Goal: Task Accomplishment & Management: Use online tool/utility

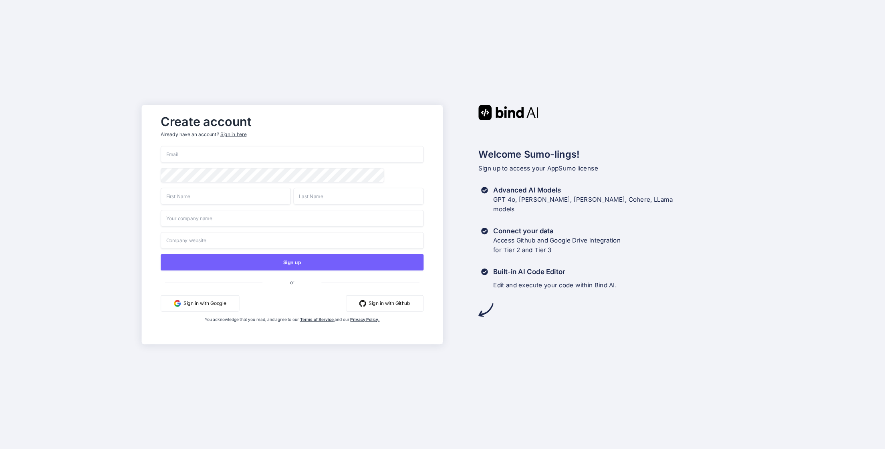
click at [196, 154] on input "email" at bounding box center [292, 154] width 263 height 17
type input "v"
type input "[EMAIL_ADDRESS][DOMAIN_NAME]"
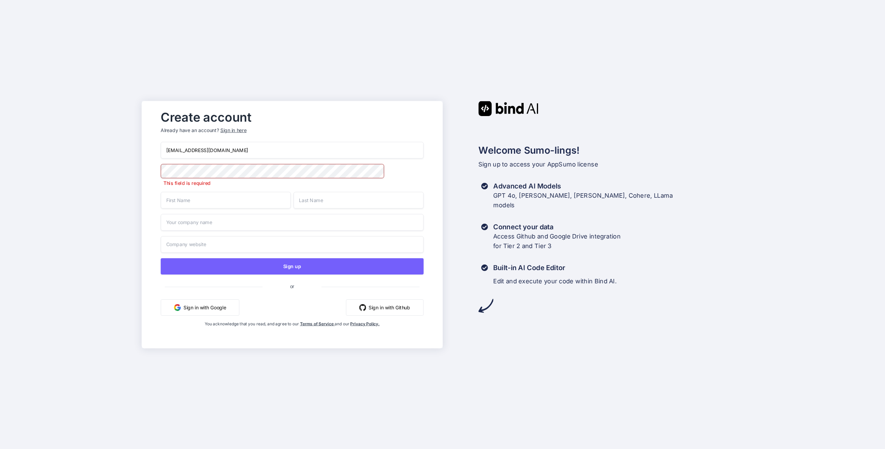
click at [202, 304] on button "Sign in with Google" at bounding box center [200, 307] width 79 height 16
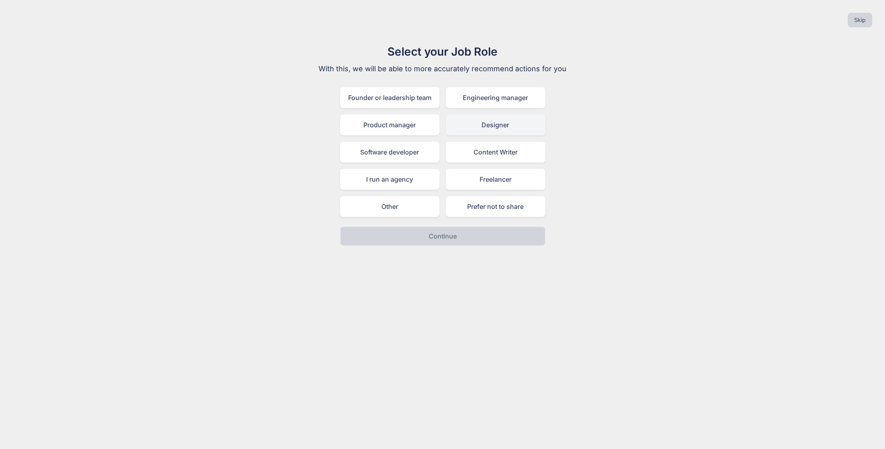
click at [496, 125] on div "Designer" at bounding box center [495, 125] width 99 height 21
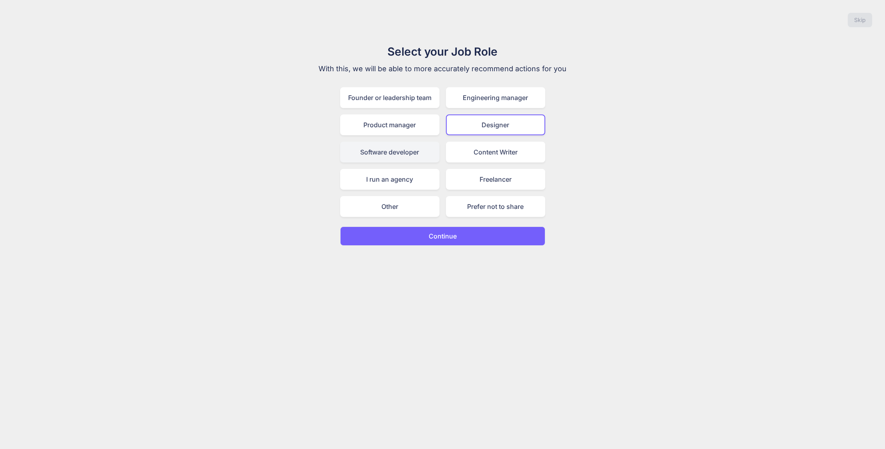
click at [388, 154] on div "Software developer" at bounding box center [389, 152] width 99 height 21
click at [480, 121] on div "Designer" at bounding box center [495, 125] width 99 height 21
click at [389, 159] on div "Software developer" at bounding box center [389, 152] width 99 height 21
click at [442, 236] on p "Continue" at bounding box center [443, 237] width 28 height 10
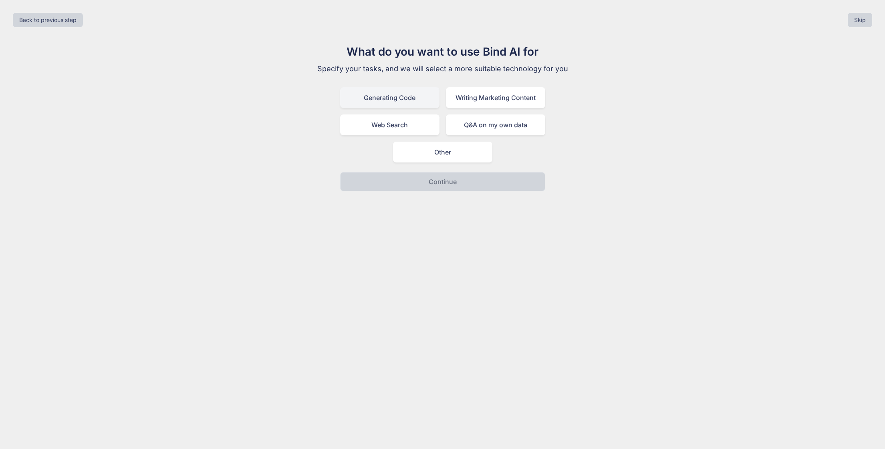
click at [383, 102] on div "Generating Code" at bounding box center [389, 97] width 99 height 21
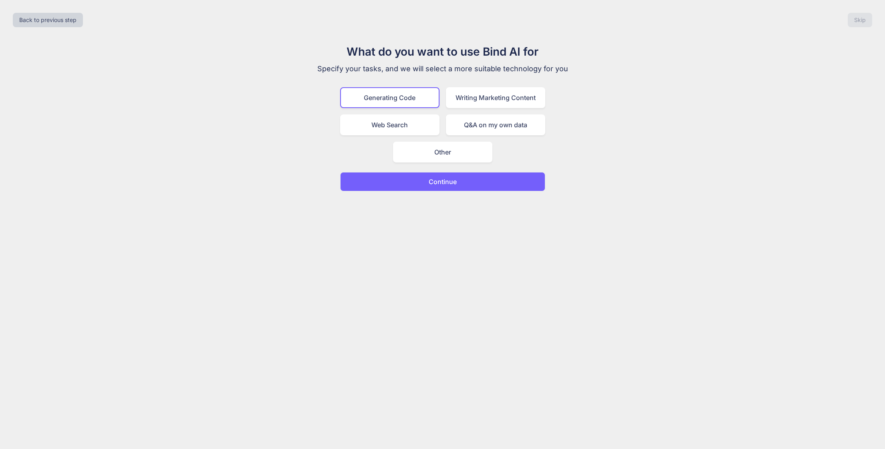
click at [446, 185] on p "Continue" at bounding box center [443, 182] width 28 height 10
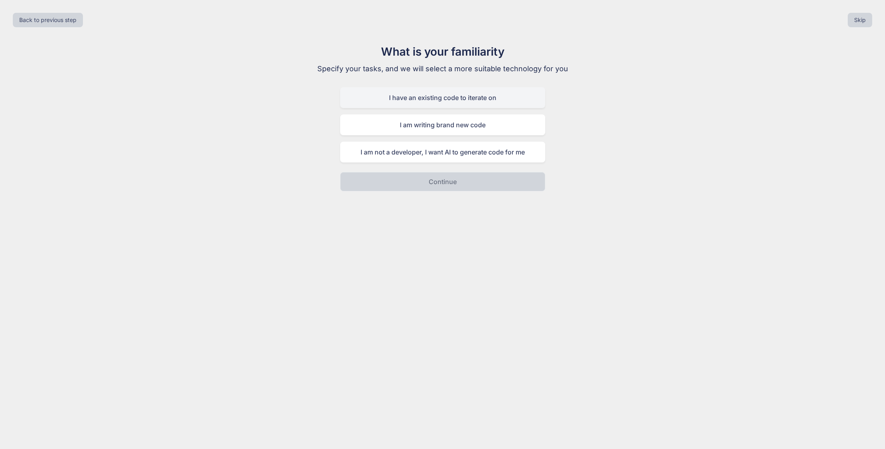
click at [505, 97] on div "I have an existing code to iterate on" at bounding box center [442, 97] width 205 height 21
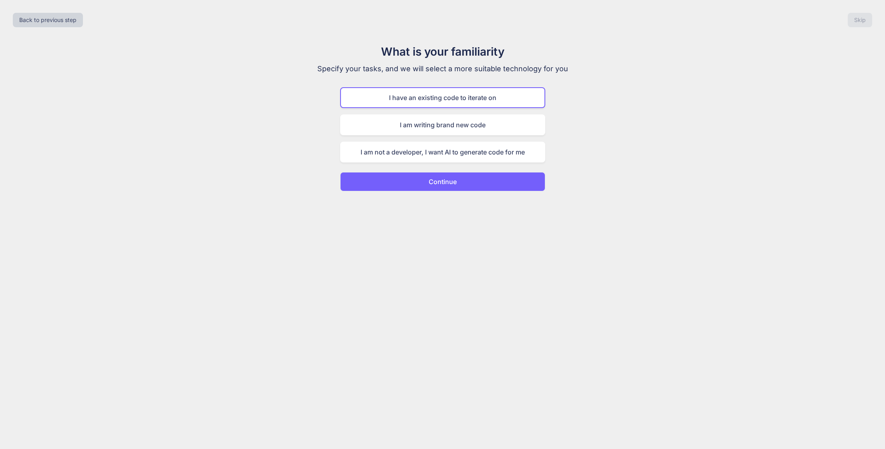
click at [456, 182] on p "Continue" at bounding box center [443, 182] width 28 height 10
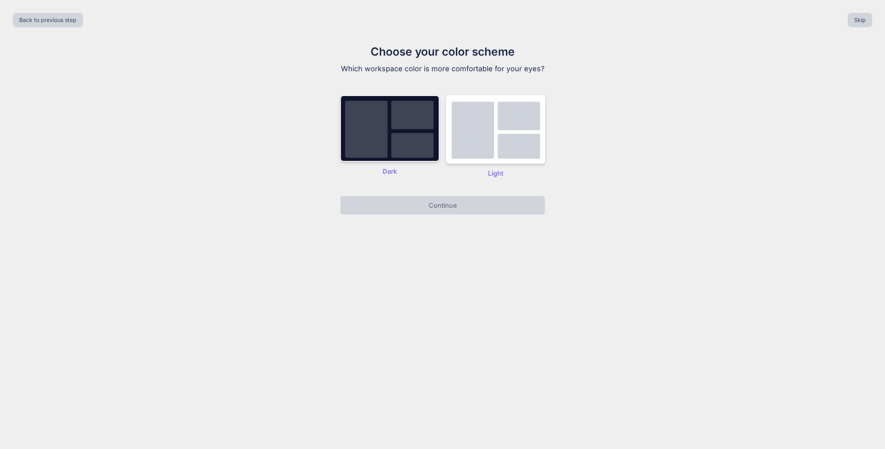
click at [379, 146] on img at bounding box center [389, 128] width 99 height 67
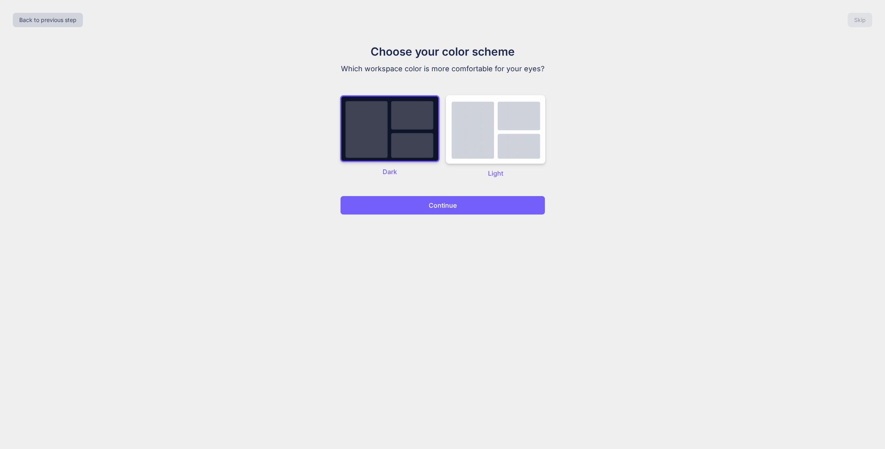
click at [435, 202] on p "Continue" at bounding box center [443, 206] width 28 height 10
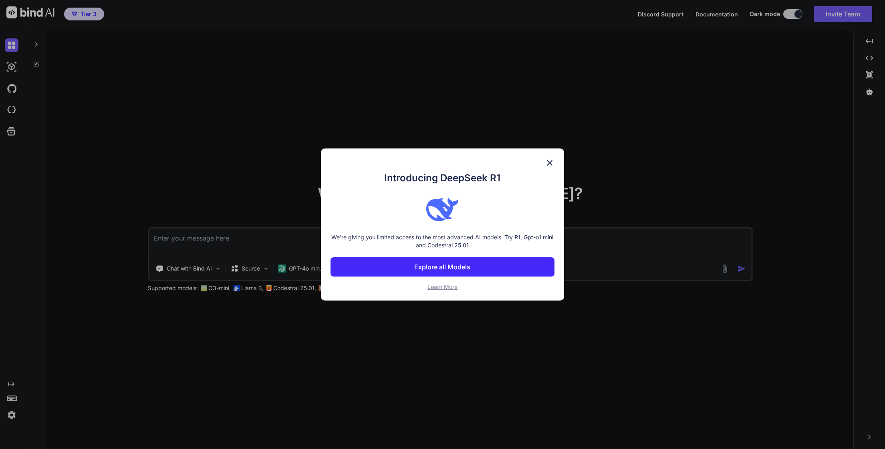
click at [548, 161] on img at bounding box center [550, 163] width 10 height 10
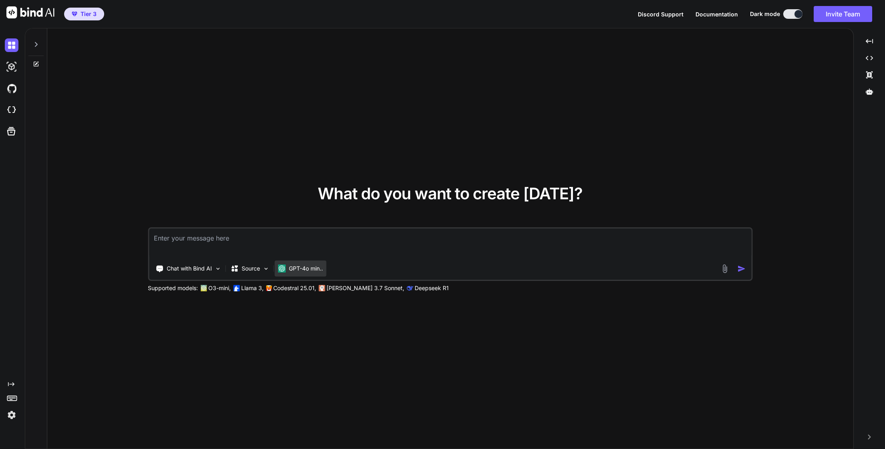
click at [314, 269] on p "GPT-4o min.." at bounding box center [306, 269] width 34 height 8
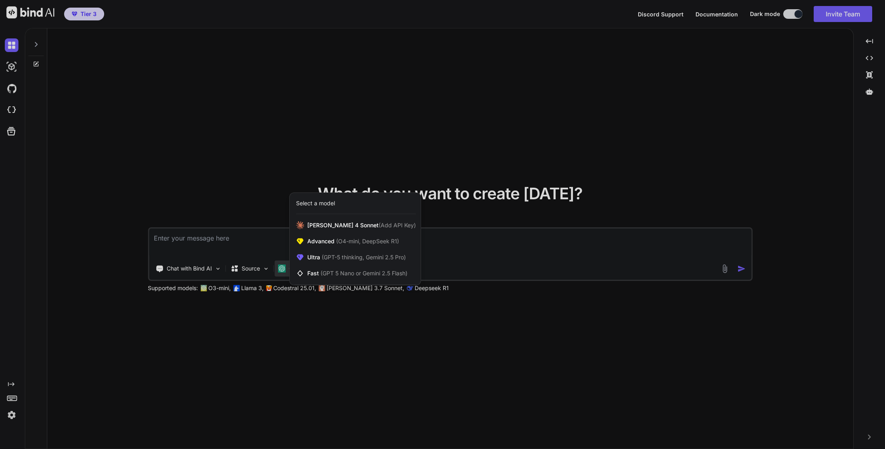
click at [246, 335] on div at bounding box center [442, 224] width 885 height 449
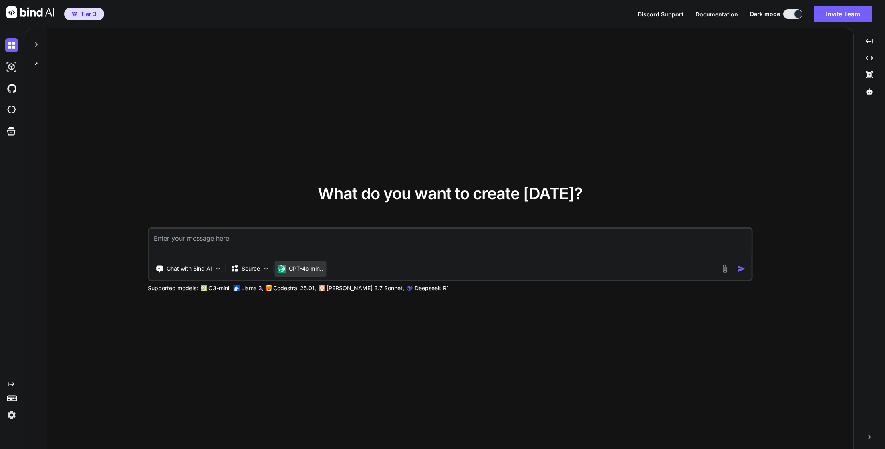
click at [308, 272] on p "GPT-4o min.." at bounding box center [306, 269] width 34 height 8
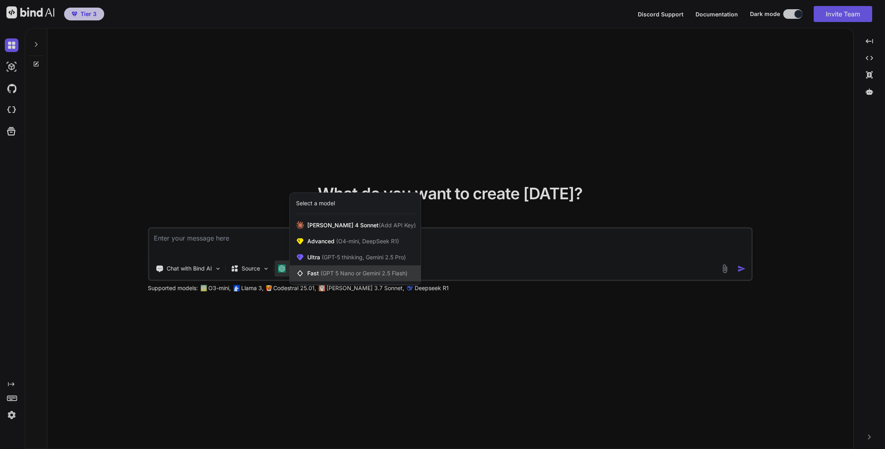
click at [333, 270] on span "(GPT 5 Nano or Gemini 2.5 Flash)" at bounding box center [363, 273] width 87 height 7
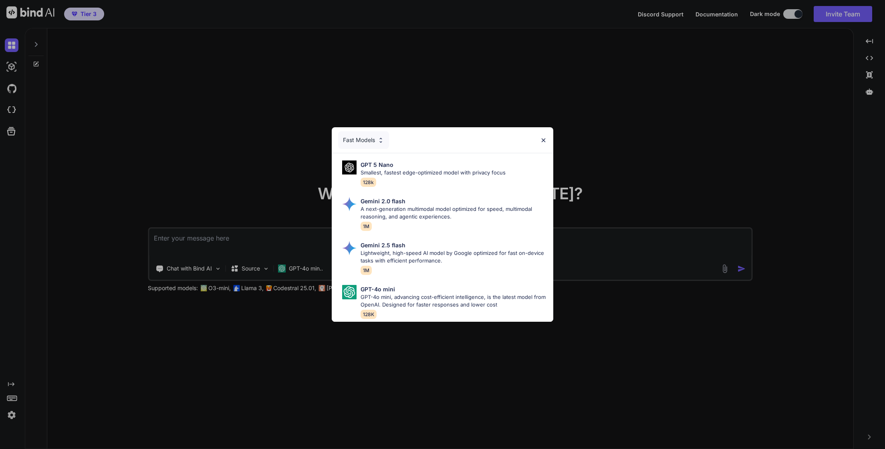
click at [361, 131] on div "Fast Models" at bounding box center [363, 140] width 51 height 18
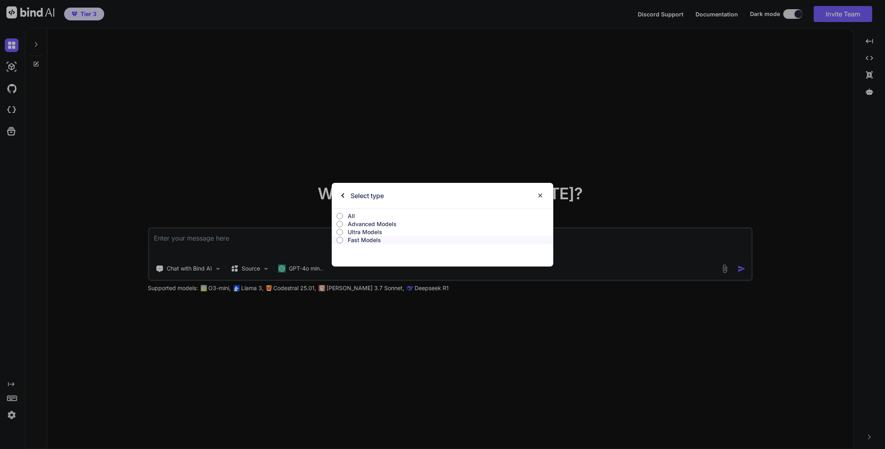
click at [341, 192] on div "Select type" at bounding box center [362, 196] width 42 height 26
click at [347, 195] on div "Select type" at bounding box center [362, 196] width 42 height 26
click at [341, 195] on div "Select type" at bounding box center [442, 196] width 221 height 26
click at [341, 224] on input "Advanced Models" at bounding box center [340, 224] width 6 height 6
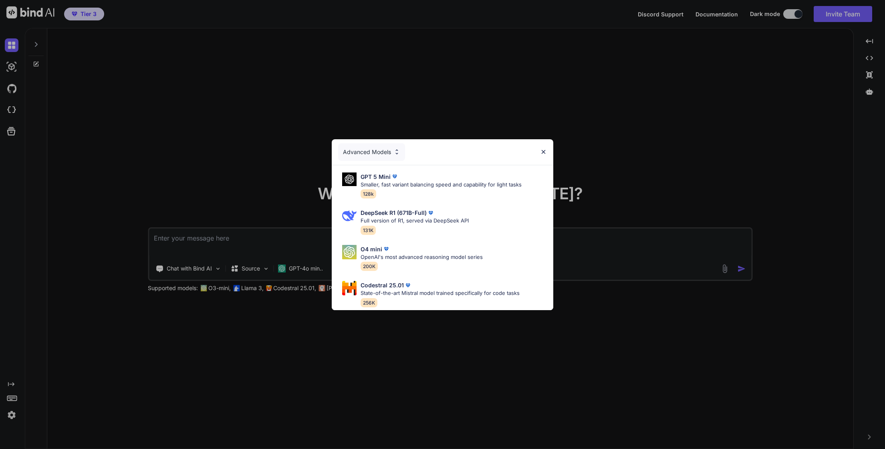
click at [377, 151] on div "Advanced Models" at bounding box center [371, 152] width 67 height 18
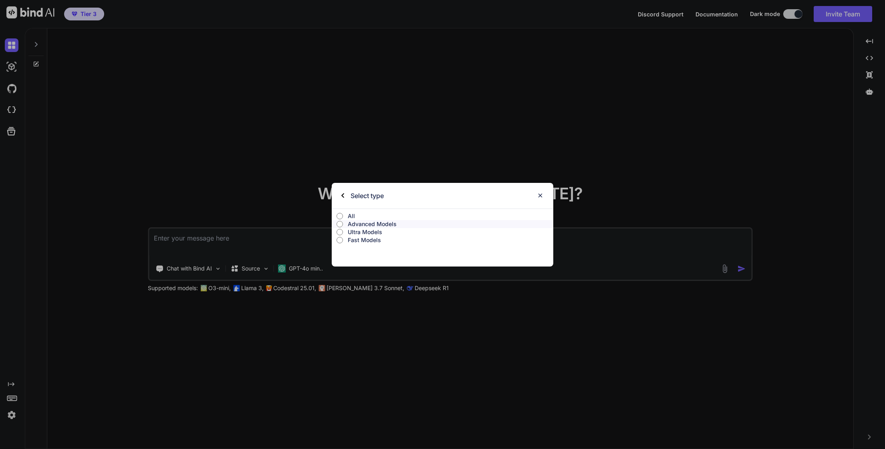
click at [351, 234] on p "Ultra Models" at bounding box center [451, 232] width 206 height 8
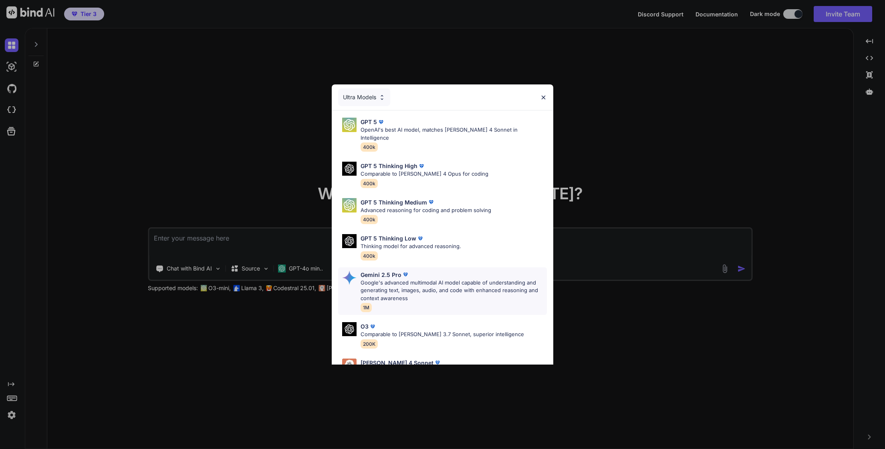
scroll to position [57, 0]
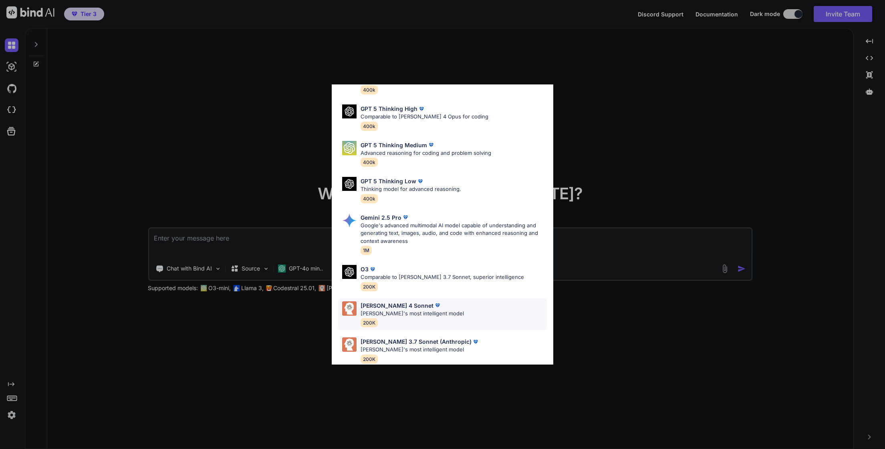
click at [430, 310] on div "Claude 4 Sonnet Claude's most intelligent model 200K" at bounding box center [412, 315] width 103 height 26
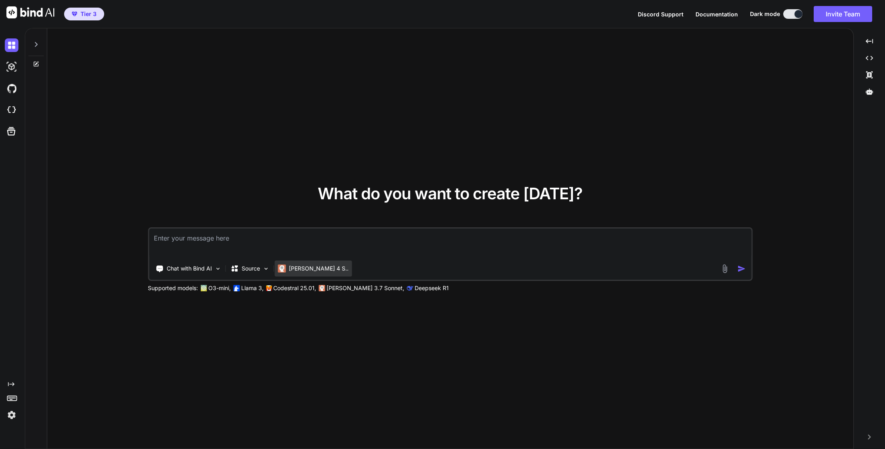
click at [304, 266] on p "[PERSON_NAME] 4 S.." at bounding box center [319, 269] width 60 height 8
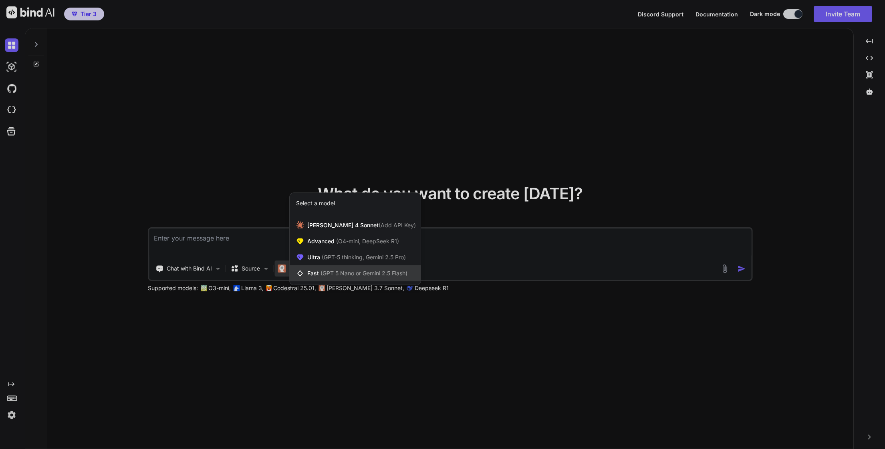
click at [358, 274] on span "(GPT 5 Nano or Gemini 2.5 Flash)" at bounding box center [363, 273] width 87 height 7
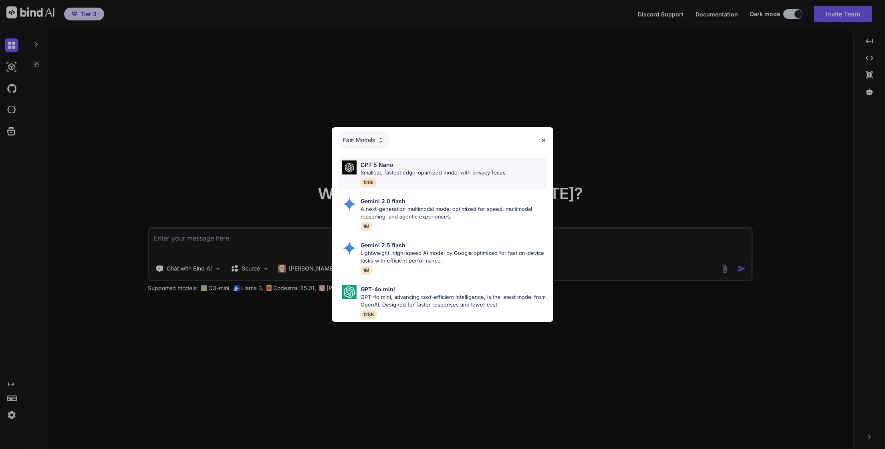
click at [418, 169] on p "Smallest, fastest edge-optimized model with privacy focus" at bounding box center [433, 173] width 145 height 8
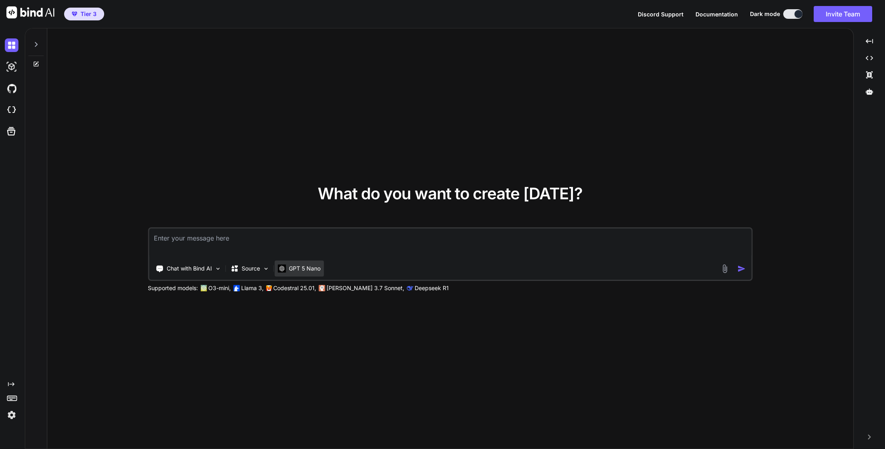
click at [302, 266] on p "GPT 5 Nano" at bounding box center [305, 269] width 32 height 8
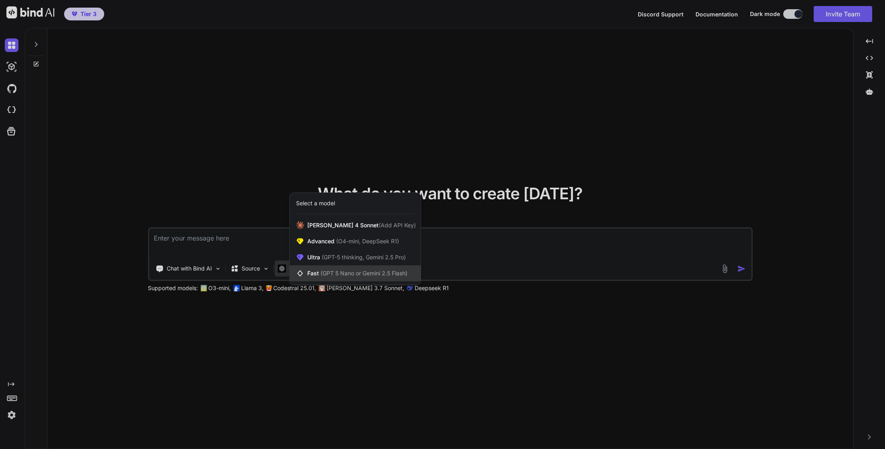
click at [351, 270] on span "(GPT 5 Nano or Gemini 2.5 Flash)" at bounding box center [363, 273] width 87 height 7
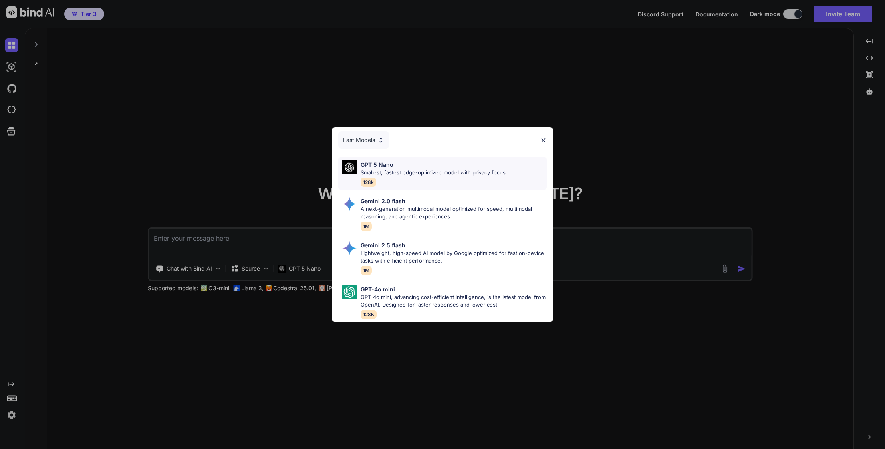
click at [417, 171] on p "Smallest, fastest edge-optimized model with privacy focus" at bounding box center [433, 173] width 145 height 8
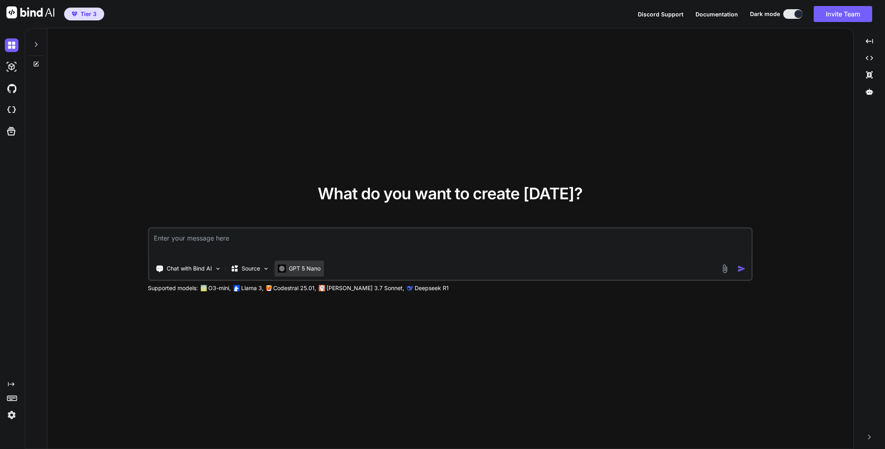
click at [297, 270] on p "GPT 5 Nano" at bounding box center [305, 269] width 32 height 8
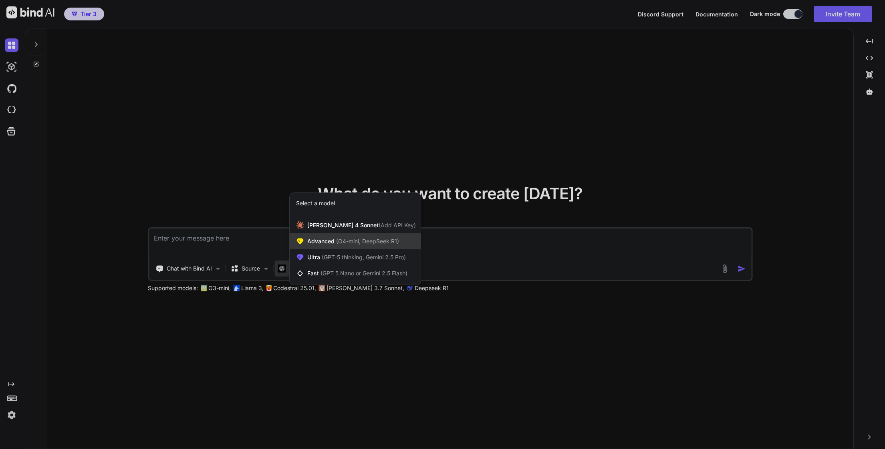
click at [359, 242] on span "(O4-mini, DeepSeek R1)" at bounding box center [367, 241] width 64 height 7
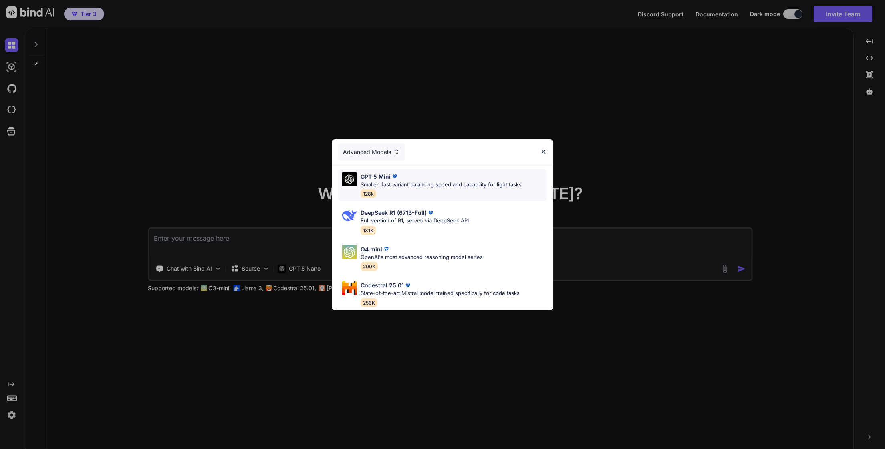
click at [444, 181] on p "Smaller, fast variant balancing speed and capability for light tasks" at bounding box center [441, 185] width 161 height 8
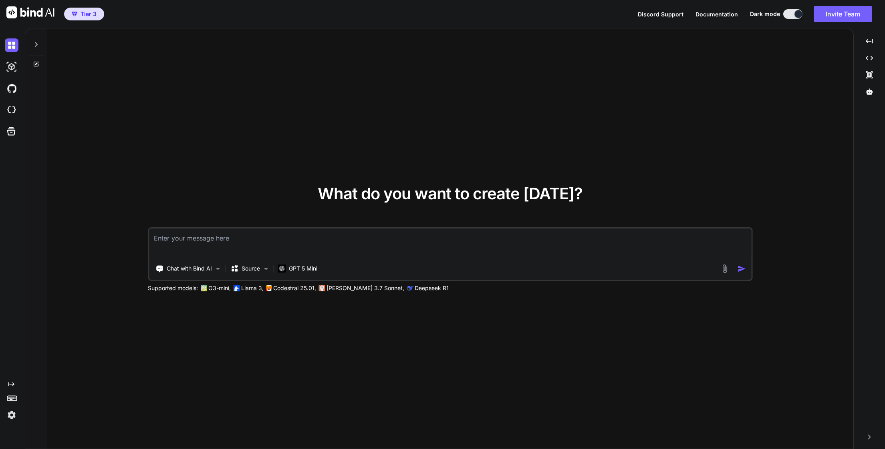
click at [220, 241] on textarea at bounding box center [450, 244] width 602 height 30
click at [11, 386] on icon "Created with Pixso." at bounding box center [11, 384] width 6 height 6
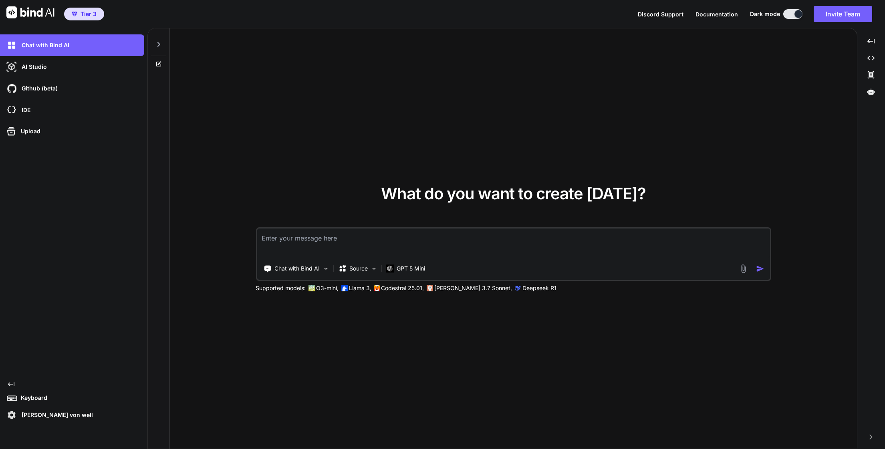
drag, startPoint x: 437, startPoint y: 127, endPoint x: 391, endPoint y: 122, distance: 46.0
click at [436, 127] on div "What do you want to create today? Chat with Bind AI Source GPT 5 Mini Supported…" at bounding box center [513, 238] width 687 height 421
click at [285, 241] on textarea at bounding box center [513, 244] width 513 height 30
paste textarea "act as a wordpress php snippet developer. . now from the main app. when I go to…"
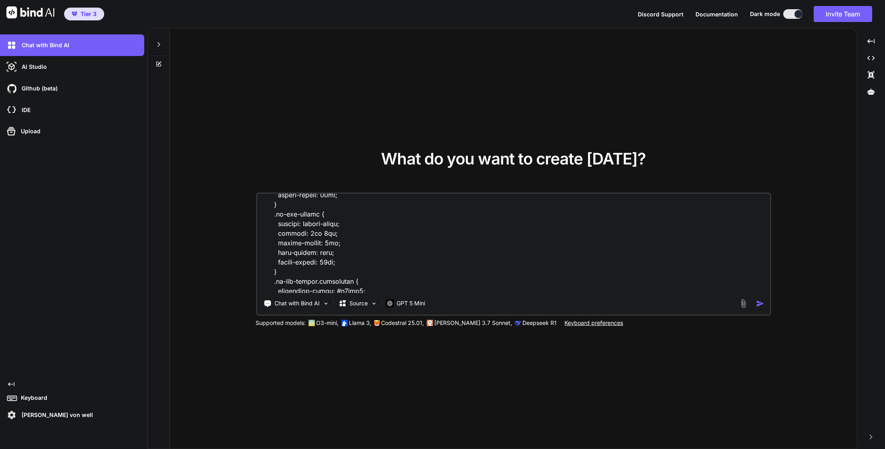
scroll to position [0, 0]
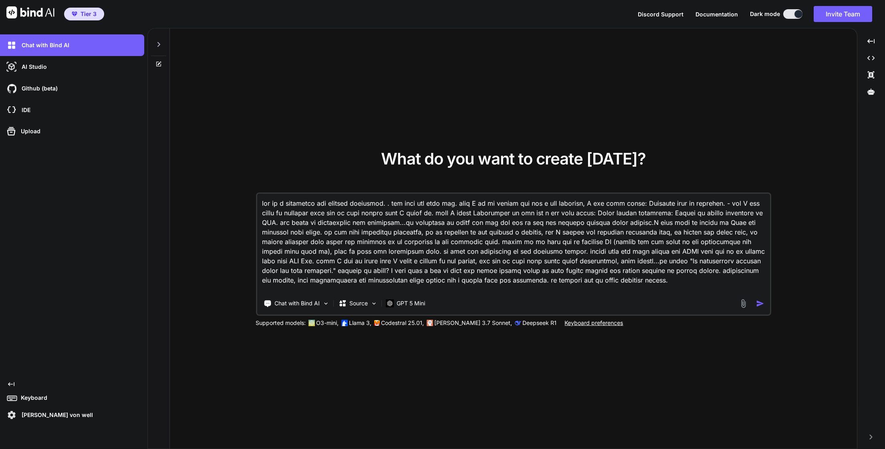
type textarea "act as a wordpress php snippet developer. . now from the main app. when I go to…"
click at [760, 303] on img "button" at bounding box center [760, 304] width 8 height 8
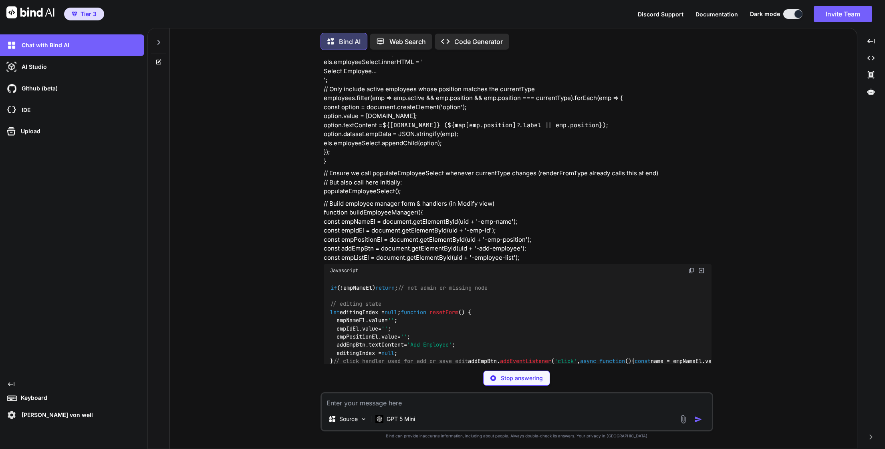
scroll to position [9218, 0]
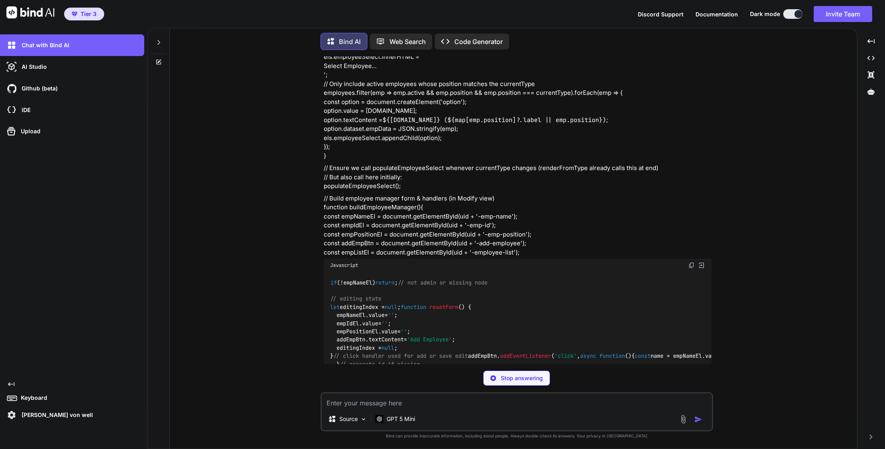
click at [158, 41] on icon at bounding box center [158, 42] width 6 height 6
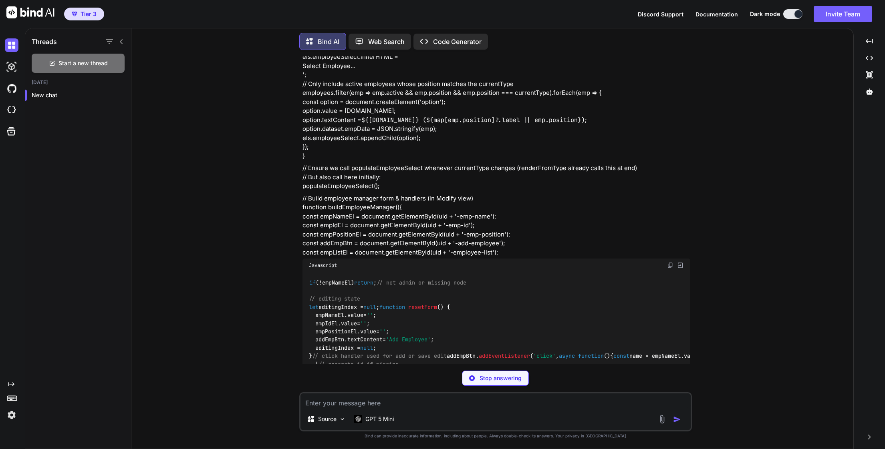
click at [121, 40] on icon at bounding box center [121, 41] width 6 height 6
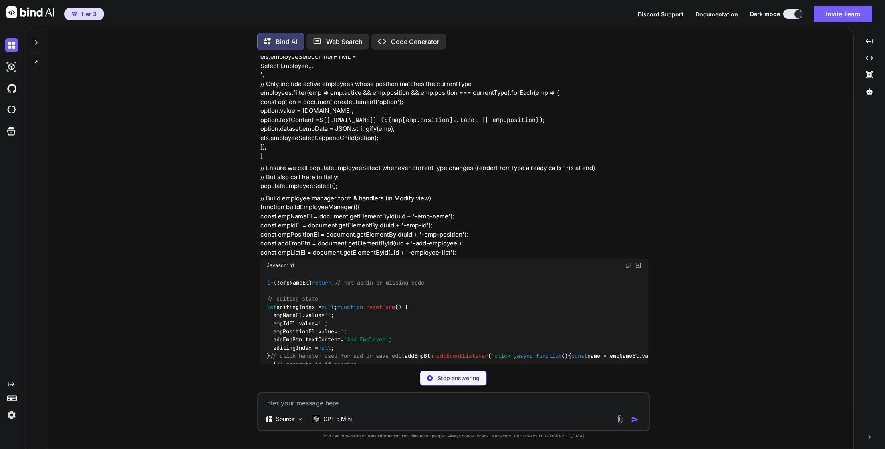
click at [34, 40] on icon at bounding box center [36, 42] width 6 height 6
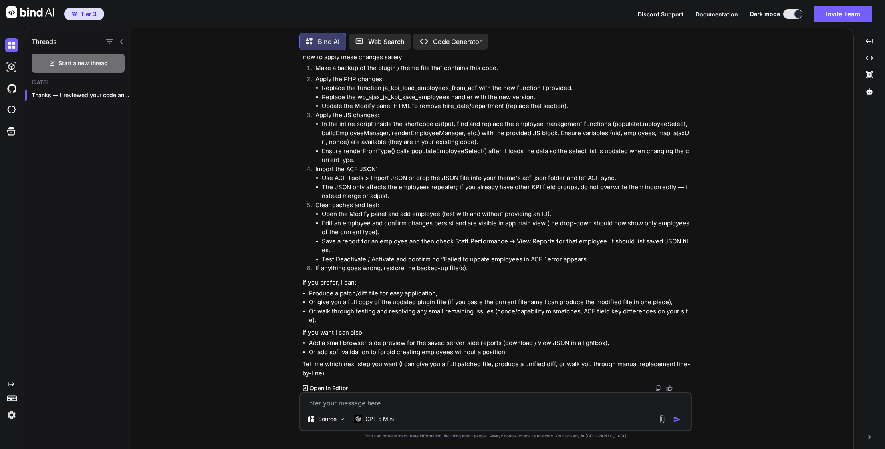
scroll to position [12696, 0]
click at [331, 386] on p "Open in Editor" at bounding box center [329, 389] width 38 height 8
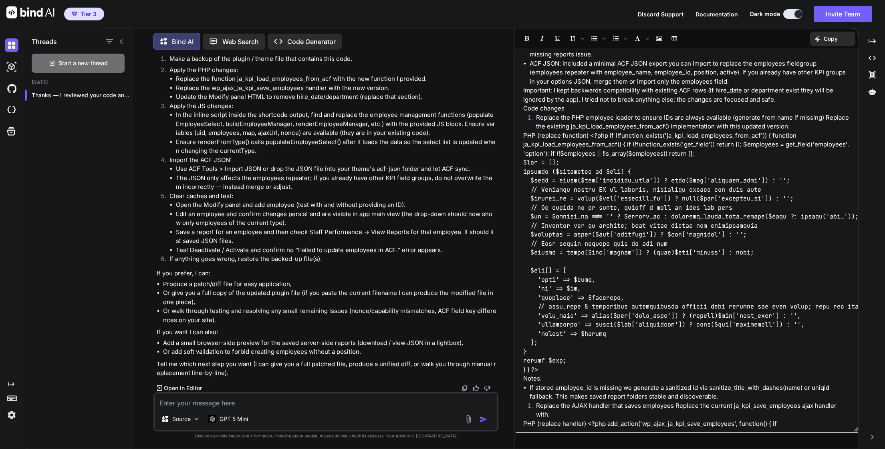
scroll to position [0, 0]
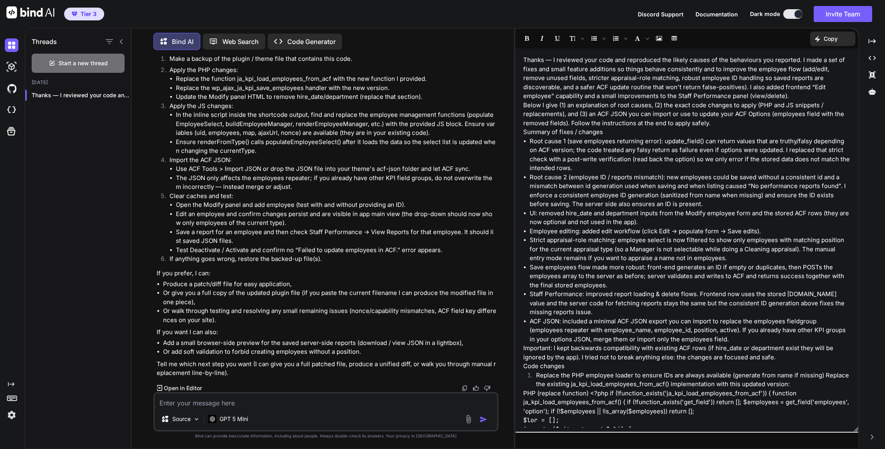
click at [790, 14] on button at bounding box center [792, 14] width 19 height 10
click at [797, 13] on div at bounding box center [798, 14] width 8 height 8
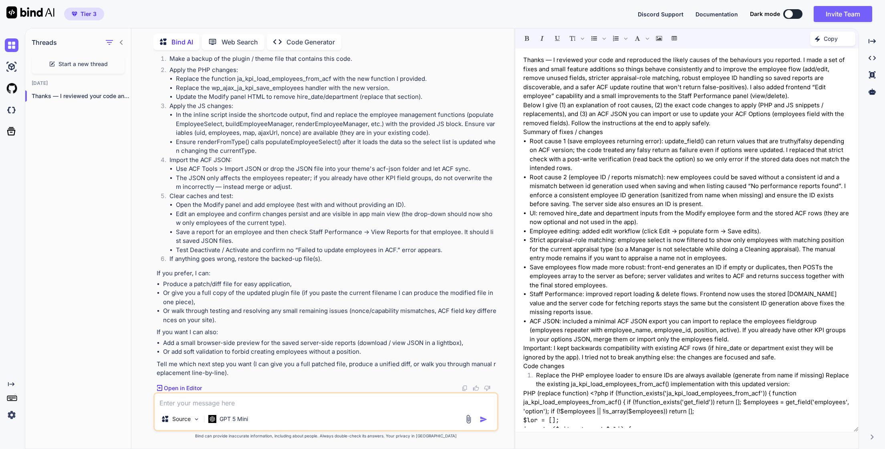
scroll to position [4, 0]
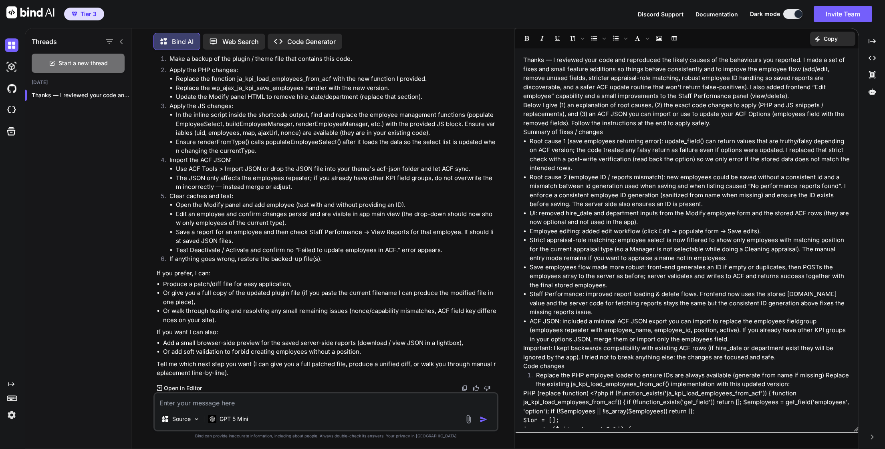
click at [795, 14] on div at bounding box center [798, 14] width 8 height 8
click at [804, 14] on div "Dark mode" at bounding box center [778, 14] width 57 height 10
click at [798, 14] on div at bounding box center [798, 14] width 8 height 8
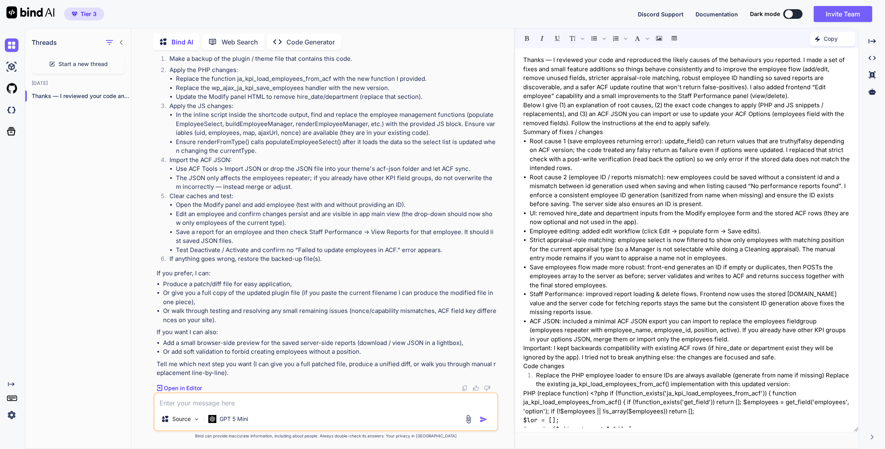
scroll to position [3, 0]
click at [796, 14] on button at bounding box center [792, 14] width 19 height 10
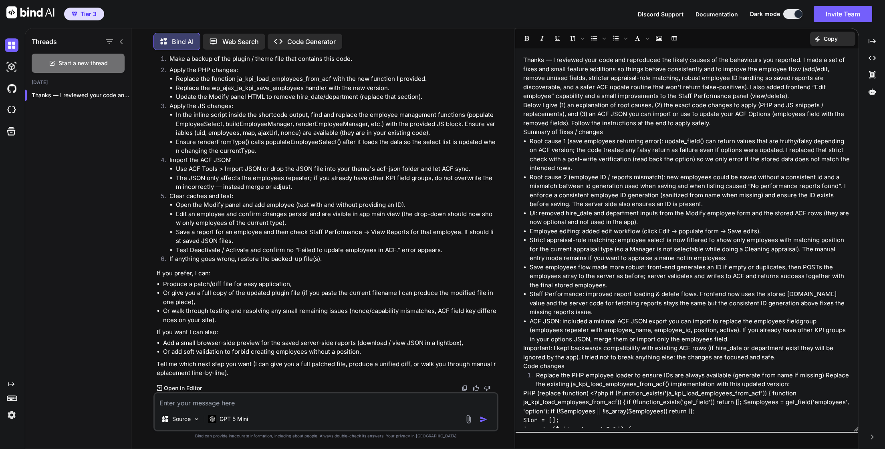
click at [38, 13] on img at bounding box center [30, 12] width 48 height 12
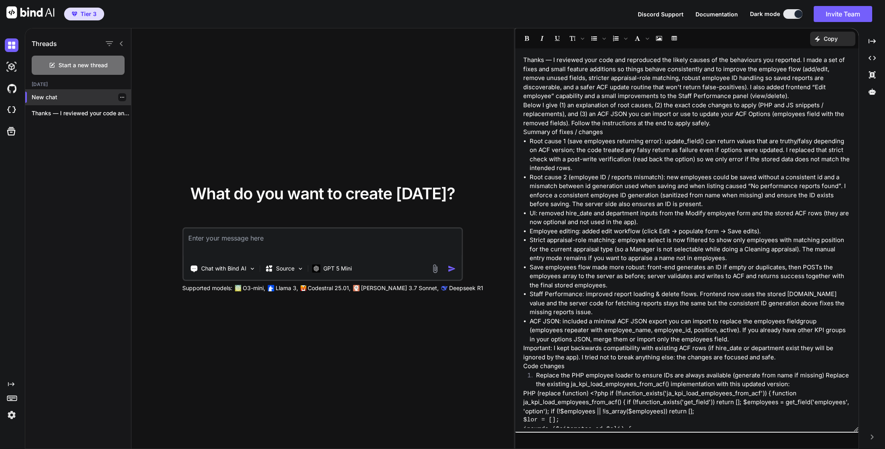
click at [120, 98] on icon "button" at bounding box center [122, 97] width 5 height 5
click at [149, 131] on div "Delete" at bounding box center [156, 129] width 79 height 16
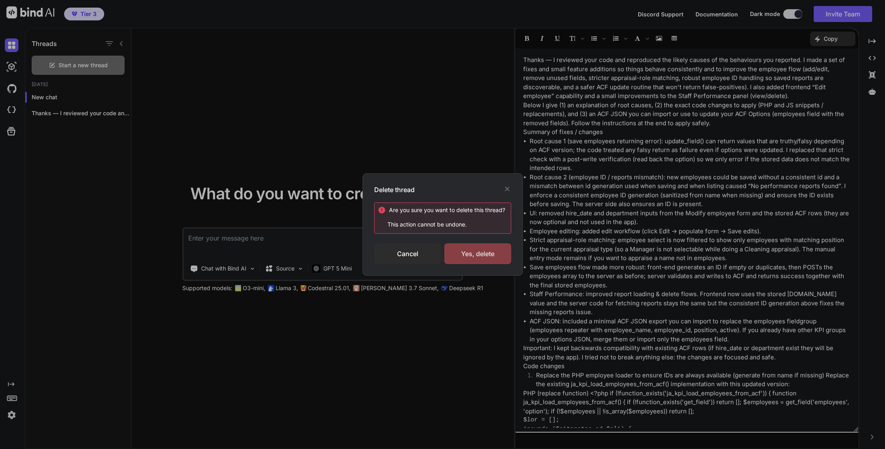
click at [479, 256] on div "Yes, delete" at bounding box center [477, 254] width 67 height 21
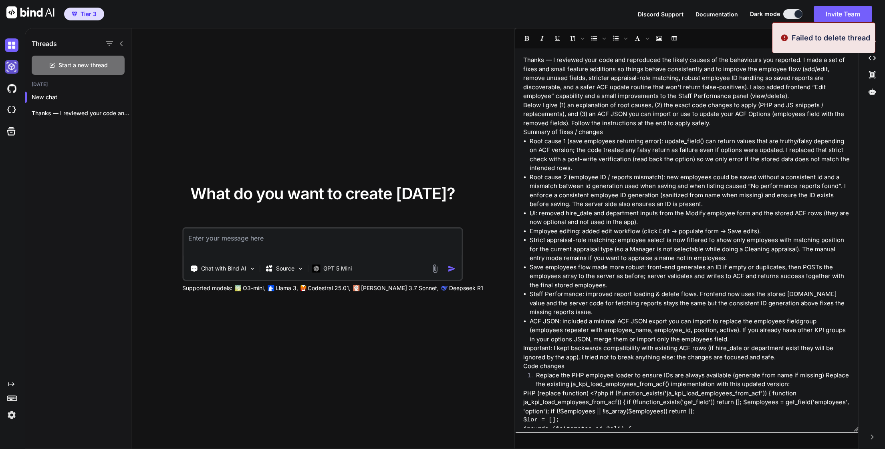
click at [16, 68] on img at bounding box center [12, 67] width 14 height 14
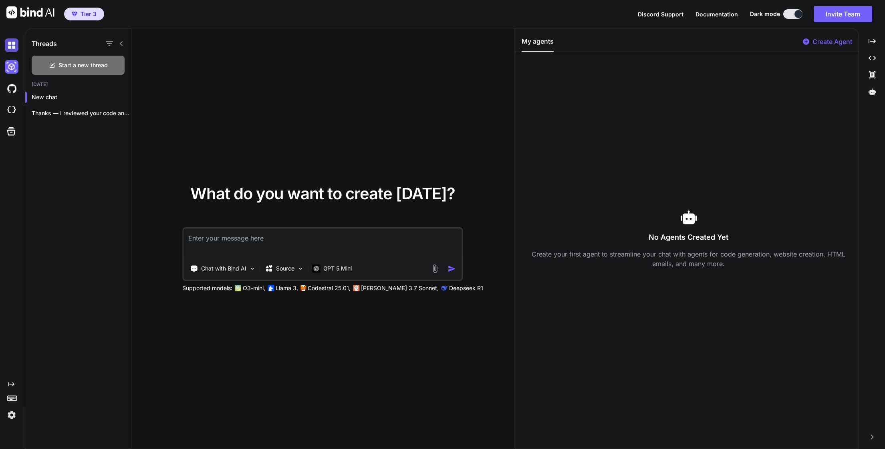
click at [8, 47] on img at bounding box center [12, 45] width 14 height 14
click at [121, 98] on div at bounding box center [122, 97] width 8 height 8
click at [120, 113] on icon "button" at bounding box center [122, 113] width 5 height 5
click at [147, 147] on span "Delete" at bounding box center [140, 145] width 17 height 8
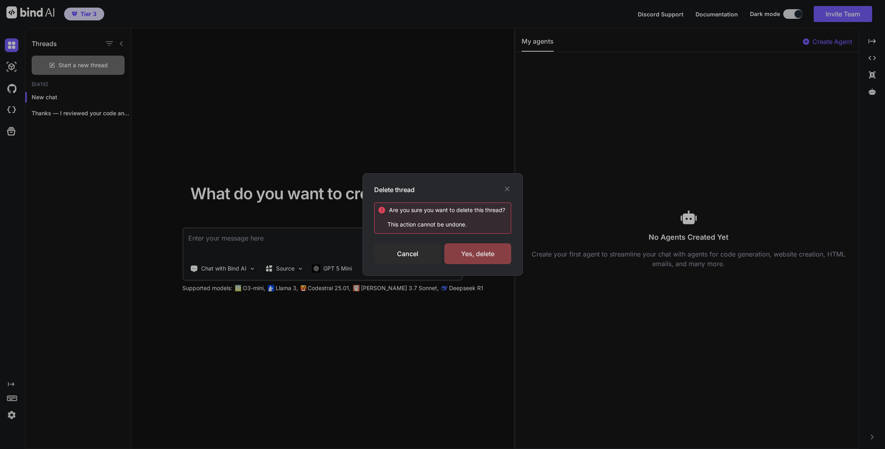
click at [470, 252] on div "Yes, delete" at bounding box center [477, 254] width 67 height 21
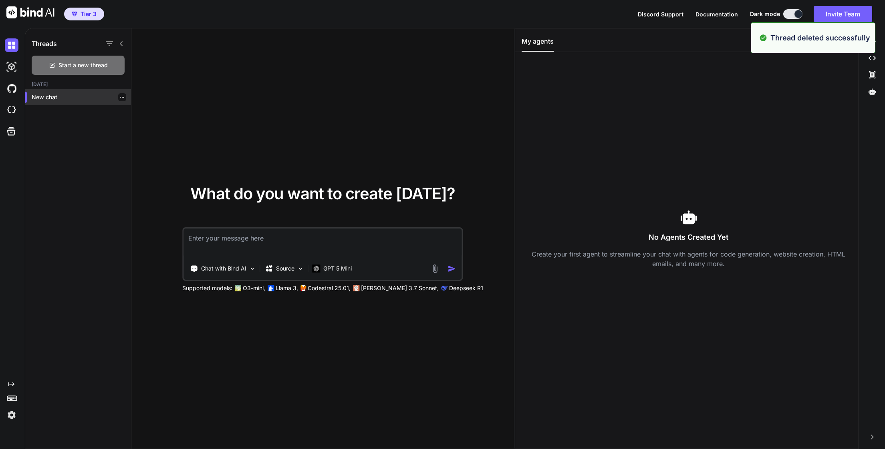
click at [72, 93] on p "New chat" at bounding box center [81, 97] width 99 height 8
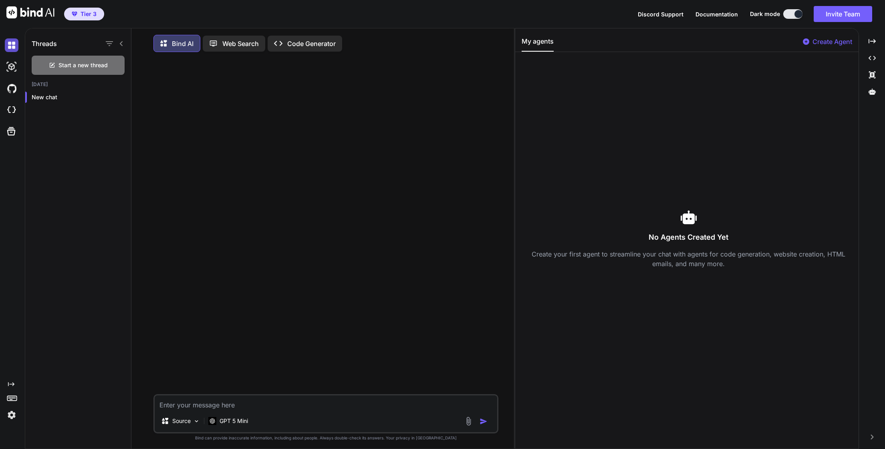
click at [12, 45] on img at bounding box center [12, 45] width 14 height 14
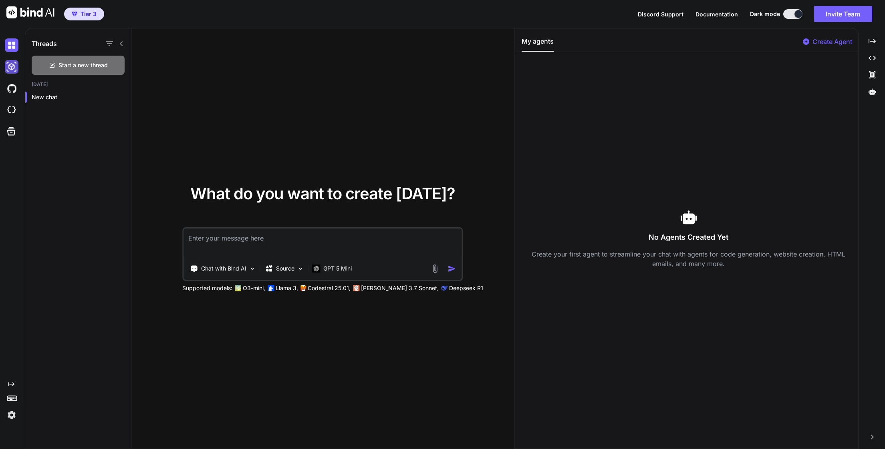
click at [7, 67] on img at bounding box center [12, 67] width 14 height 14
click at [16, 88] on img at bounding box center [12, 89] width 14 height 14
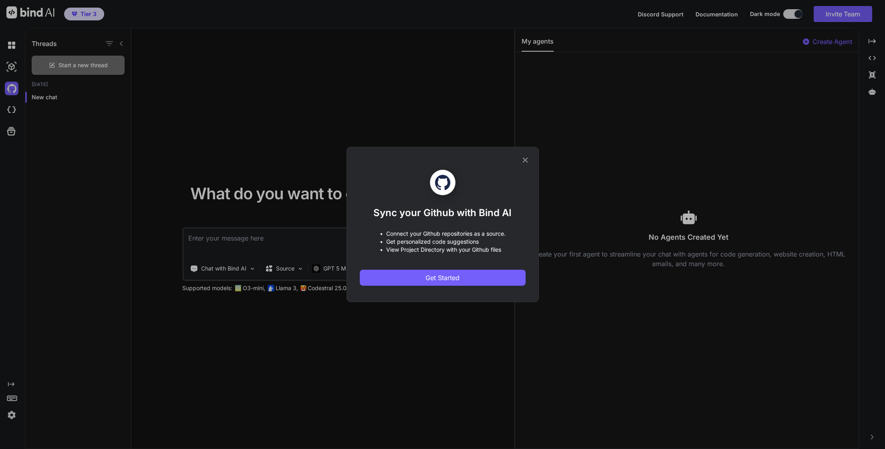
click at [524, 160] on icon at bounding box center [524, 160] width 5 height 5
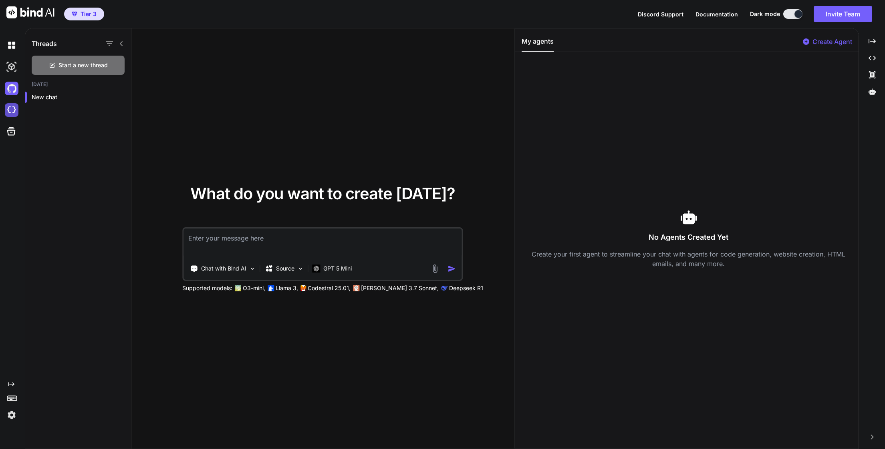
click at [6, 110] on img at bounding box center [12, 110] width 14 height 14
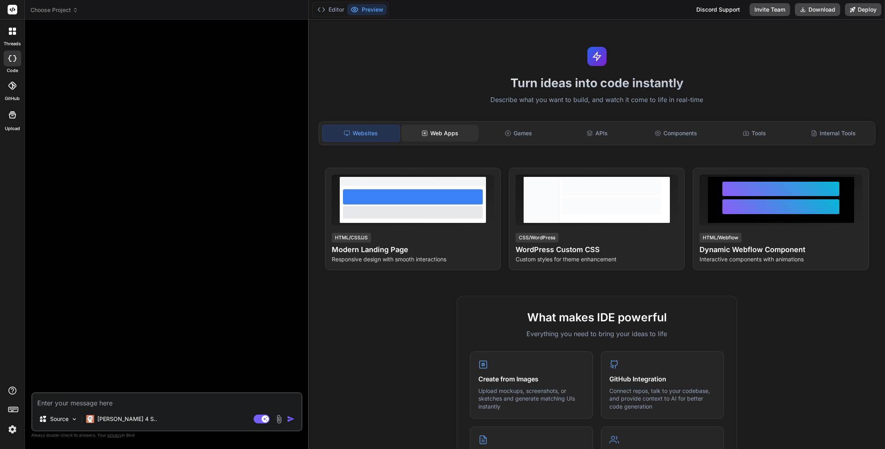
click at [437, 134] on div "Web Apps" at bounding box center [439, 133] width 77 height 17
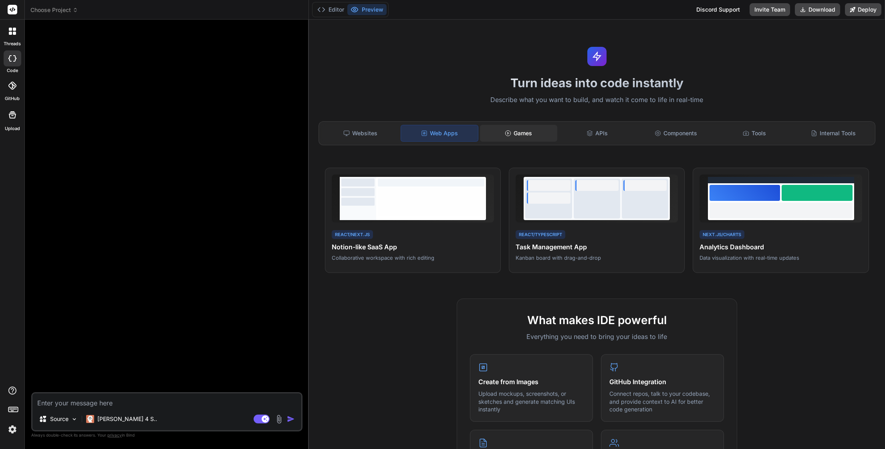
click at [516, 133] on div "Games" at bounding box center [518, 133] width 77 height 17
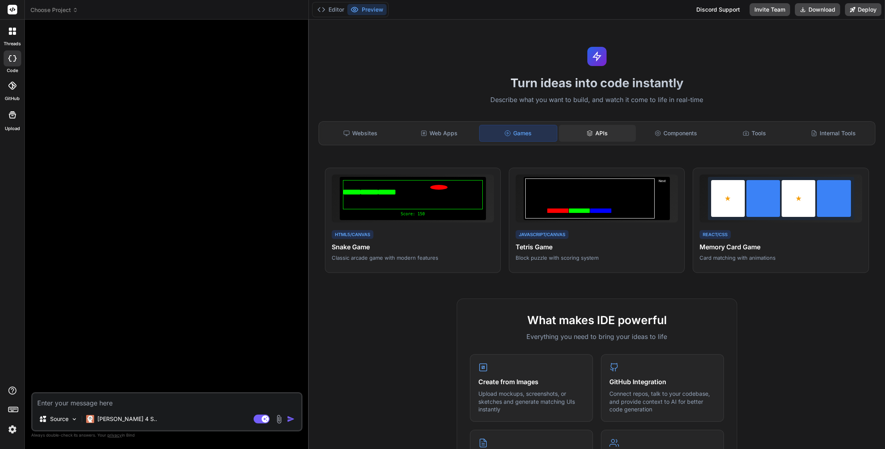
click at [589, 135] on icon at bounding box center [589, 133] width 6 height 6
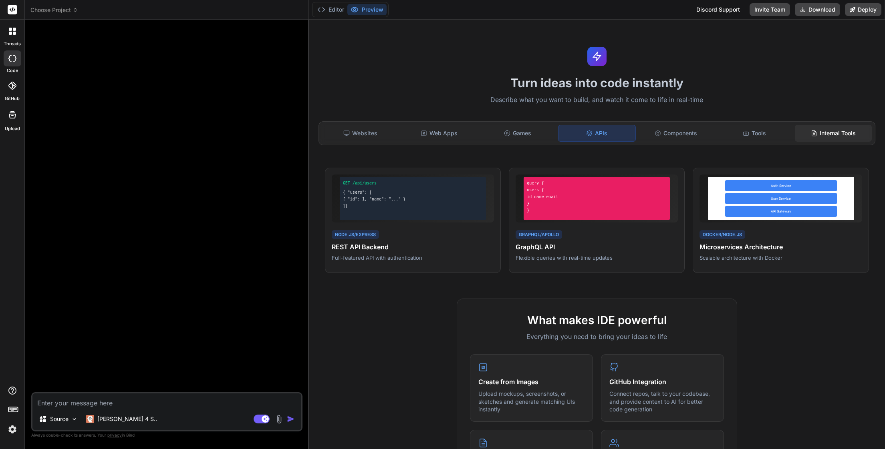
click at [850, 137] on div "Internal Tools" at bounding box center [833, 133] width 77 height 17
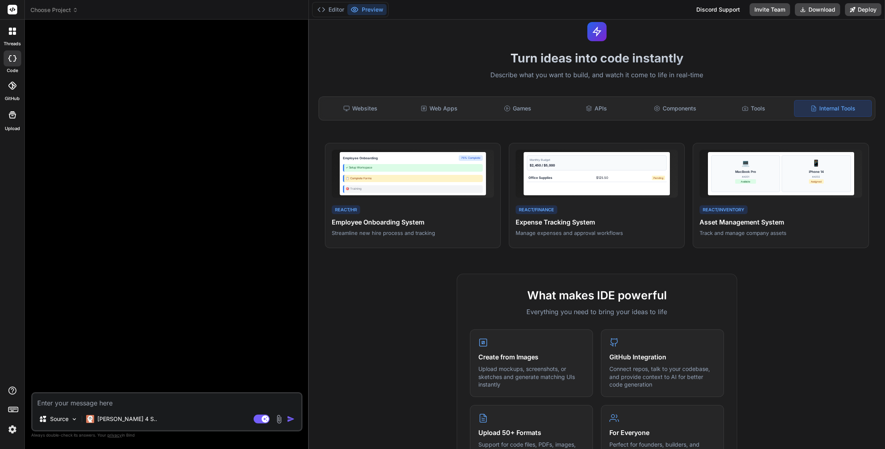
scroll to position [24, 0]
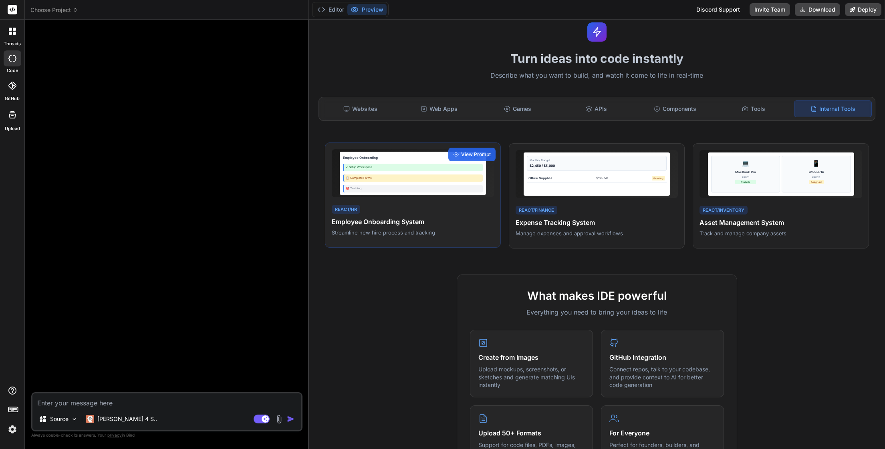
click at [411, 190] on div "✓ Setup Workspace 📋 Complete Forms 🎯 Training" at bounding box center [413, 179] width 140 height 30
click at [467, 158] on span "View Prompt" at bounding box center [476, 154] width 30 height 7
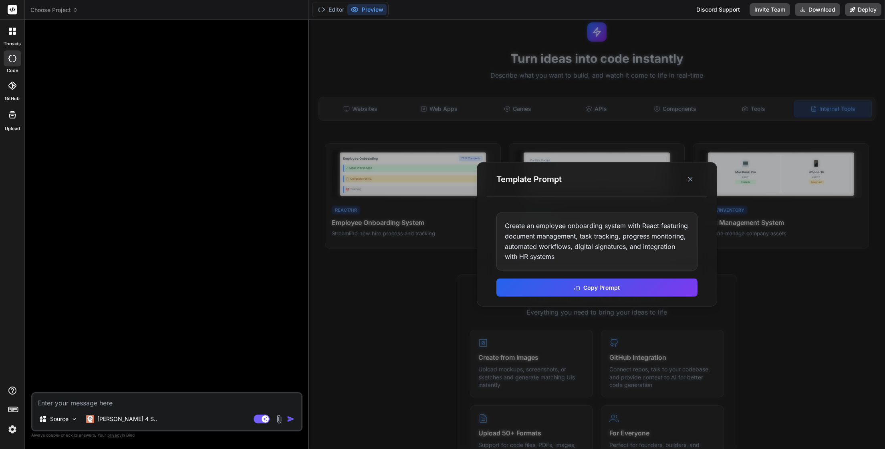
click at [546, 237] on div "Create an employee onboarding system with React featuring document management, …" at bounding box center [596, 242] width 201 height 58
click at [688, 180] on icon at bounding box center [690, 179] width 8 height 8
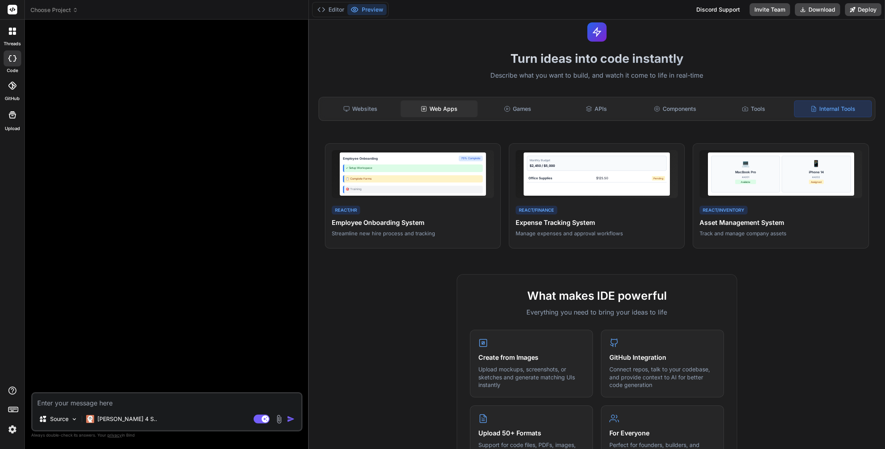
click at [434, 110] on div "Web Apps" at bounding box center [439, 109] width 77 height 17
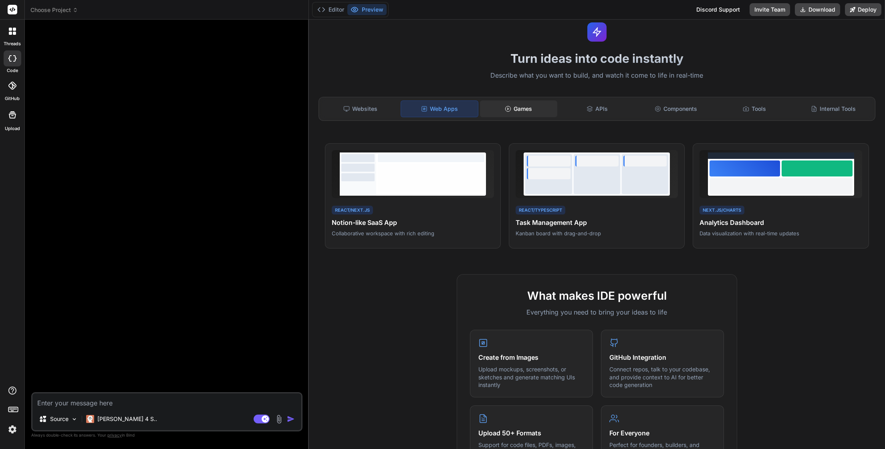
click at [508, 109] on icon at bounding box center [508, 109] width 6 height 6
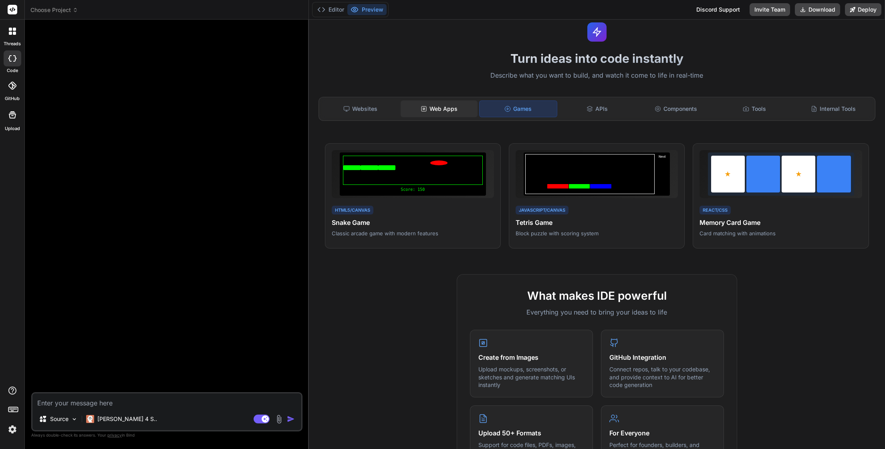
click at [418, 112] on div "Web Apps" at bounding box center [439, 109] width 77 height 17
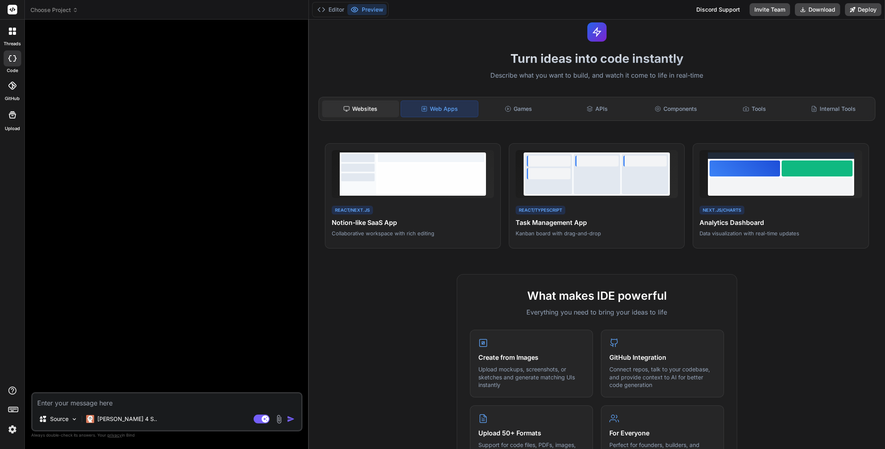
click at [359, 112] on div "Websites" at bounding box center [360, 109] width 77 height 17
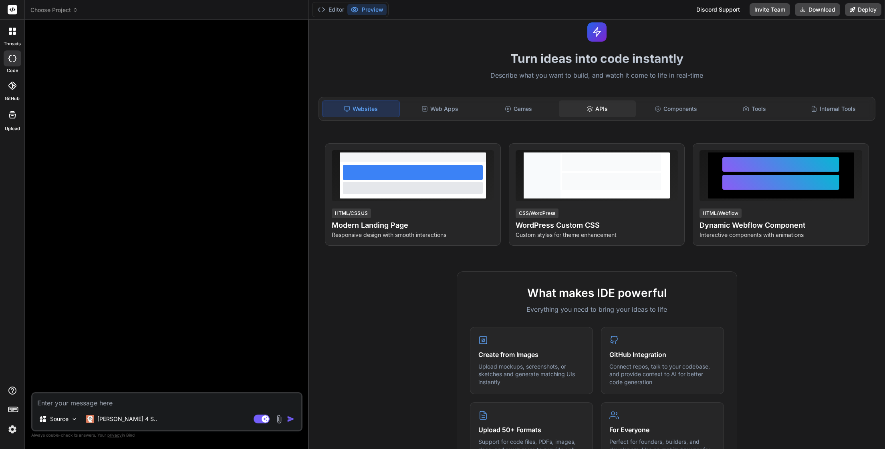
click at [576, 110] on div "APIs" at bounding box center [597, 109] width 77 height 17
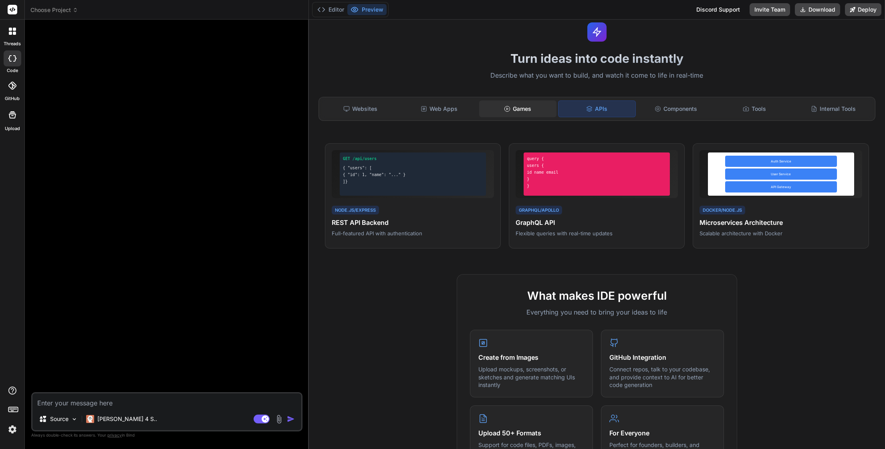
click at [518, 111] on div "Games" at bounding box center [517, 109] width 77 height 17
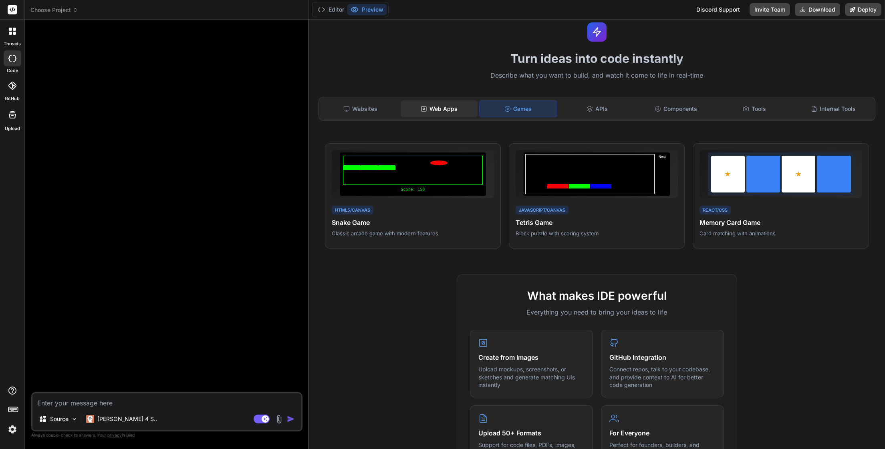
click at [446, 114] on div "Web Apps" at bounding box center [439, 109] width 77 height 17
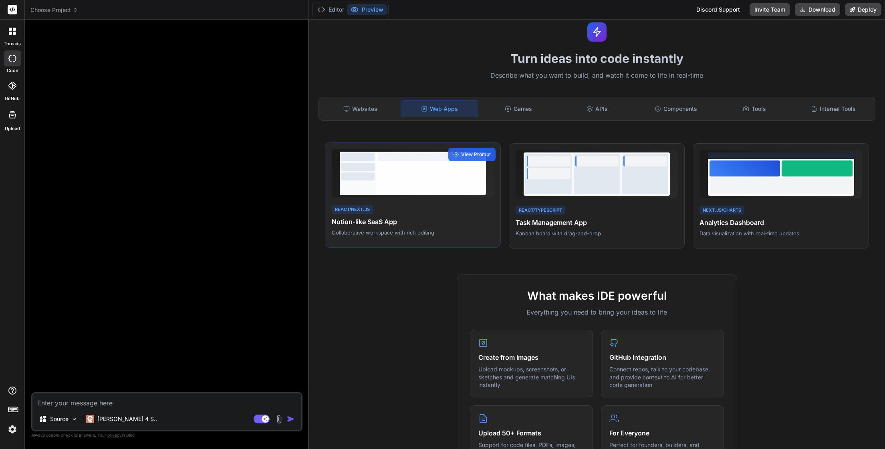
scroll to position [0, 0]
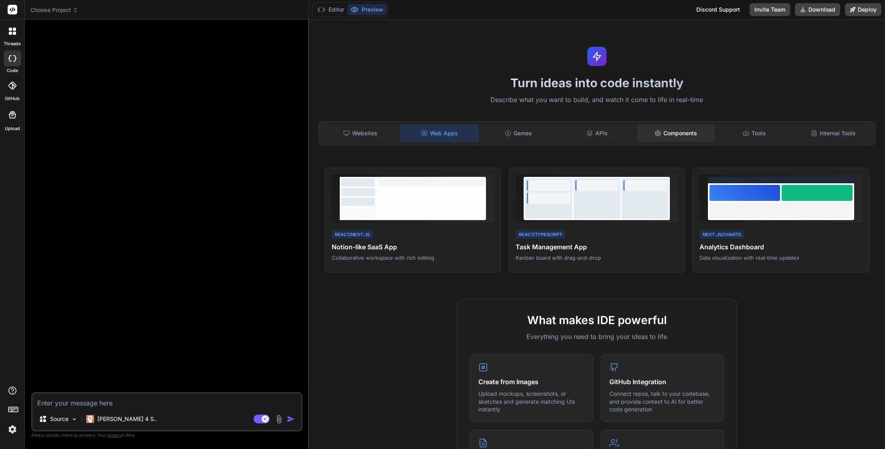
click at [671, 137] on div "Components" at bounding box center [675, 133] width 77 height 17
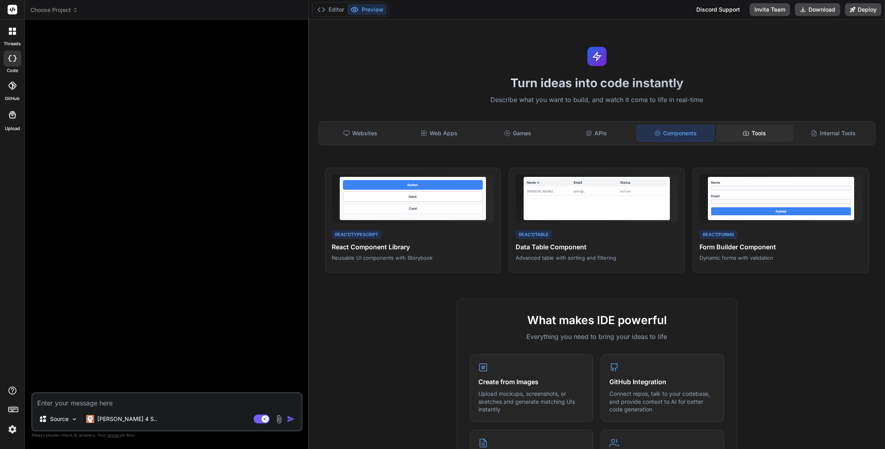
click at [747, 130] on div "Tools" at bounding box center [754, 133] width 77 height 17
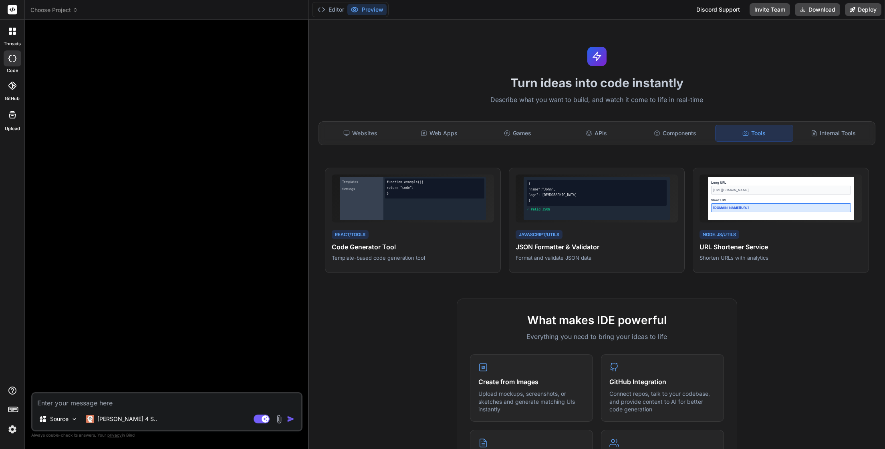
click at [14, 7] on rect at bounding box center [13, 10] width 10 height 10
click at [14, 28] on icon at bounding box center [14, 29] width 3 height 3
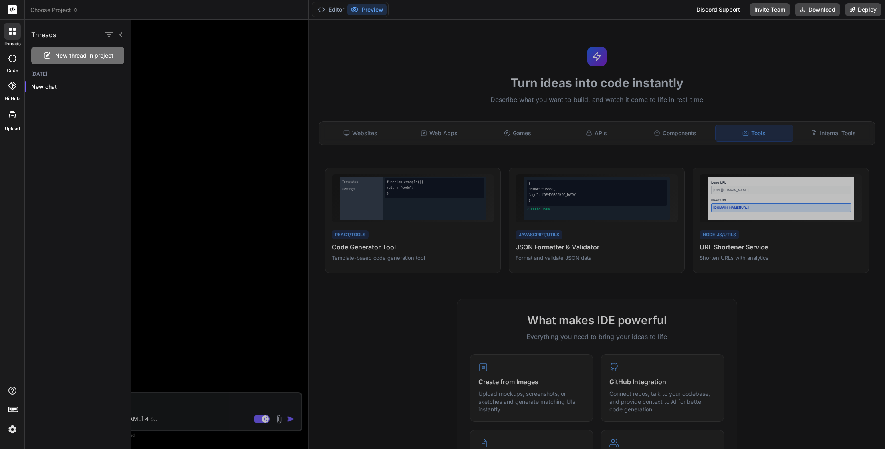
click at [14, 28] on icon at bounding box center [14, 29] width 3 height 3
click at [12, 65] on div at bounding box center [13, 58] width 18 height 16
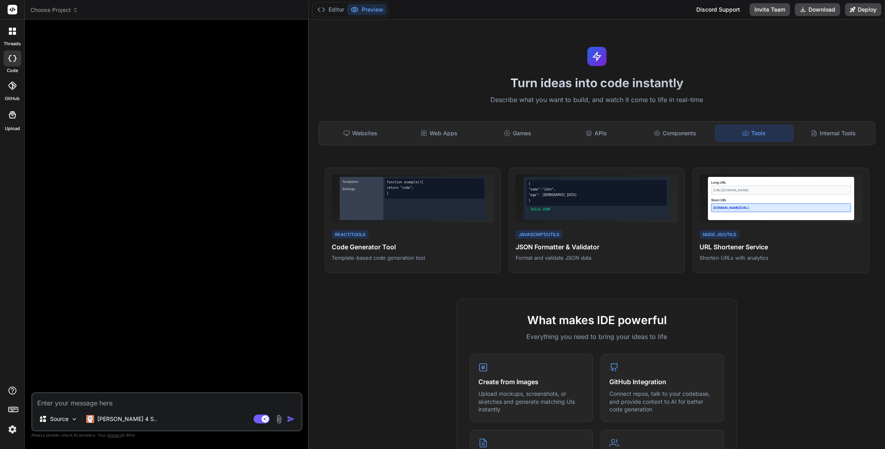
click at [12, 32] on icon at bounding box center [12, 31] width 7 height 7
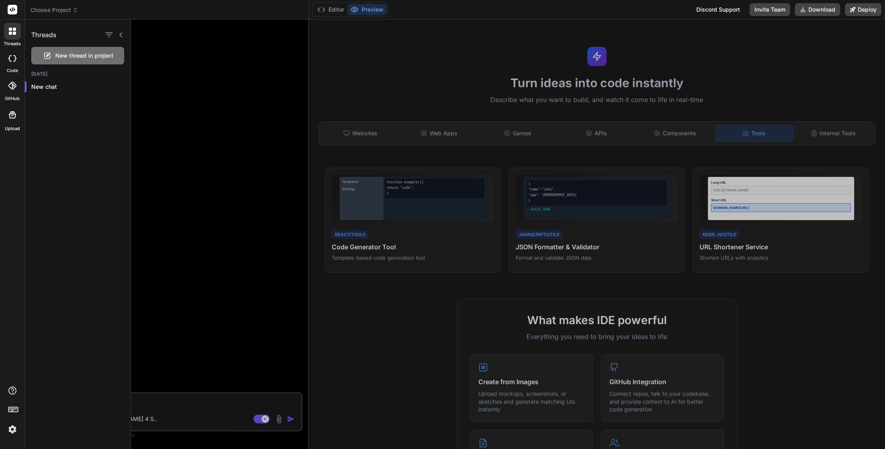
click at [11, 61] on icon at bounding box center [9, 58] width 3 height 6
type textarea "x"
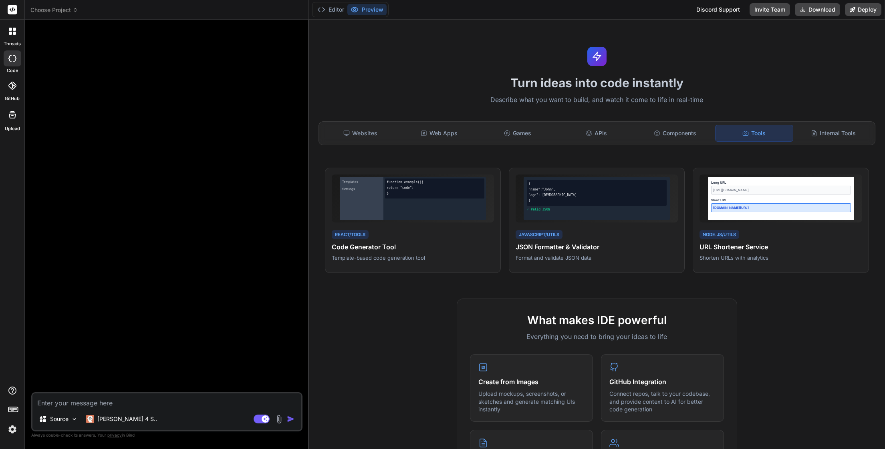
click at [63, 12] on span "Choose Project" at bounding box center [54, 10] width 48 height 8
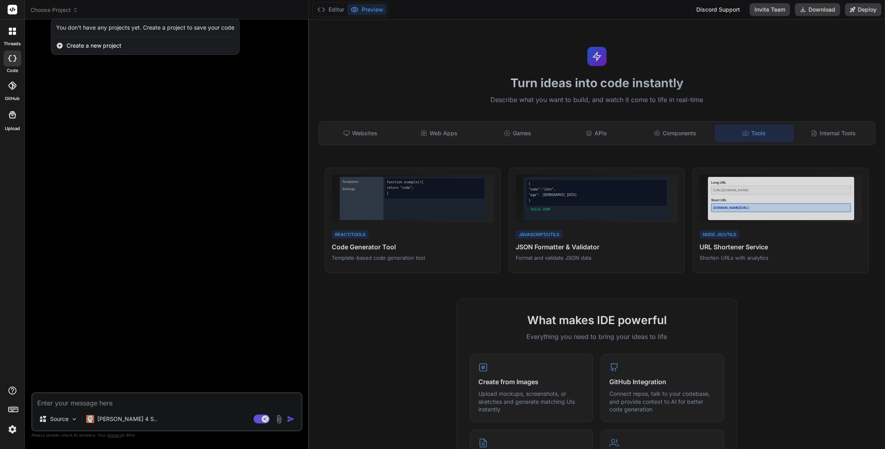
click at [87, 46] on span "Create a new project" at bounding box center [94, 46] width 55 height 8
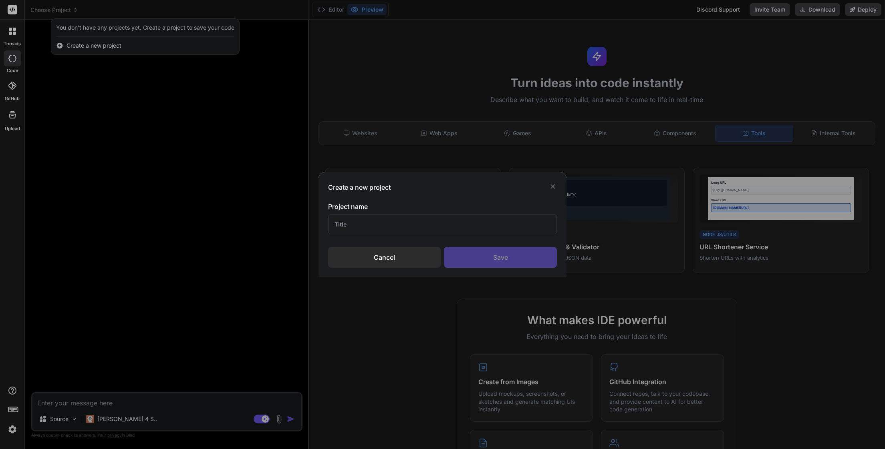
click at [370, 220] on input "text" at bounding box center [442, 225] width 229 height 20
type input "WP PHP Test"
click at [466, 260] on div "Save" at bounding box center [500, 257] width 113 height 21
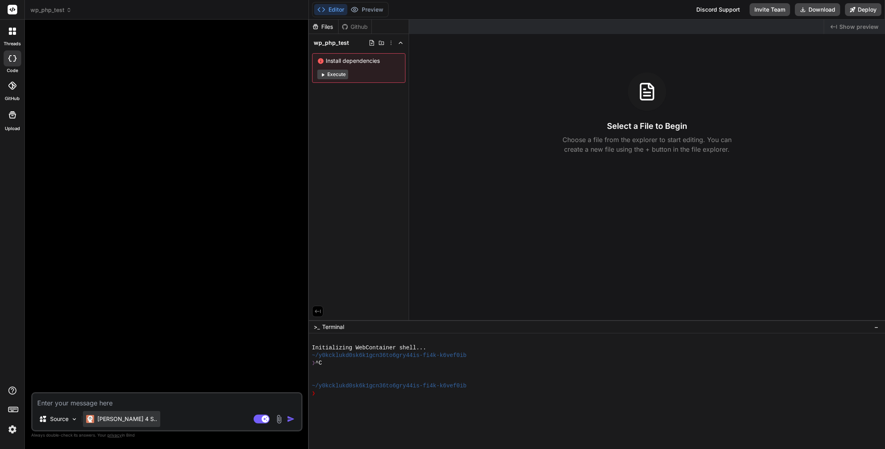
click at [115, 417] on p "[PERSON_NAME] 4 S.." at bounding box center [127, 419] width 60 height 8
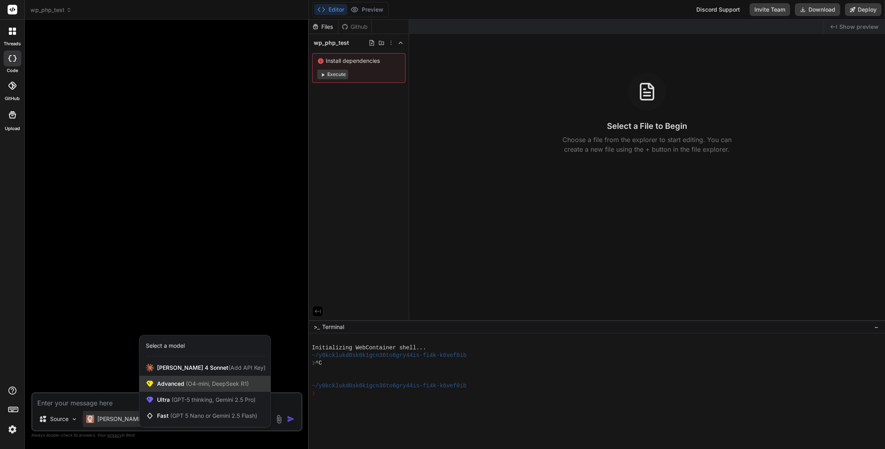
click at [181, 384] on span "Advanced (O4-mini, DeepSeek R1)" at bounding box center [203, 384] width 92 height 8
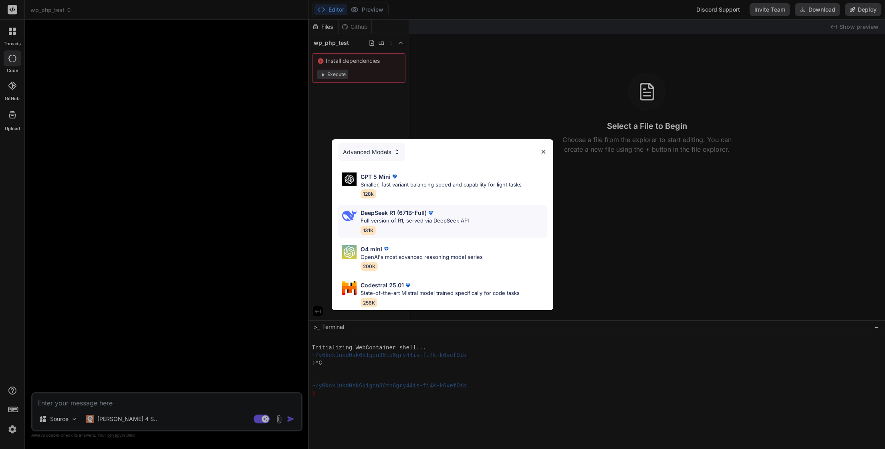
click at [464, 217] on p "Full version of R1, served via DeepSeek API" at bounding box center [415, 221] width 108 height 8
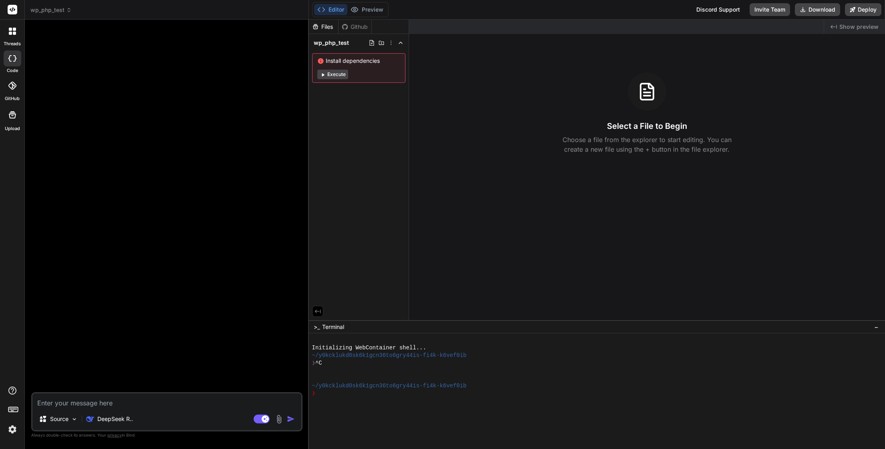
click at [113, 401] on textarea at bounding box center [166, 401] width 269 height 14
type textarea "x"
type textarea "c"
type textarea "x"
type textarea "cr"
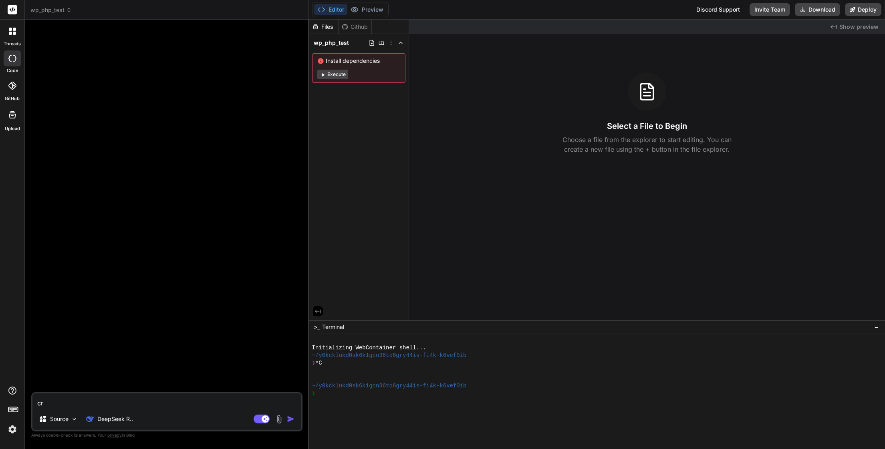
type textarea "x"
type textarea "cre"
type textarea "x"
type textarea "creay"
type textarea "x"
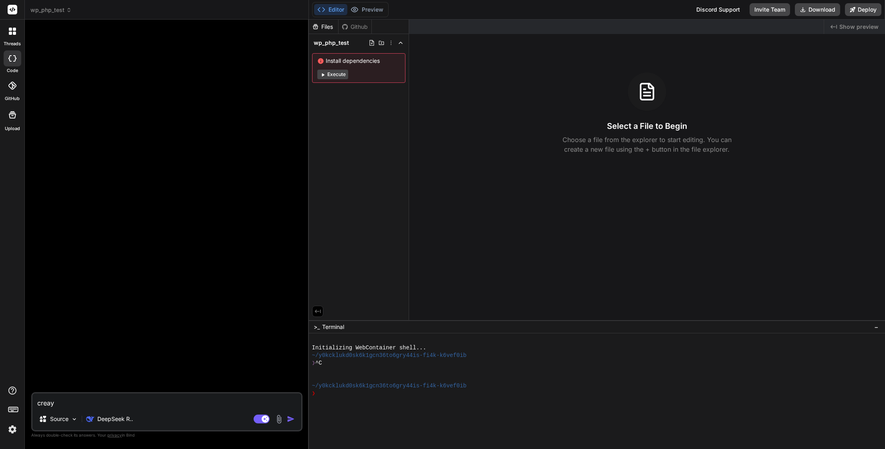
type textarea "creayt"
type textarea "x"
type textarea "creayte"
type textarea "x"
type textarea "creayte"
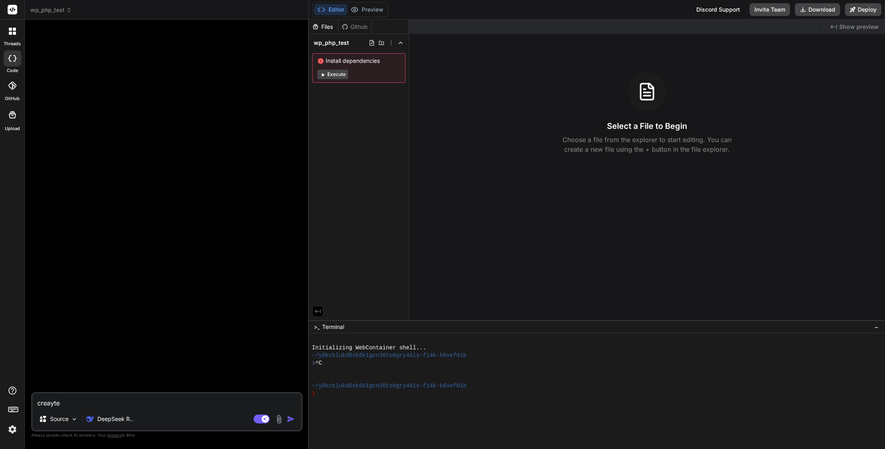
type textarea "x"
type textarea "a"
type textarea "x"
type textarea "ac"
type textarea "x"
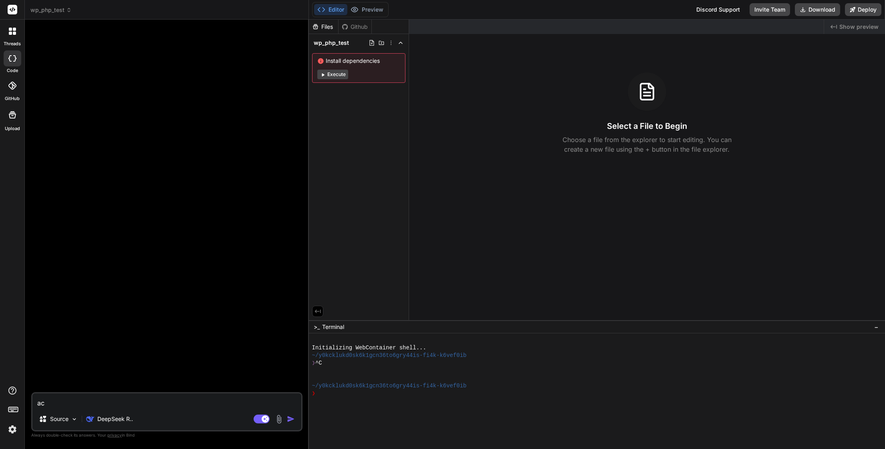
type textarea "act"
type textarea "x"
type textarea "act"
type textarea "x"
type textarea "act a"
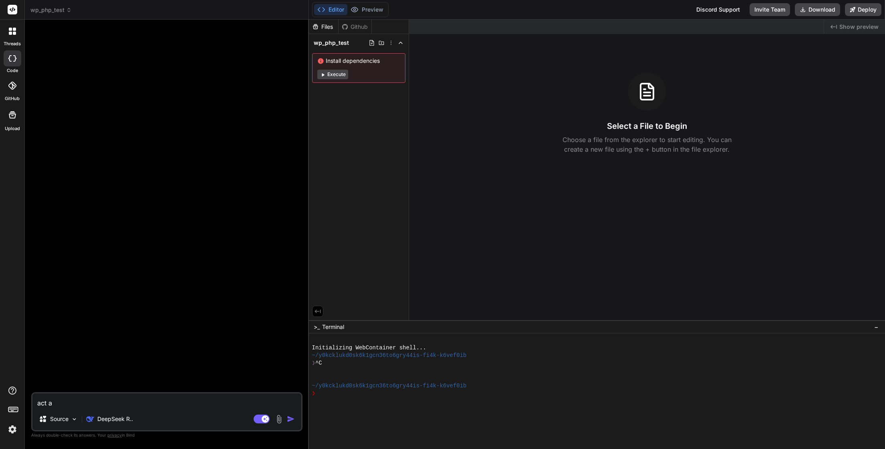
type textarea "x"
type textarea "act as"
type textarea "x"
type textarea "act as"
type textarea "x"
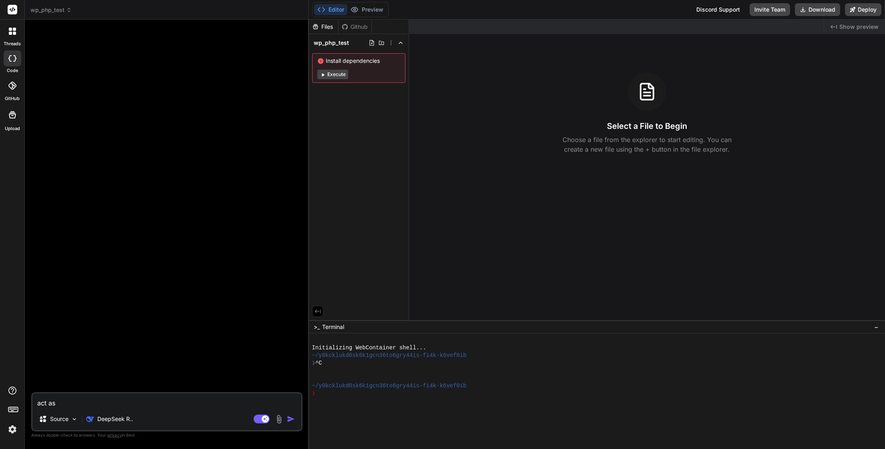
type textarea "act as a"
type textarea "x"
type textarea "act as a"
type textarea "x"
type textarea "act as a w"
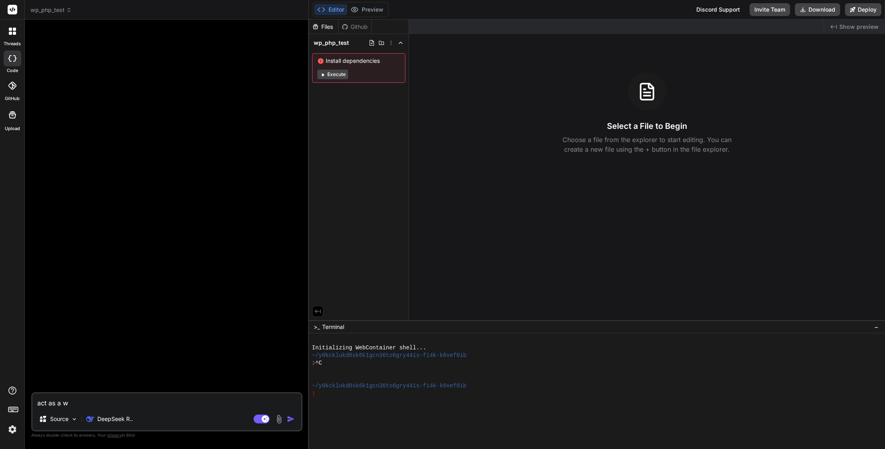
type textarea "x"
type textarea "act as a wo"
type textarea "x"
type textarea "act as a wor"
type textarea "x"
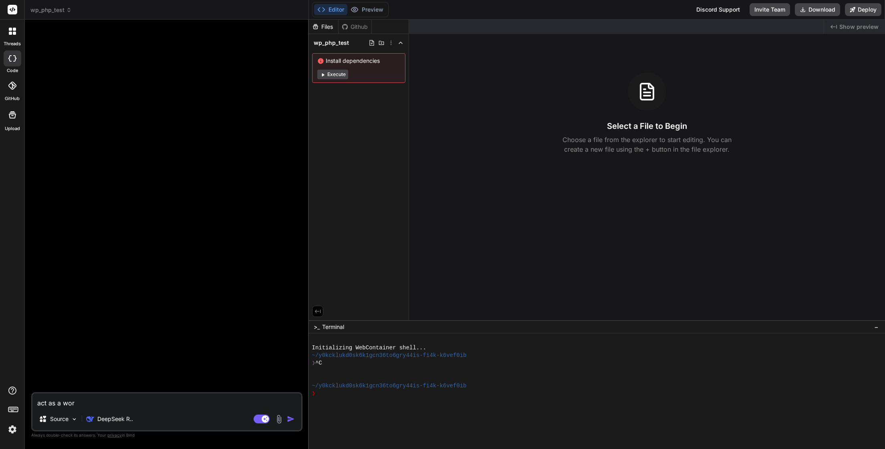
type textarea "act as a word"
type textarea "x"
type textarea "act as a wordp"
type textarea "x"
type textarea "act as a wordpr"
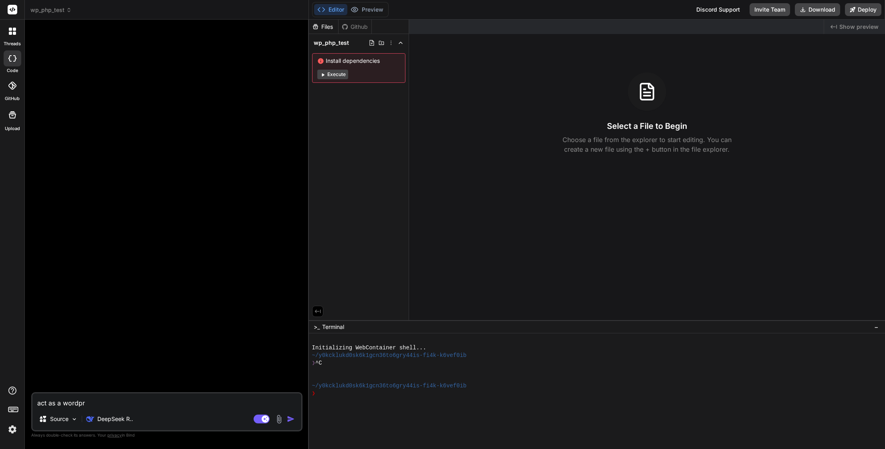
type textarea "x"
type textarea "act as a wordpre"
type textarea "x"
type textarea "act as a wordpres"
type textarea "x"
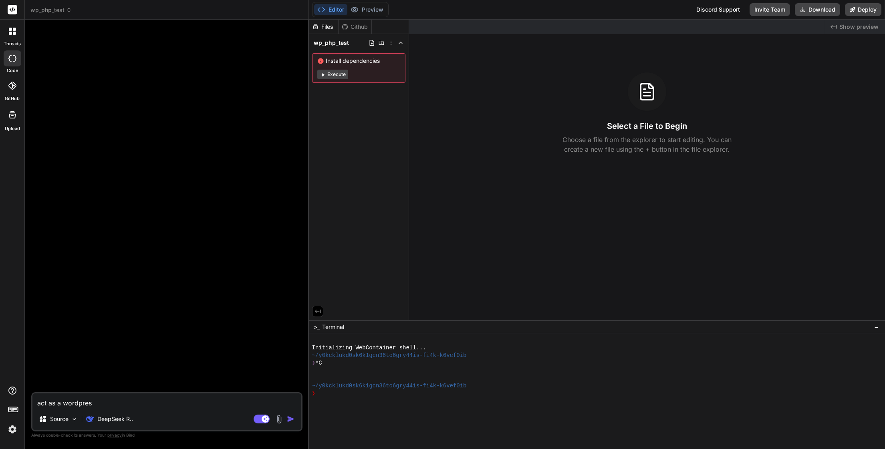
type textarea "act as a wordpress"
type textarea "x"
type textarea "act as a wordpress"
type textarea "x"
type textarea "act as a wordpress c"
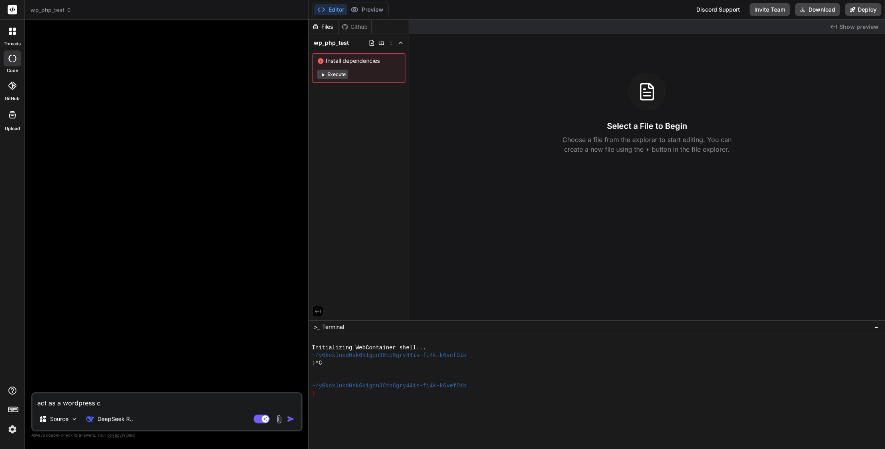
type textarea "x"
type textarea "act as a wordpress co"
type textarea "x"
type textarea "act as a wordpress cod"
type textarea "x"
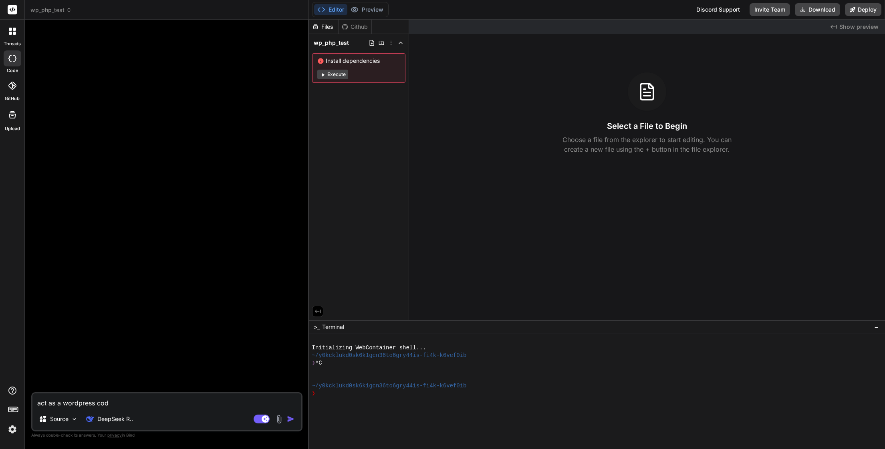
type textarea "act as a wordpress code"
type textarea "x"
type textarea "act as a wordpress code"
type textarea "x"
type textarea "act as a wordpress code sn"
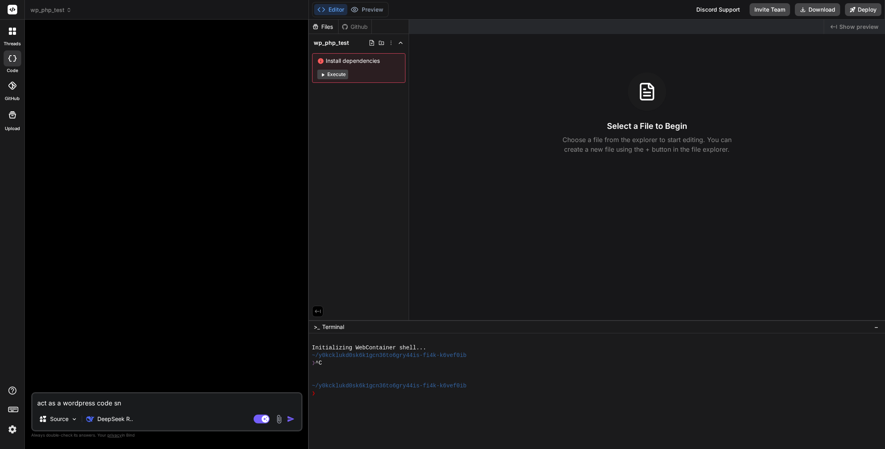
type textarea "x"
type textarea "act as a wordpress code sni"
type textarea "x"
type textarea "act as a wordpress code snip"
type textarea "x"
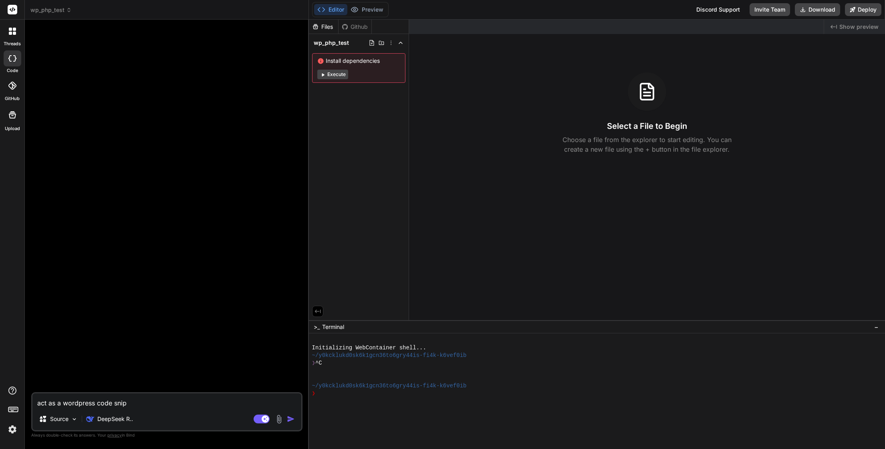
type textarea "act as a wordpress code snipp"
type textarea "x"
type textarea "act as a wordpress code snippe"
type textarea "x"
type textarea "act as a wordpress code snippet"
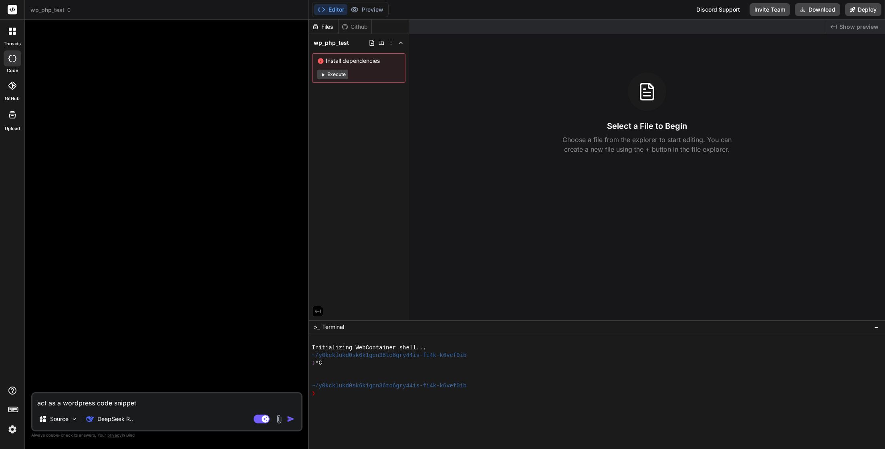
type textarea "x"
type textarea "act as a wordpress code snippet"
type textarea "x"
type textarea "act as a wordpress code snippet d"
type textarea "x"
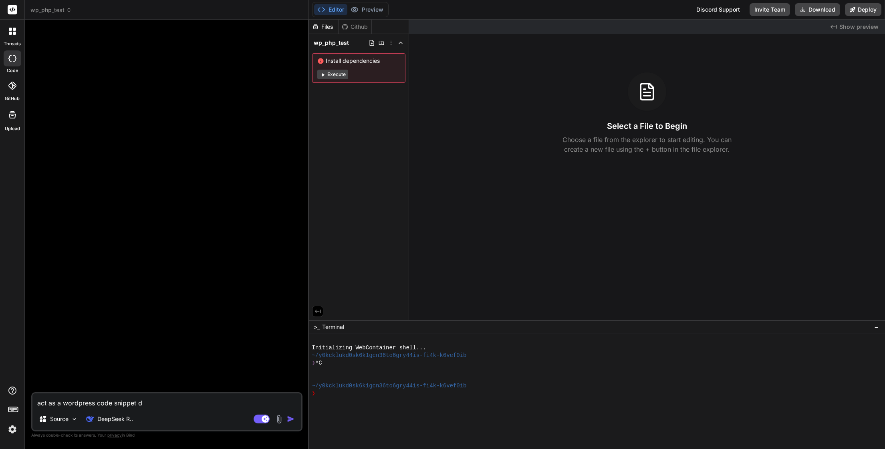
type textarea "act as a wordpress code snippet de"
type textarea "x"
type textarea "act as a wordpress code snippet dev"
type textarea "x"
type textarea "act as a wordpress code snippet deve"
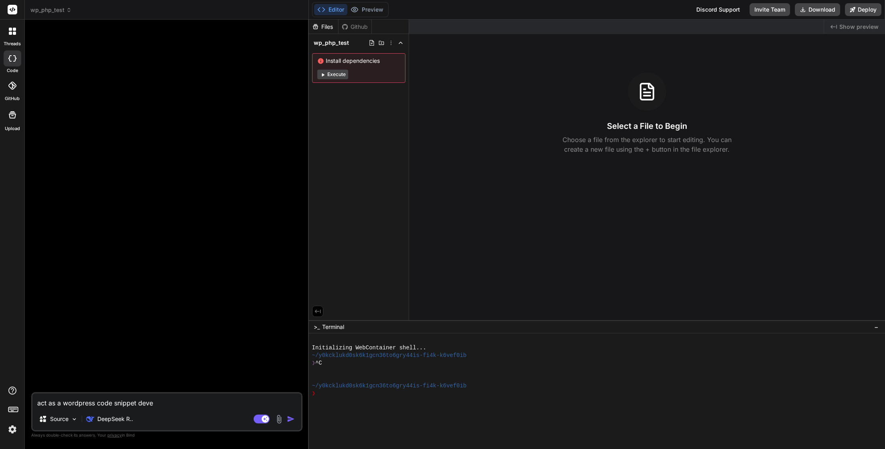
type textarea "x"
type textarea "act as a wordpress code snippet devel"
type textarea "x"
type textarea "act as a wordpress code snippet develo"
type textarea "x"
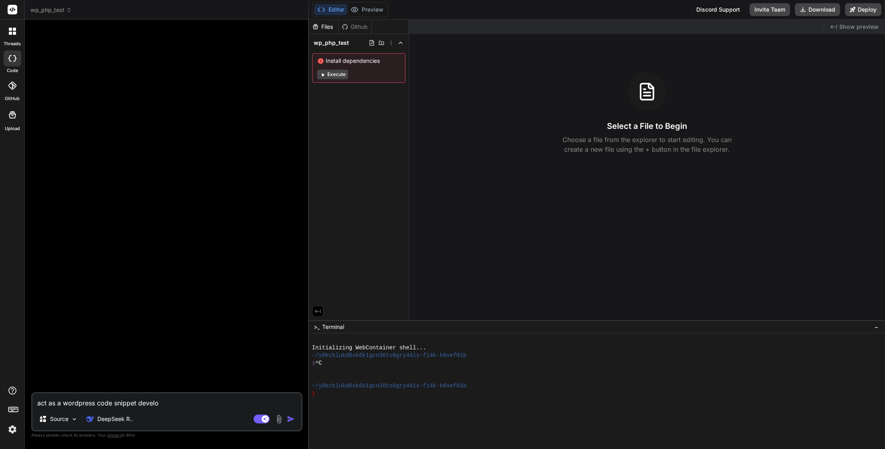
type textarea "act as a wordpress code snippet develop"
type textarea "x"
type textarea "act as a wordpress code snippet develope"
type textarea "x"
type textarea "act as a wordpress code snippet developer"
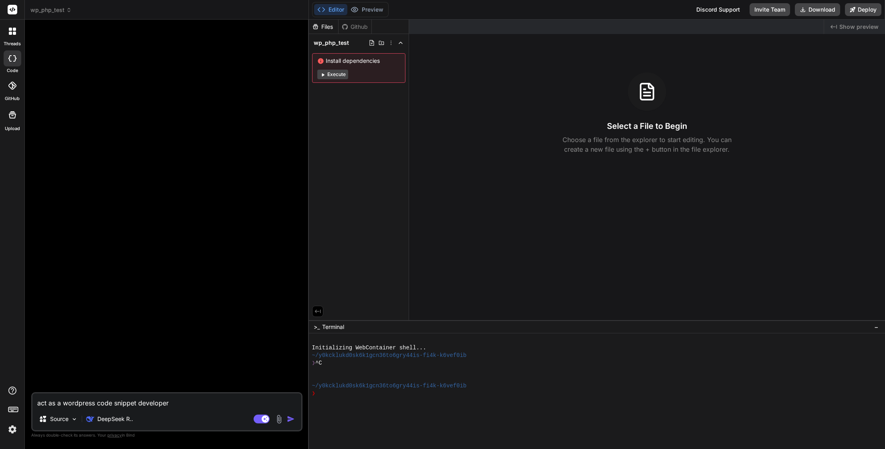
type textarea "x"
type textarea "act as a wordpress code snippet developer"
type textarea "x"
type textarea "act as a wordpress code snippet developer w"
type textarea "x"
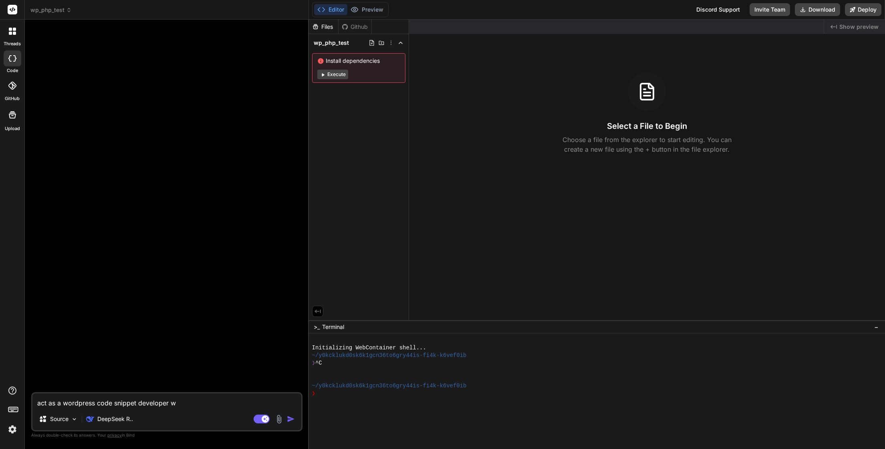
type textarea "act as a wordpress code snippet developer wr"
type textarea "x"
type textarea "act as a wordpress code snippet developer wri"
type textarea "x"
type textarea "act as a wordpress code snippet developer writ"
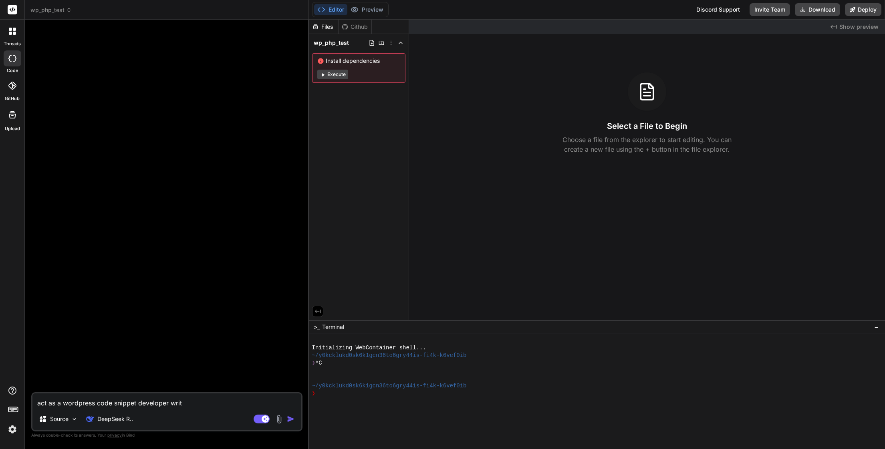
type textarea "x"
type textarea "act as a wordpress code snippet developer writi"
type textarea "x"
type textarea "act as a wordpress code snippet developer writin"
type textarea "x"
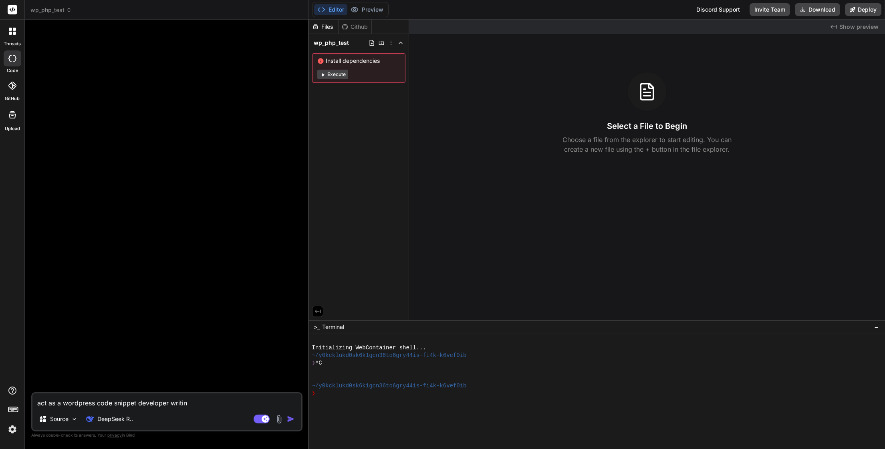
type textarea "act as a wordpress code snippet developer writing"
type textarea "x"
type textarea "act as a wordpress code snippet developer writing"
type textarea "x"
type textarea "act as a wordpress code snippet developer writing P"
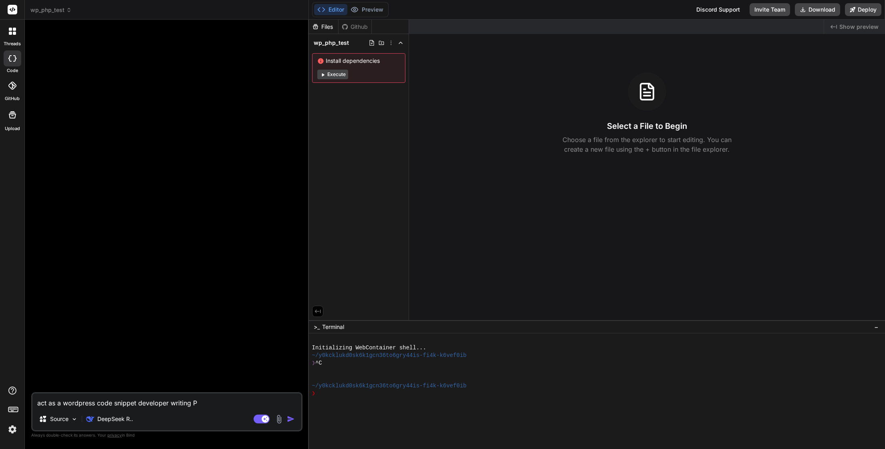
type textarea "x"
type textarea "act as a wordpress code snippet developer writing PH"
type textarea "x"
type textarea "act as a wordpress code snippet developer writing PHP"
type textarea "x"
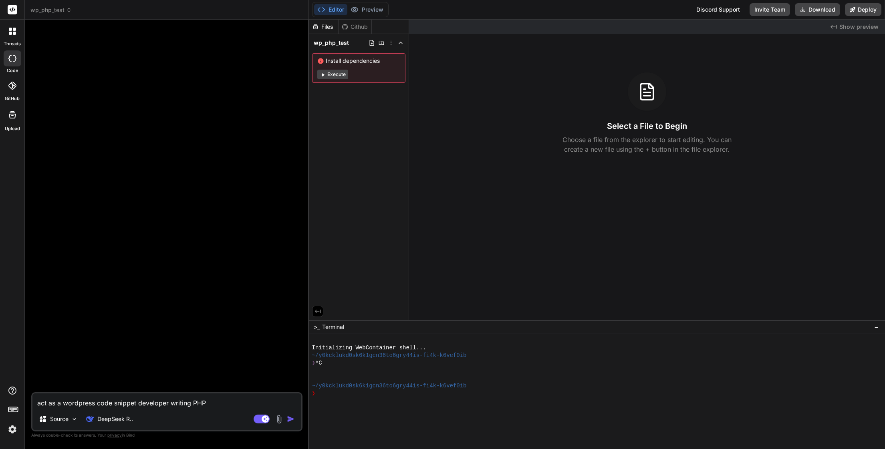
type textarea "act as a wordpress code snippet developer writing PHP"
type textarea "x"
type textarea "act as a wordpress code snippet developer writing PHP s"
type textarea "x"
type textarea "act as a wordpress code snippet developer writing PHP sn"
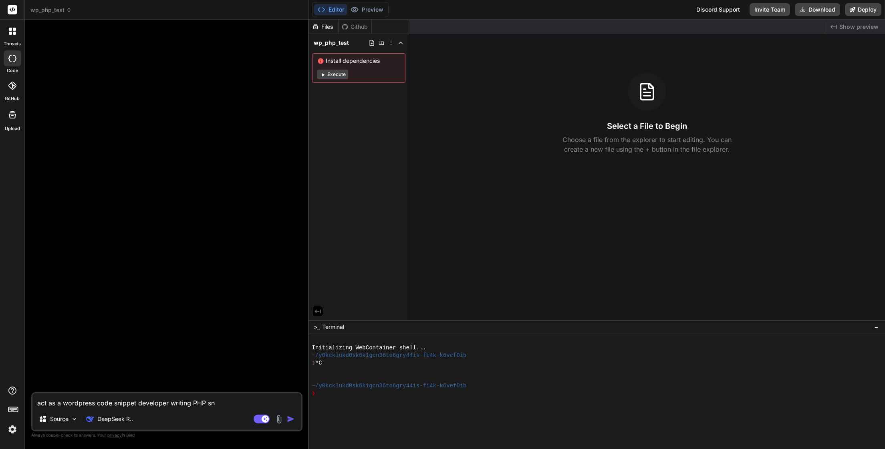
type textarea "x"
type textarea "act as a wordpress code snippet developer writing PHP sni"
type textarea "x"
type textarea "act as a wordpress code snippet developer writing PHP snip"
type textarea "x"
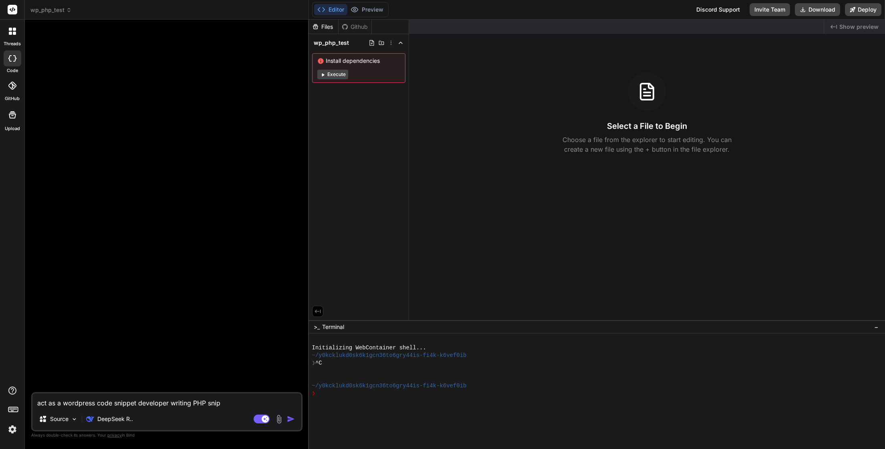
type textarea "act as a wordpress code snippet developer writing PHP snipp"
type textarea "x"
type textarea "act as a wordpress code snippet developer writing PHP snippe"
type textarea "x"
type textarea "act as a wordpress code snippet developer writing PHP snippet"
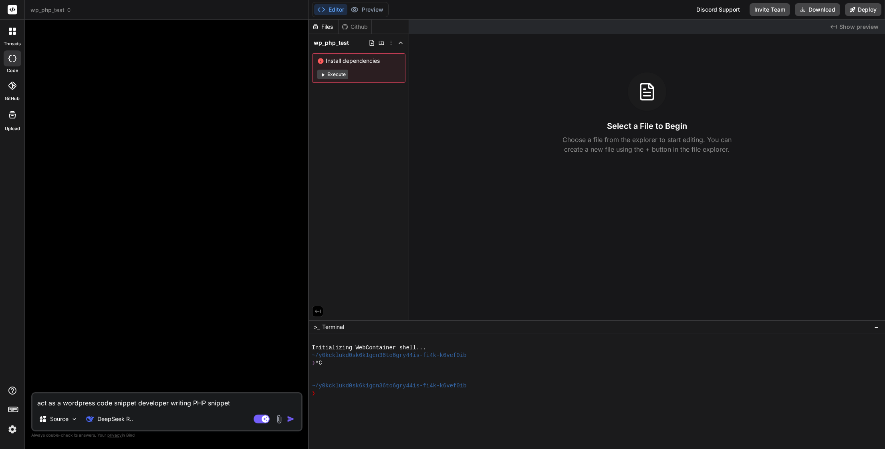
type textarea "x"
type textarea "act as a wordpress code snippet developer writing PHP snippet"
type textarea "x"
type textarea "act as a wordpress code snippet developer writing PHP snippet c"
type textarea "x"
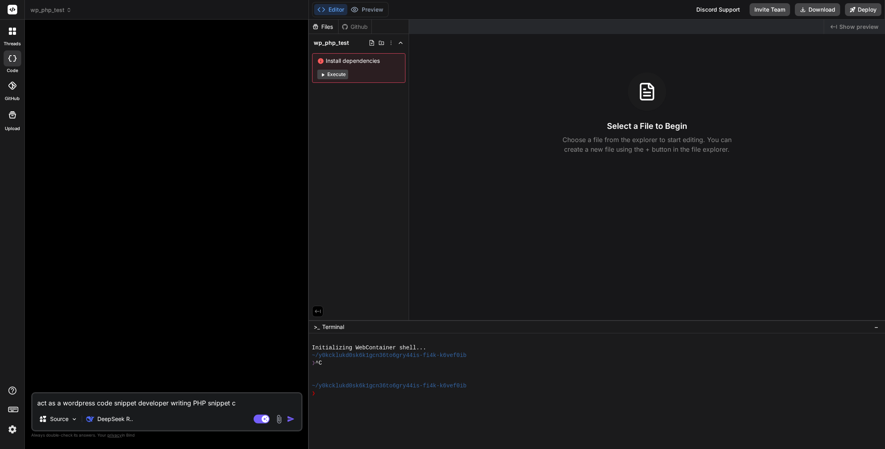
type textarea "act as a wordpress code snippet developer writing PHP snippet co"
type textarea "x"
type textarea "act as a wordpress code snippet developer writing PHP snippet cod"
type textarea "x"
type textarea "act as a wordpress code snippet developer writing PHP snippet code"
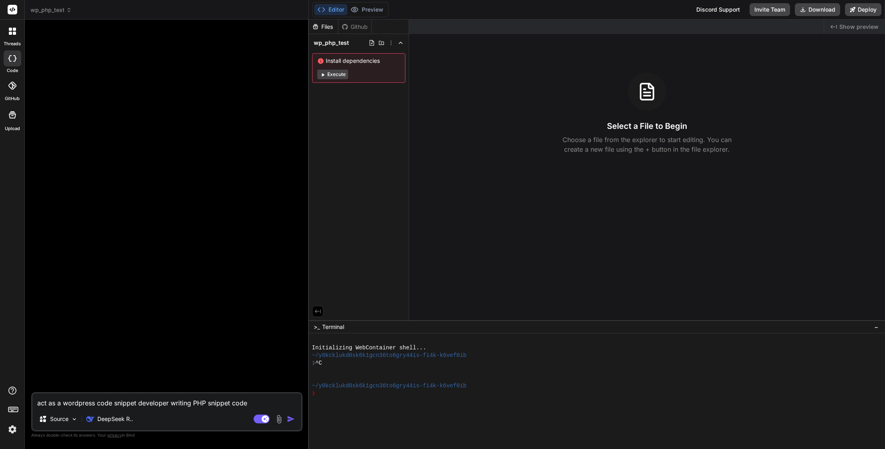
type textarea "x"
type textarea "act as a wordpress code snippet developer writing PHP snippet code."
type textarea "x"
type textarea "act as a wordpress code snippet developer writing PHP snippet code."
type textarea "x"
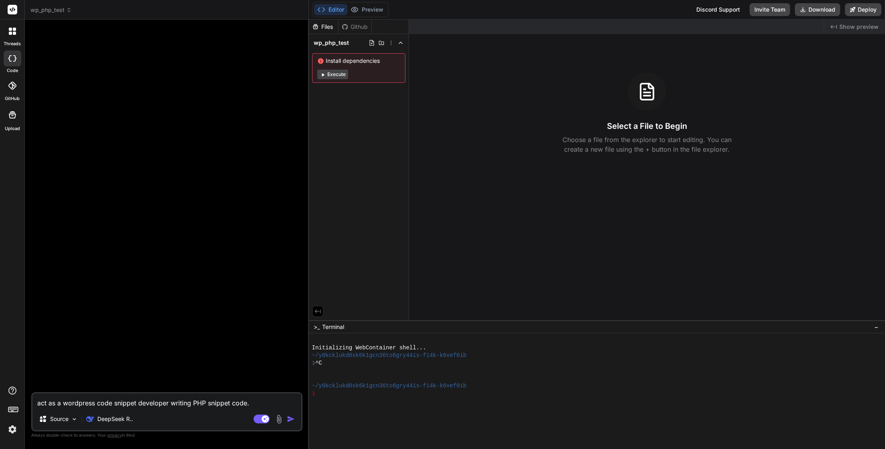
type textarea "act as a wordpress code snippet developer writing PHP snippet code. I"
type textarea "x"
type textarea "act as a wordpress code snippet developer writing PHP snippet code. I"
type textarea "x"
type textarea "act as a wordpress code snippet developer writing PHP snippet code. I w"
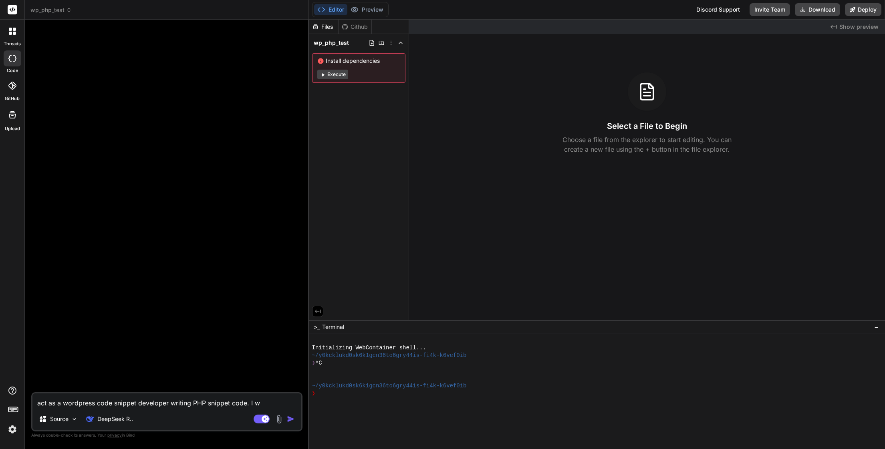
type textarea "x"
type textarea "act as a wordpress code snippet developer writing PHP snippet code. I wa"
type textarea "x"
type textarea "act as a wordpress code snippet developer writing PHP snippet code. I wan"
type textarea "x"
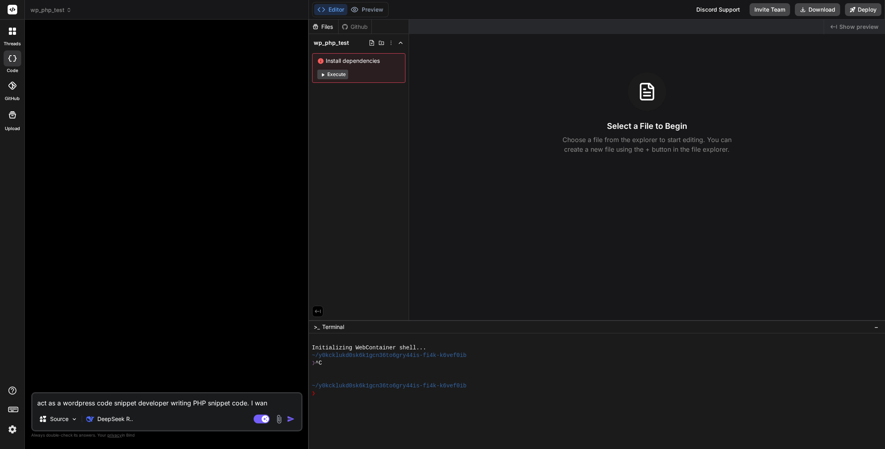
type textarea "act as a wordpress code snippet developer writing PHP snippet code. I want"
type textarea "x"
type textarea "act as a wordpress code snippet developer writing PHP snippet code. I want"
type textarea "x"
type textarea "act as a wordpress code snippet developer writing PHP snippet code. I want a"
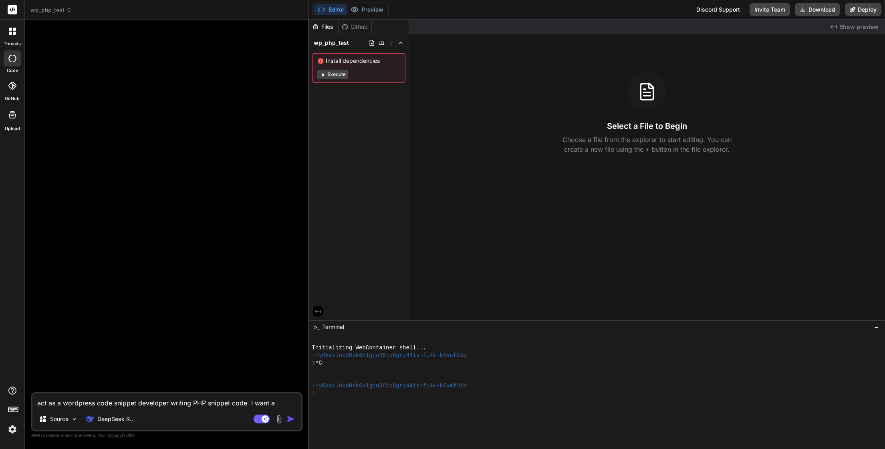
type textarea "x"
type textarea "act as a wordpress code snippet developer writing PHP snippet code. I want a"
type textarea "x"
type textarea "act as a wordpress code snippet developer writing PHP snippet code. I want a s"
type textarea "x"
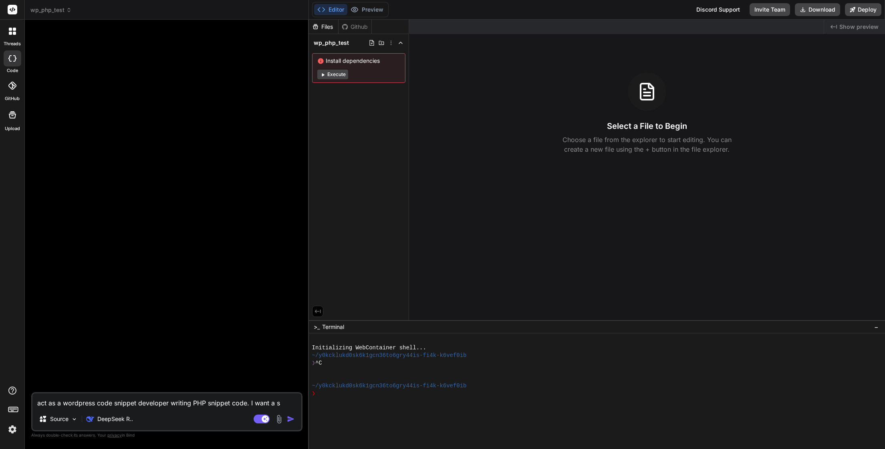
type textarea "act as a wordpress code snippet developer writing PHP snippet code. I want a sn"
type textarea "x"
type textarea "act as a wordpress code snippet developer writing PHP snippet code. I want a sni"
type textarea "x"
type textarea "act as a wordpress code snippet developer writing PHP snippet code. I want a sn…"
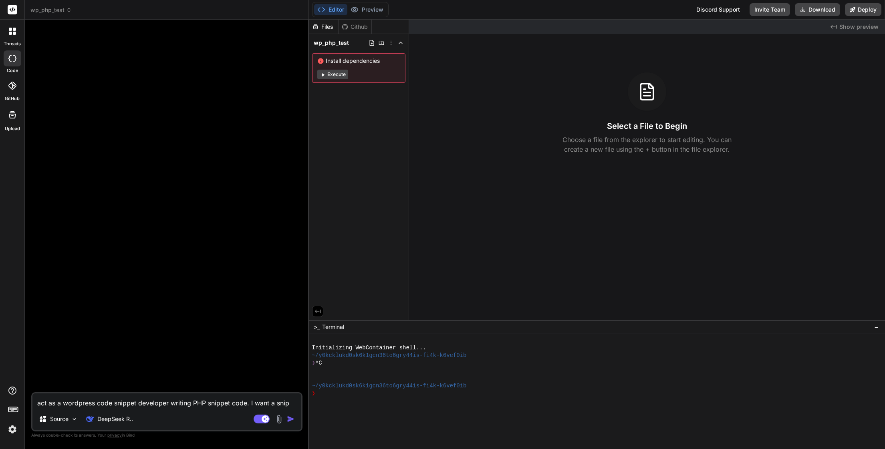
type textarea "x"
type textarea "act as a wordpress code snippet developer writing PHP snippet code. I want a sn…"
type textarea "x"
type textarea "act as a wordpress code snippet developer writing PHP snippet code. I want a sn…"
type textarea "x"
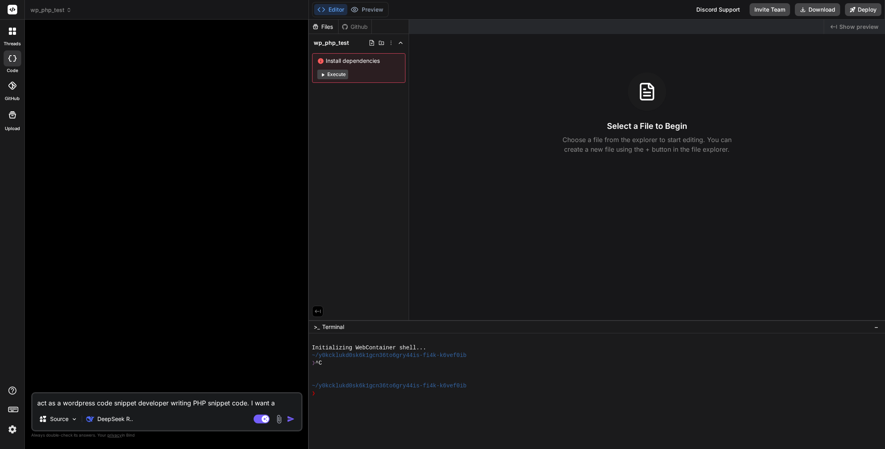
type textarea "act as a wordpress code snippet developer writing PHP snippet code. I want a sn…"
type textarea "x"
type textarea "act as a wordpress code snippet developer writing PHP snippet code. I want a sn…"
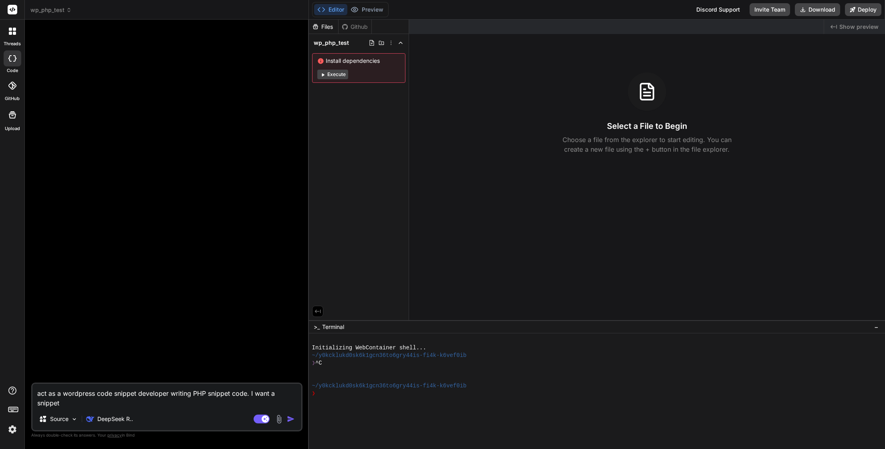
type textarea "x"
type textarea "act as a wordpress code snippet developer writing PHP snippet code. I want a sn…"
type textarea "x"
type textarea "act as a wordpress code snippet developer writing PHP snippet code. I want a sn…"
type textarea "x"
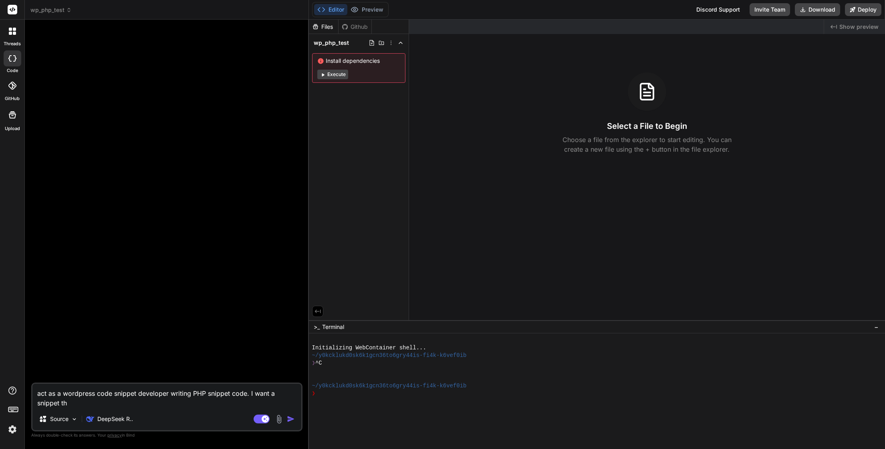
type textarea "act as a wordpress code snippet developer writing PHP snippet code. I want a sn…"
type textarea "x"
type textarea "act as a wordpress code snippet developer writing PHP snippet code. I want a sn…"
type textarea "x"
type textarea "act as a wordpress code snippet developer writing PHP snippet code. I want a sn…"
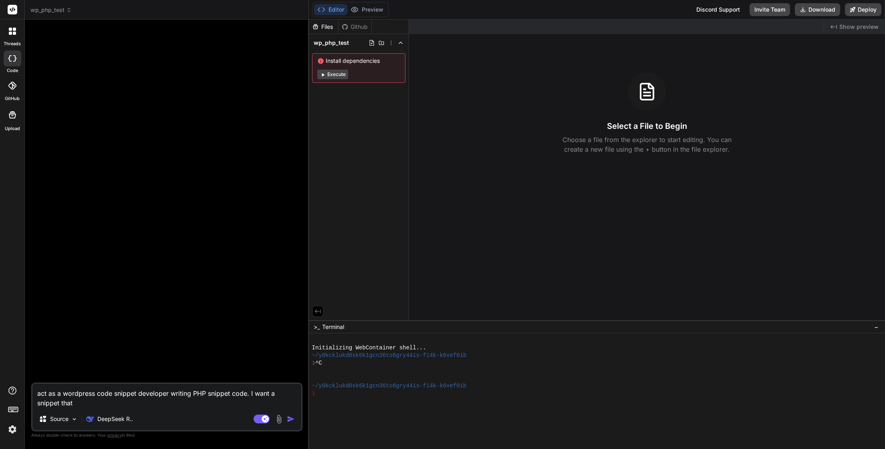
type textarea "x"
type textarea "act as a wordpress code snippet developer writing PHP snippet code. I want a sn…"
type textarea "x"
type textarea "act as a wordpress code snippet developer writing PHP snippet code. I want a sn…"
type textarea "x"
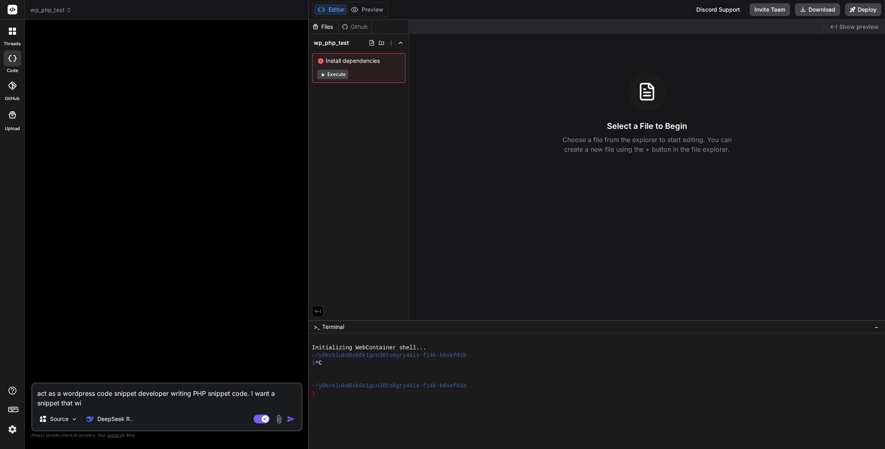
type textarea "act as a wordpress code snippet developer writing PHP snippet code. I want a sn…"
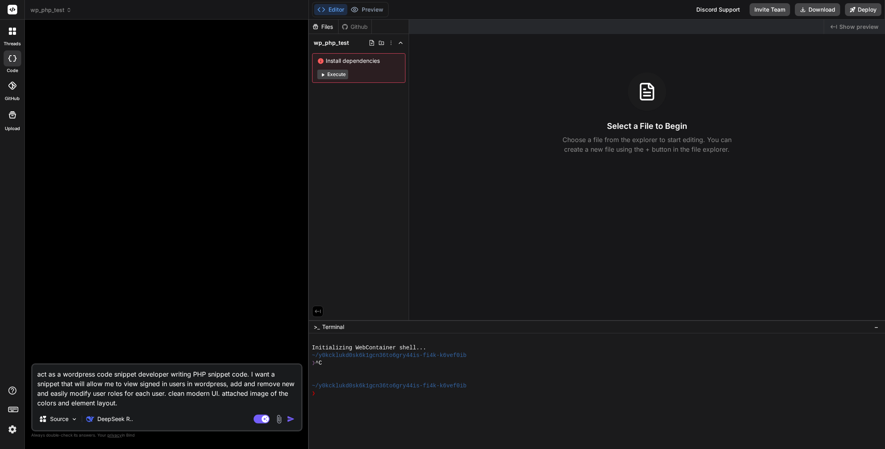
click at [280, 422] on img at bounding box center [278, 419] width 9 height 9
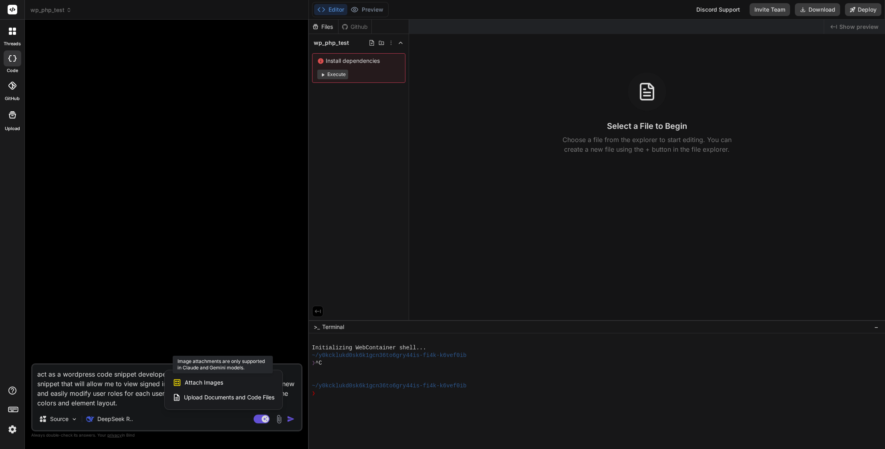
click at [210, 379] on span "Attach Images" at bounding box center [204, 383] width 38 height 8
click at [205, 384] on span "Attach Images" at bounding box center [204, 383] width 38 height 8
click at [220, 397] on span "Upload Documents and Code Files" at bounding box center [229, 398] width 91 height 8
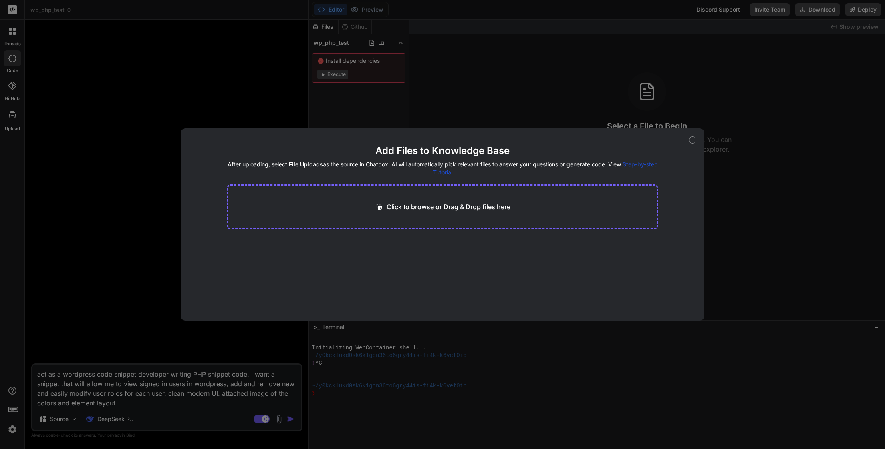
click at [441, 202] on div "Click to browse or Drag & Drop files here" at bounding box center [442, 207] width 431 height 45
click at [419, 210] on p "Click to browse or Drag & Drop files here" at bounding box center [449, 207] width 124 height 10
click at [263, 330] on div "Add Files to Knowledge Base After uploading, select File Uploads as the source …" at bounding box center [442, 224] width 885 height 449
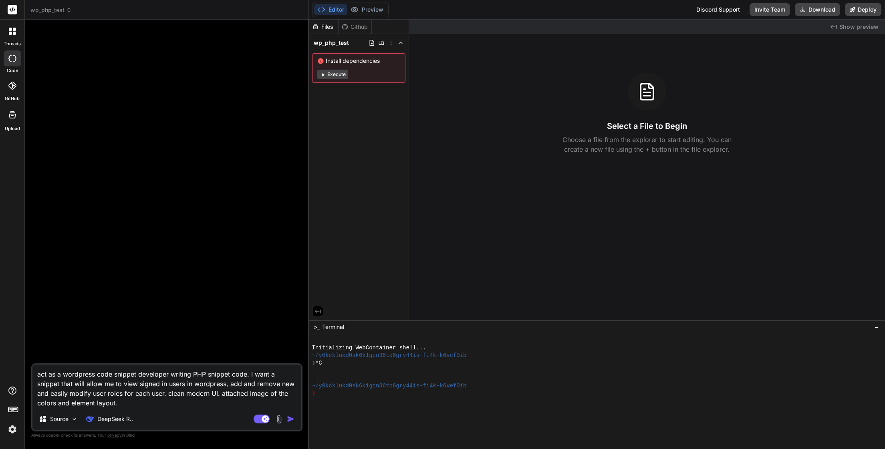
click at [279, 417] on img at bounding box center [278, 419] width 9 height 9
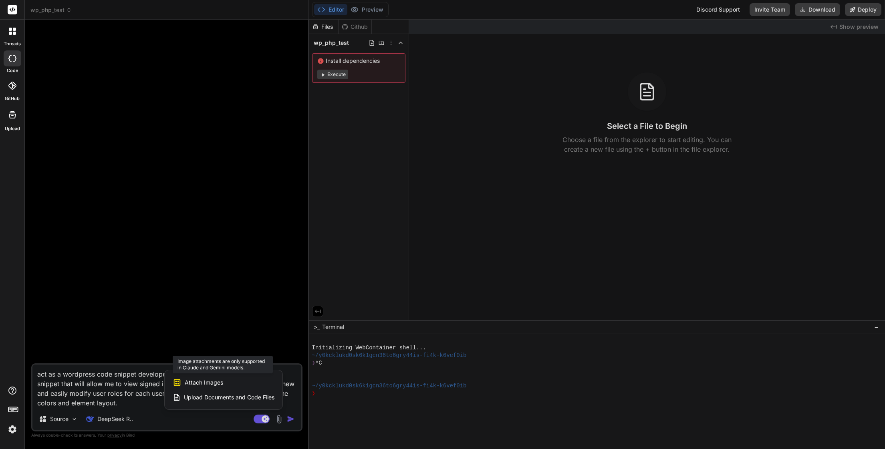
click at [204, 382] on span "Attach Images" at bounding box center [204, 383] width 38 height 8
click at [119, 417] on div at bounding box center [442, 224] width 885 height 449
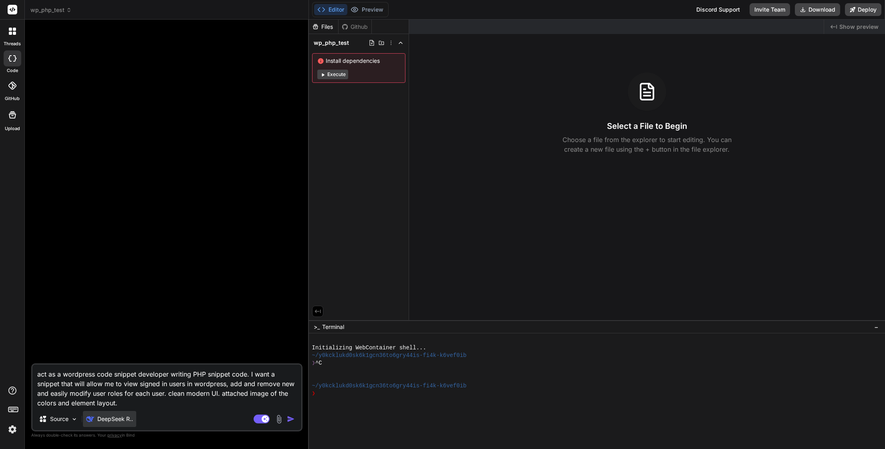
click at [100, 421] on p "DeepSeek R.." at bounding box center [115, 419] width 36 height 8
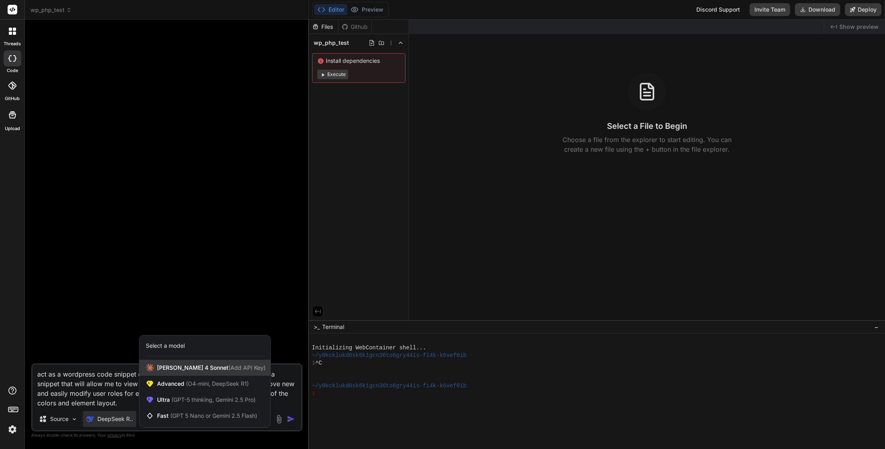
click at [181, 367] on span "[PERSON_NAME] 4 Sonnet (Add API Key)" at bounding box center [211, 368] width 109 height 8
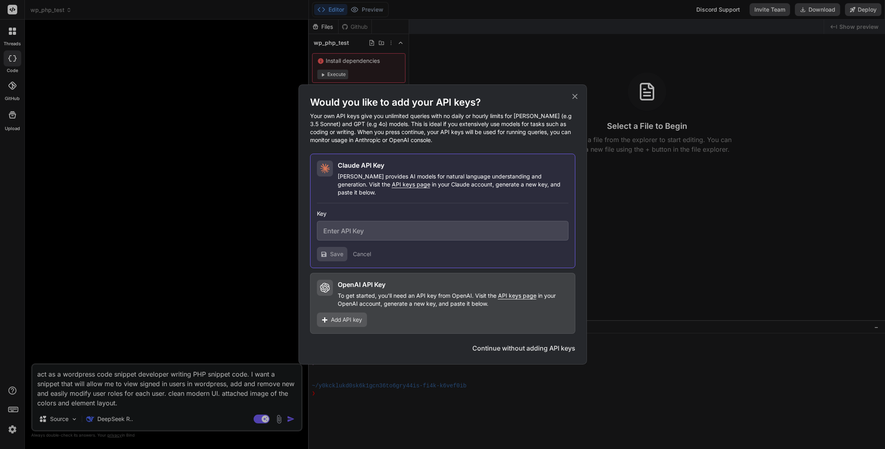
click at [387, 226] on input "text" at bounding box center [443, 231] width 252 height 20
paste input "sk-ant-api03-_gaop9o7iEcZE_kDVf6ZCEPZX5FJq5KS8ykBTBt461tWpsDXuOqPaNxXxT0SD270Ao…"
click at [326, 252] on icon at bounding box center [324, 255] width 6 height 6
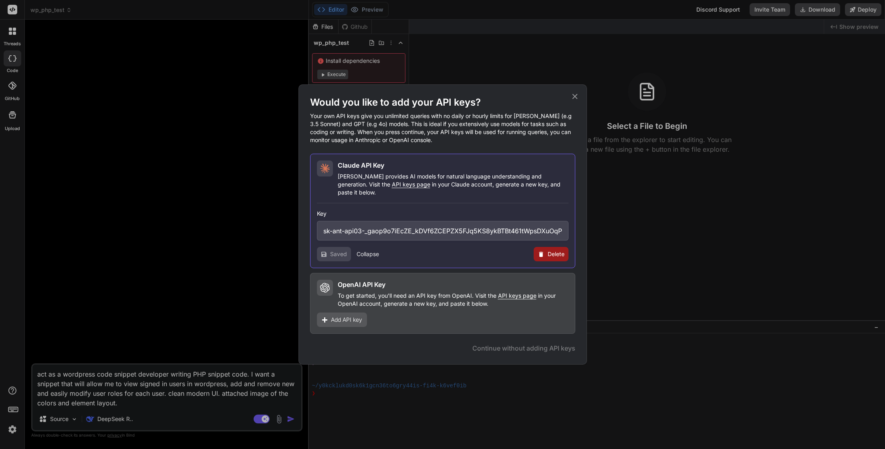
drag, startPoint x: 575, startPoint y: 99, endPoint x: 543, endPoint y: 142, distance: 53.2
click at [575, 100] on icon at bounding box center [574, 96] width 9 height 9
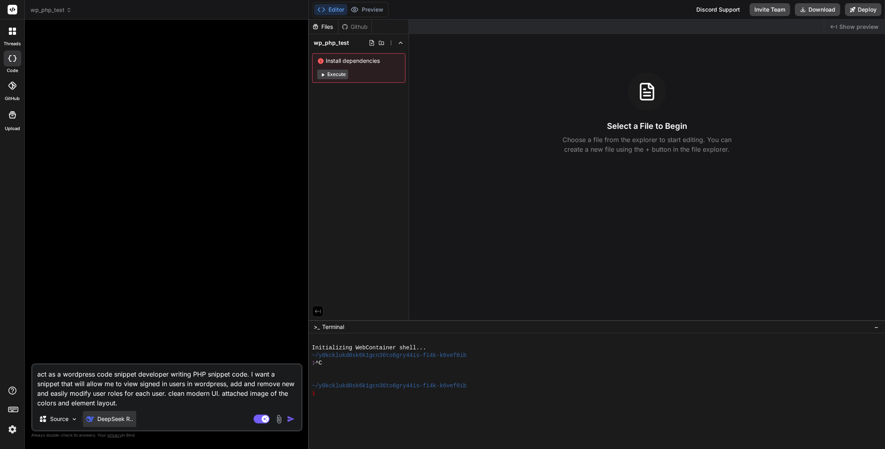
click at [109, 418] on p "DeepSeek R.." at bounding box center [115, 419] width 36 height 8
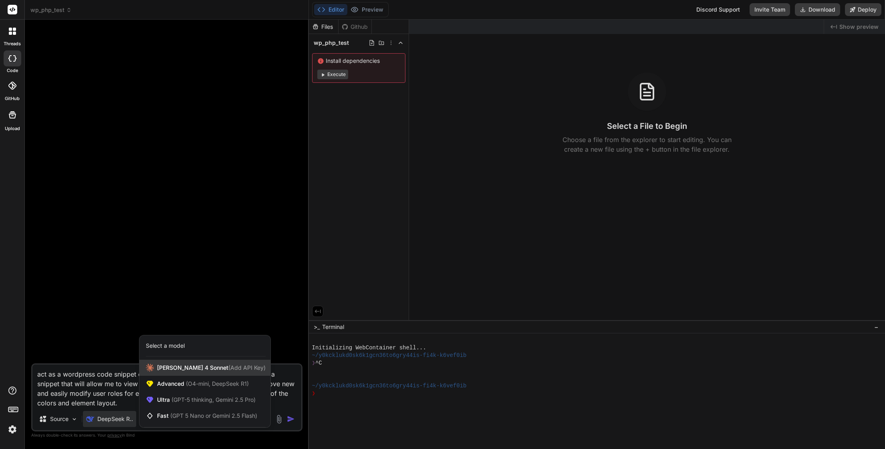
click at [228, 365] on span "(Add API Key)" at bounding box center [246, 368] width 37 height 7
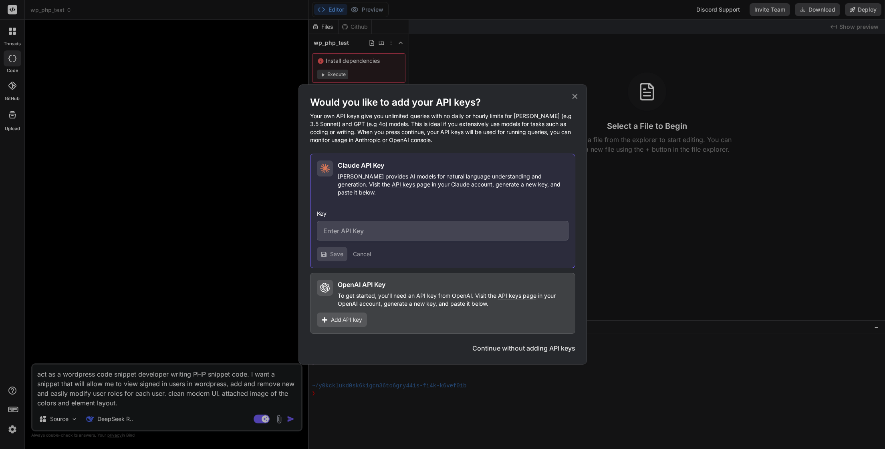
click at [347, 224] on input "text" at bounding box center [443, 231] width 252 height 20
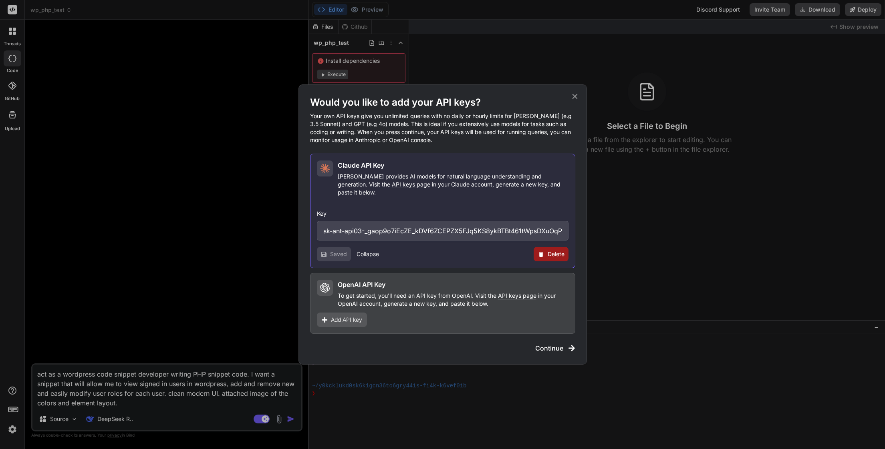
click at [374, 169] on h2 "Claude API Key" at bounding box center [361, 166] width 46 height 10
click at [558, 344] on span "Continue" at bounding box center [549, 349] width 28 height 10
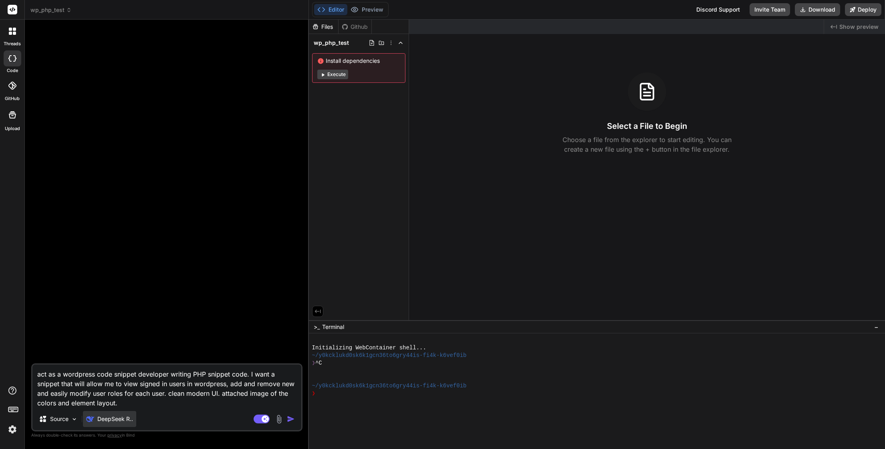
click at [120, 422] on p "DeepSeek R.." at bounding box center [115, 419] width 36 height 8
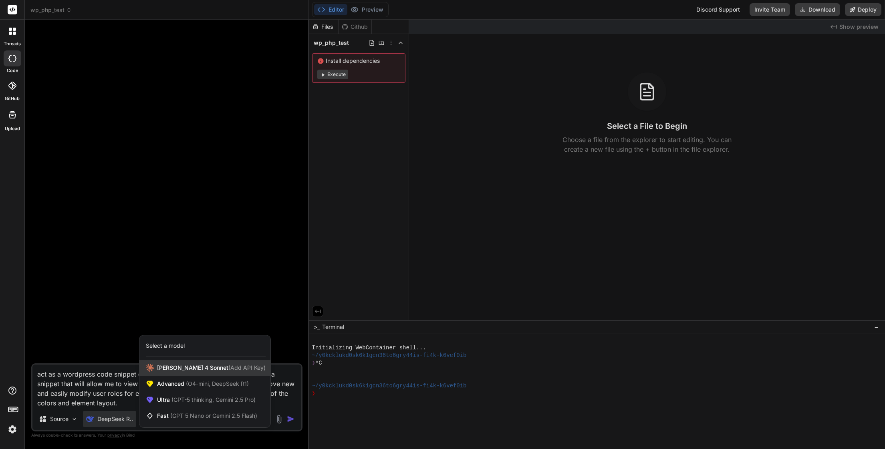
click at [175, 368] on span "[PERSON_NAME] 4 Sonnet (Add API Key)" at bounding box center [211, 368] width 109 height 8
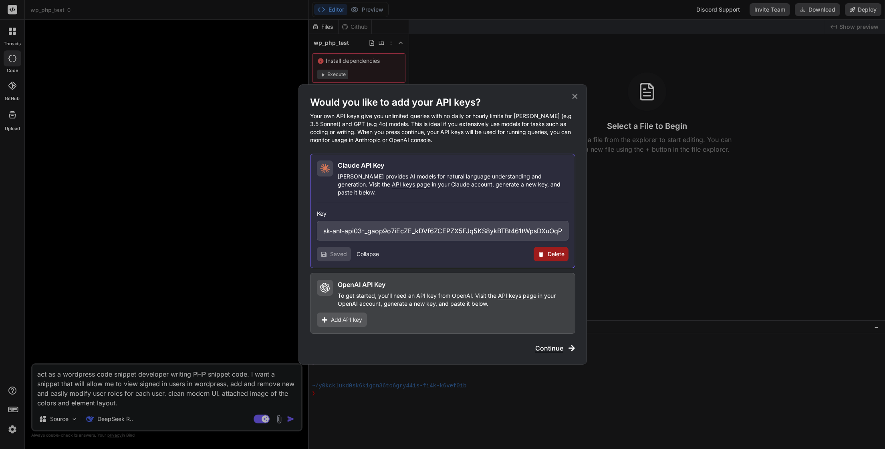
click at [415, 186] on p "[PERSON_NAME] provides AI models for natural language understanding and generat…" at bounding box center [453, 185] width 231 height 24
drag, startPoint x: 421, startPoint y: 265, endPoint x: 421, endPoint y: 278, distance: 12.8
click at [421, 266] on div "[PERSON_NAME] API Key [PERSON_NAME] provides AI models for natural language und…" at bounding box center [442, 244] width 265 height 180
click at [419, 284] on div "OpenAI API Key" at bounding box center [453, 285] width 231 height 10
click at [399, 187] on p "[PERSON_NAME] provides AI models for natural language understanding and generat…" at bounding box center [453, 185] width 231 height 24
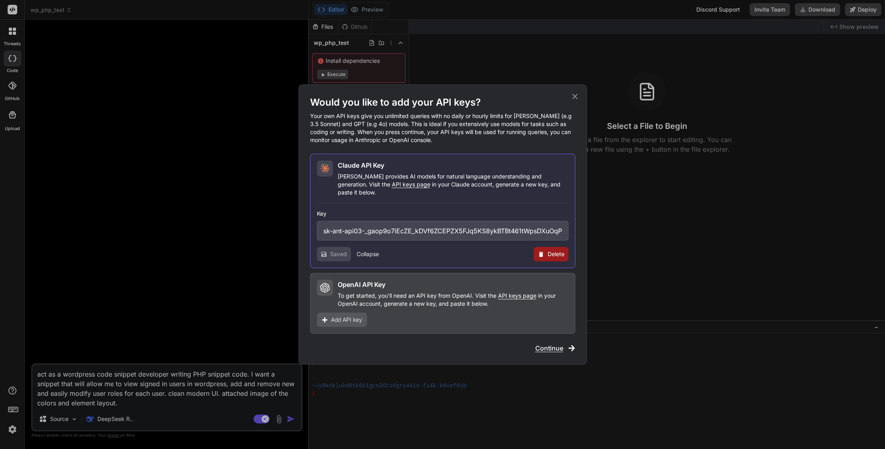
click at [401, 210] on h3 "Key" at bounding box center [443, 214] width 252 height 8
click at [314, 212] on div "[PERSON_NAME] API Key [PERSON_NAME] provides AI models for natural language und…" at bounding box center [442, 211] width 265 height 115
click at [491, 256] on div "Saved Collapse Delete" at bounding box center [443, 254] width 252 height 14
click at [548, 345] on span "Continue" at bounding box center [549, 349] width 28 height 10
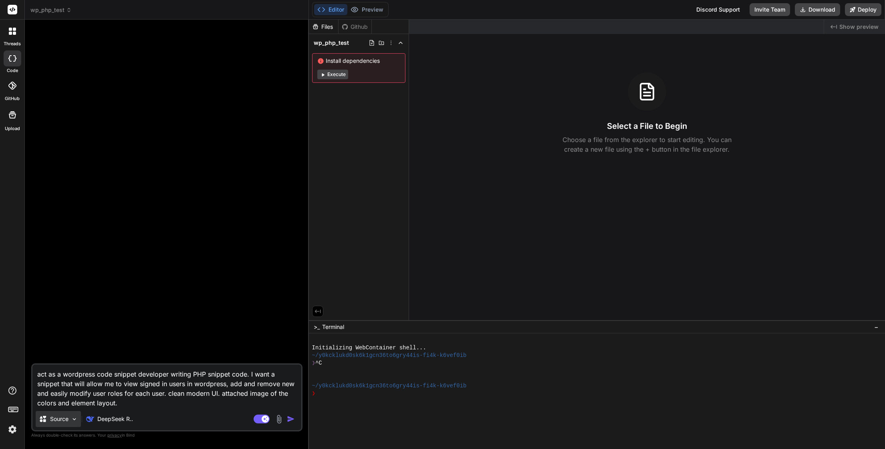
click at [61, 422] on p "Source" at bounding box center [59, 419] width 18 height 8
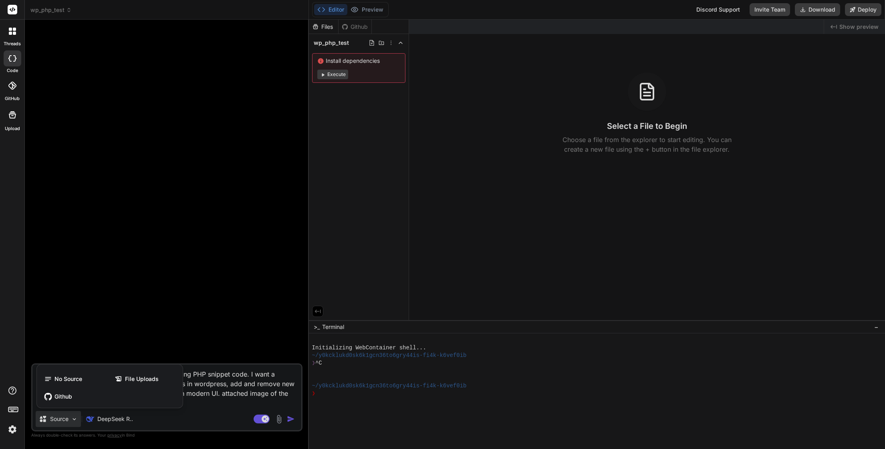
click at [61, 422] on div at bounding box center [442, 224] width 885 height 449
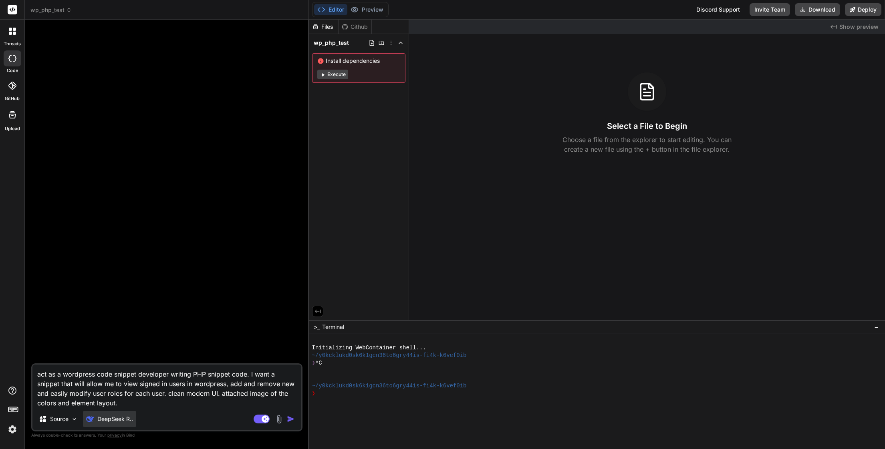
click at [101, 418] on p "DeepSeek R.." at bounding box center [115, 419] width 36 height 8
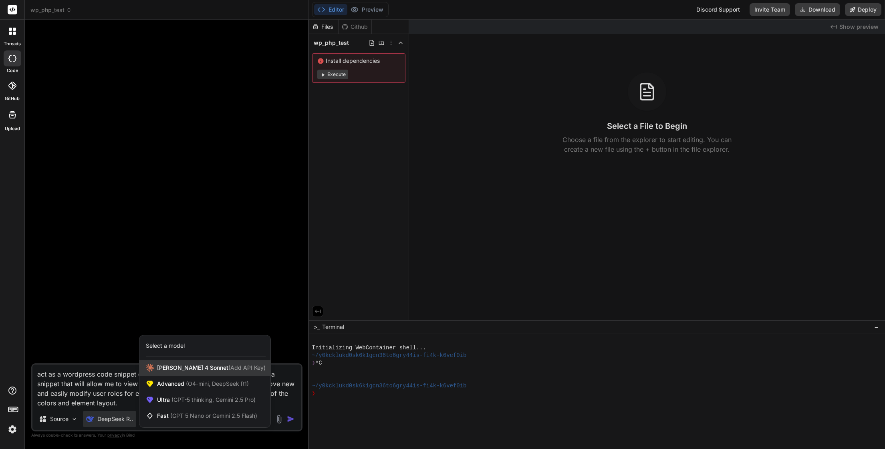
click at [188, 368] on span "[PERSON_NAME] 4 Sonnet (Add API Key)" at bounding box center [211, 368] width 109 height 8
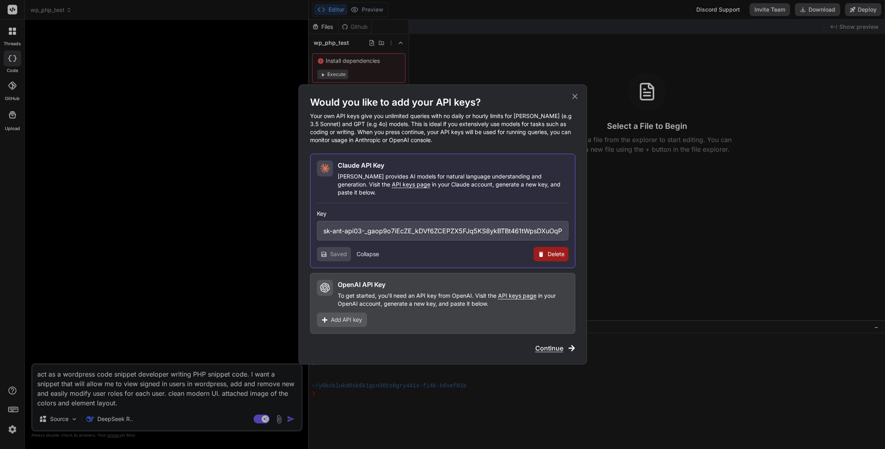
click at [415, 292] on p "To get started, you'll need an API key from OpenAI. Visit the API keys page in …" at bounding box center [453, 300] width 231 height 16
click at [518, 127] on p "Your own API keys give you unlimited queries with no daily or hourly limits for…" at bounding box center [442, 128] width 265 height 32
click at [577, 101] on icon at bounding box center [574, 96] width 9 height 9
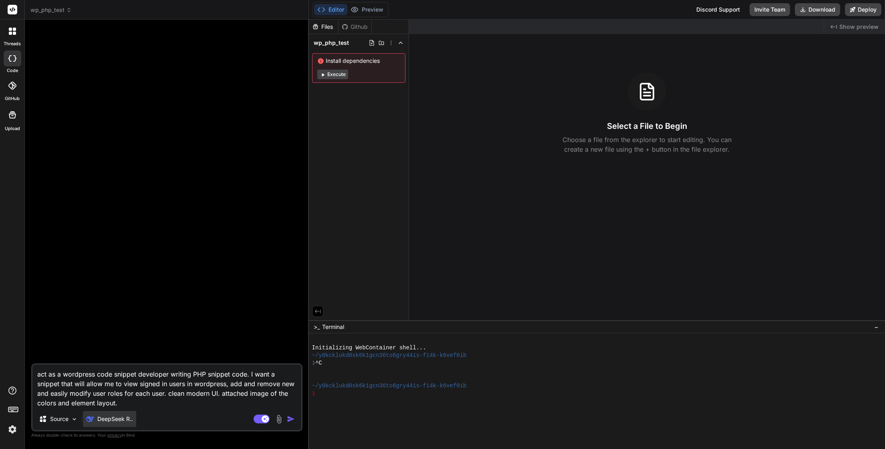
click at [114, 417] on p "DeepSeek R.." at bounding box center [115, 419] width 36 height 8
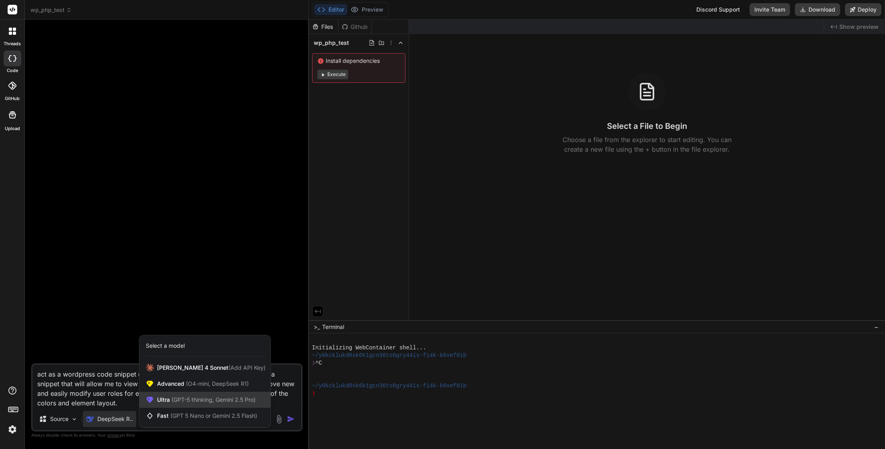
click at [194, 401] on span "(GPT-5 thinking, Gemini 2.5 Pro)" at bounding box center [213, 400] width 86 height 7
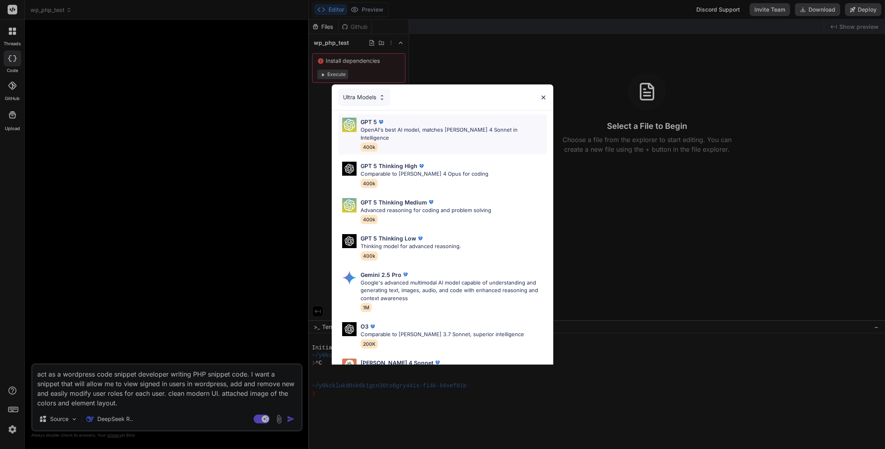
click at [456, 130] on p "OpenAI's best AI model, matches [PERSON_NAME] 4 Sonnet in Intelligence" at bounding box center [454, 134] width 186 height 16
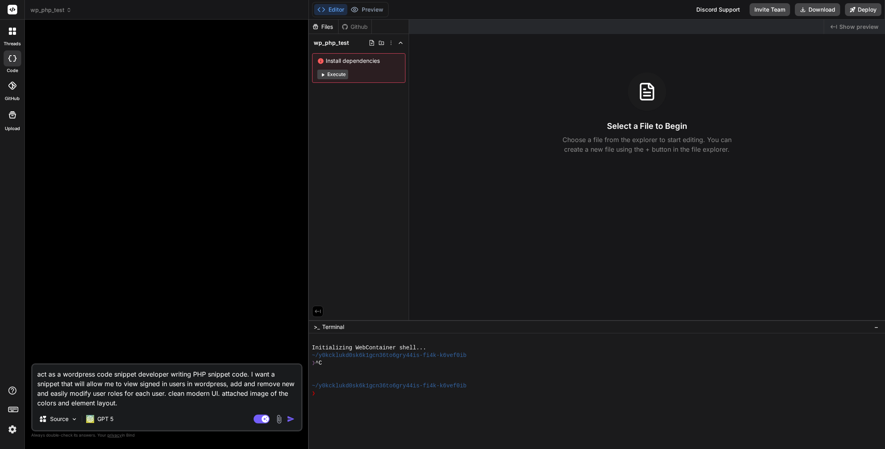
click at [292, 420] on img "button" at bounding box center [291, 419] width 8 height 8
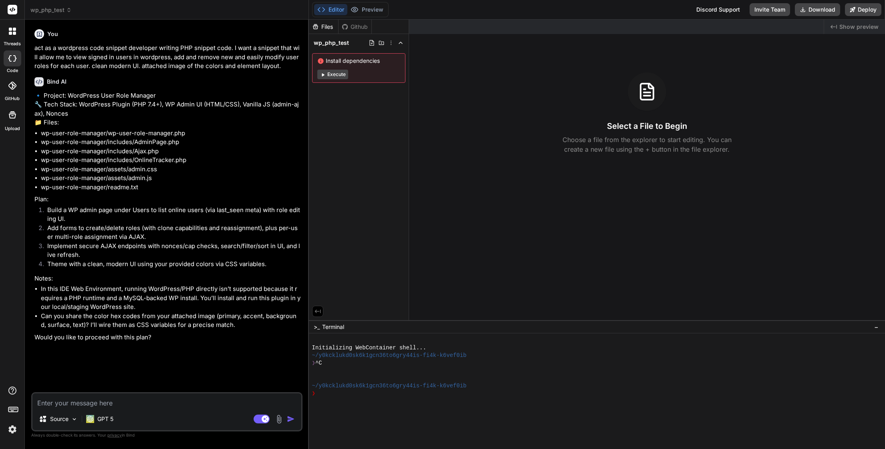
click at [176, 330] on li "Can you share the color hex codes from your attached image (primary, accent, ba…" at bounding box center [171, 321] width 260 height 18
click at [235, 330] on li "Can you share the color hex codes from your attached image (primary, accent, ba…" at bounding box center [171, 321] width 260 height 18
click at [82, 404] on textarea at bounding box center [166, 401] width 269 height 14
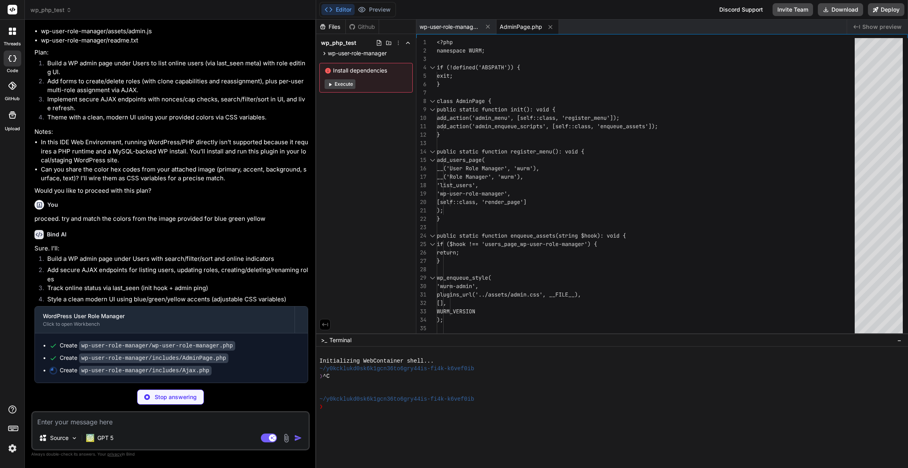
scroll to position [164, 0]
click at [435, 26] on span "wp-user-role-manager.php" at bounding box center [449, 27] width 60 height 8
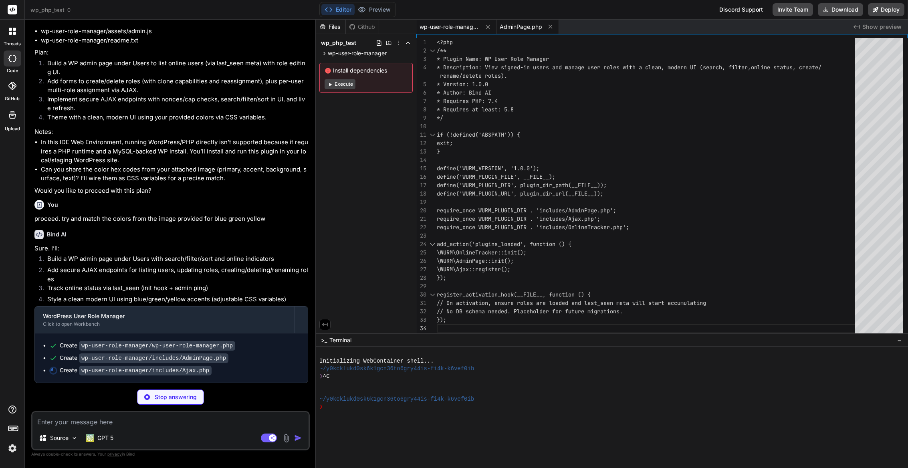
click at [525, 27] on span "AdminPage.php" at bounding box center [521, 27] width 42 height 8
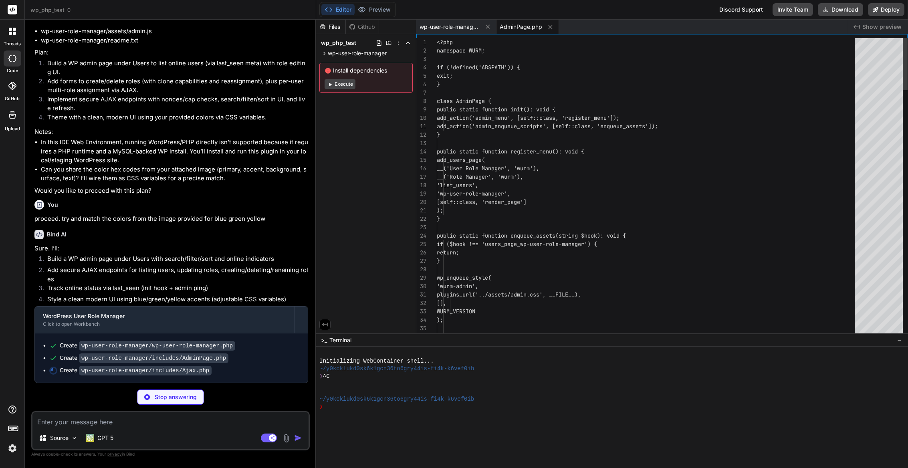
scroll to position [17, 0]
click at [444, 24] on span "wp-user-role-manager.php" at bounding box center [449, 27] width 60 height 8
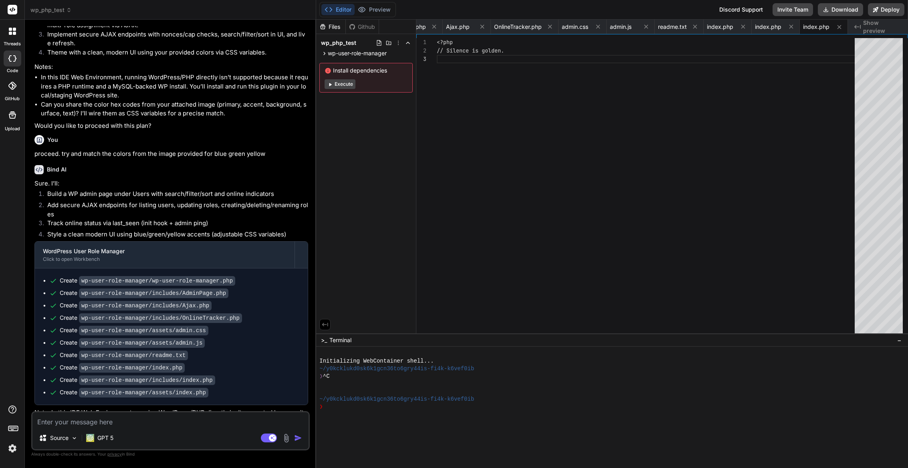
scroll to position [297, 0]
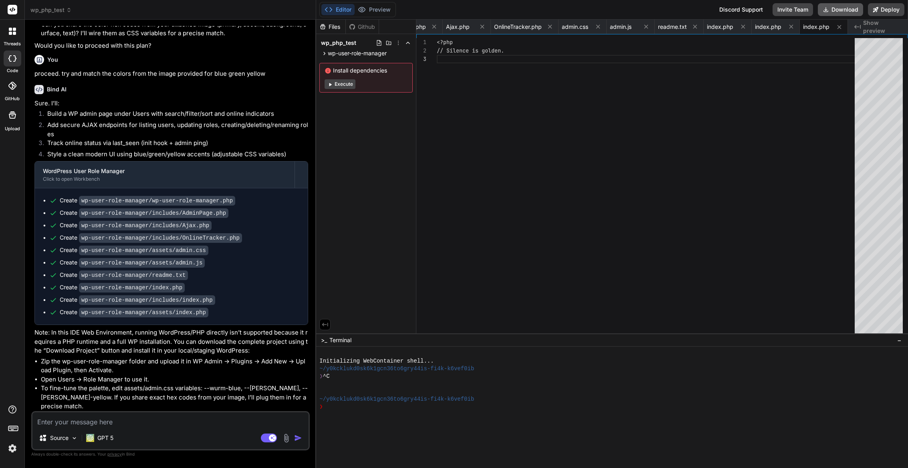
click at [844, 5] on button "Download" at bounding box center [840, 9] width 45 height 13
click at [100, 419] on textarea at bounding box center [170, 419] width 276 height 14
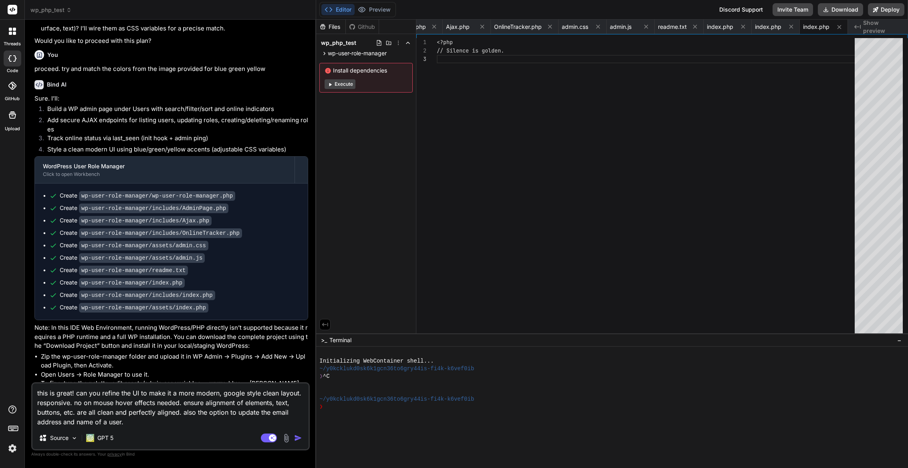
click at [300, 438] on img "button" at bounding box center [298, 438] width 8 height 8
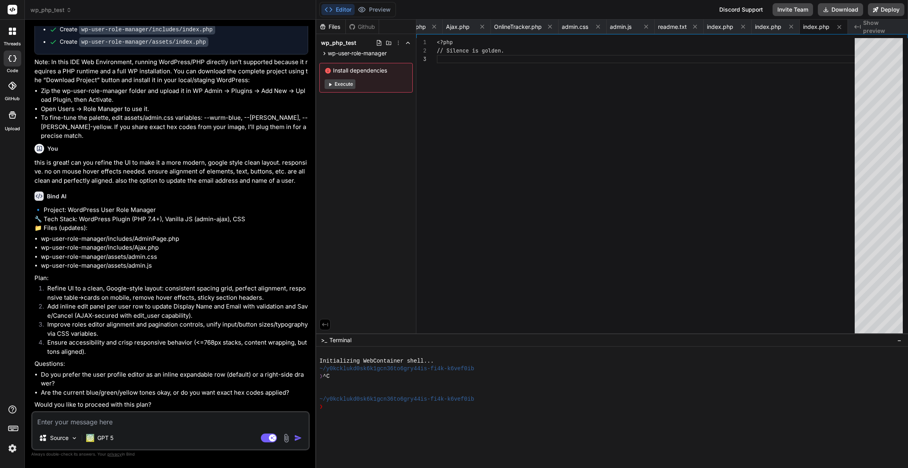
scroll to position [585, 0]
click at [103, 422] on textarea at bounding box center [170, 419] width 276 height 14
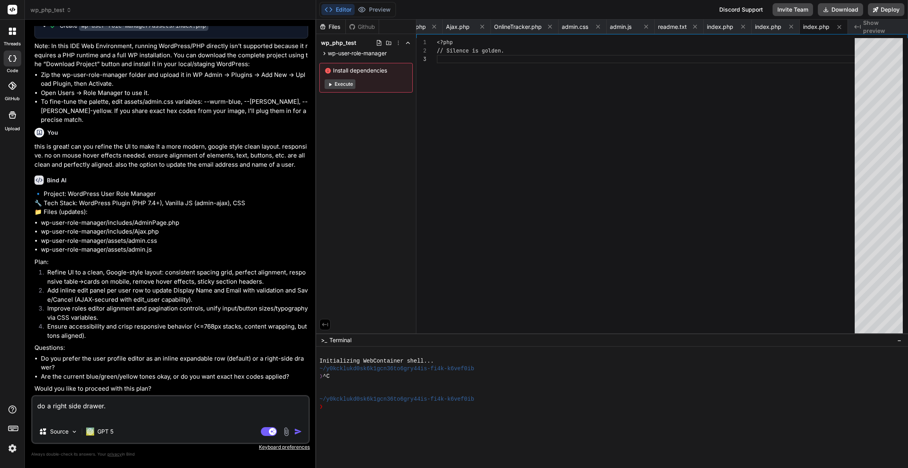
scroll to position [601, 0]
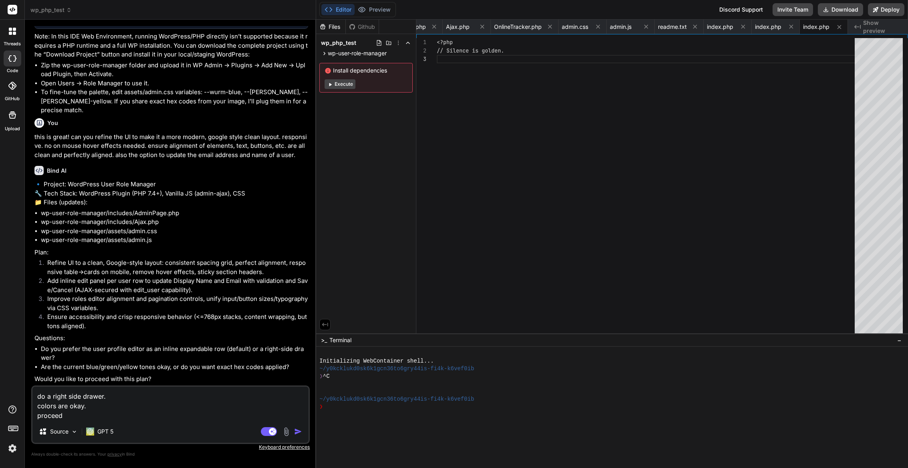
click at [297, 433] on img "button" at bounding box center [298, 431] width 8 height 8
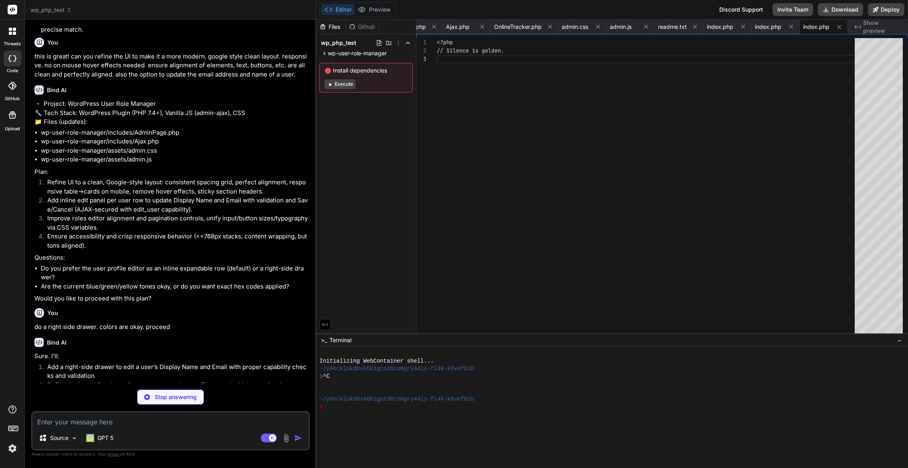
scroll to position [784, 0]
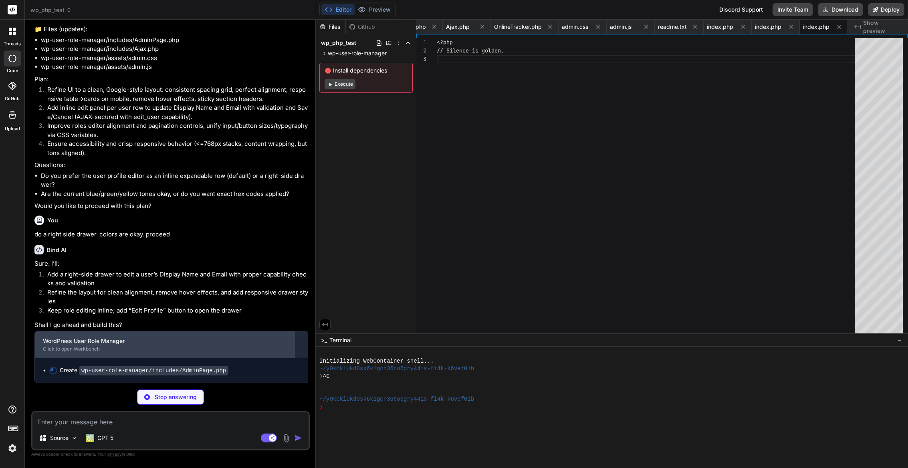
click at [84, 348] on div "Click to open Workbench" at bounding box center [165, 349] width 244 height 6
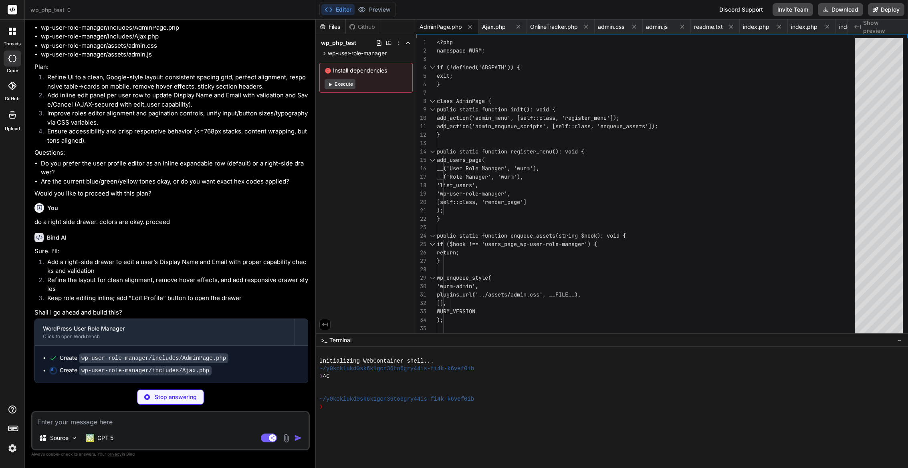
scroll to position [796, 0]
click at [11, 449] on img at bounding box center [13, 448] width 14 height 14
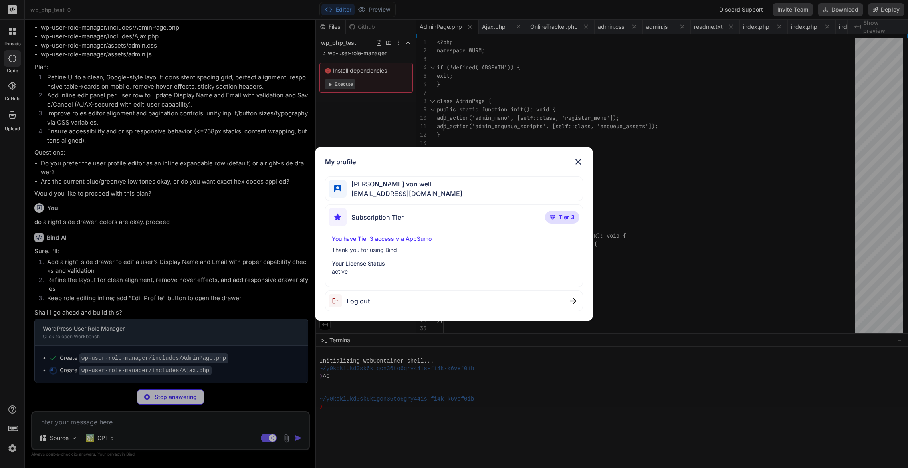
click at [576, 161] on img at bounding box center [578, 162] width 10 height 10
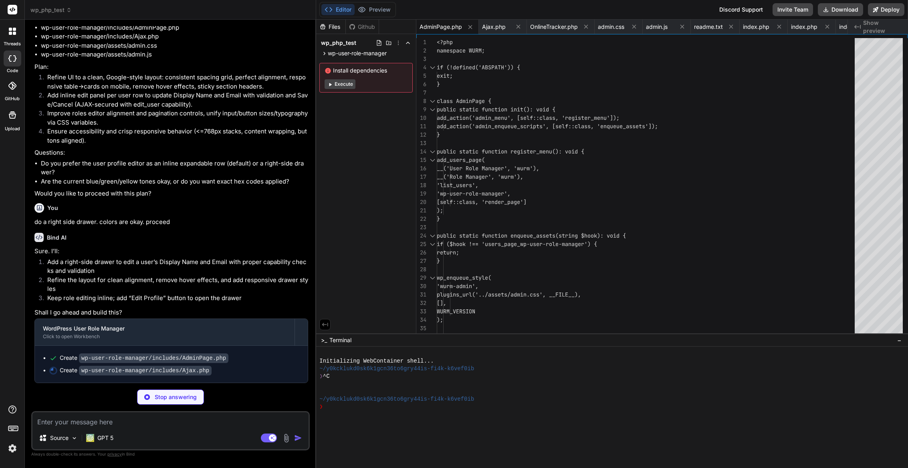
click at [16, 427] on icon at bounding box center [13, 427] width 11 height 11
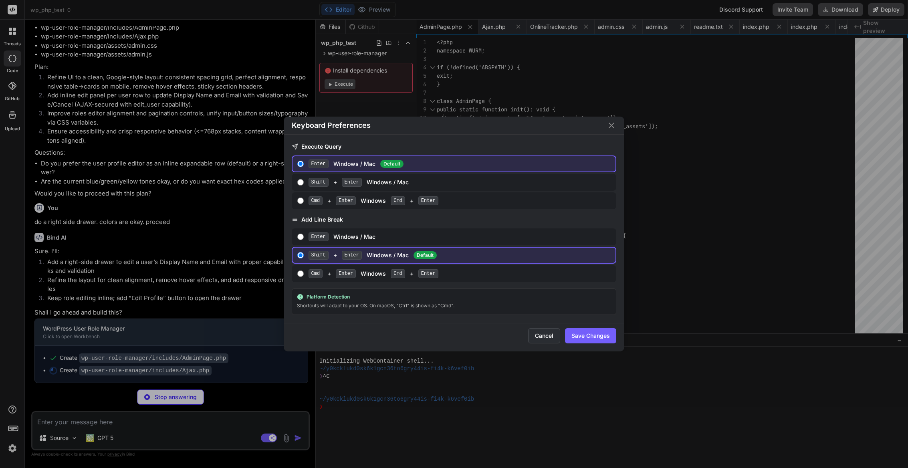
click at [539, 333] on button "Cancel" at bounding box center [544, 335] width 32 height 15
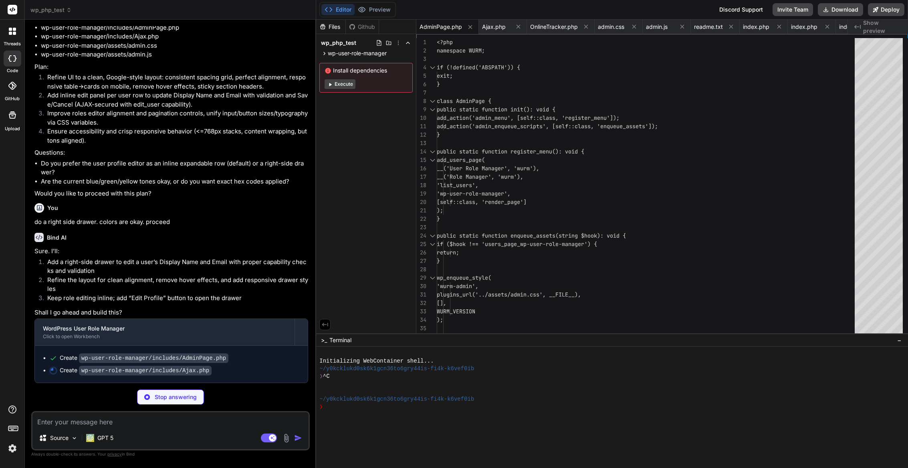
click at [11, 449] on img at bounding box center [13, 448] width 14 height 14
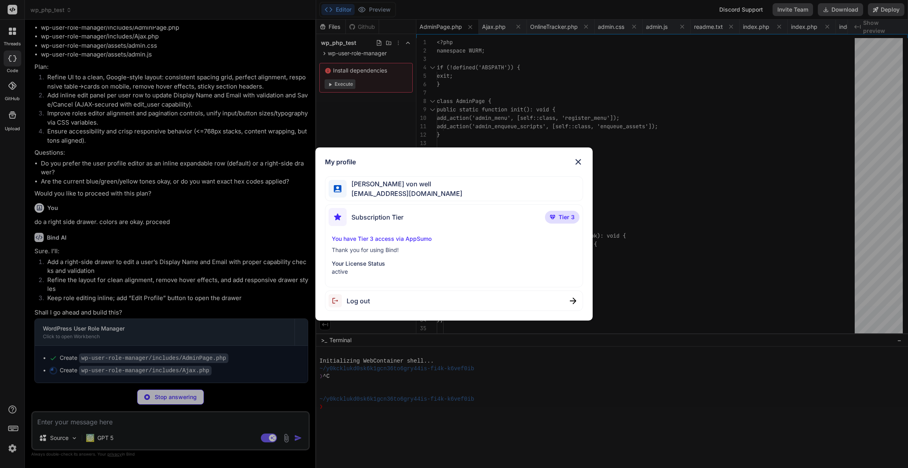
click at [411, 216] on div "Subscription Tier Tier 3" at bounding box center [453, 218] width 251 height 21
click at [375, 250] on p "Thank you for using Bind!" at bounding box center [454, 250] width 244 height 8
click at [576, 161] on img at bounding box center [578, 162] width 10 height 10
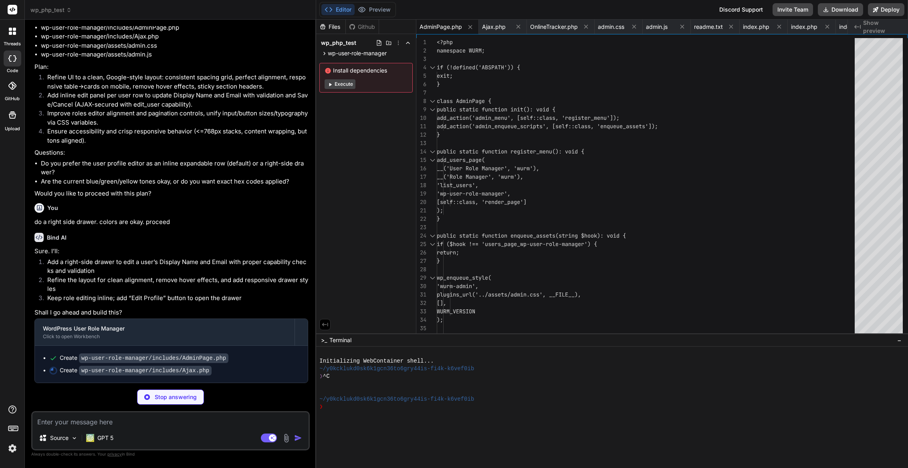
click at [13, 429] on icon at bounding box center [13, 427] width 11 height 11
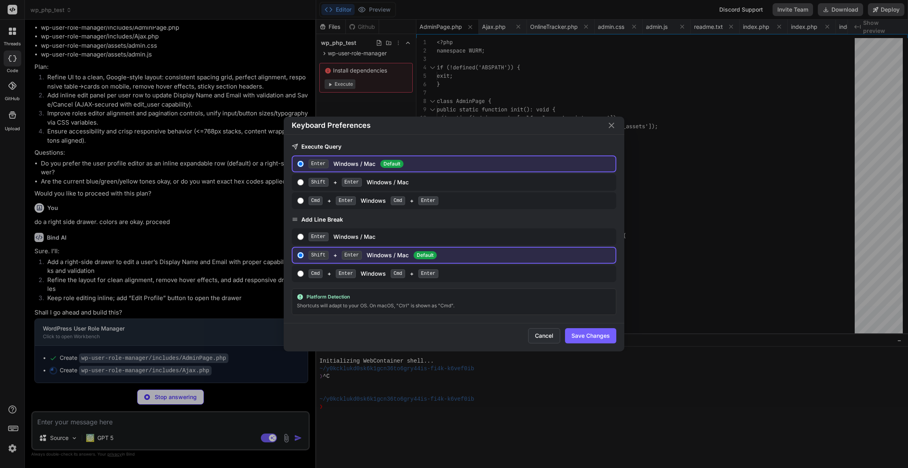
click at [542, 337] on button "Cancel" at bounding box center [544, 335] width 32 height 15
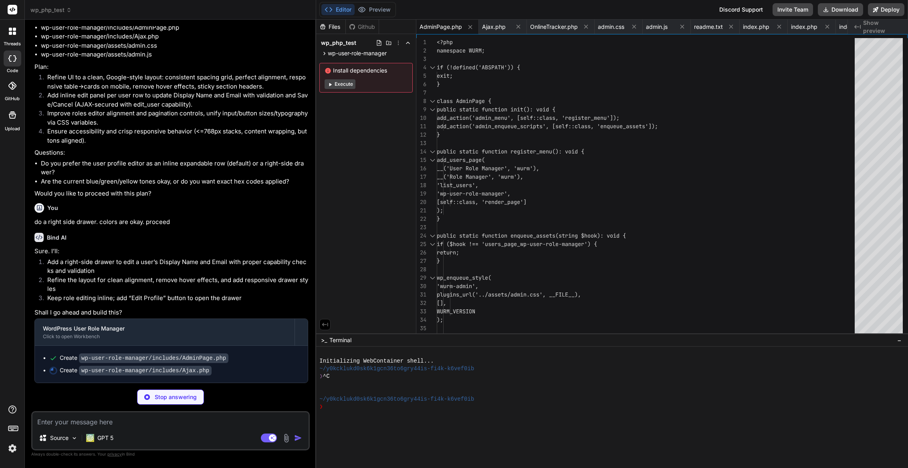
click at [16, 111] on icon at bounding box center [13, 115] width 10 height 10
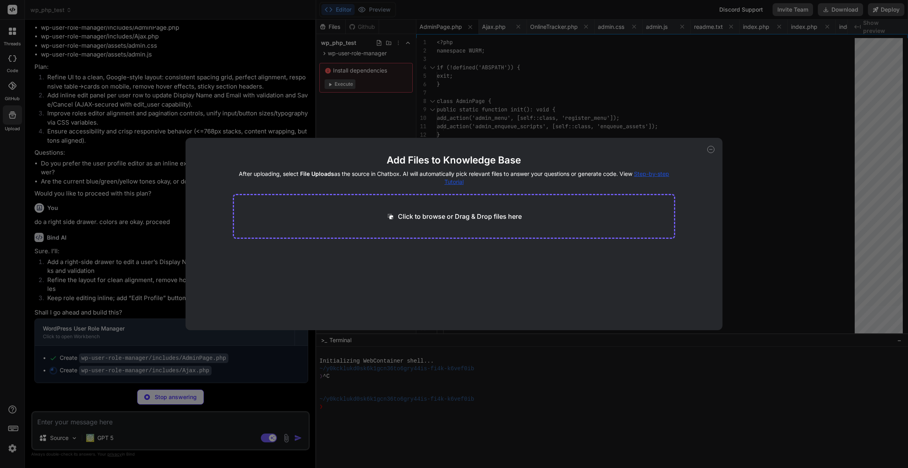
click at [711, 151] on icon at bounding box center [710, 149] width 7 height 7
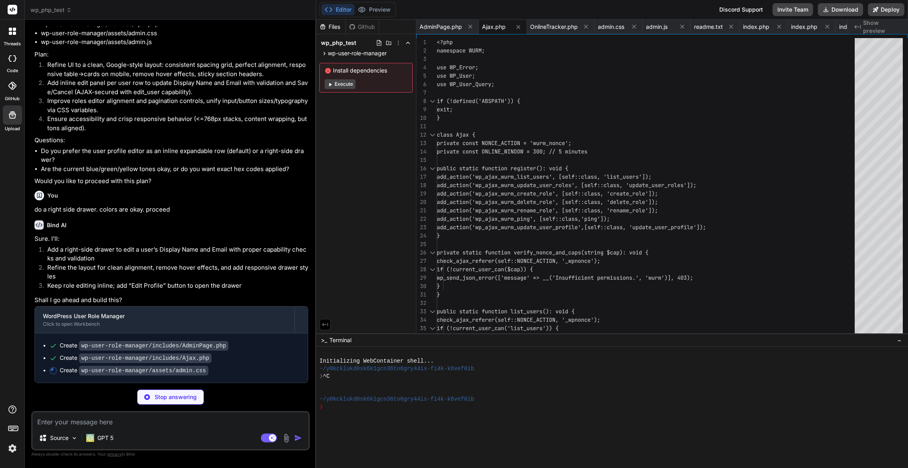
scroll to position [808, 0]
click at [16, 91] on div at bounding box center [13, 86] width 18 height 18
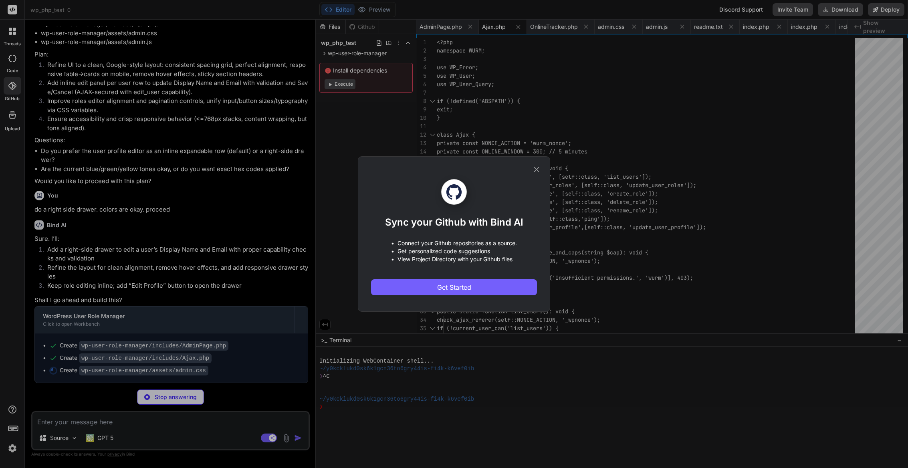
click at [535, 168] on icon at bounding box center [536, 169] width 5 height 5
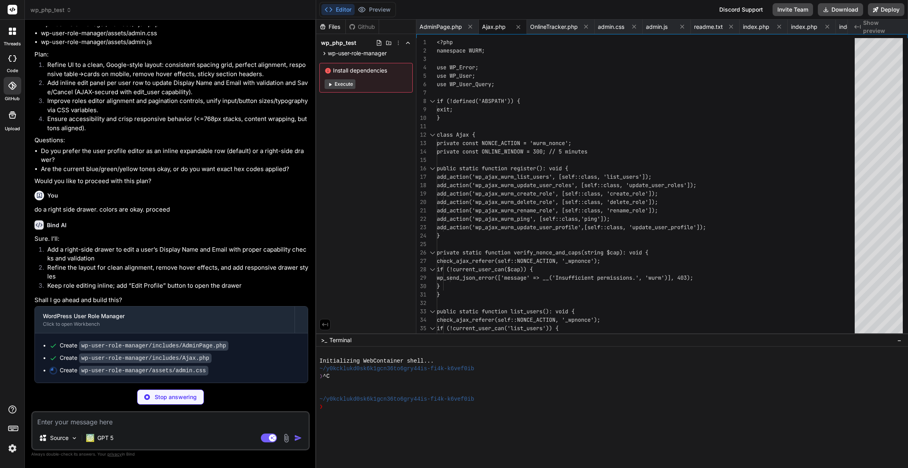
click at [12, 59] on icon at bounding box center [12, 58] width 8 height 6
click at [48, 9] on span "wp_php_test" at bounding box center [50, 10] width 41 height 8
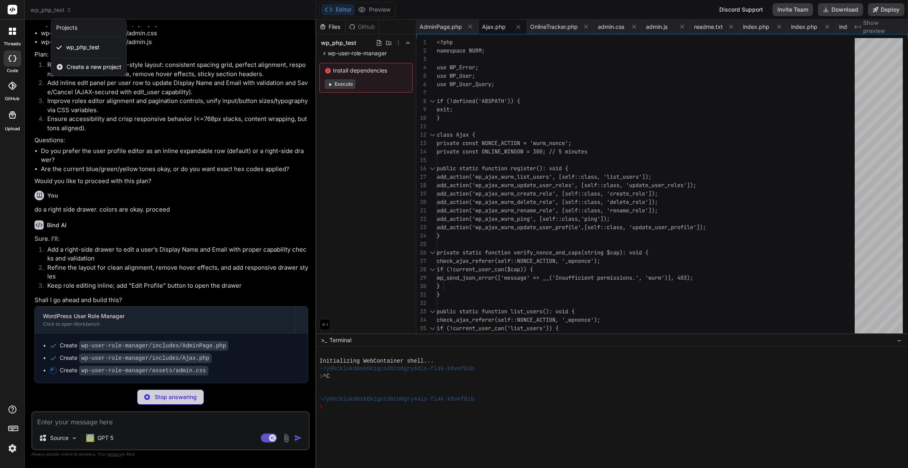
click at [42, 10] on div at bounding box center [454, 234] width 908 height 468
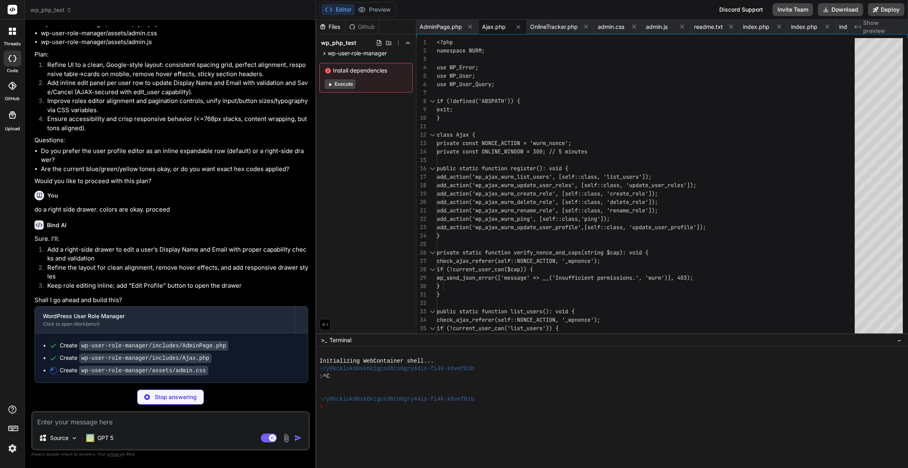
click at [12, 34] on icon at bounding box center [12, 31] width 7 height 7
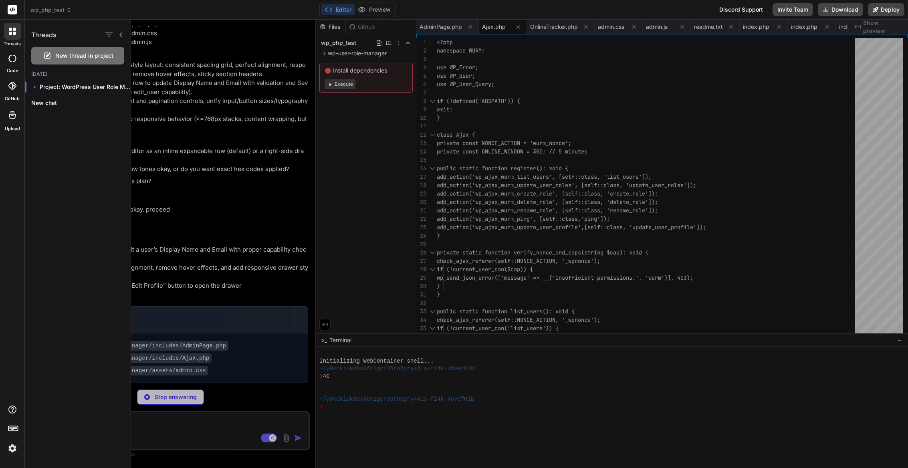
click at [95, 60] on div "New thread in project" at bounding box center [77, 56] width 93 height 18
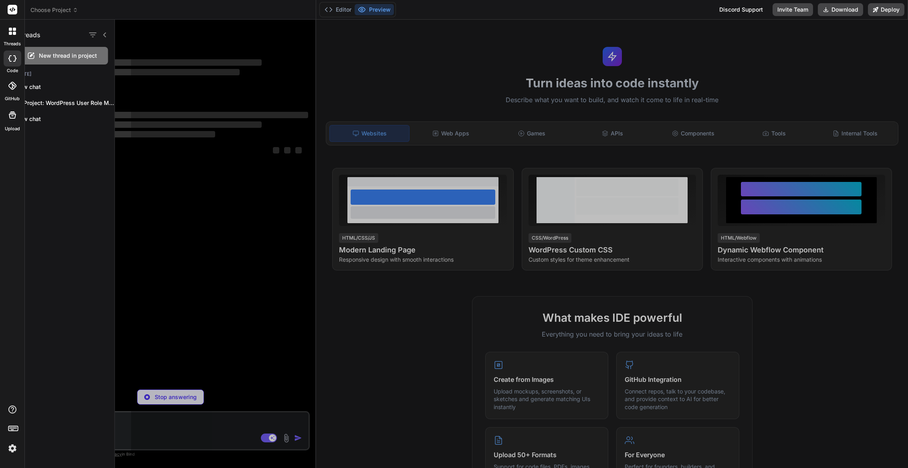
scroll to position [0, 0]
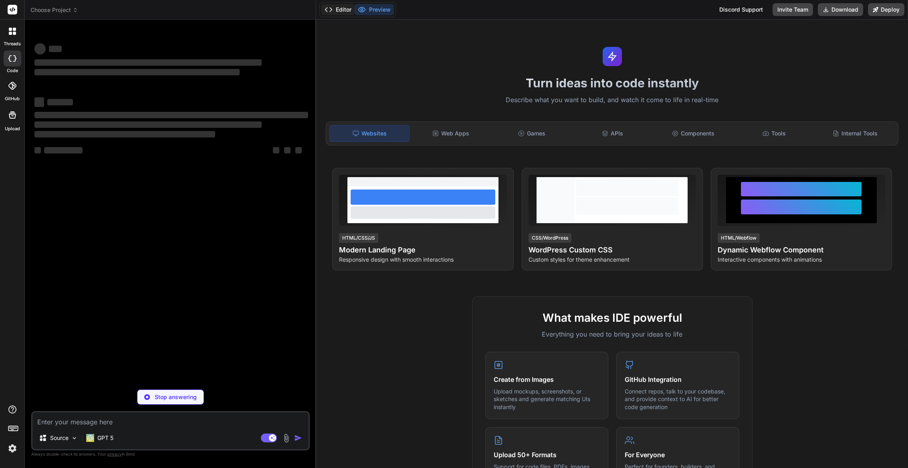
click at [339, 8] on button "Editor" at bounding box center [337, 9] width 33 height 11
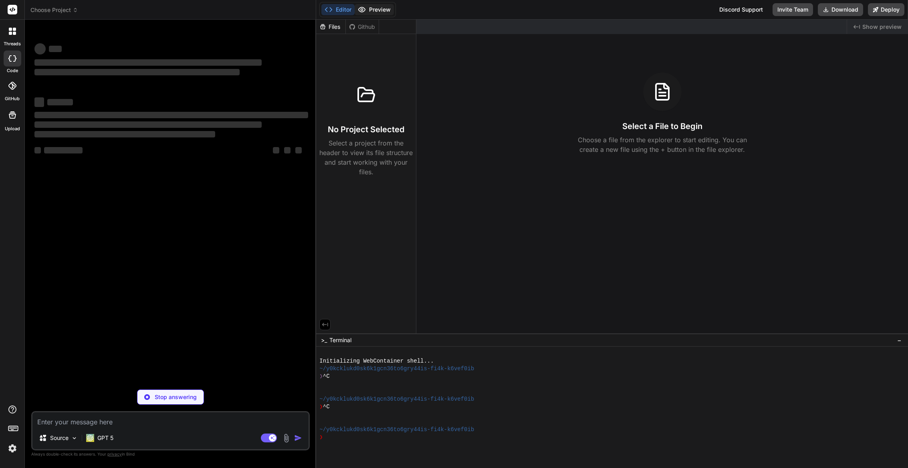
click at [374, 8] on button "Preview" at bounding box center [374, 9] width 39 height 11
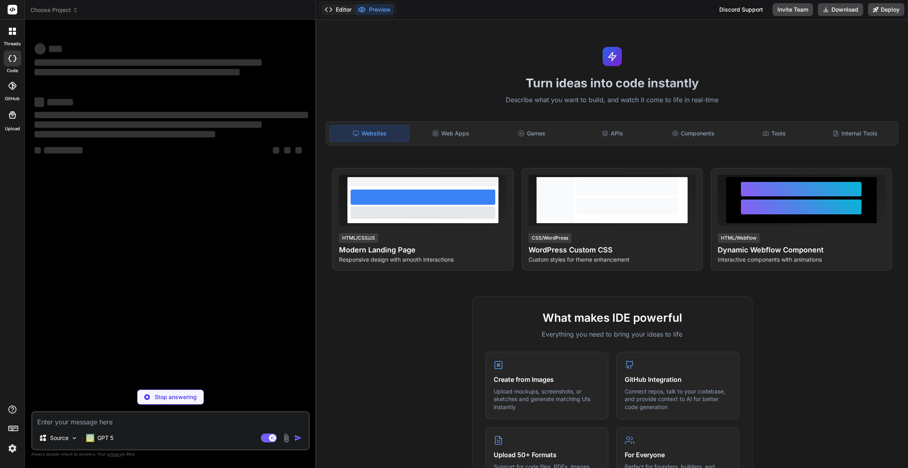
click at [334, 13] on button "Editor" at bounding box center [337, 9] width 33 height 11
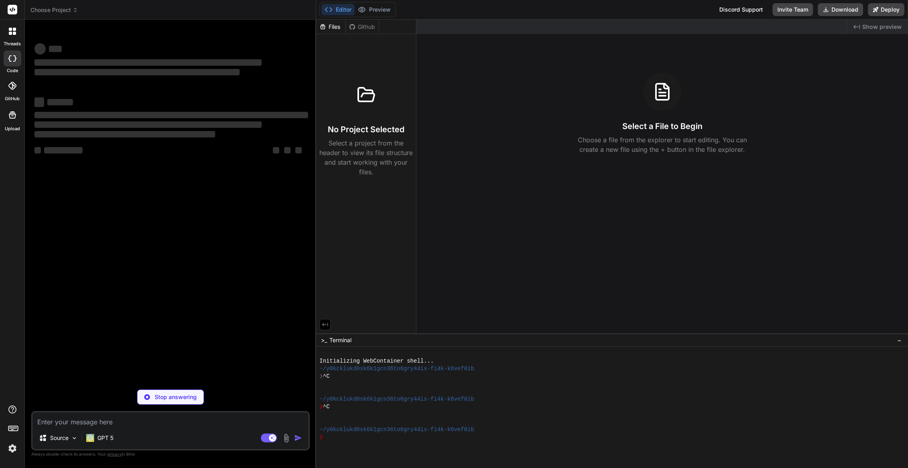
click at [15, 88] on icon at bounding box center [12, 86] width 8 height 8
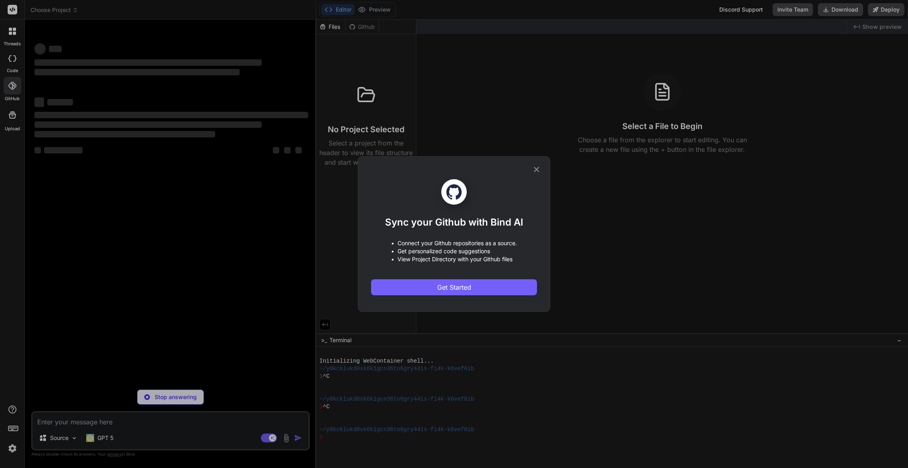
click at [15, 76] on div "Sync your Github with Bind AI • Connect your Github repositories as a source. •…" at bounding box center [454, 234] width 908 height 468
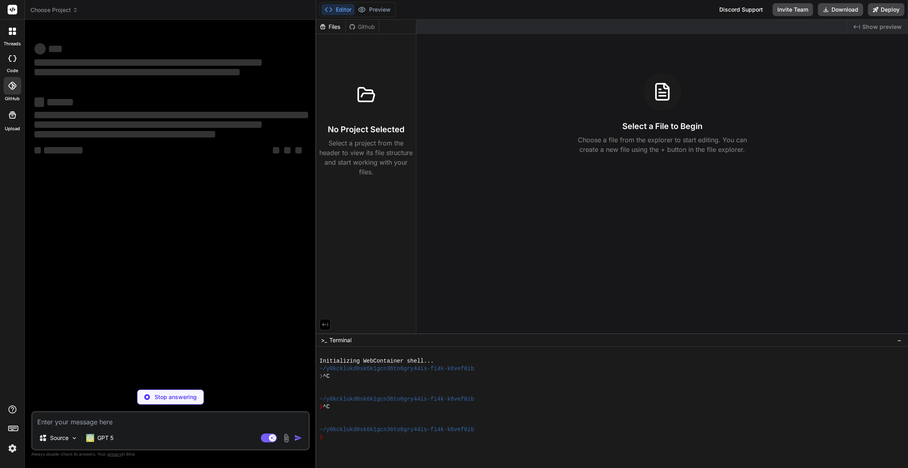
click at [12, 56] on icon at bounding box center [12, 58] width 8 height 6
click at [70, 10] on span "Choose Project" at bounding box center [54, 10] width 48 height 8
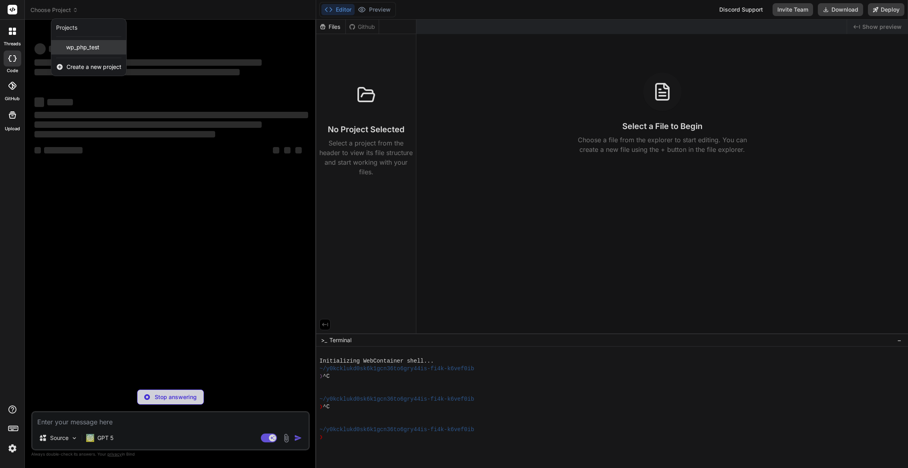
click at [81, 44] on span "wp_php_test" at bounding box center [82, 47] width 33 height 8
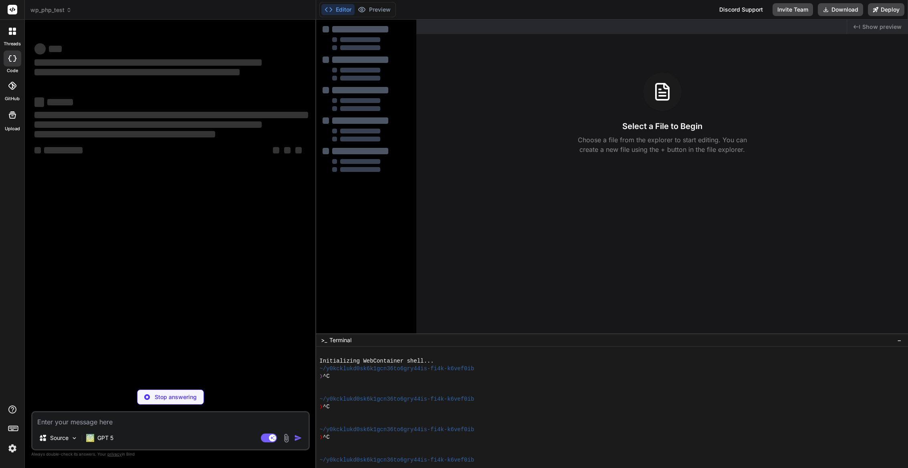
click at [13, 8] on rect at bounding box center [13, 10] width 10 height 10
click at [12, 32] on icon at bounding box center [12, 31] width 7 height 7
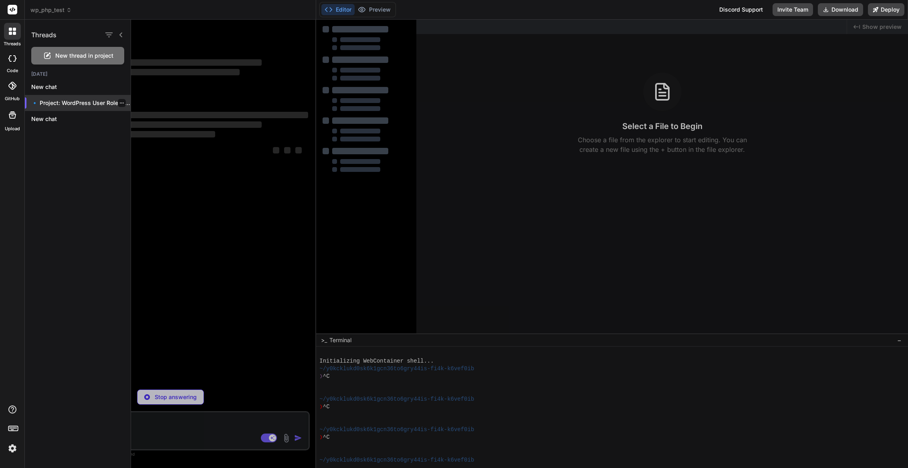
click at [79, 101] on p "🔹 Project: WordPress User Role Manager ..." at bounding box center [80, 103] width 99 height 8
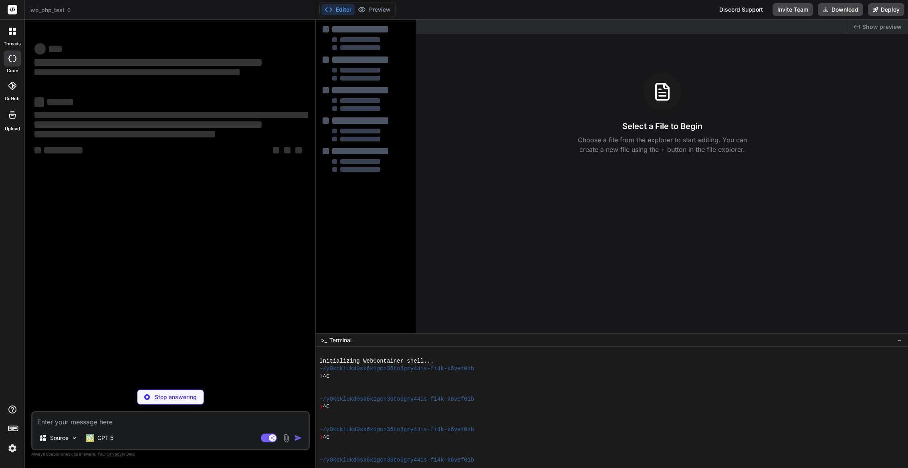
click at [880, 29] on span "Show preview" at bounding box center [881, 27] width 39 height 8
click at [855, 27] on icon at bounding box center [856, 27] width 6 height 4
click at [8, 448] on img at bounding box center [13, 448] width 14 height 14
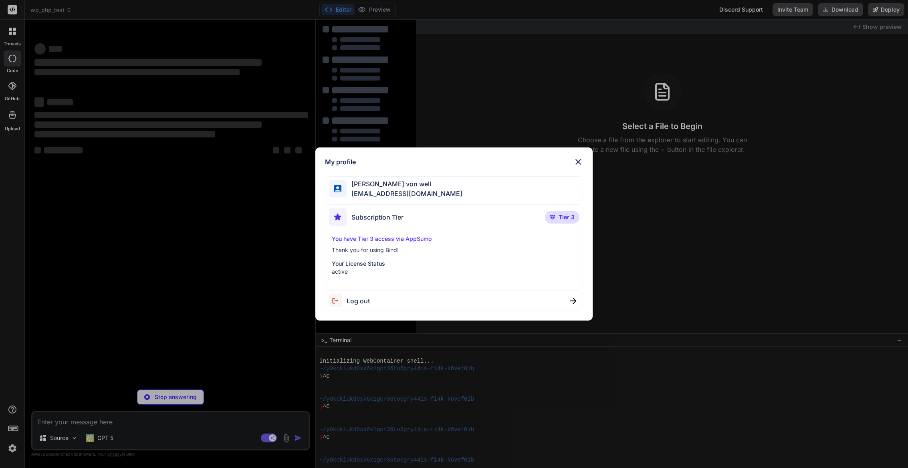
click at [576, 161] on img at bounding box center [578, 162] width 10 height 10
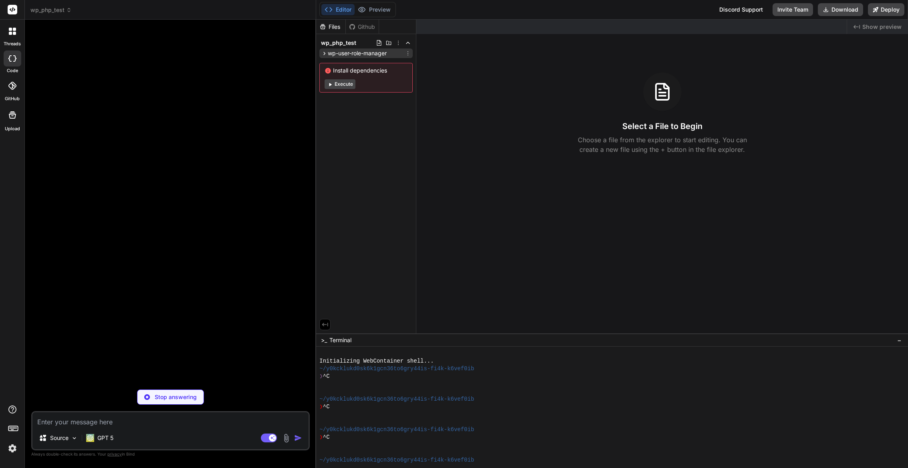
click at [353, 52] on span "wp-user-role-manager" at bounding box center [357, 53] width 59 height 8
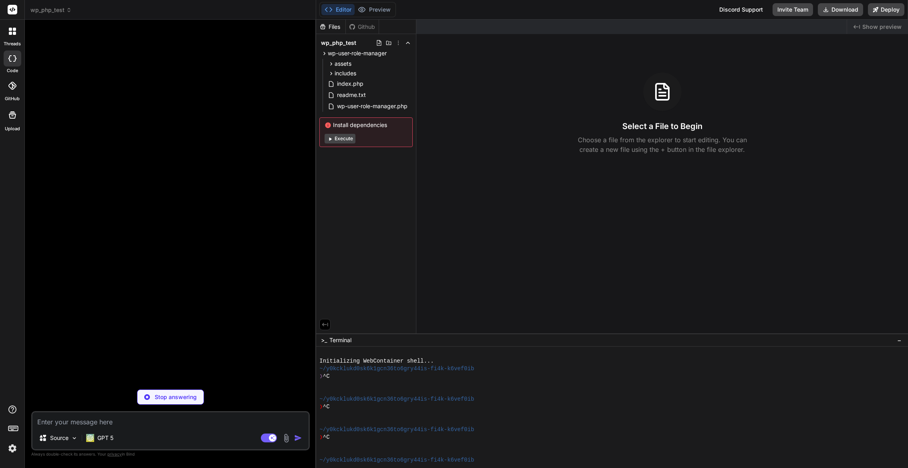
click at [9, 58] on icon at bounding box center [9, 58] width 3 height 6
click at [48, 3] on header "wp_php_test Created with Pixso." at bounding box center [170, 10] width 291 height 20
click at [45, 7] on span "wp_php_test" at bounding box center [50, 10] width 41 height 8
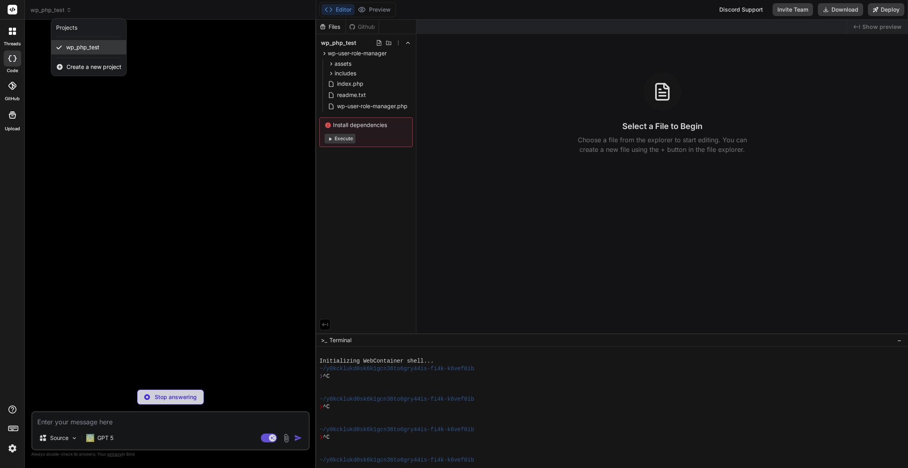
click at [90, 51] on span "wp_php_test" at bounding box center [82, 47] width 33 height 8
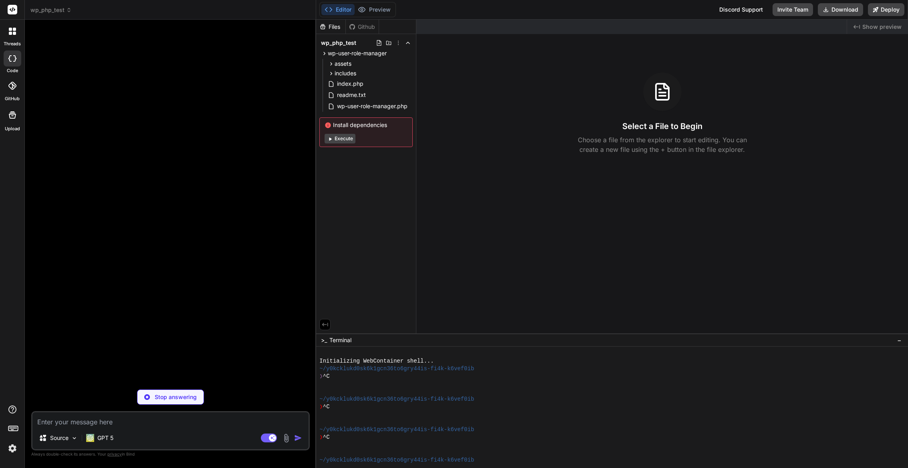
click at [344, 8] on button "Editor" at bounding box center [337, 9] width 33 height 11
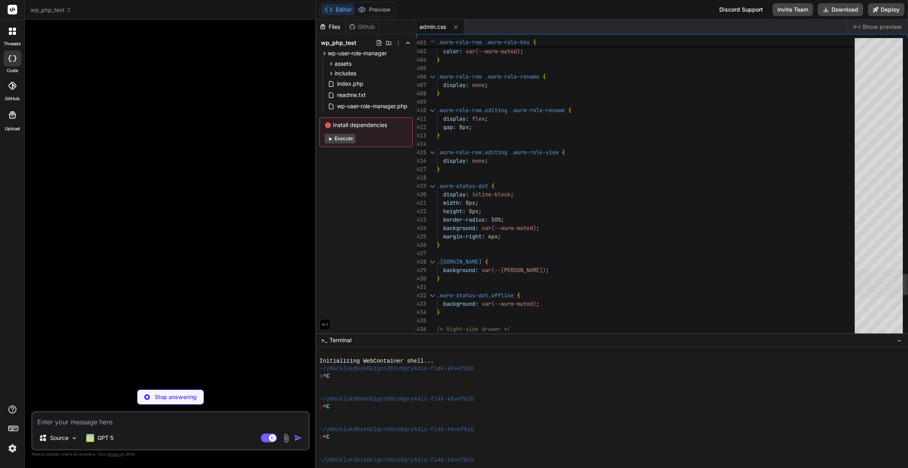
click at [880, 287] on div at bounding box center [878, 283] width 48 height 28
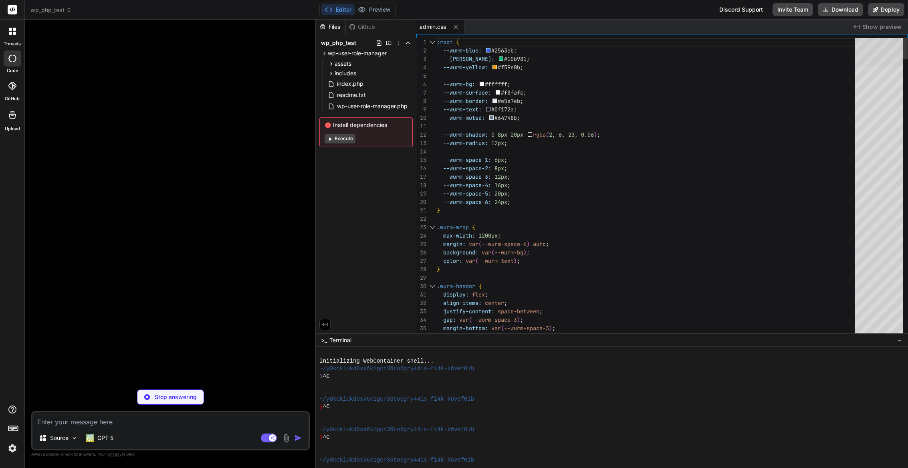
click at [884, 38] on div at bounding box center [878, 52] width 48 height 28
click at [7, 121] on div at bounding box center [12, 114] width 19 height 19
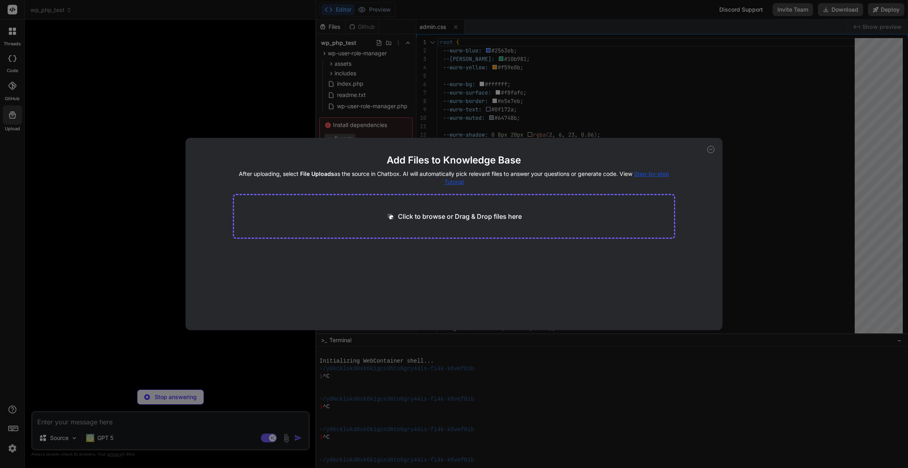
click at [709, 151] on icon at bounding box center [710, 149] width 7 height 7
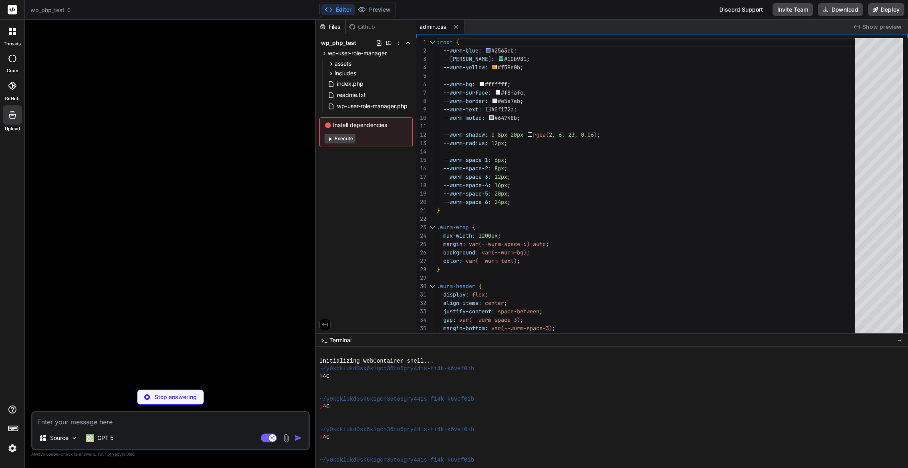
click at [12, 85] on icon at bounding box center [12, 86] width 8 height 8
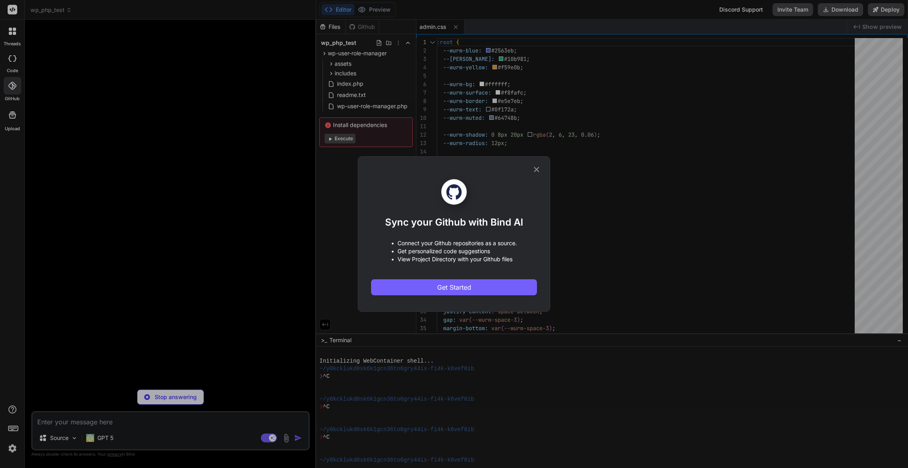
click at [536, 170] on icon at bounding box center [536, 169] width 5 height 5
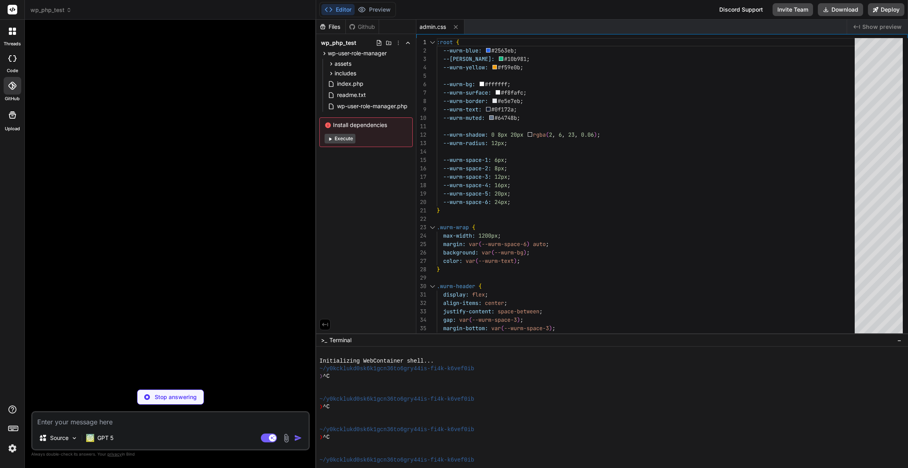
click at [9, 60] on icon at bounding box center [9, 58] width 3 height 6
click at [11, 56] on icon at bounding box center [12, 58] width 8 height 6
click at [44, 9] on span "wp_php_test" at bounding box center [50, 10] width 41 height 8
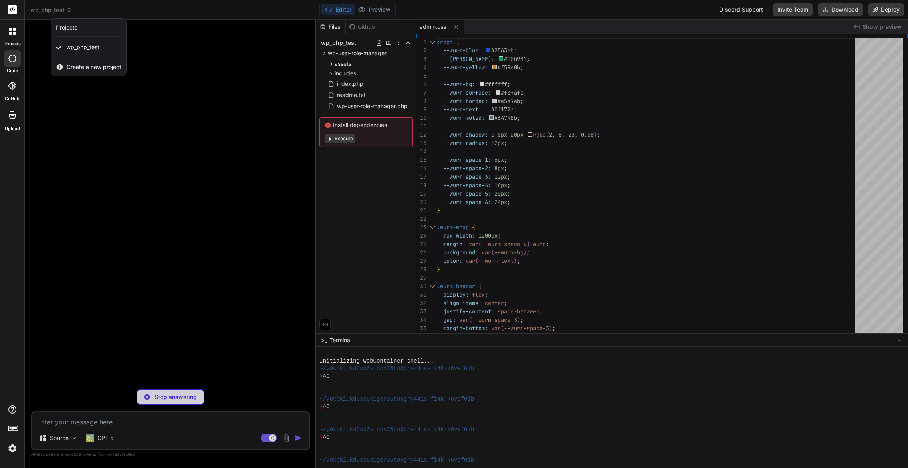
click at [67, 26] on div "Projects" at bounding box center [66, 28] width 21 height 8
click at [85, 48] on span "wp_php_test" at bounding box center [82, 47] width 33 height 8
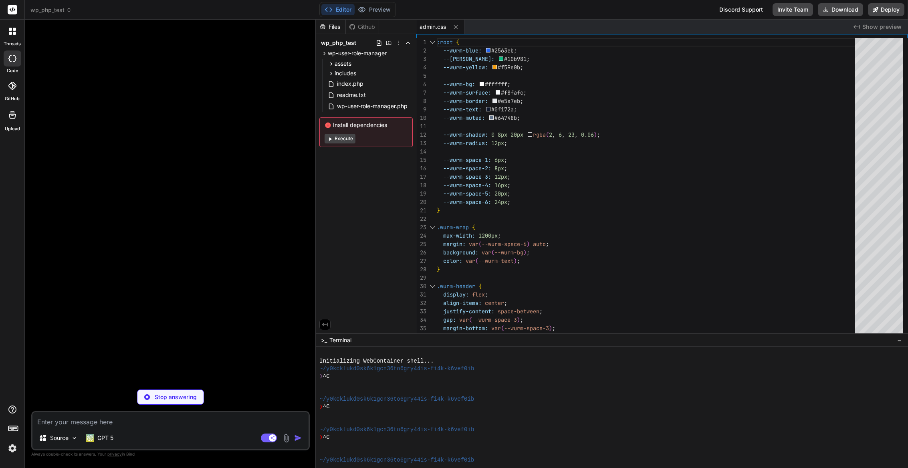
click at [76, 425] on textarea at bounding box center [170, 419] width 276 height 14
click at [441, 29] on span "admin.css" at bounding box center [432, 27] width 26 height 8
click at [365, 25] on div "Github" at bounding box center [362, 27] width 33 height 8
click at [330, 26] on div "Files" at bounding box center [330, 27] width 29 height 8
click at [339, 11] on button "Editor" at bounding box center [337, 9] width 33 height 11
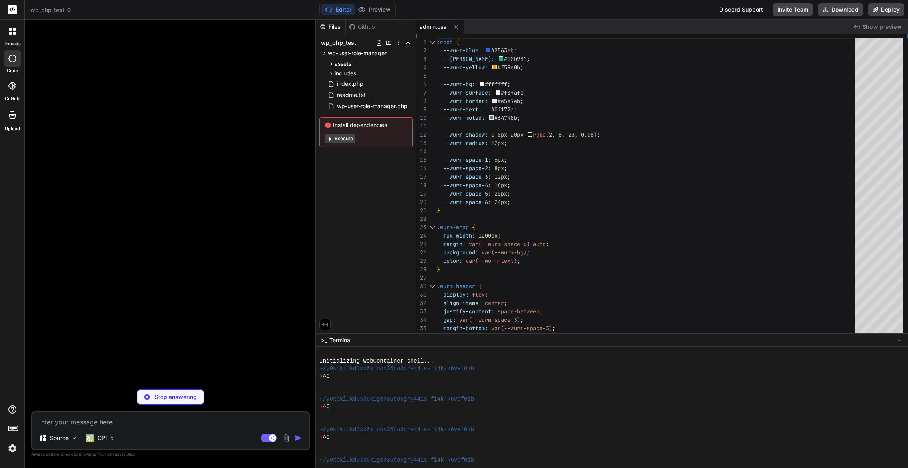
click at [16, 35] on div at bounding box center [12, 31] width 17 height 17
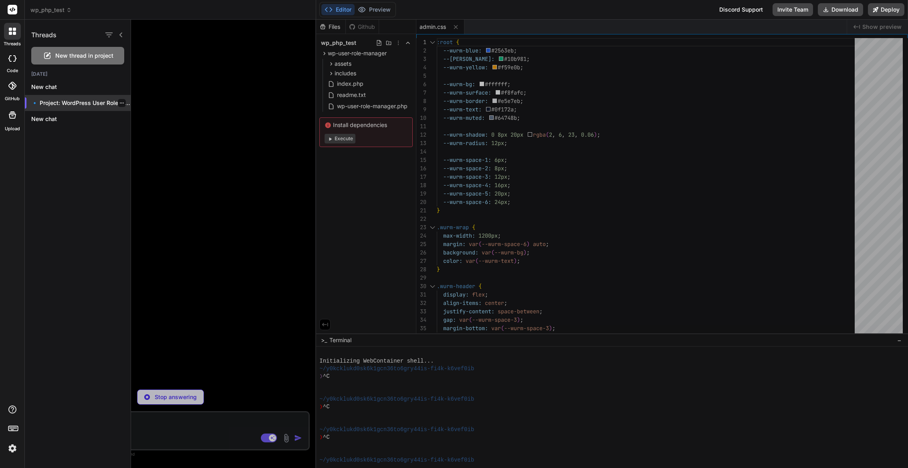
click at [69, 106] on p "🔹 Project: WordPress User Role Manager ..." at bounding box center [80, 103] width 99 height 8
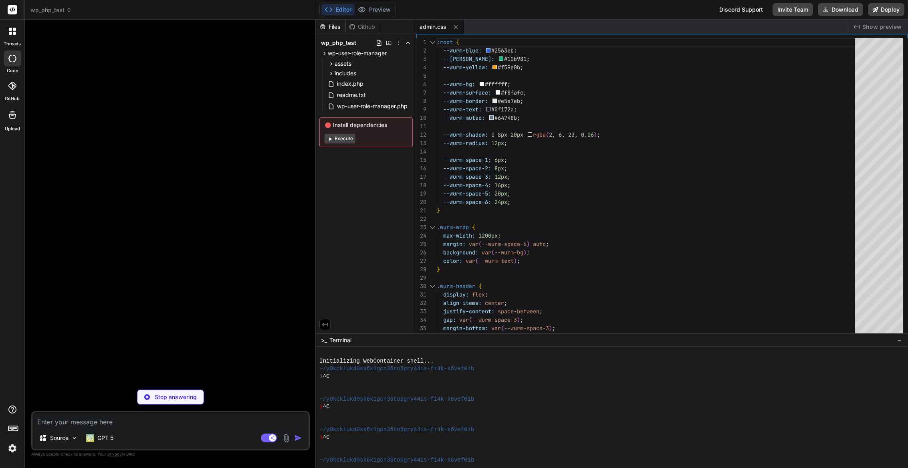
click at [15, 31] on icon at bounding box center [12, 31] width 7 height 7
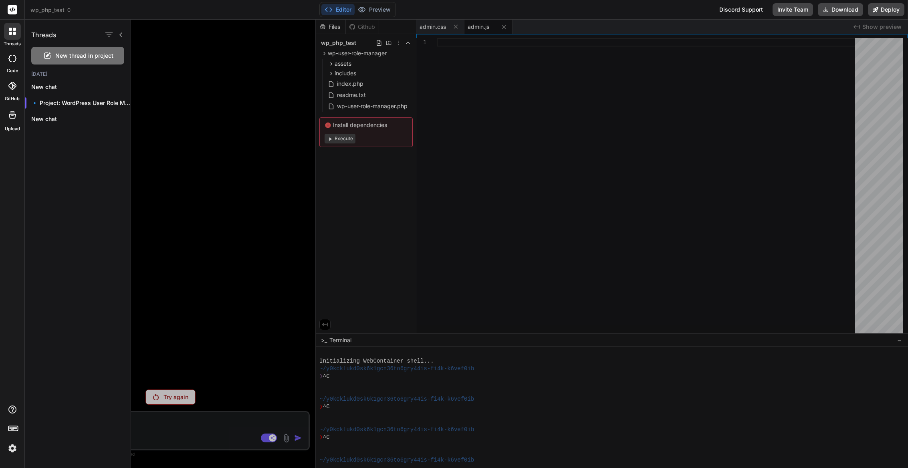
click at [13, 58] on icon at bounding box center [12, 58] width 8 height 6
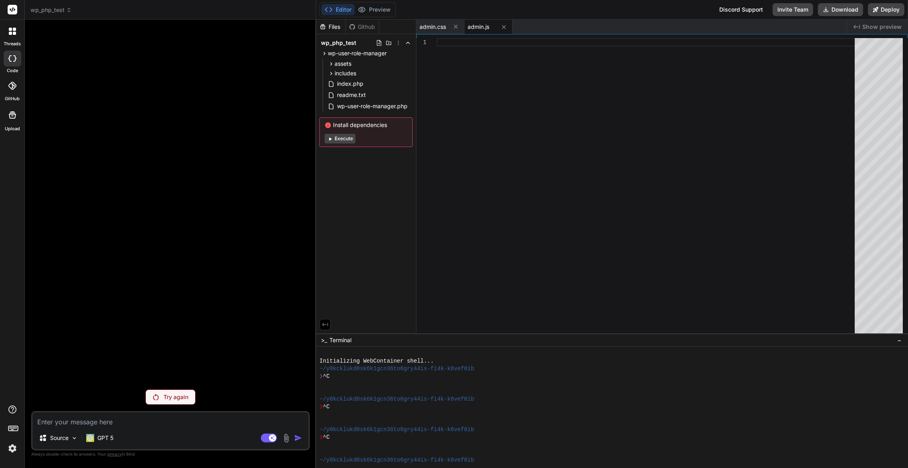
click at [175, 397] on p "Try again" at bounding box center [175, 397] width 25 height 8
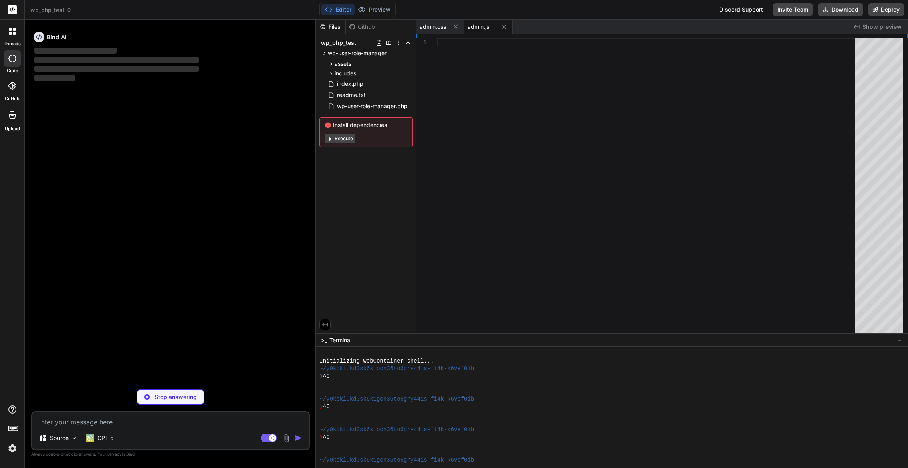
click at [13, 447] on img at bounding box center [13, 448] width 14 height 14
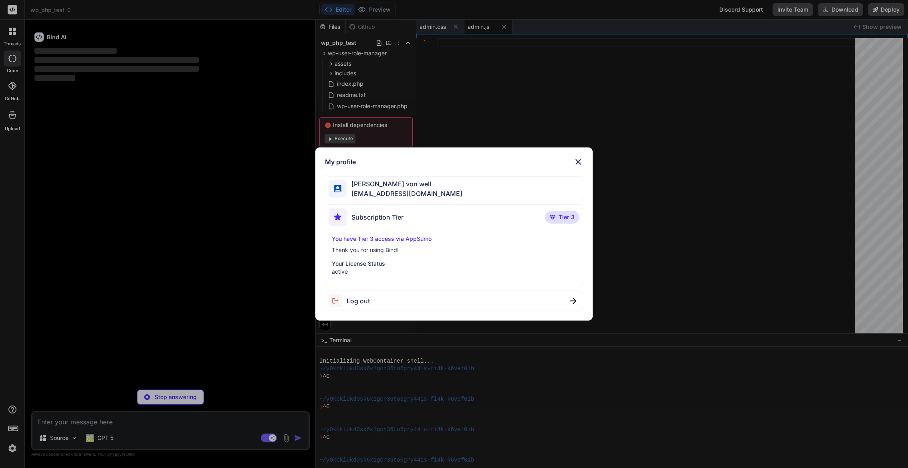
click at [576, 163] on img at bounding box center [578, 162] width 10 height 10
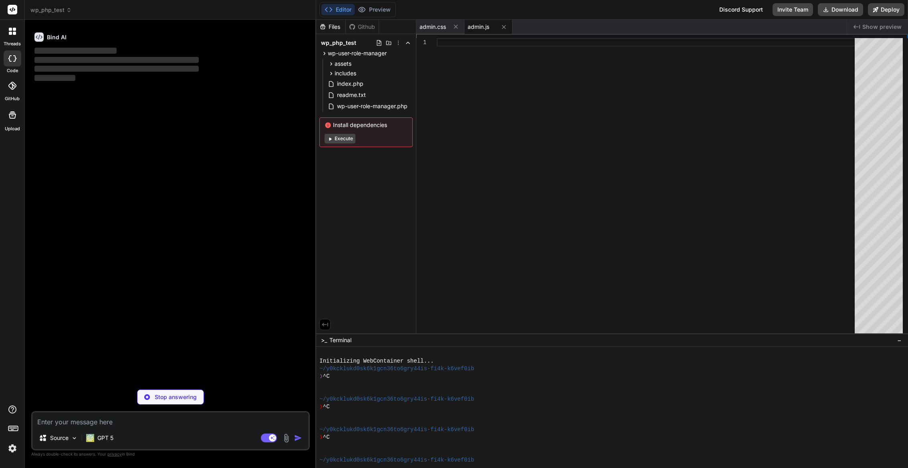
click at [345, 139] on button "Execute" at bounding box center [339, 139] width 31 height 10
click at [340, 146] on button "Execute" at bounding box center [339, 145] width 31 height 10
click at [347, 145] on button "Execute" at bounding box center [339, 145] width 31 height 10
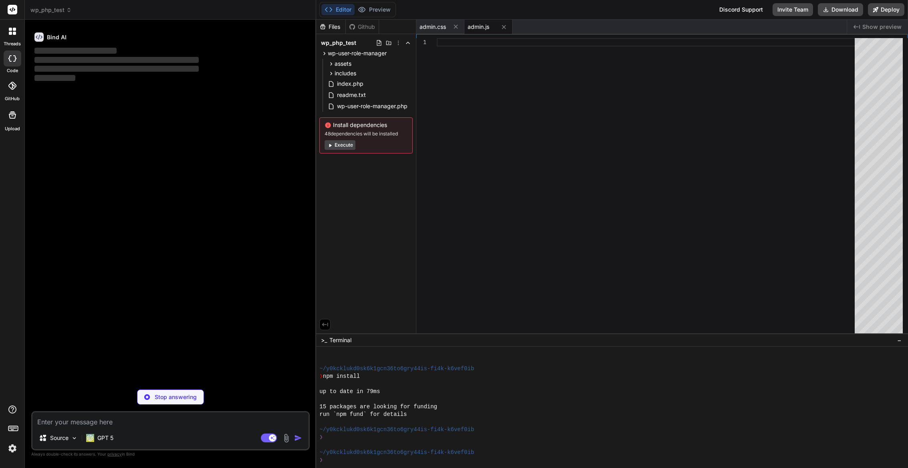
scroll to position [350, 0]
click at [397, 133] on span "48 dependencies will be installed" at bounding box center [365, 134] width 83 height 6
click at [342, 43] on span "wp_php_test" at bounding box center [338, 43] width 35 height 8
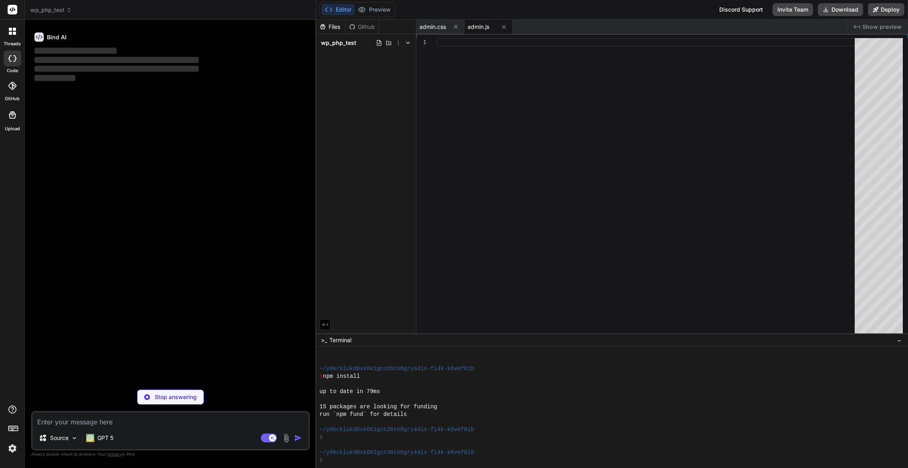
click at [342, 43] on span "wp_php_test" at bounding box center [338, 43] width 35 height 8
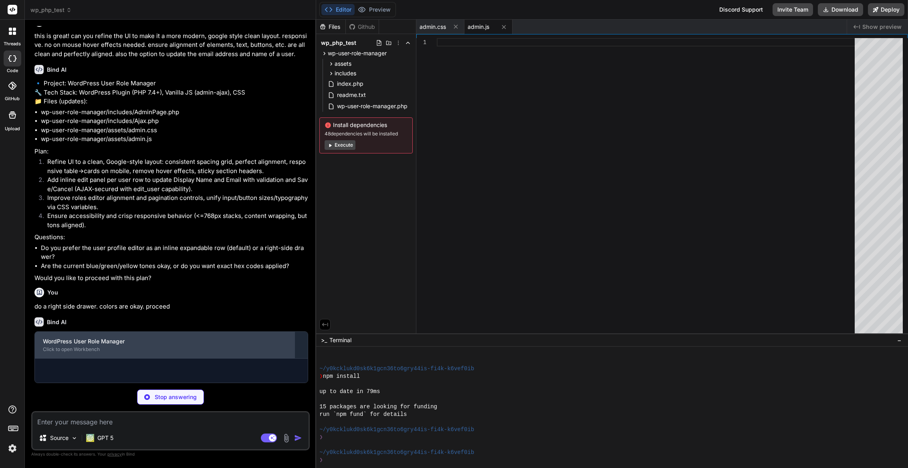
scroll to position [712, 0]
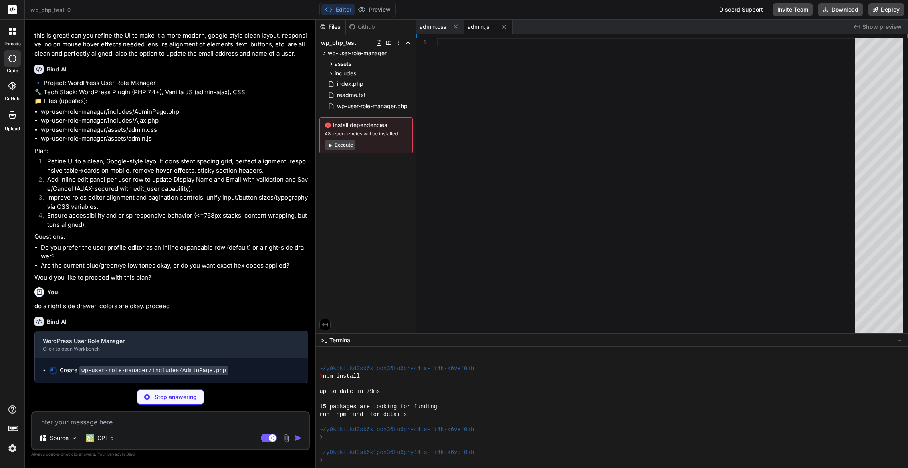
click at [358, 26] on div "Github" at bounding box center [362, 27] width 33 height 8
click at [332, 25] on div "Files" at bounding box center [330, 27] width 29 height 8
click at [345, 120] on div "Install dependencies 48 dependencies will be installed Execute" at bounding box center [365, 135] width 93 height 36
click at [161, 399] on p "Stop answering" at bounding box center [176, 397] width 42 height 8
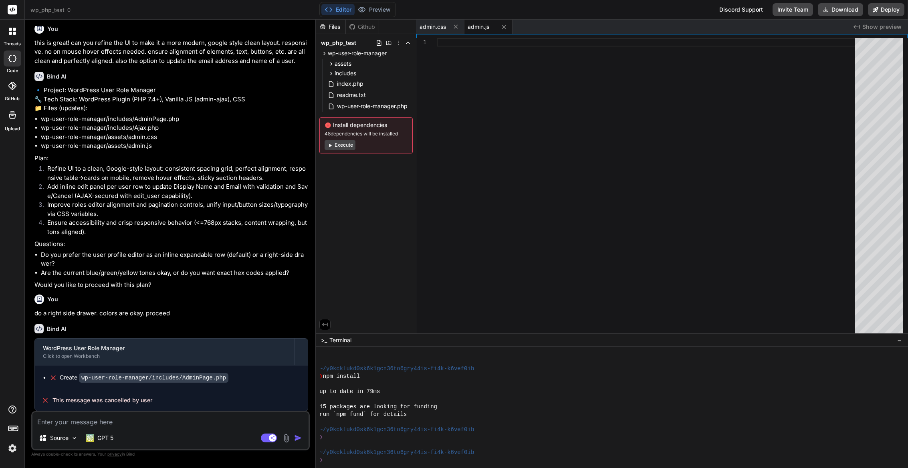
click at [119, 421] on textarea at bounding box center [170, 419] width 276 height 14
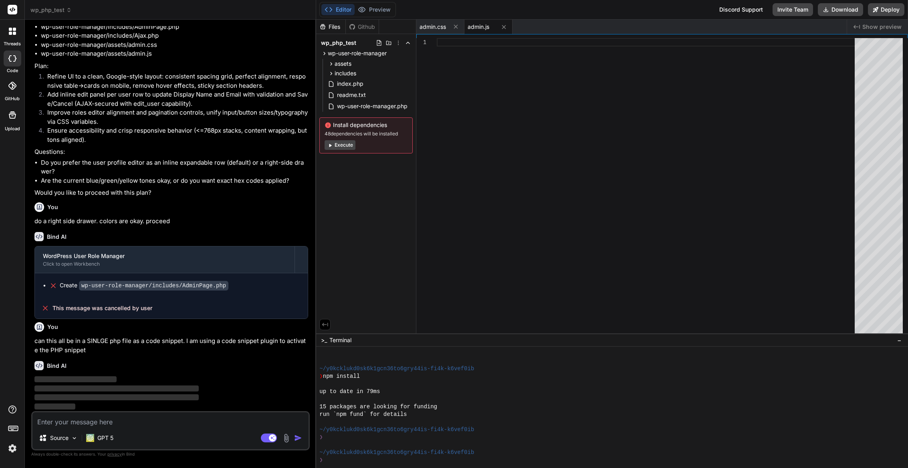
scroll to position [797, 0]
click at [44, 11] on span "wp_php_test" at bounding box center [50, 10] width 41 height 8
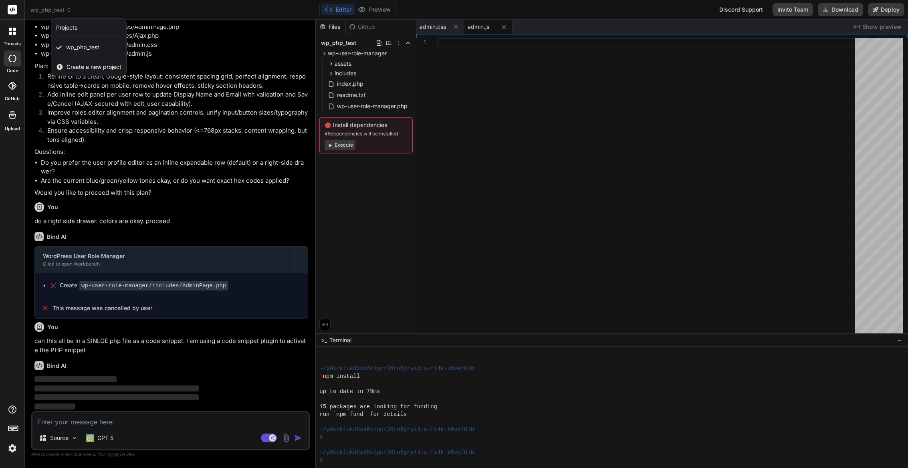
click at [38, 9] on div at bounding box center [454, 234] width 908 height 468
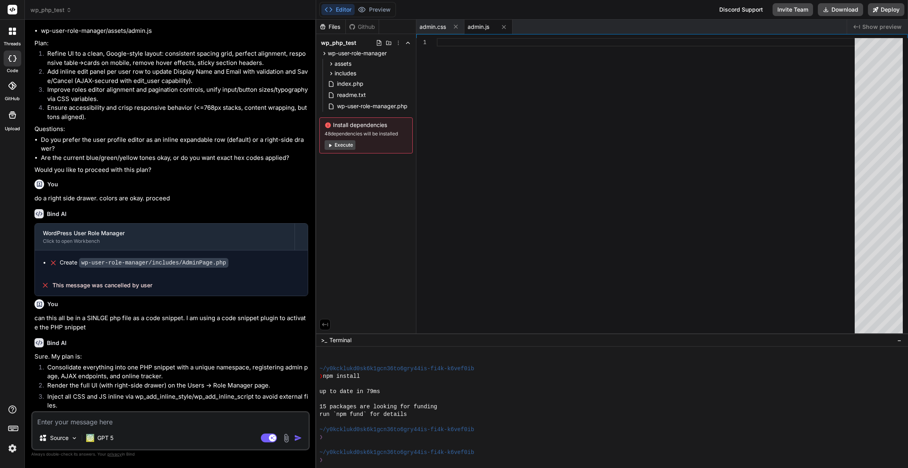
scroll to position [903, 0]
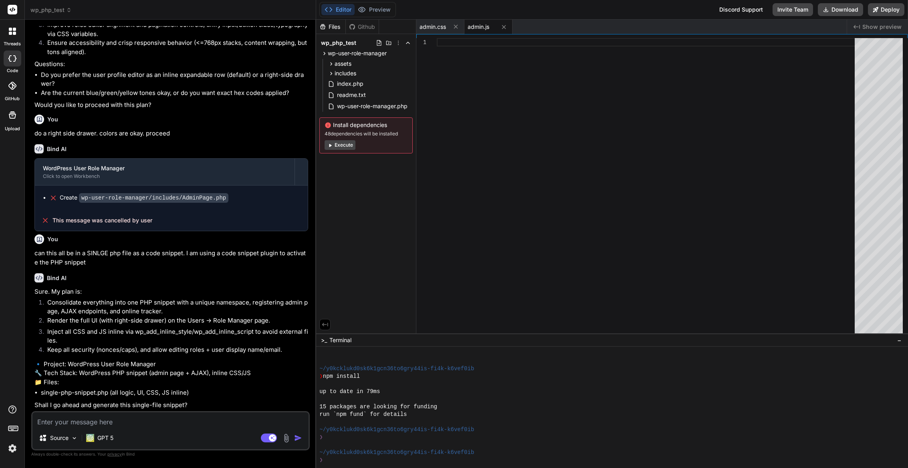
click at [103, 421] on textarea at bounding box center [170, 419] width 276 height 14
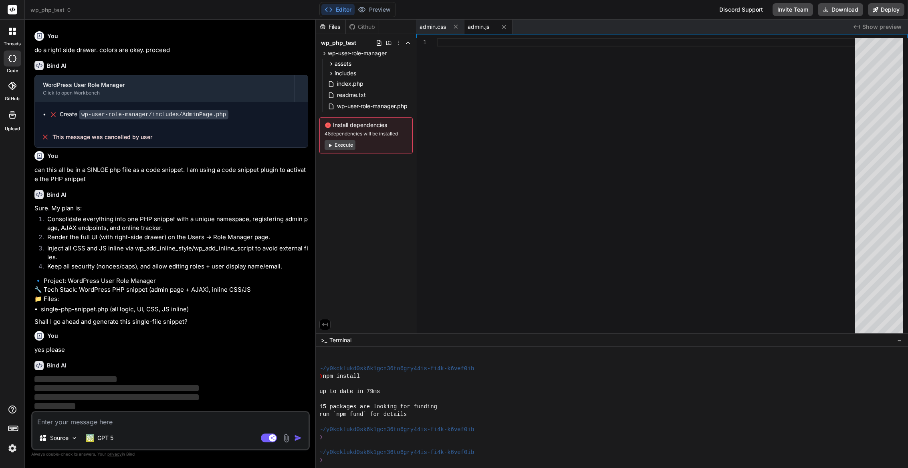
scroll to position [986, 0]
click at [39, 11] on span "wp_php_test" at bounding box center [50, 10] width 41 height 8
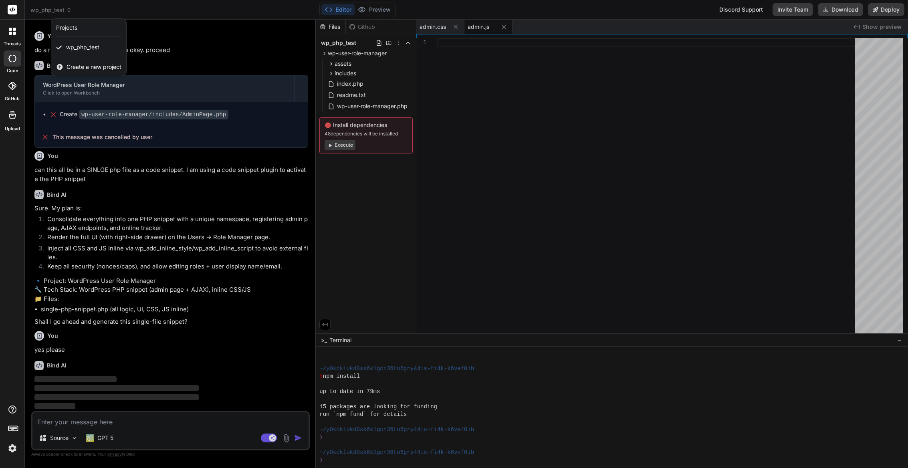
click at [67, 26] on div "Projects" at bounding box center [66, 28] width 21 height 8
click at [56, 7] on div at bounding box center [454, 234] width 908 height 468
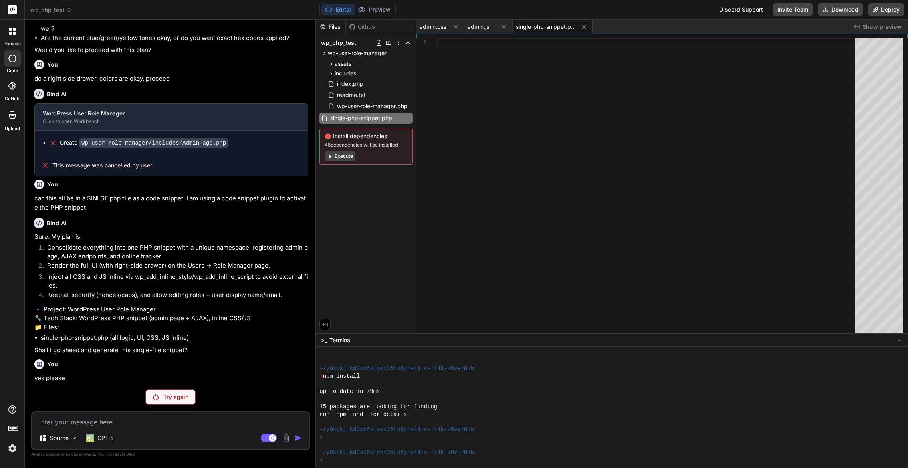
scroll to position [957, 0]
click at [398, 42] on icon at bounding box center [398, 43] width 1 height 4
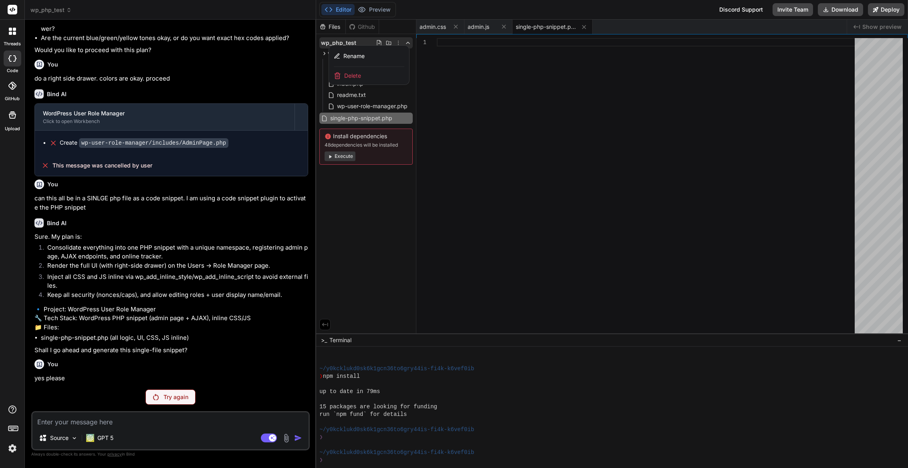
click at [397, 43] on div at bounding box center [612, 244] width 592 height 448
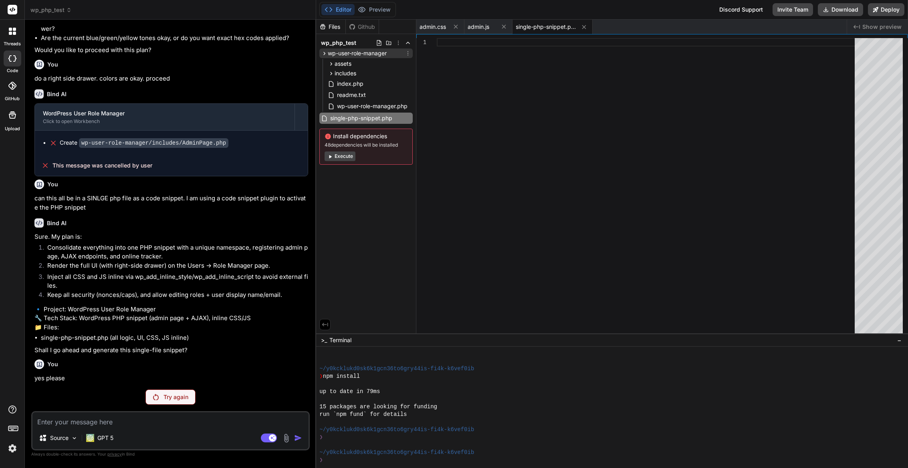
click at [324, 53] on icon at bounding box center [324, 53] width 7 height 7
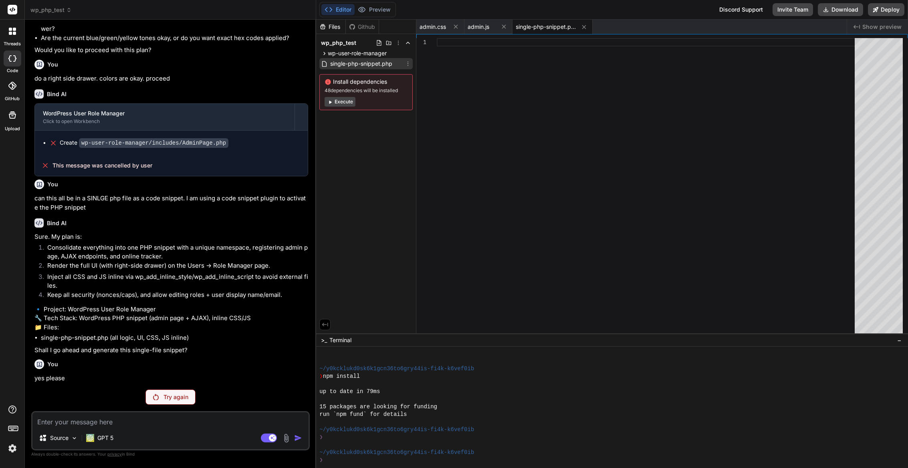
click at [363, 66] on span "single-php-snippet.php" at bounding box center [361, 64] width 64 height 10
click at [550, 28] on span "single-php-snippet.php" at bounding box center [546, 27] width 60 height 8
click at [180, 403] on div "Try again" at bounding box center [170, 396] width 50 height 15
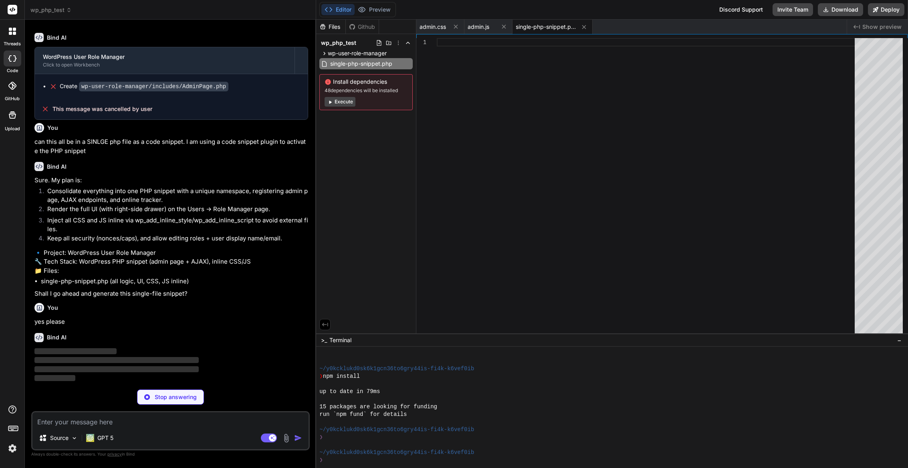
click at [173, 399] on p "Stop answering" at bounding box center [176, 397] width 42 height 8
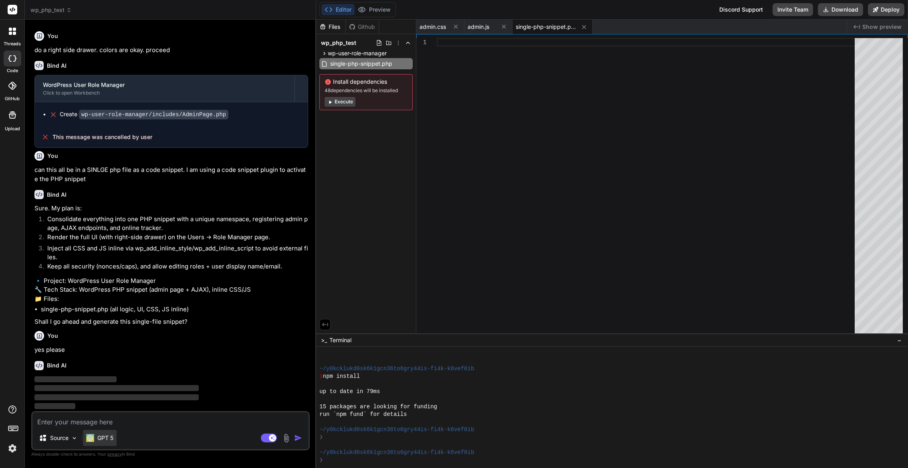
click at [103, 436] on p "GPT 5" at bounding box center [105, 438] width 16 height 8
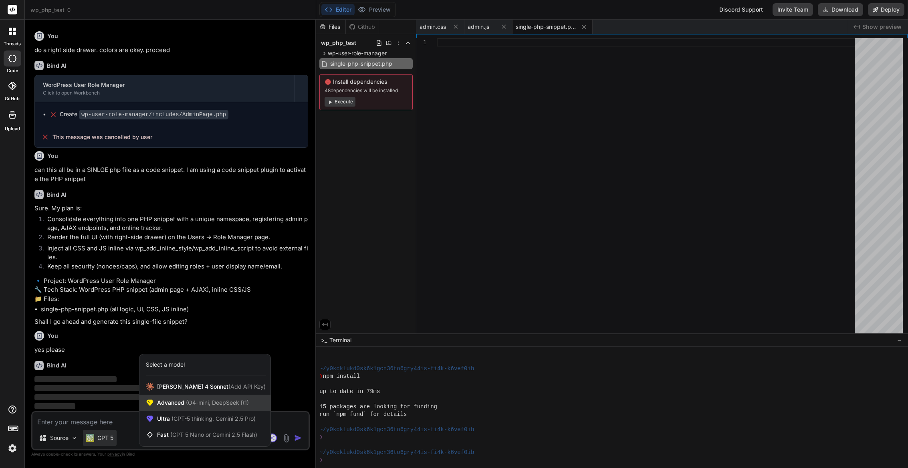
click at [186, 408] on div "Advanced (O4-mini, DeepSeek R1)" at bounding box center [204, 403] width 131 height 16
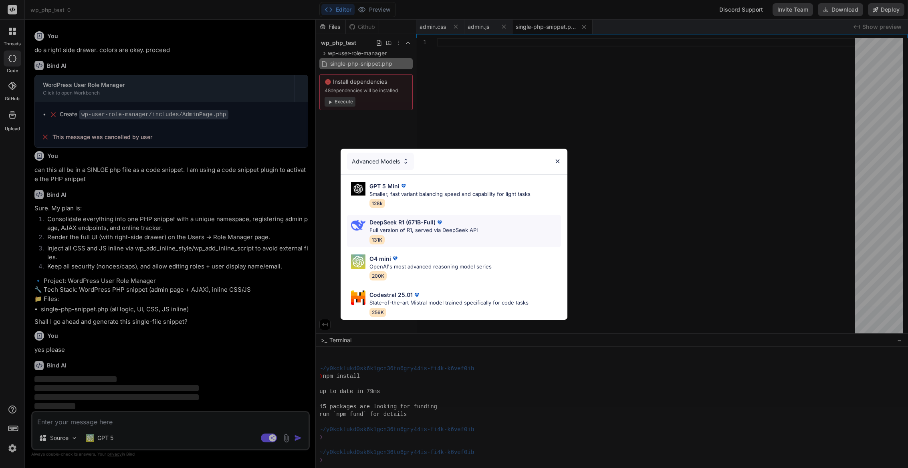
click at [418, 229] on p "Full version of R1, served via DeepSeek API" at bounding box center [423, 230] width 108 height 8
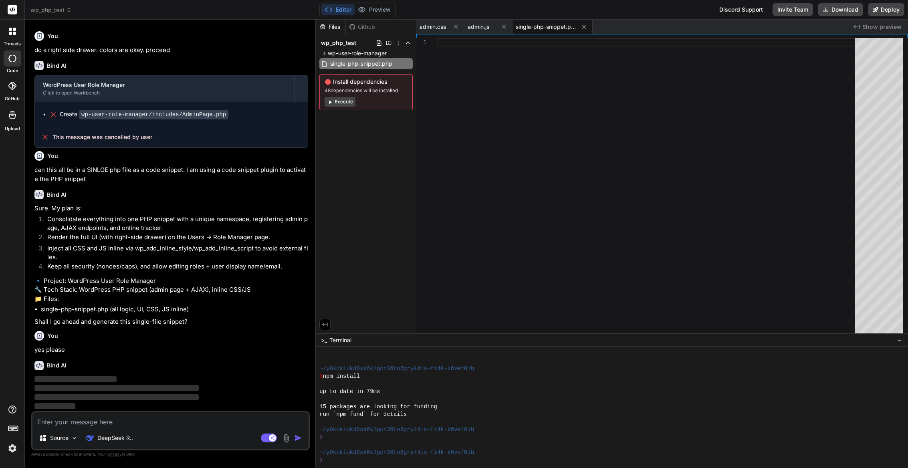
click at [298, 438] on img "button" at bounding box center [298, 438] width 8 height 8
click at [83, 422] on textarea at bounding box center [170, 419] width 276 height 14
drag, startPoint x: 88, startPoint y: 163, endPoint x: 34, endPoint y: 151, distance: 54.6
click at [34, 165] on p "can this all be in a SINLGE php file as a code snippet. I am using a code snipp…" at bounding box center [171, 174] width 274 height 18
copy p "can this all be in a SINLGE php file as a code snippet. I am using a code snipp…"
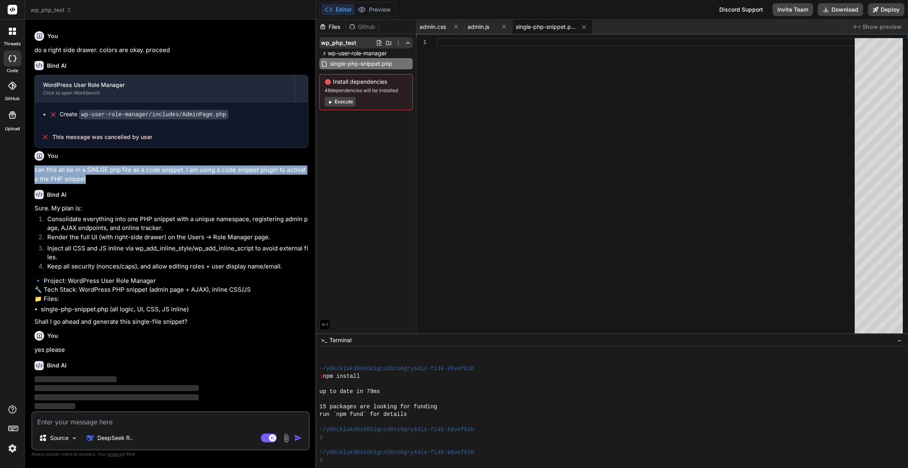
click at [397, 44] on icon at bounding box center [398, 43] width 6 height 6
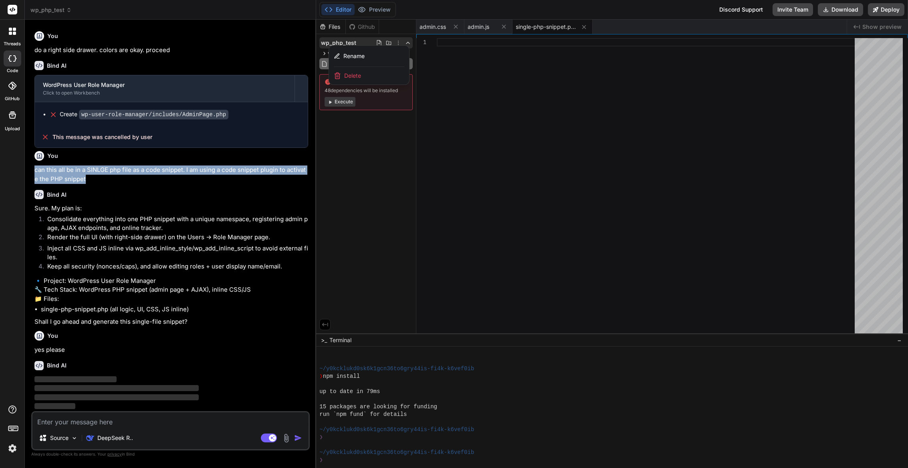
click at [367, 77] on div "Delete" at bounding box center [369, 76] width 80 height 18
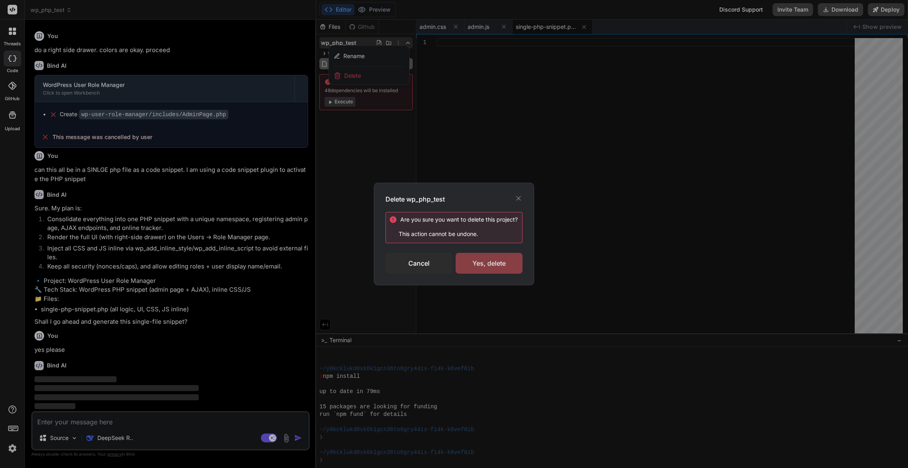
click at [488, 266] on div "Yes, delete" at bounding box center [488, 263] width 67 height 21
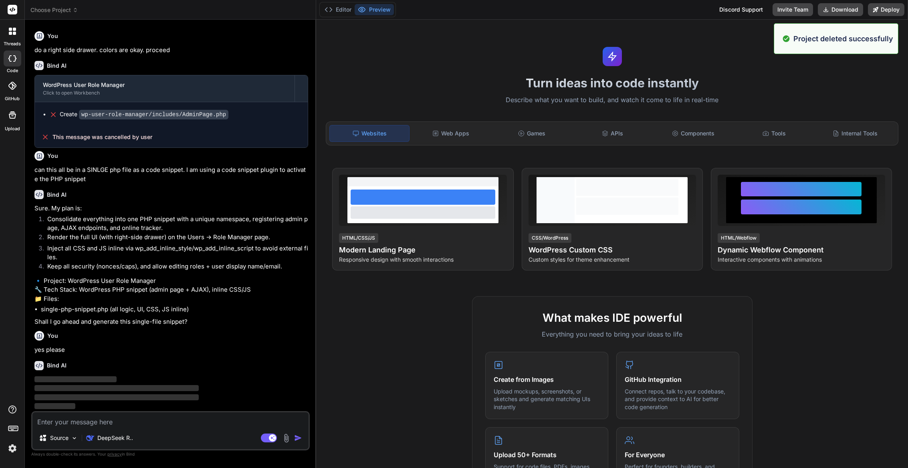
click at [51, 10] on span "Choose Project" at bounding box center [54, 10] width 48 height 8
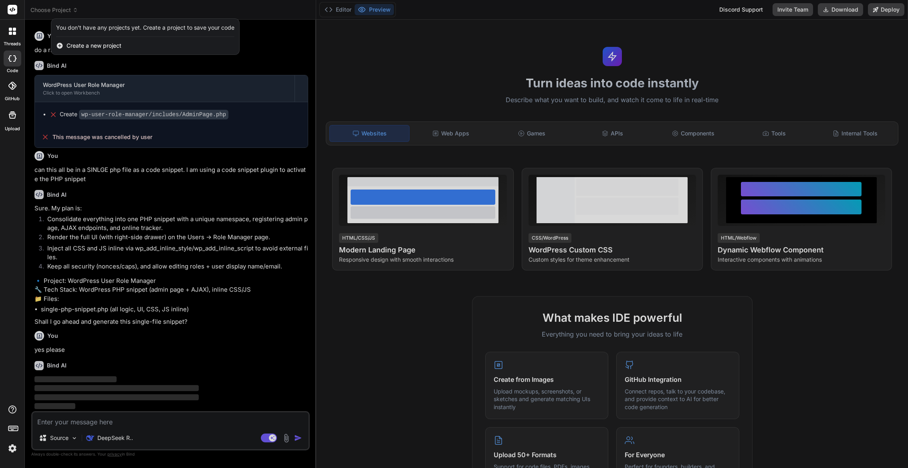
click at [89, 49] on span "Create a new project" at bounding box center [94, 46] width 55 height 8
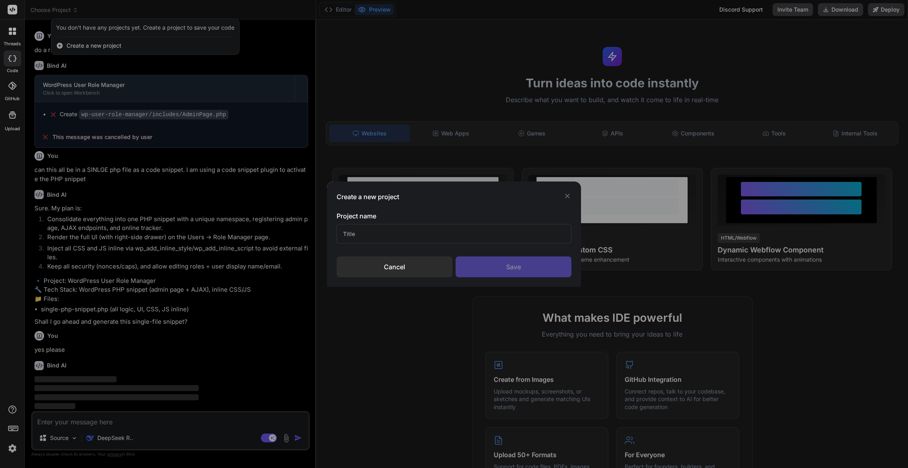
click at [405, 232] on input "text" at bounding box center [454, 234] width 235 height 20
click at [546, 273] on div "Save" at bounding box center [513, 266] width 116 height 21
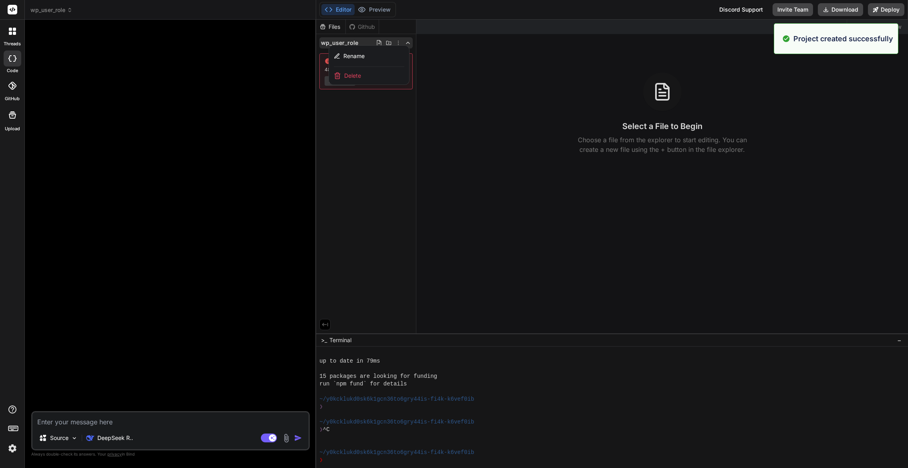
click at [109, 419] on textarea at bounding box center [170, 419] width 276 height 14
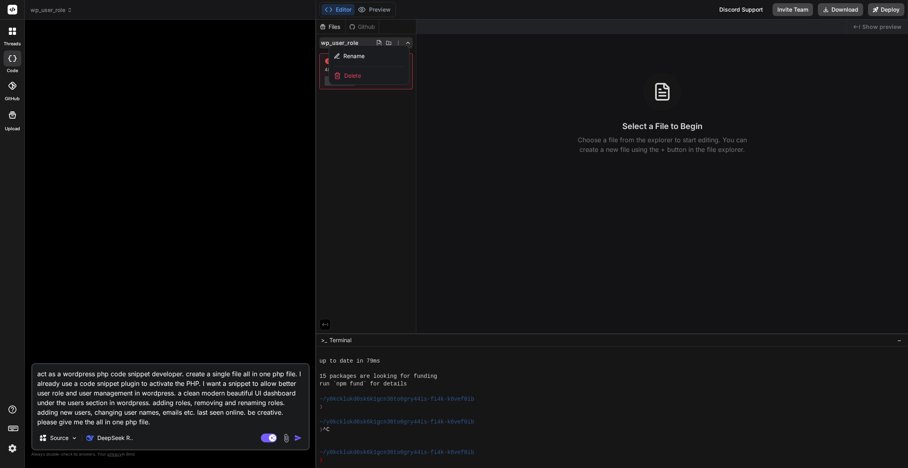
click at [363, 237] on div at bounding box center [612, 244] width 592 height 448
click at [178, 411] on textarea "act as a wordpress php code snippet developer. create a single file all in one …" at bounding box center [170, 395] width 276 height 62
click at [345, 79] on button "Execute" at bounding box center [339, 81] width 31 height 10
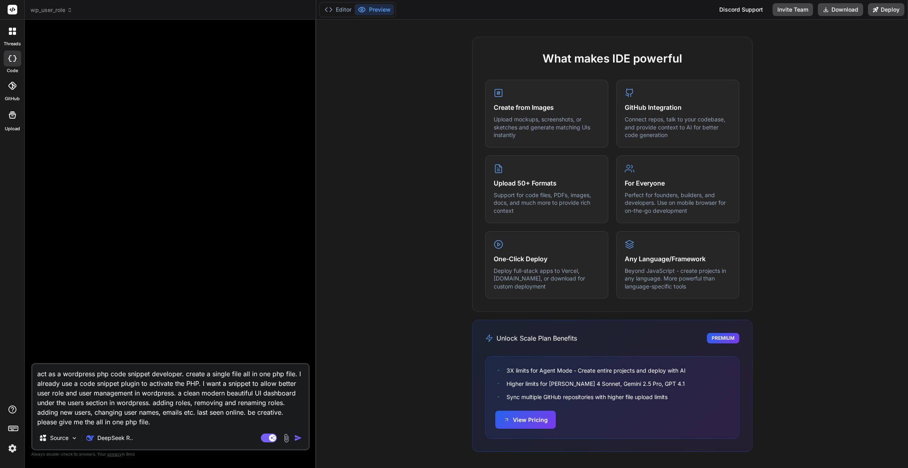
scroll to position [495, 0]
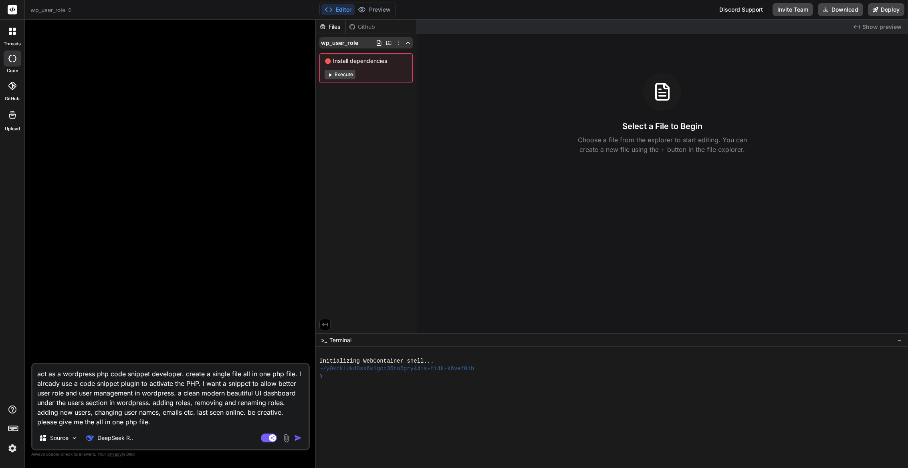
click at [352, 44] on span "wp_user_role" at bounding box center [339, 43] width 37 height 8
click at [344, 75] on button "Execute" at bounding box center [339, 75] width 31 height 10
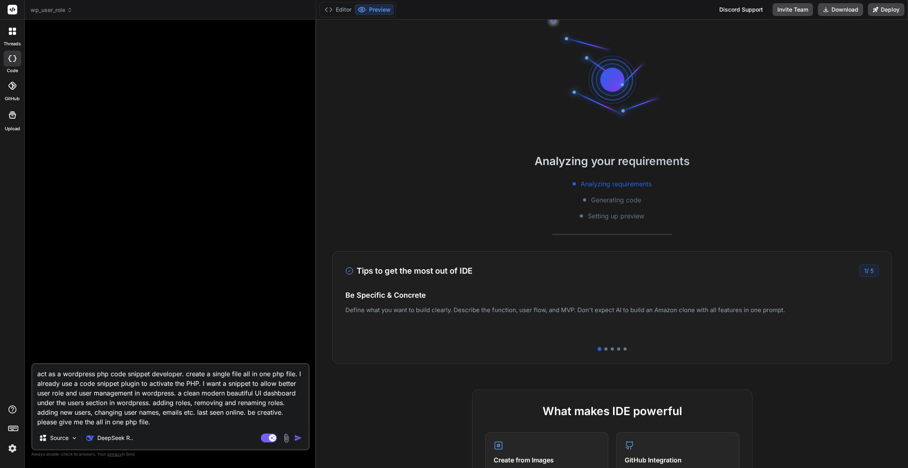
scroll to position [30, 0]
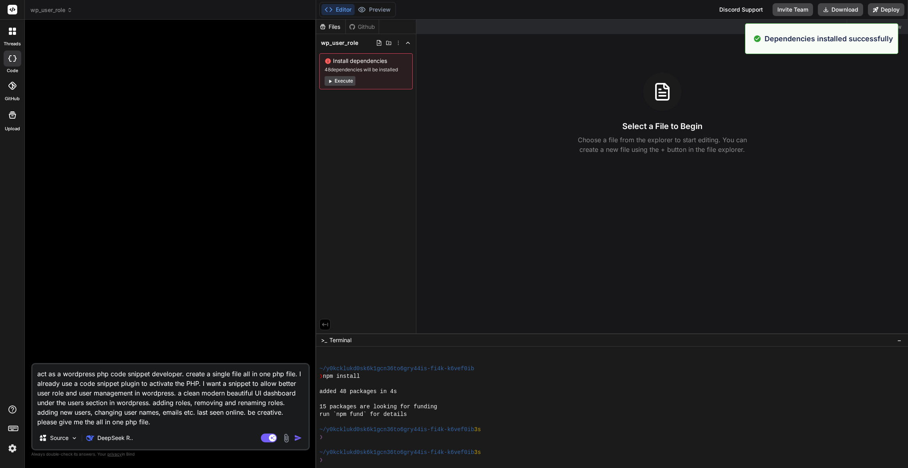
click at [166, 418] on textarea "act as a wordpress php code snippet developer. create a single file all in one …" at bounding box center [170, 395] width 276 height 62
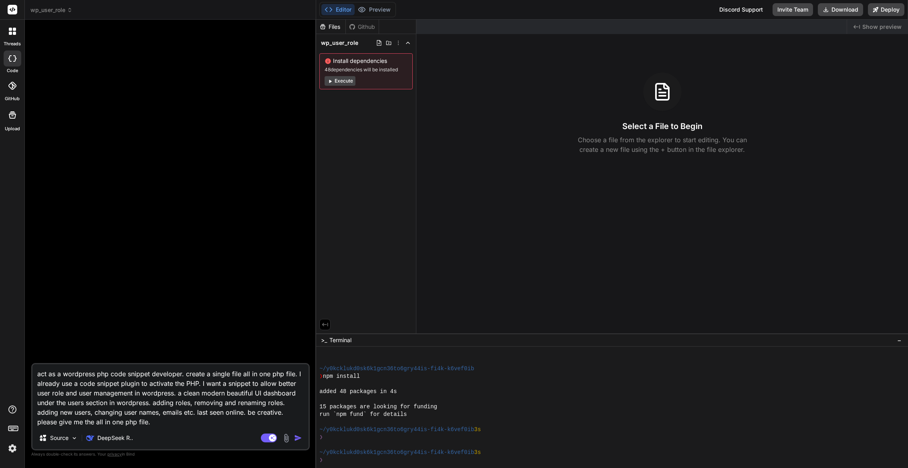
click at [297, 437] on img "button" at bounding box center [298, 438] width 8 height 8
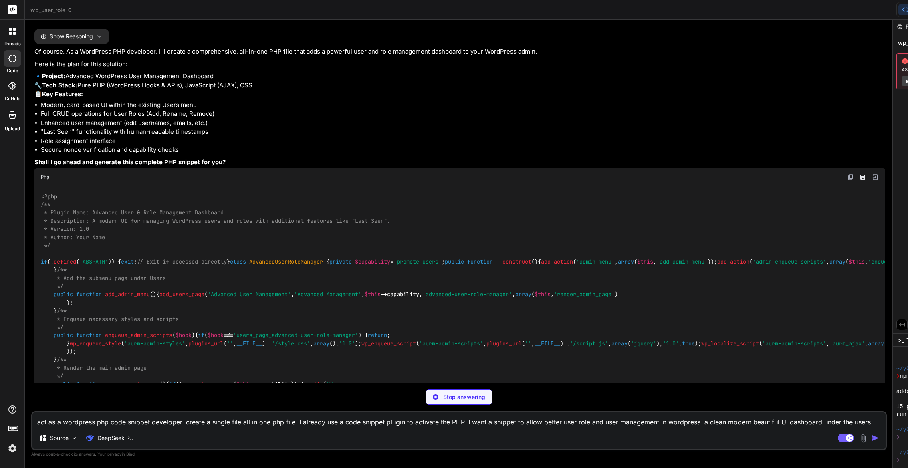
scroll to position [0, 0]
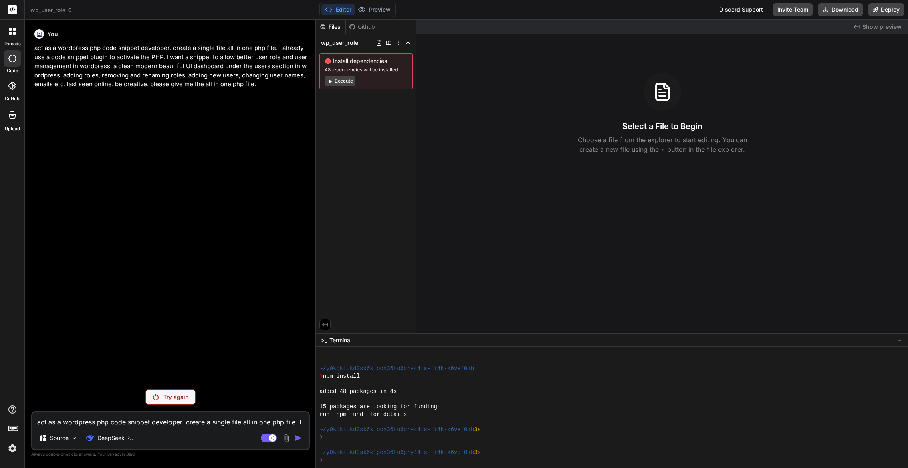
click at [166, 399] on p "Try again" at bounding box center [175, 397] width 25 height 8
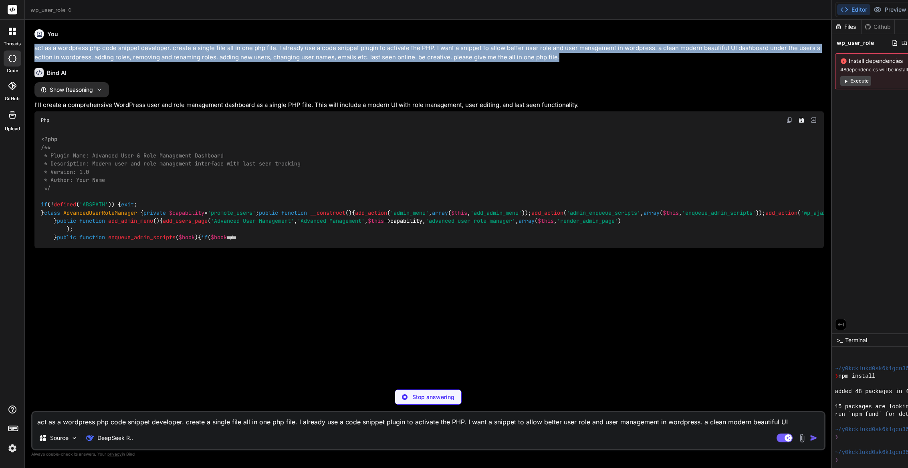
drag, startPoint x: 264, startPoint y: 85, endPoint x: 33, endPoint y: 48, distance: 233.2
click at [26, 48] on div "Bind AI Web Search Created with Pixso. Code Generator You act as a wordpress ph…" at bounding box center [428, 244] width 807 height 448
copy p "act as a wordpress php code snippet developer. create a single file all in one …"
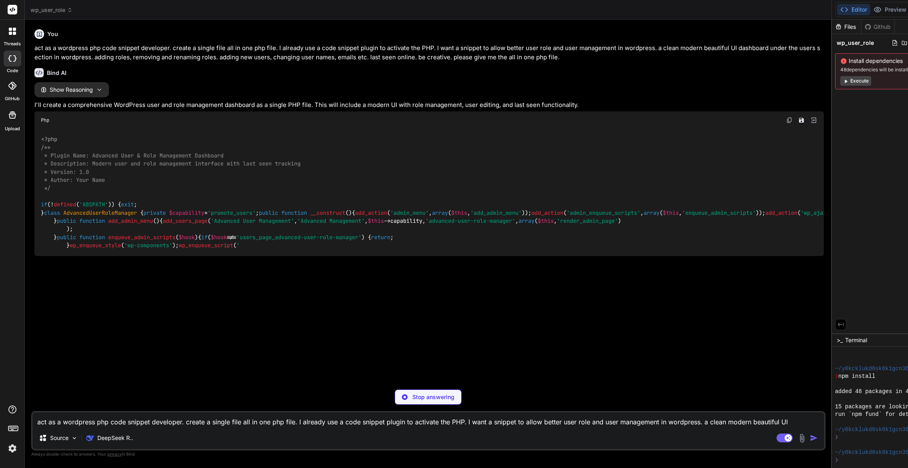
click at [395, 397] on div "Stop answering" at bounding box center [428, 396] width 67 height 15
type textarea "x"
click at [907, 42] on icon at bounding box center [914, 43] width 6 height 6
drag, startPoint x: 363, startPoint y: 117, endPoint x: 366, endPoint y: 96, distance: 21.0
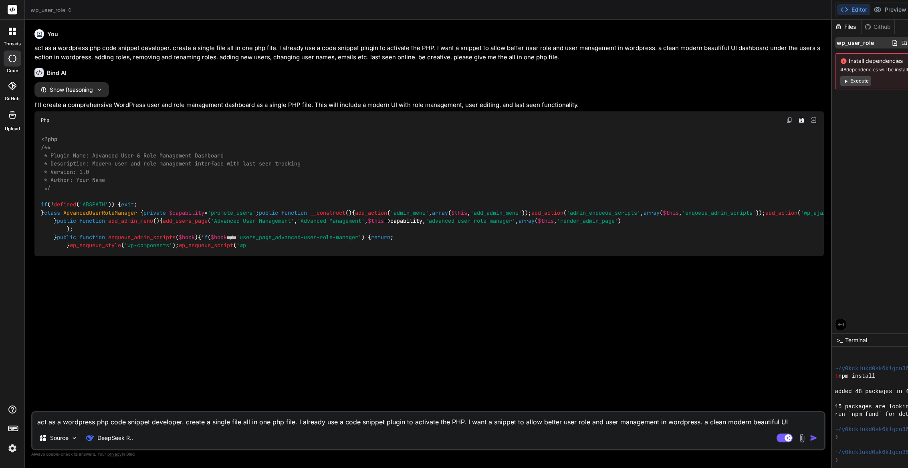
click at [836, 41] on span "wp_user_role" at bounding box center [854, 43] width 37 height 8
click at [907, 43] on icon at bounding box center [914, 43] width 6 height 6
click at [860, 75] on span "Delete" at bounding box center [868, 76] width 17 height 8
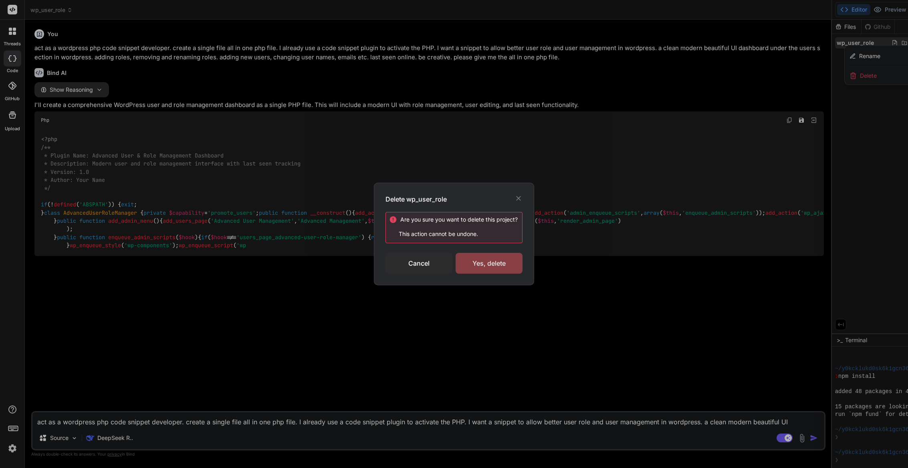
click at [485, 266] on div "Yes, delete" at bounding box center [488, 263] width 67 height 21
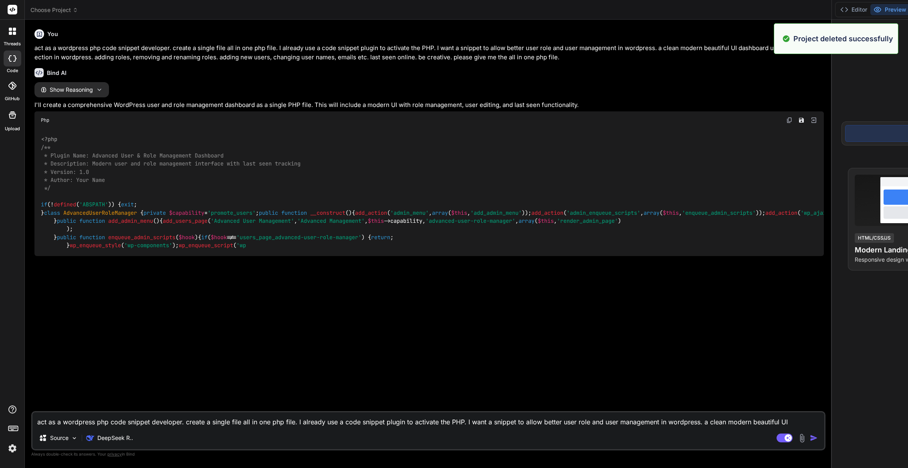
click at [45, 10] on span "Choose Project" at bounding box center [54, 10] width 48 height 8
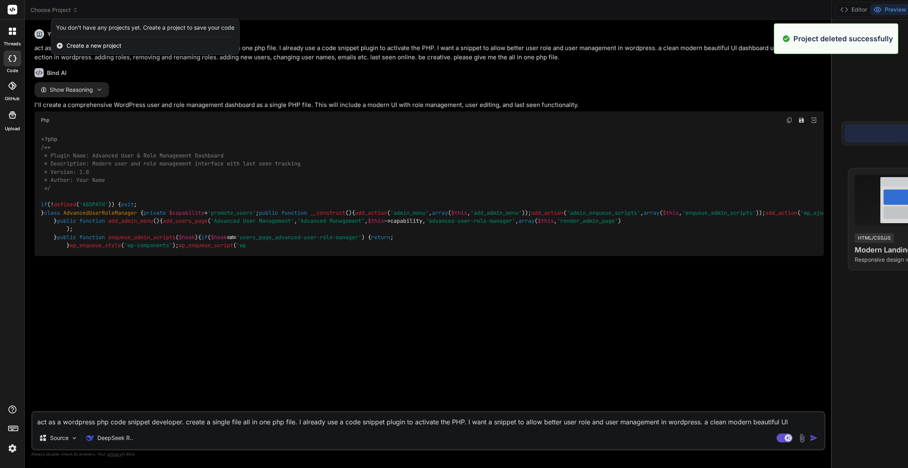
click at [97, 46] on span "Create a new project" at bounding box center [94, 46] width 55 height 8
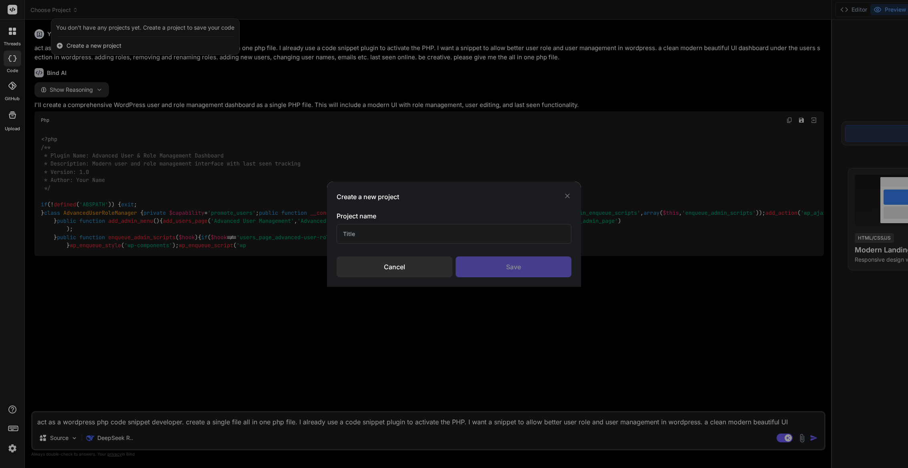
click at [380, 237] on input "text" at bounding box center [454, 234] width 235 height 20
type input "WP User"
click at [506, 264] on div "Save" at bounding box center [513, 266] width 116 height 21
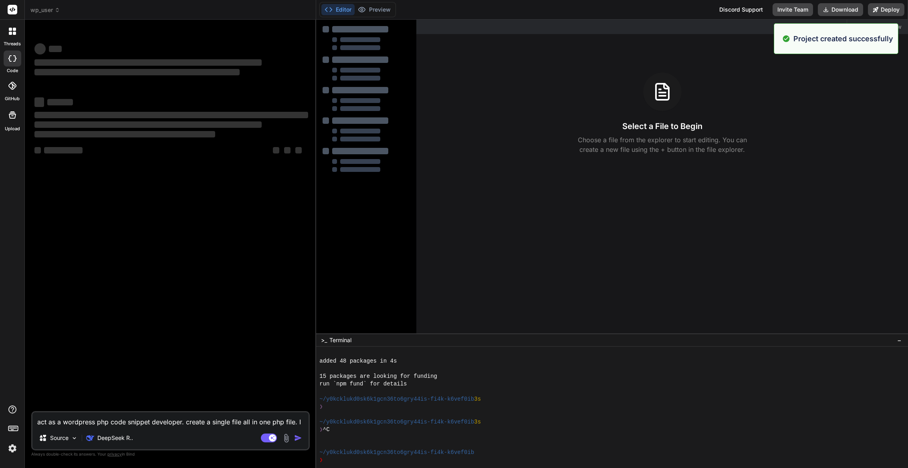
scroll to position [61, 0]
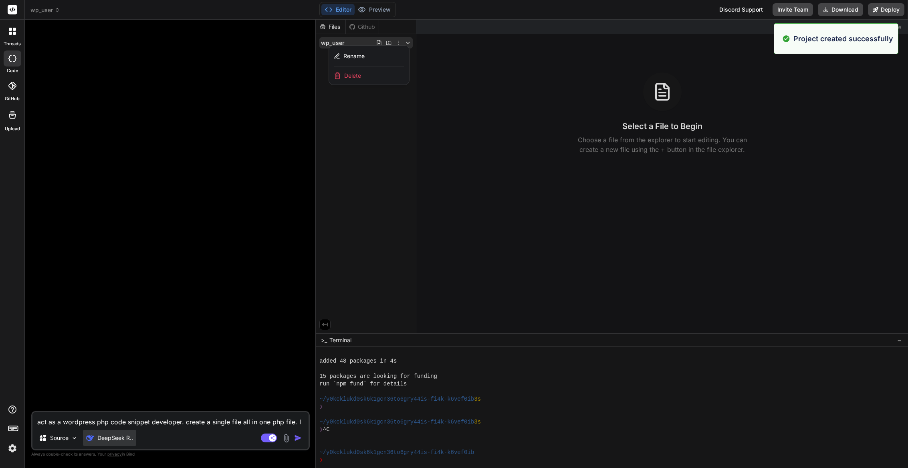
click at [111, 441] on p "DeepSeek R.." at bounding box center [115, 438] width 36 height 8
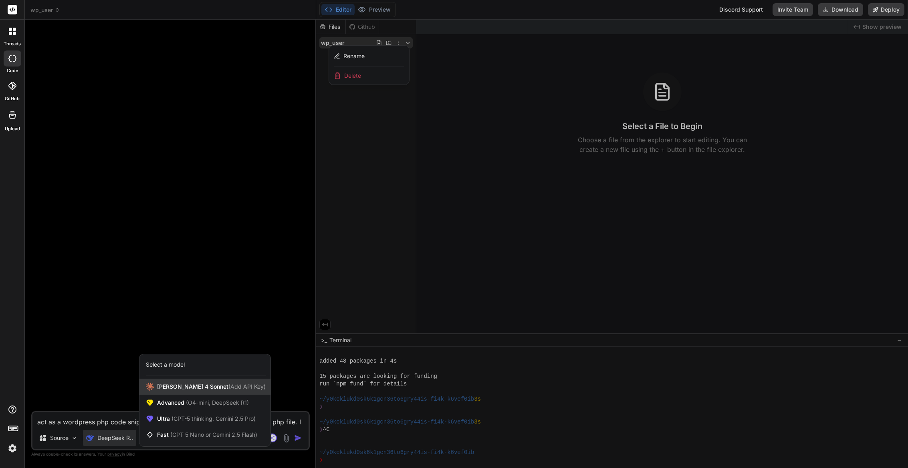
click at [199, 388] on span "[PERSON_NAME] 4 Sonnet (Add API Key)" at bounding box center [211, 387] width 109 height 8
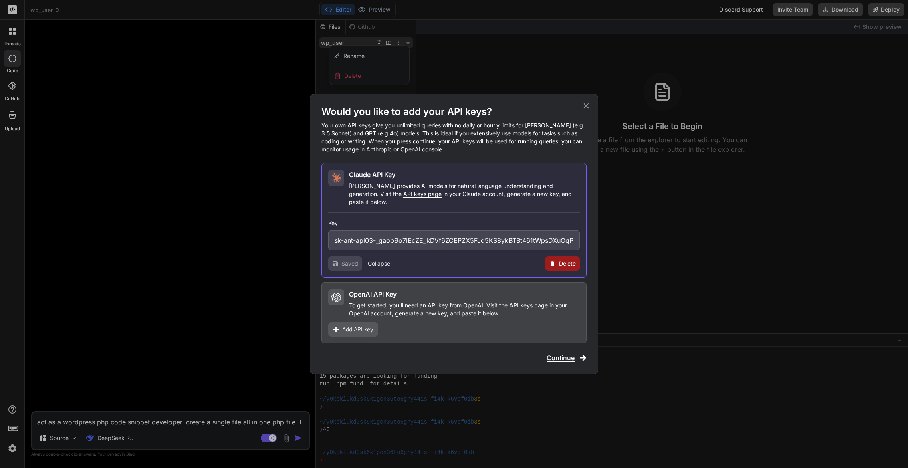
click at [464, 190] on p "[PERSON_NAME] provides AI models for natural language understanding and generat…" at bounding box center [464, 194] width 231 height 24
click at [562, 354] on span "Continue" at bounding box center [560, 358] width 28 height 10
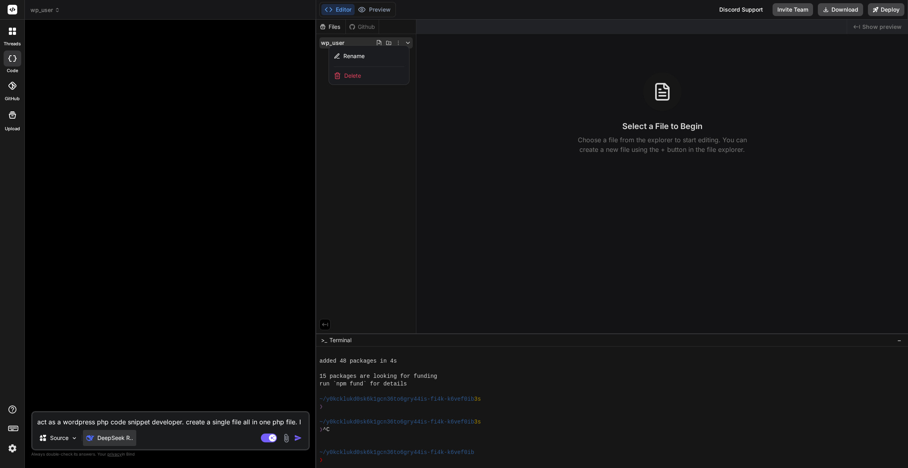
click at [134, 438] on div "DeepSeek R.." at bounding box center [109, 438] width 53 height 16
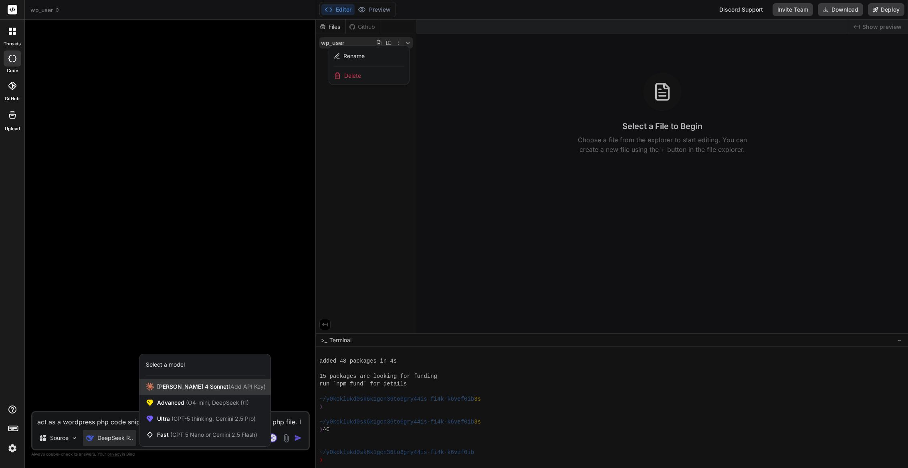
click at [228, 385] on span "(Add API Key)" at bounding box center [246, 386] width 37 height 7
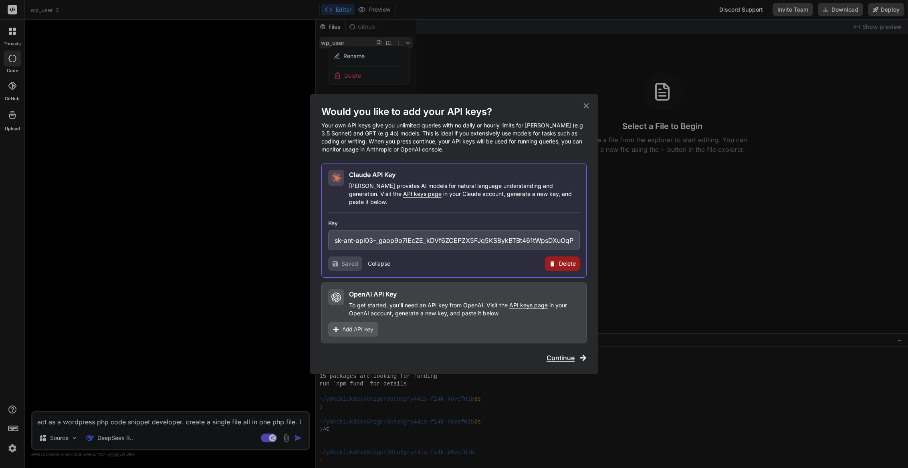
click at [562, 354] on span "Continue" at bounding box center [560, 358] width 28 height 10
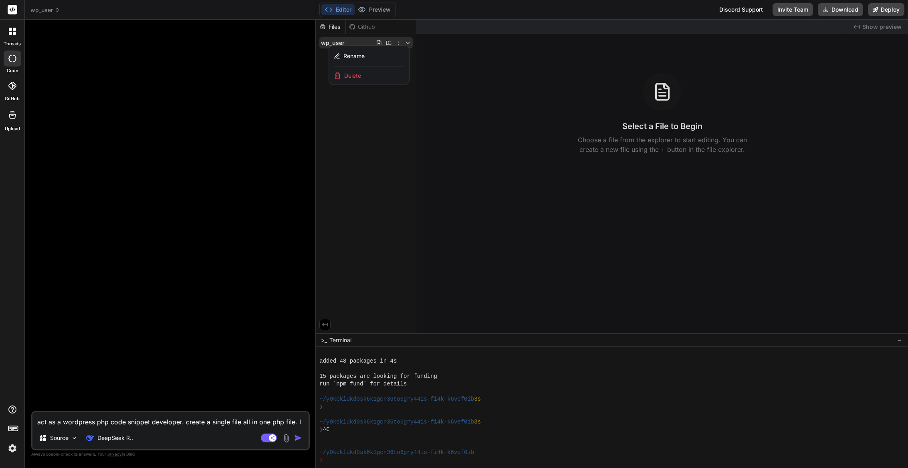
click at [14, 11] on rect at bounding box center [13, 10] width 10 height 10
click at [10, 446] on img at bounding box center [13, 448] width 14 height 14
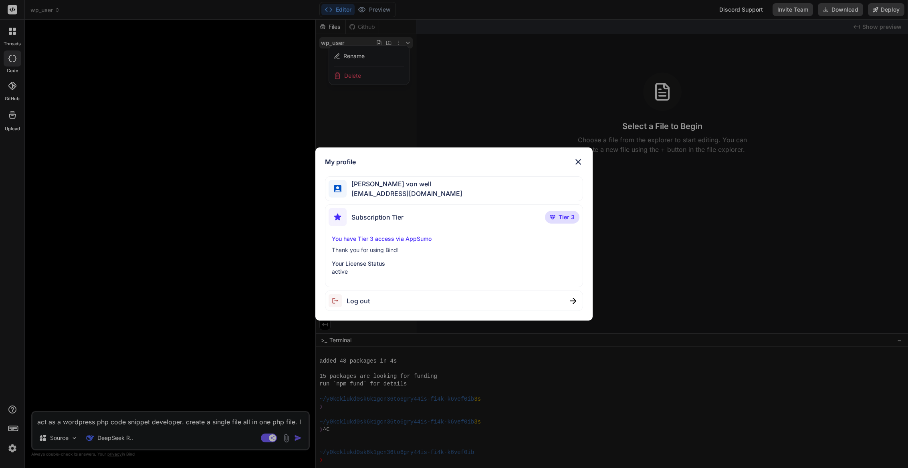
click at [365, 298] on span "Log out" at bounding box center [358, 301] width 23 height 10
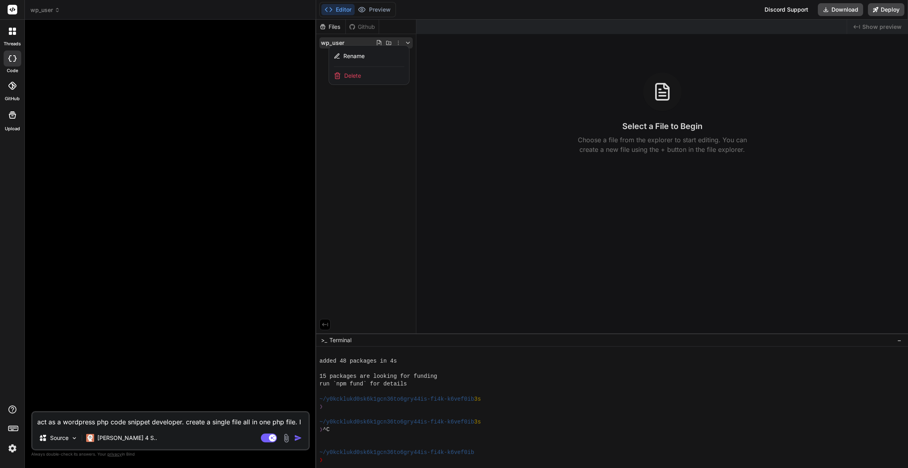
scroll to position [91, 0]
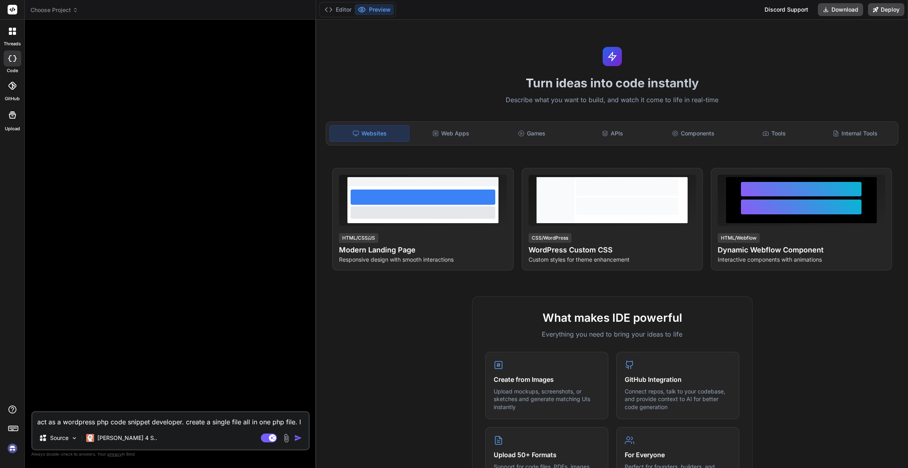
click at [16, 450] on img at bounding box center [13, 448] width 14 height 14
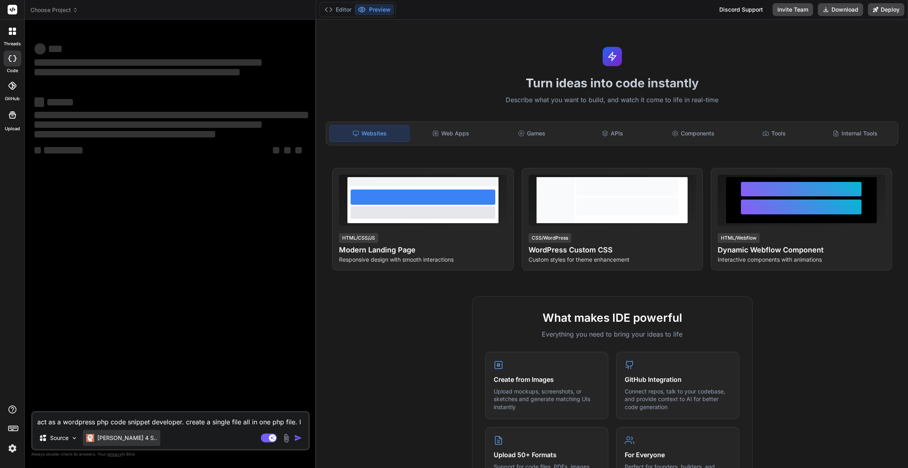
click at [107, 438] on p "[PERSON_NAME] 4 S.." at bounding box center [127, 438] width 60 height 8
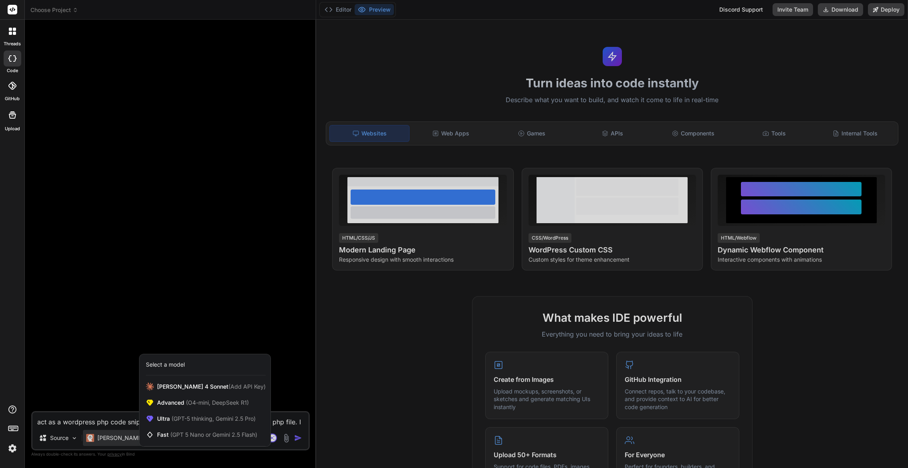
click at [107, 438] on div at bounding box center [454, 234] width 908 height 468
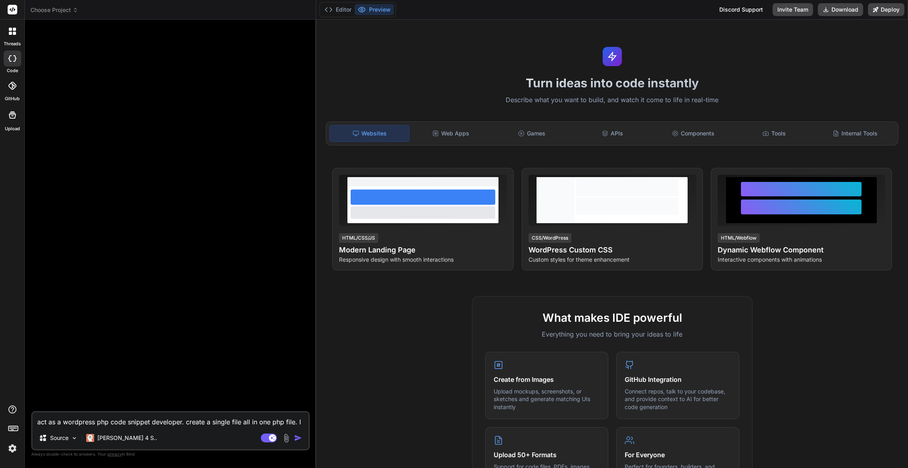
click at [119, 421] on textarea "act as a wordpress php code snippet developer. create a single file all in one …" at bounding box center [170, 419] width 276 height 14
type textarea "x"
paste textarea "act as a wordpress php code snippet developer. create a single file all in one …"
type textarea "act as a wordpress php code snippet developer. create a single file all in one …"
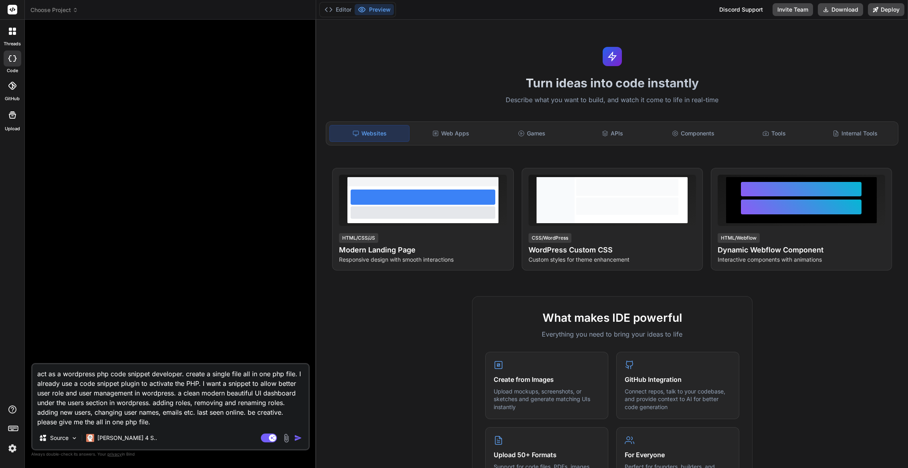
type textarea "x"
click at [157, 413] on textarea "act as a wordpress php code snippet developer. create a single file all in one …" at bounding box center [170, 395] width 276 height 62
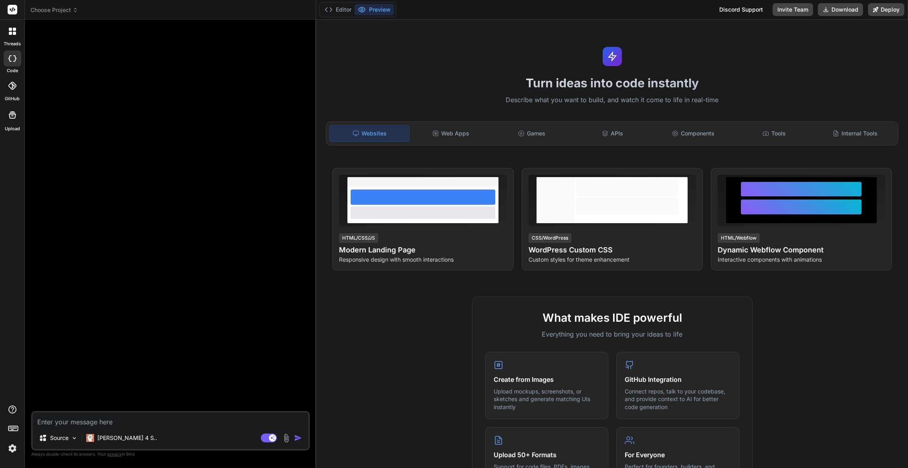
click at [58, 10] on span "Choose Project" at bounding box center [54, 10] width 48 height 8
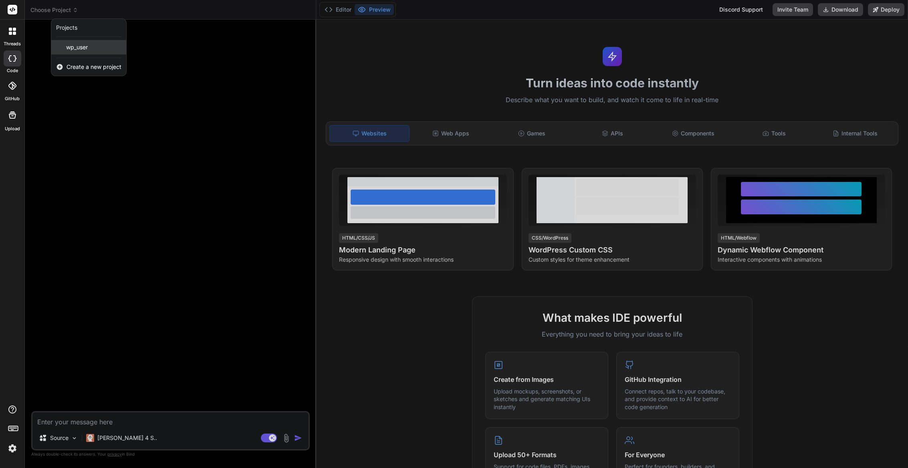
click at [83, 48] on span "wp_user" at bounding box center [77, 47] width 22 height 8
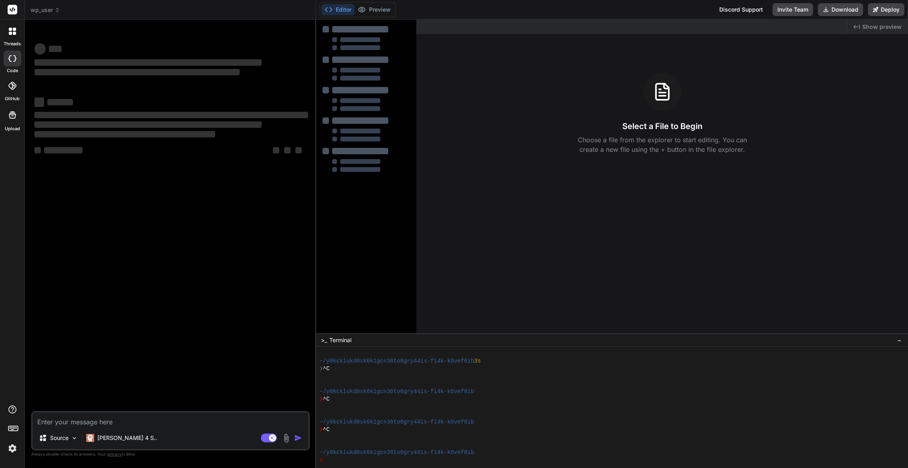
type textarea "x"
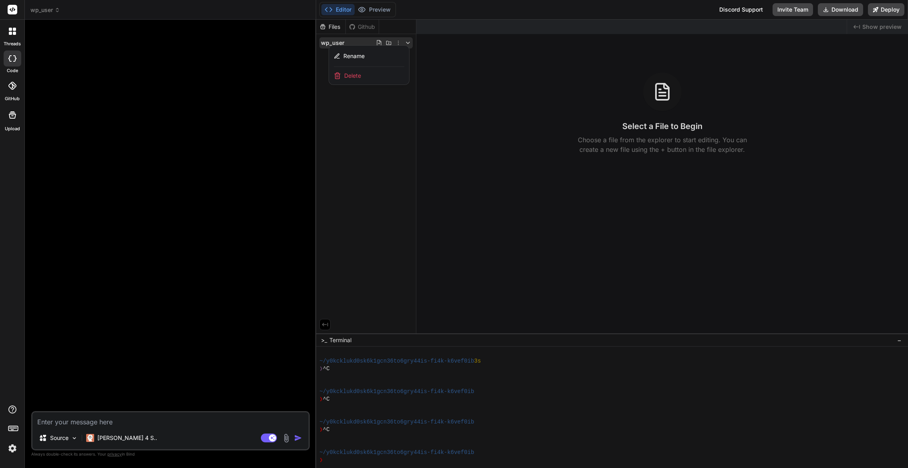
click at [364, 95] on div at bounding box center [612, 244] width 592 height 448
click at [73, 418] on textarea at bounding box center [170, 419] width 276 height 14
paste textarea "act as a wordpress php code snippet developer. create a single file all in one …"
type textarea "act as a wordpress php code snippet developer. create a single file all in one …"
type textarea "x"
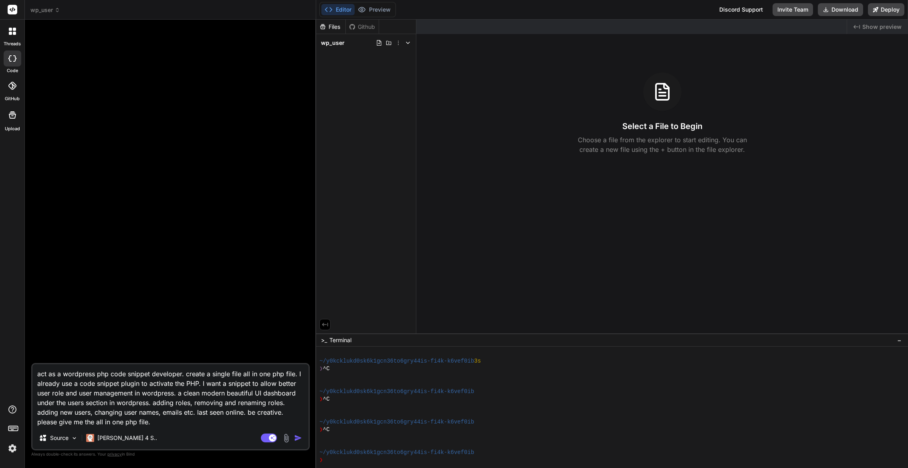
type textarea "act as a wordpress php code snippet developer. create a single file all in one …"
click at [296, 441] on img "button" at bounding box center [298, 438] width 8 height 8
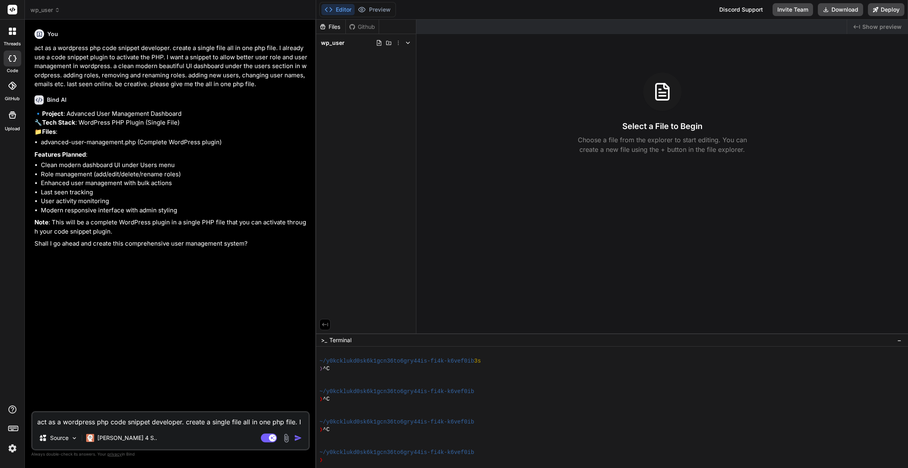
type textarea "x"
click at [89, 421] on textarea "act as a wordpress php code snippet developer. create a single file all in one …" at bounding box center [170, 419] width 276 height 14
type textarea "y"
type textarea "x"
type textarea "ye"
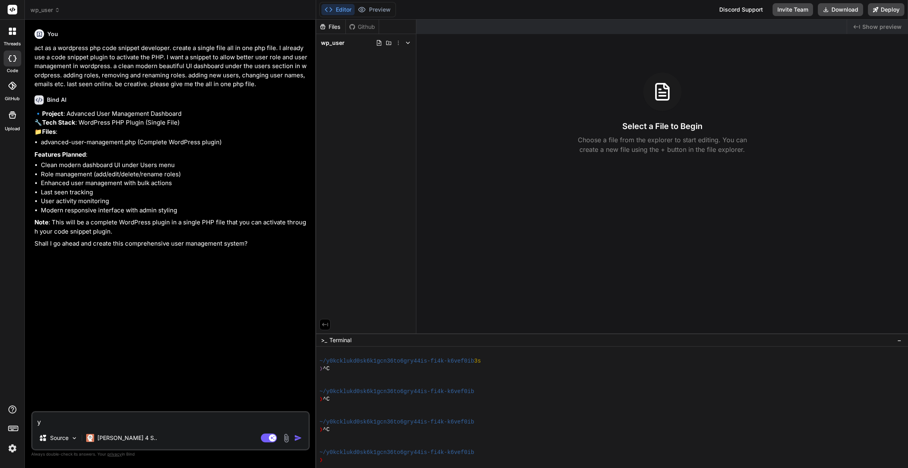
type textarea "x"
type textarea "yes"
type textarea "x"
type textarea "yes"
type textarea "x"
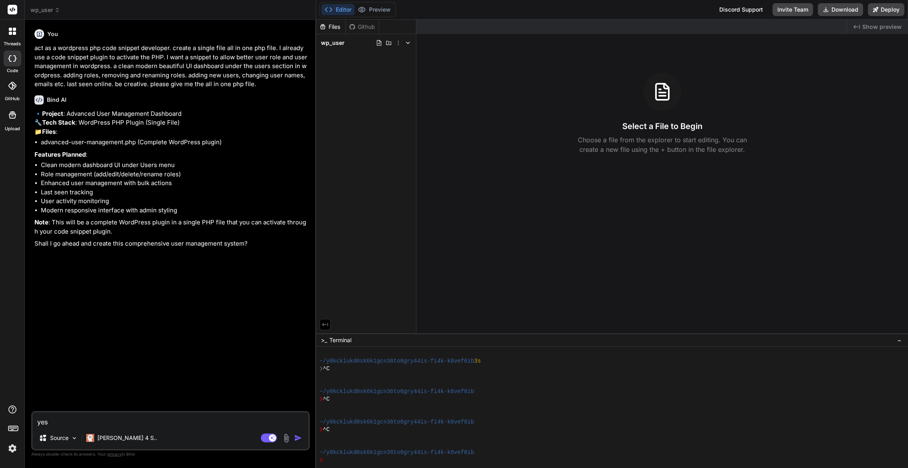
type textarea "yes o"
type textarea "x"
type textarea "yes oe"
type textarea "x"
type textarea "yes oek"
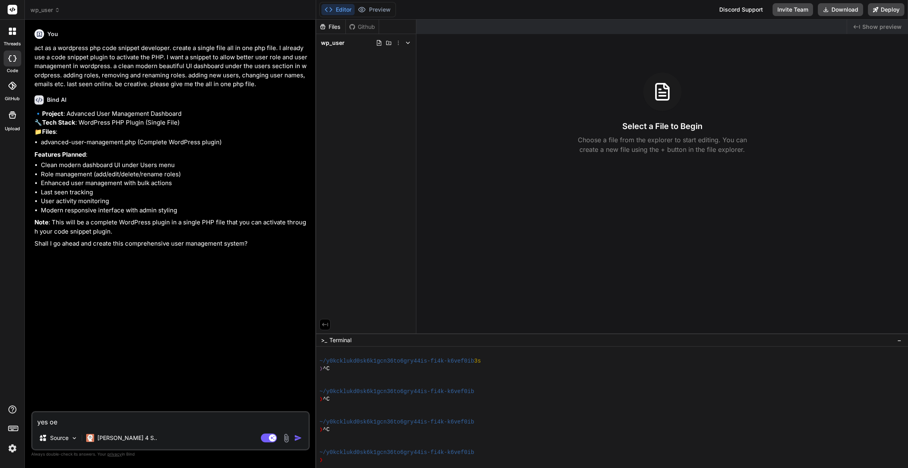
type textarea "x"
type textarea "yes oe"
type textarea "x"
type textarea "yes o"
type textarea "x"
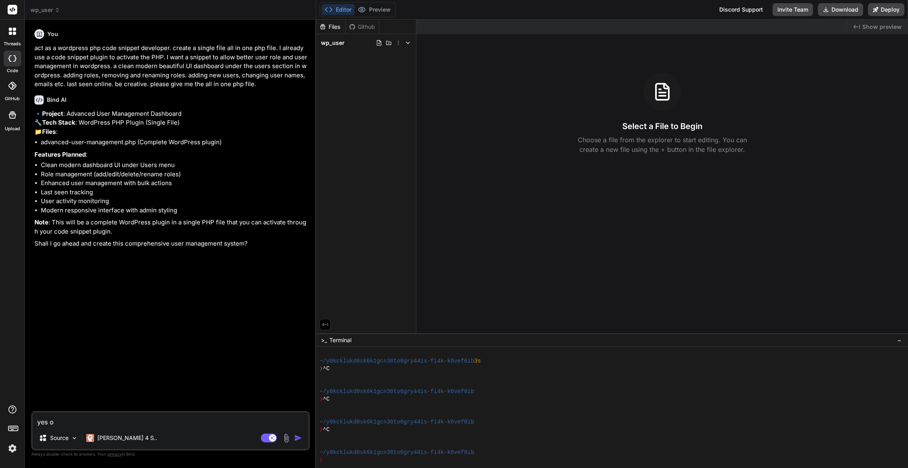
type textarea "yes"
type textarea "x"
type textarea "yes p"
type textarea "x"
type textarea "yes pk"
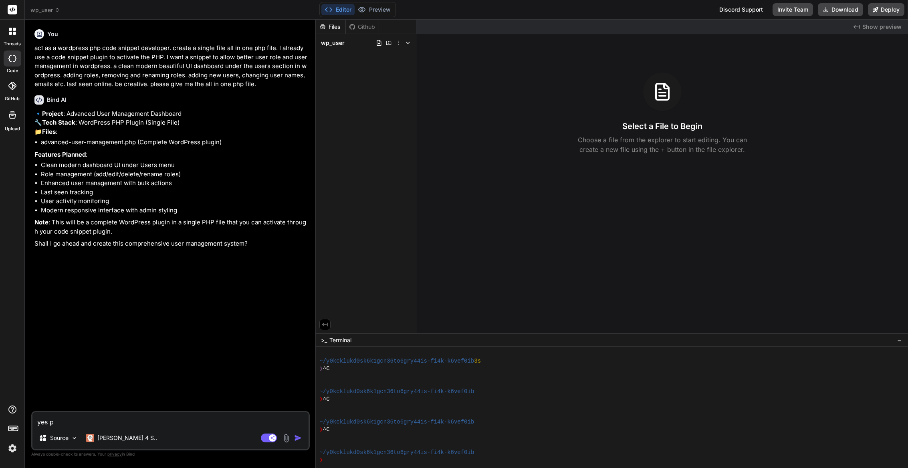
type textarea "x"
type textarea "yes pkl"
type textarea "x"
type textarea "yes pkle"
type textarea "x"
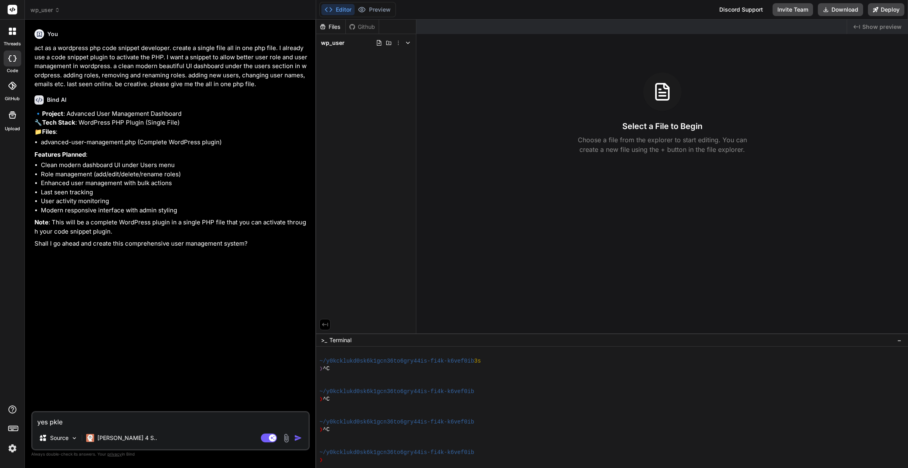
type textarea "yes pkl"
type textarea "x"
type textarea "yes pk"
type textarea "x"
type textarea "yes p"
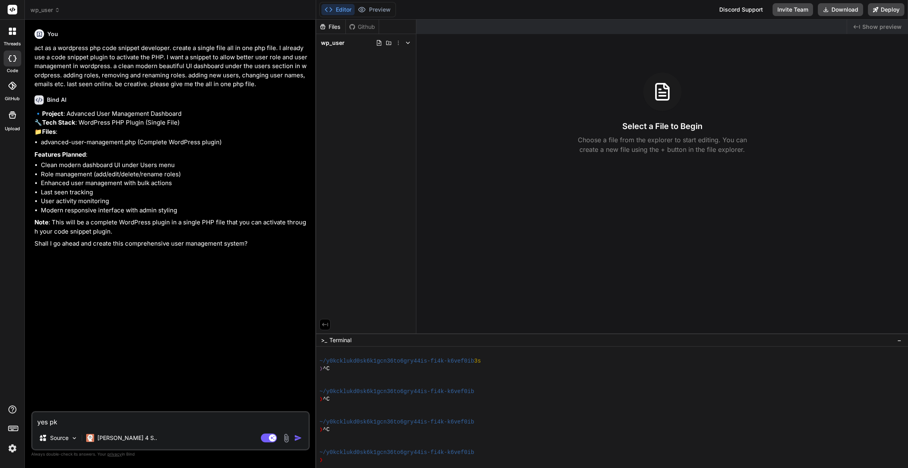
type textarea "x"
type textarea "yes pp"
type textarea "x"
type textarea "yes ppl"
type textarea "x"
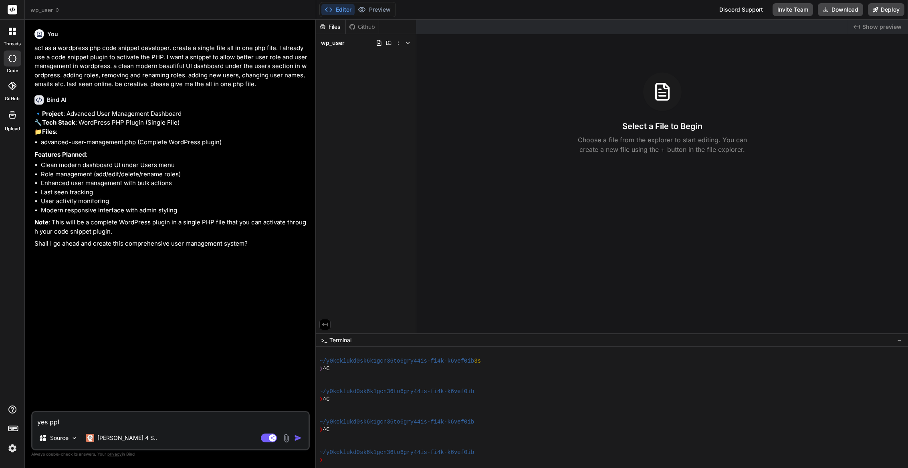
type textarea "yes pple"
type textarea "x"
type textarea "yes pplea"
type textarea "x"
type textarea "yes ppleas"
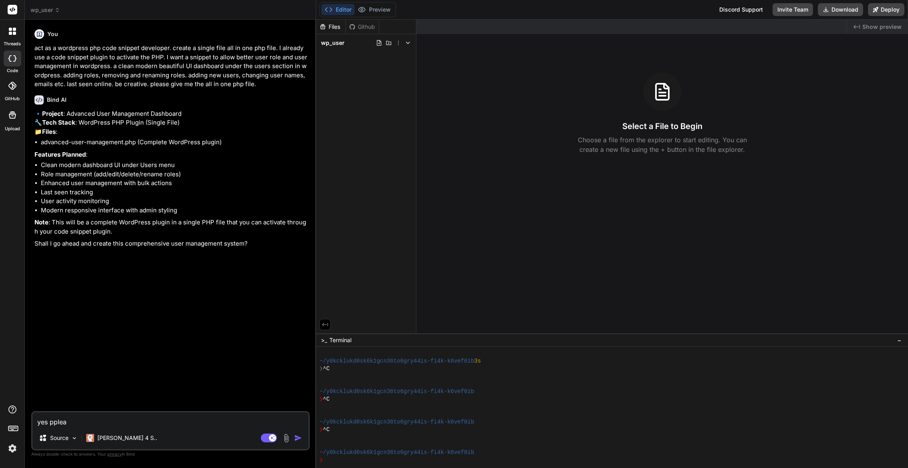
type textarea "x"
type textarea "yes pplease"
type textarea "x"
type textarea "yes ppleas"
type textarea "x"
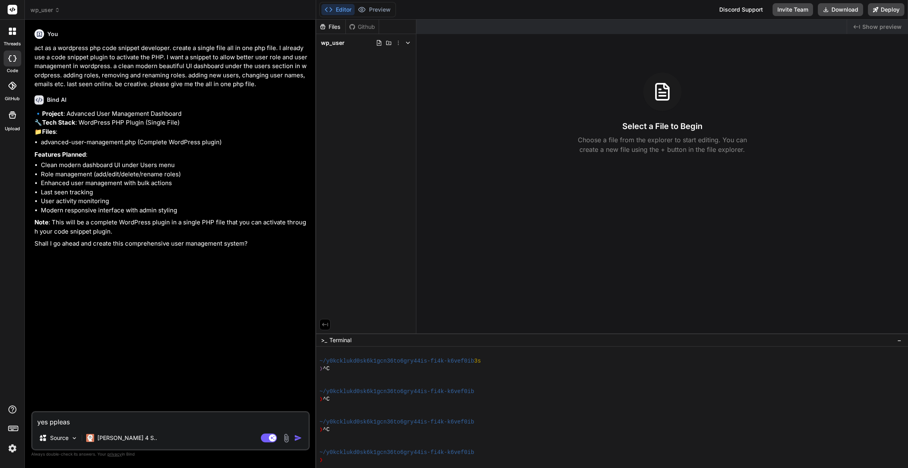
type textarea "yes pplea"
type textarea "x"
type textarea "yes pple"
type textarea "x"
type textarea "yes ppl"
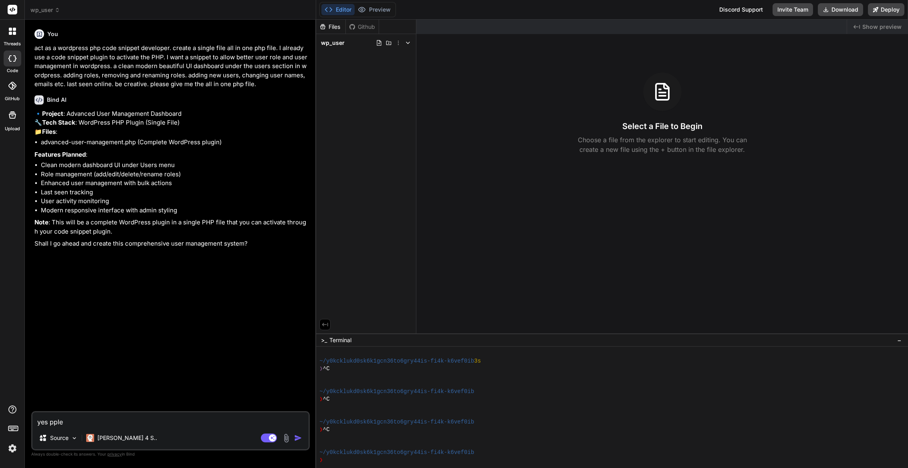
type textarea "x"
type textarea "yes pp"
type textarea "x"
type textarea "yes p"
type textarea "x"
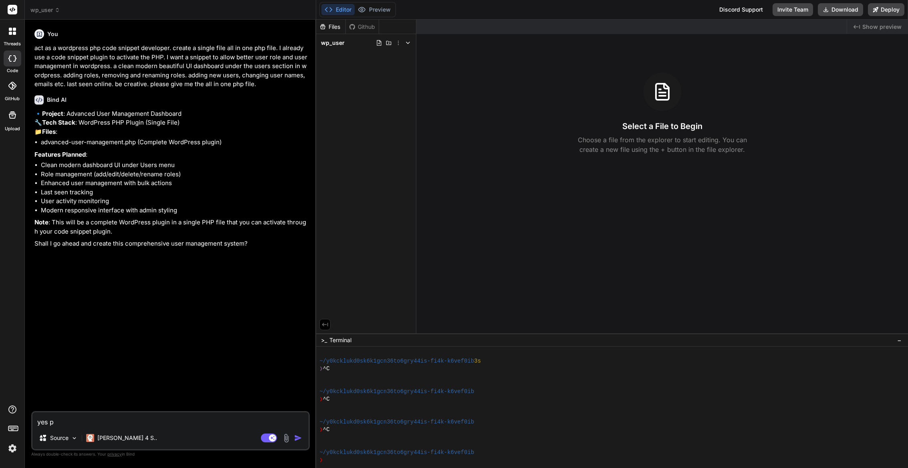
type textarea "yes pl"
type textarea "x"
type textarea "yes ple"
type textarea "x"
type textarea "yes plea"
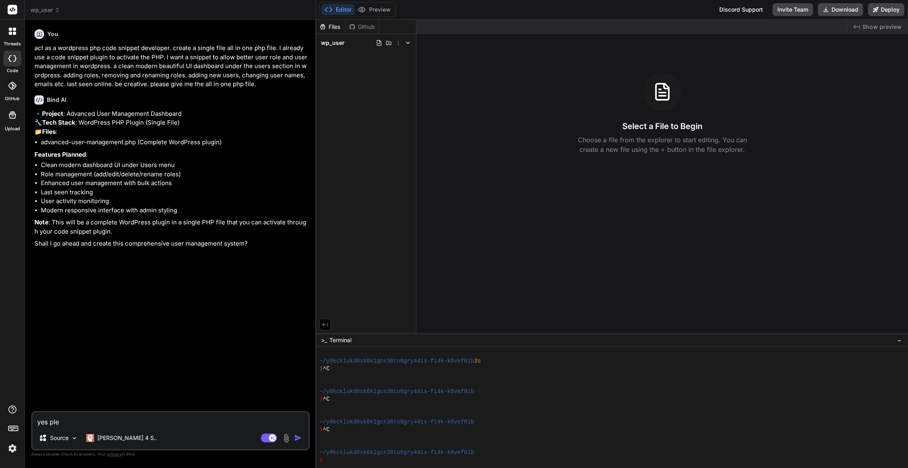
type textarea "x"
type textarea "yes pleas"
type textarea "x"
type textarea "yes please"
type textarea "x"
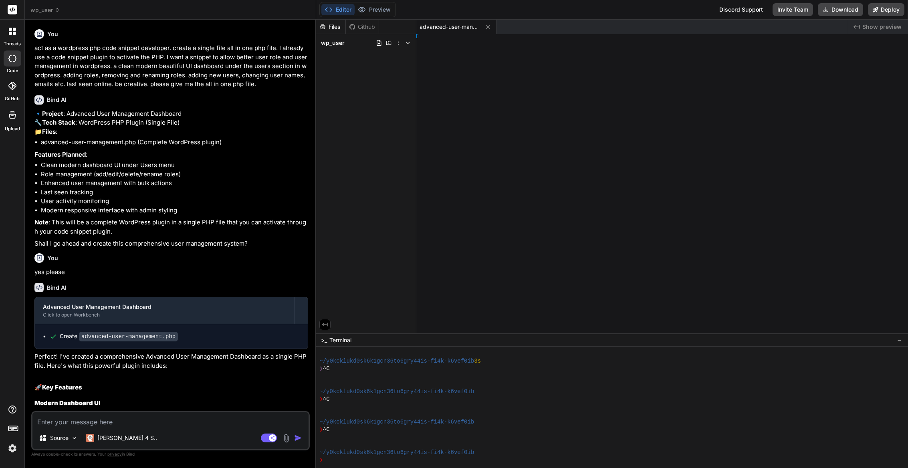
type textarea "x"
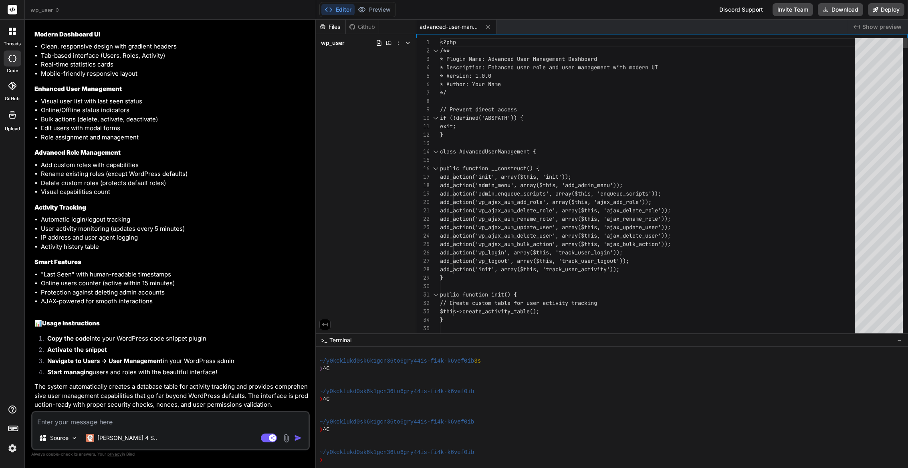
scroll to position [50, 0]
type textarea "<?php /** * Plugin Name: Advanced User Management Dashboard * Description: Enha…"
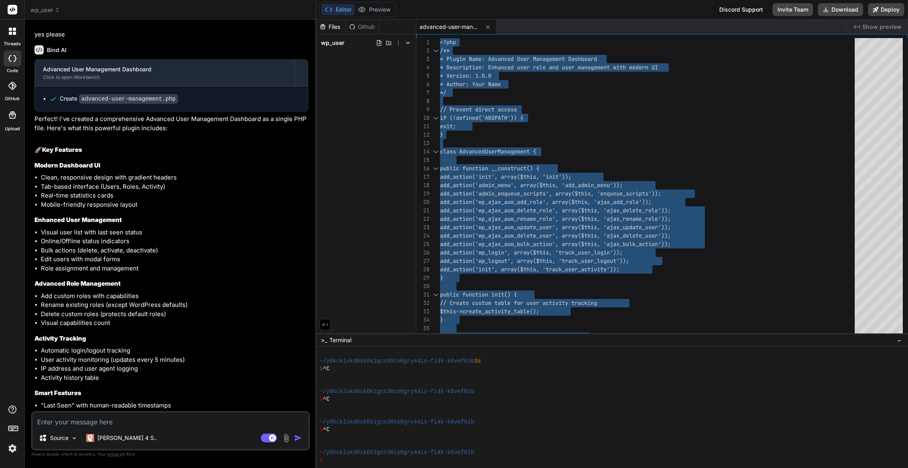
scroll to position [386, 0]
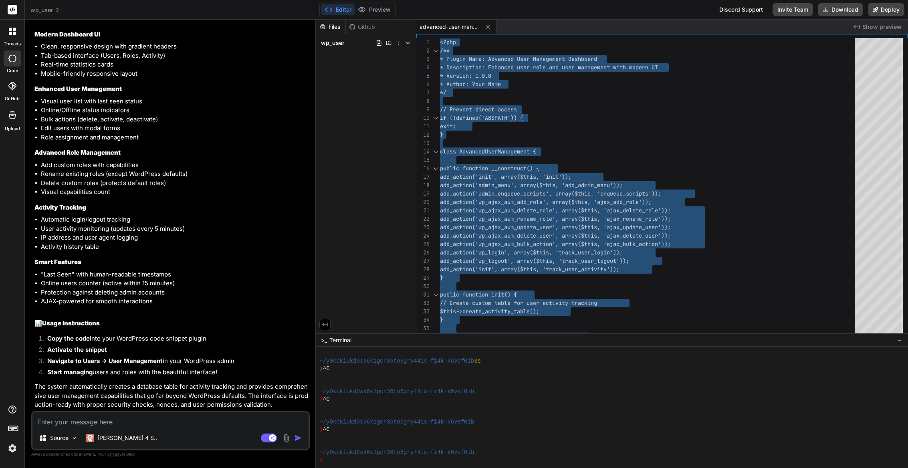
click at [69, 424] on textarea at bounding box center [170, 419] width 276 height 14
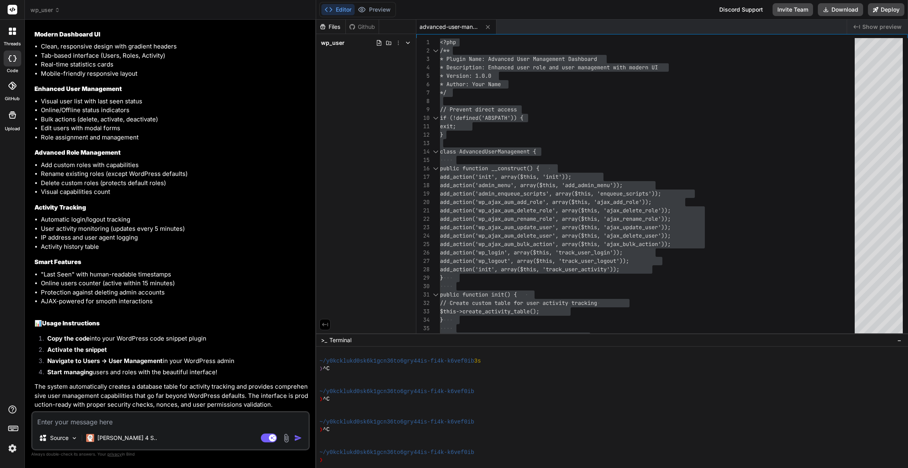
type textarea "t"
type textarea "x"
type textarea "th"
type textarea "x"
type textarea "the"
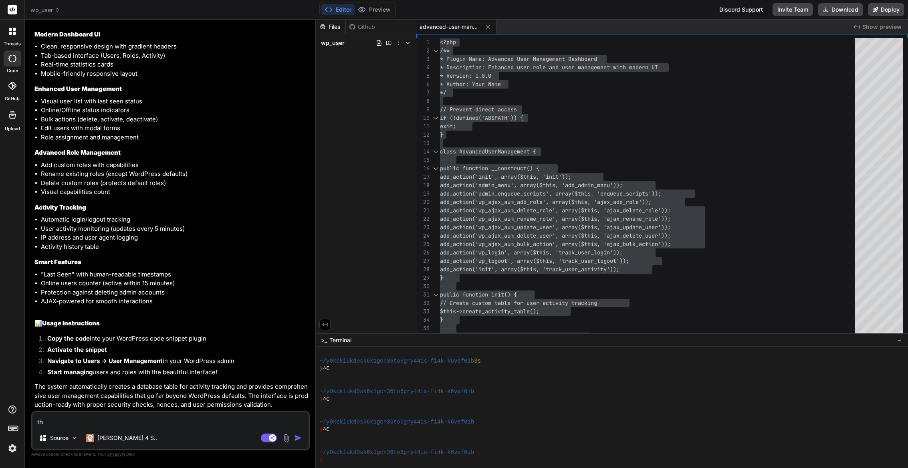
type textarea "x"
type textarea "ther"
type textarea "x"
type textarea "there"
type textarea "x"
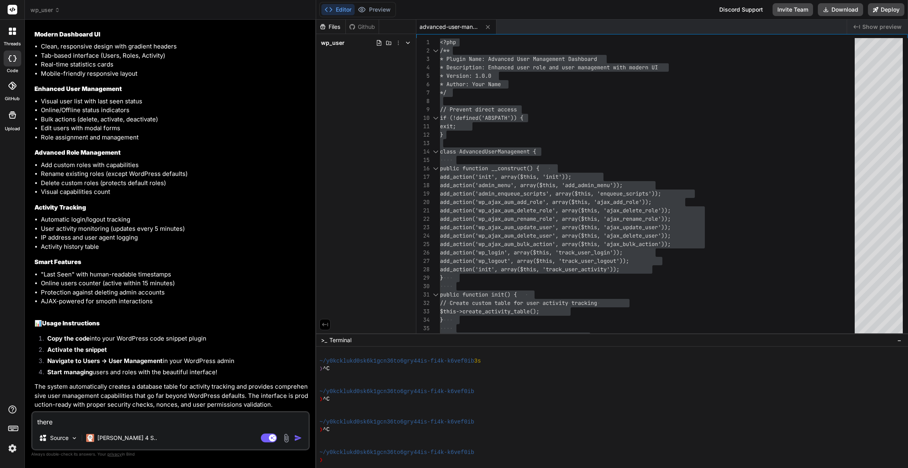
type textarea "theres"
type textarea "x"
type textarea "theres"
type textarea "x"
type textarea "theres n"
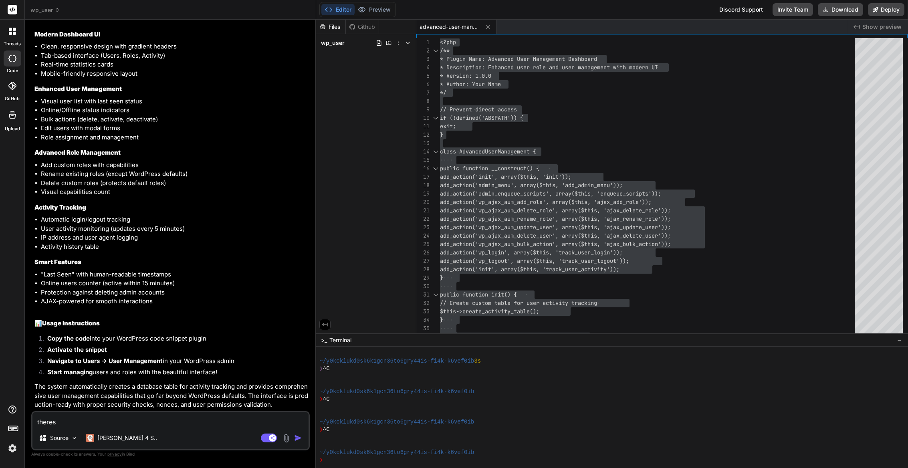
type textarea "x"
type textarea "theres no"
type textarea "x"
type textarea "theres no"
type textarea "x"
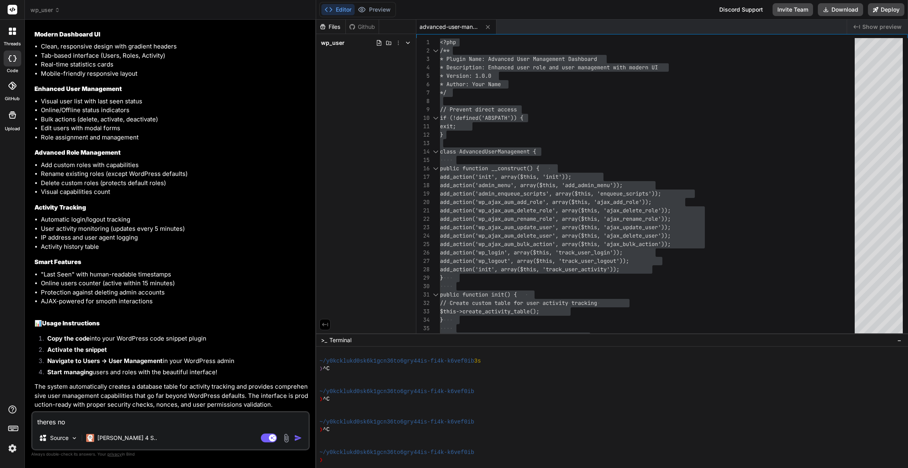
type textarea "theres no c"
type textarea "x"
type textarea "theres no cs"
type textarea "x"
type textarea "theres no css"
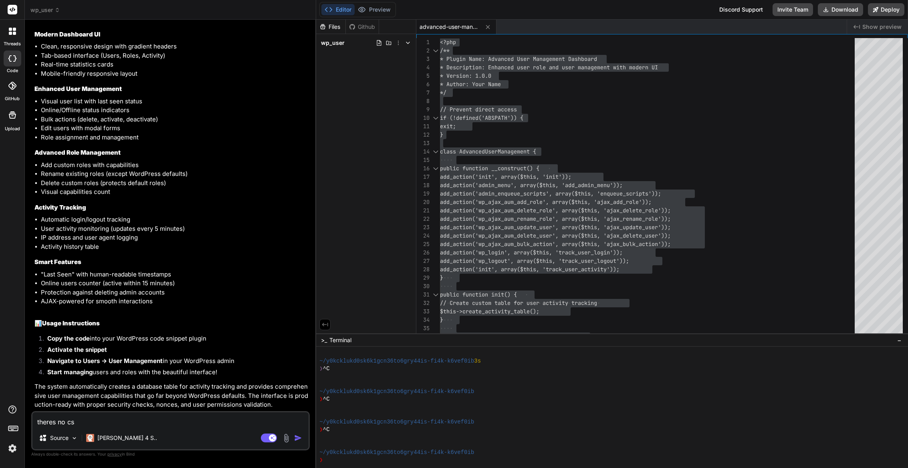
type textarea "x"
type textarea "theres no css"
type textarea "x"
type textarea "theres no css b"
type textarea "x"
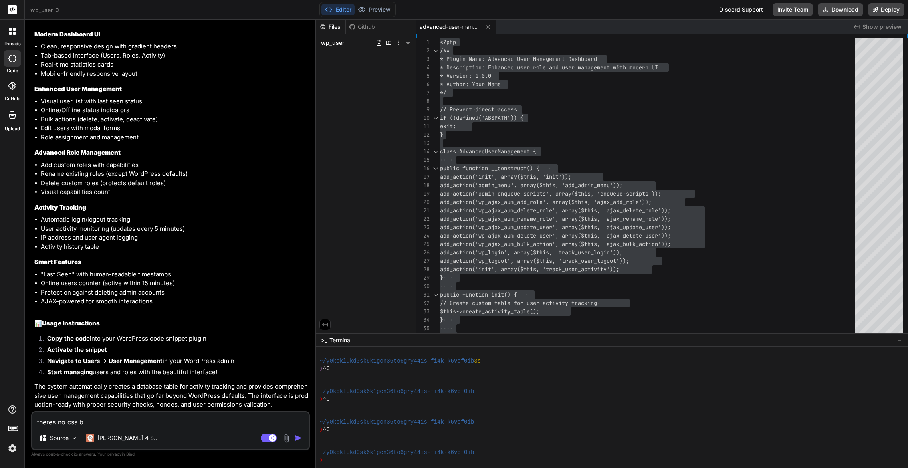
type textarea "theres no css be"
type textarea "x"
type textarea "theres no css bei"
type textarea "x"
type textarea "theres no css bein"
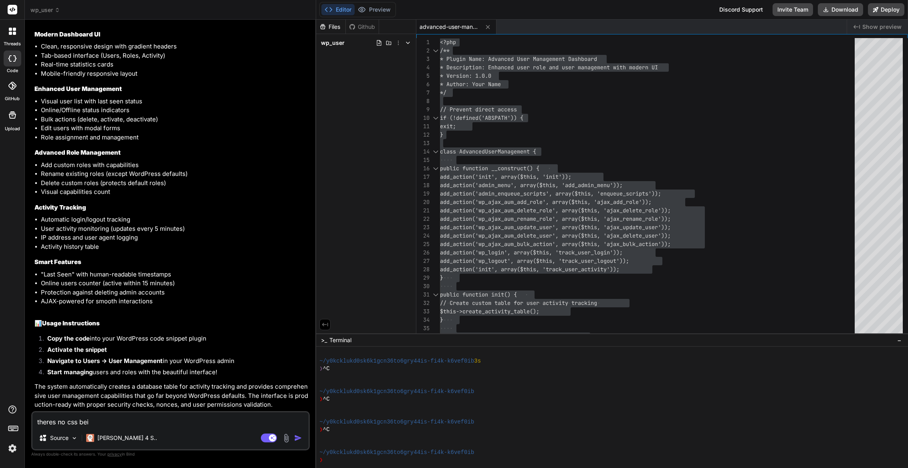
type textarea "x"
type textarea "theres no css being"
type textarea "x"
type textarea "theres no css being"
type textarea "x"
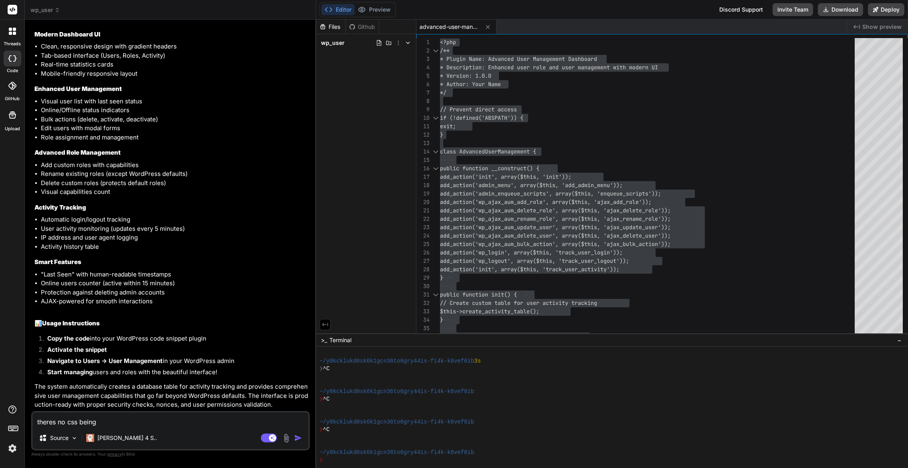
type textarea "theres no css being a"
type textarea "x"
type textarea "theres no css being ap"
type textarea "x"
type textarea "theres no css being app"
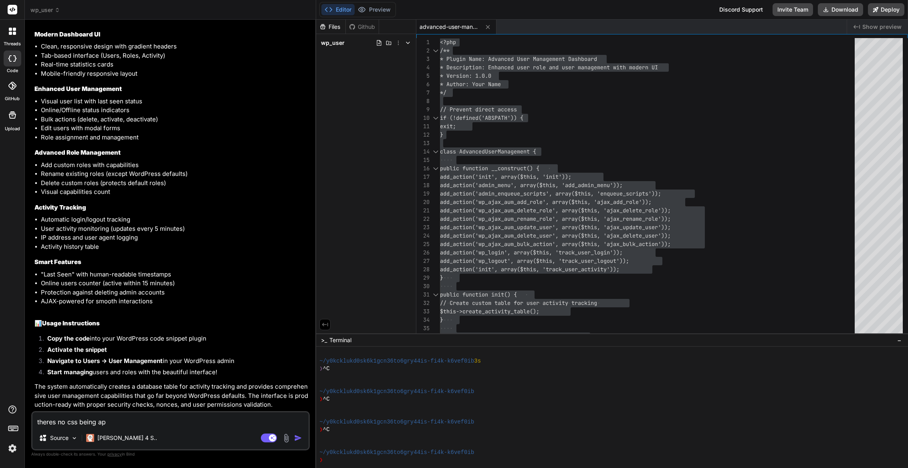
type textarea "x"
type textarea "theres no css being appl"
type textarea "x"
type textarea "theres no css being appli"
type textarea "x"
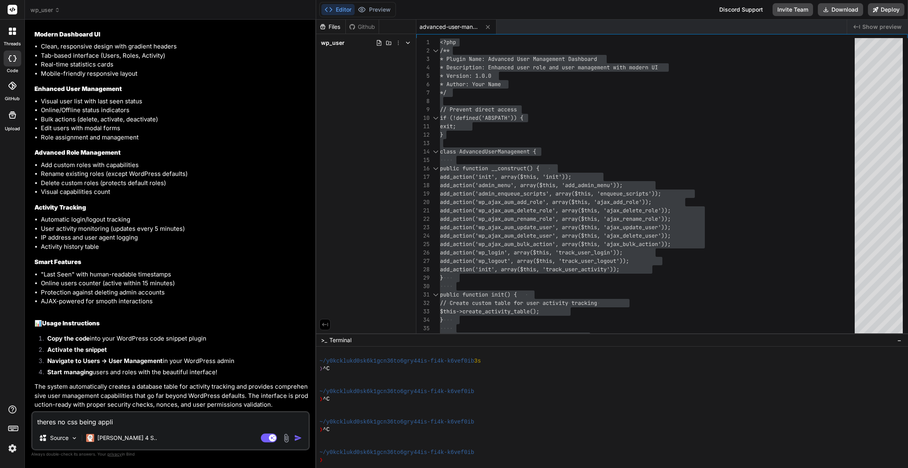
type textarea "theres no css being applie"
type textarea "x"
type textarea "theres no css being applied"
type textarea "x"
type textarea "theres no css being applied,"
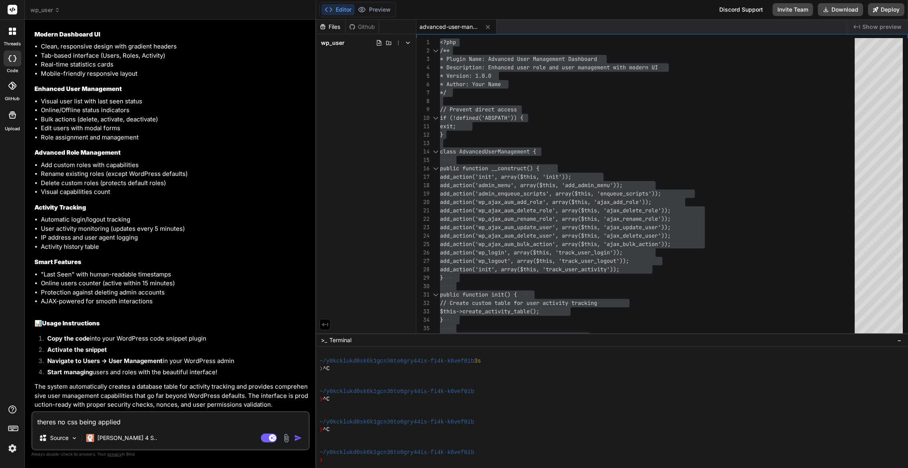
type textarea "x"
type textarea "theres no css being applied,"
type textarea "x"
type textarea "theres no css being applied, i"
type textarea "x"
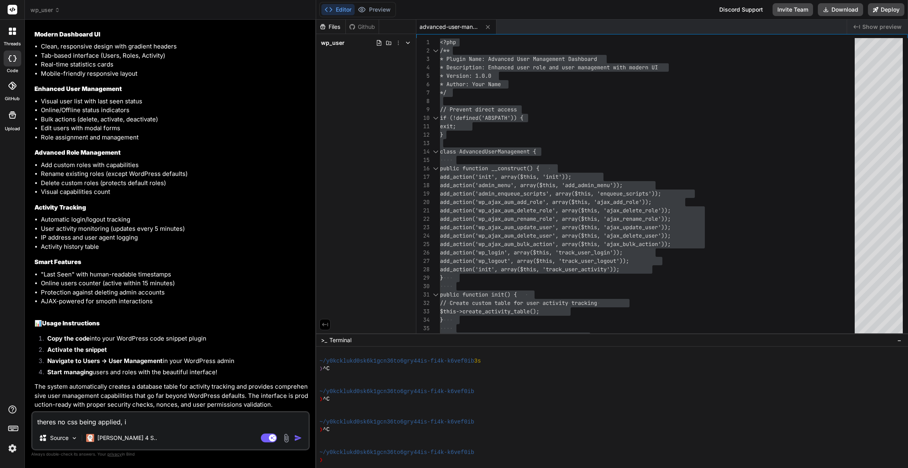
type textarea "theres no css being applied, it"
type textarea "x"
type textarea "theres no css being applied, its"
type textarea "x"
type textarea "theres no css being applied, its"
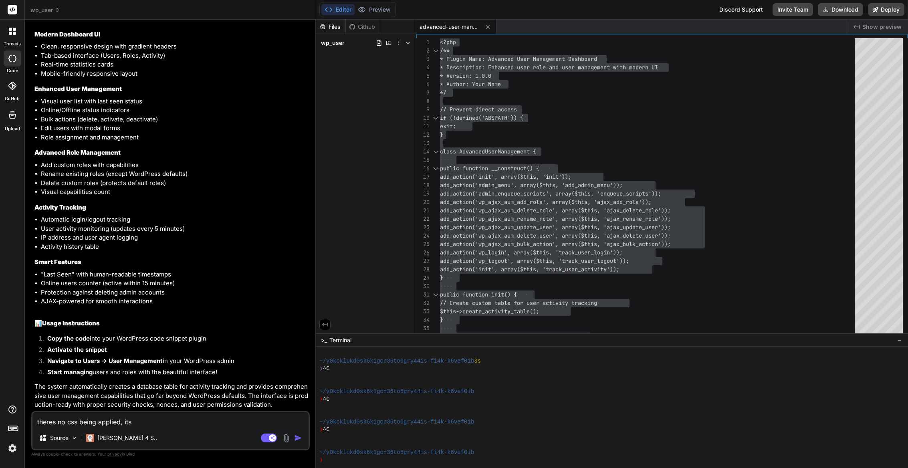
type textarea "x"
type textarea "theres no css being applied, its n"
type textarea "x"
type textarea "theres no css being applied, its no"
type textarea "x"
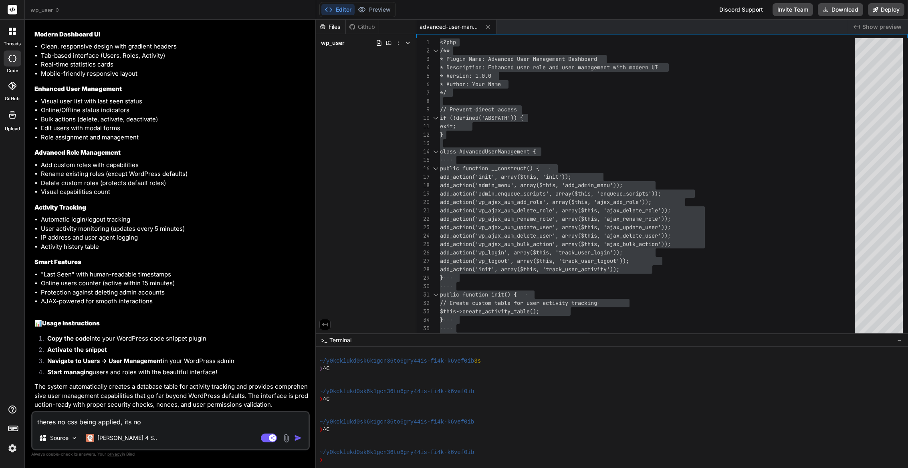
type textarea "theres no css being applied, its not"
type textarea "x"
type textarea "theres no css being applied, its not"
type textarea "x"
type textarea "theres no css being applied, its not c"
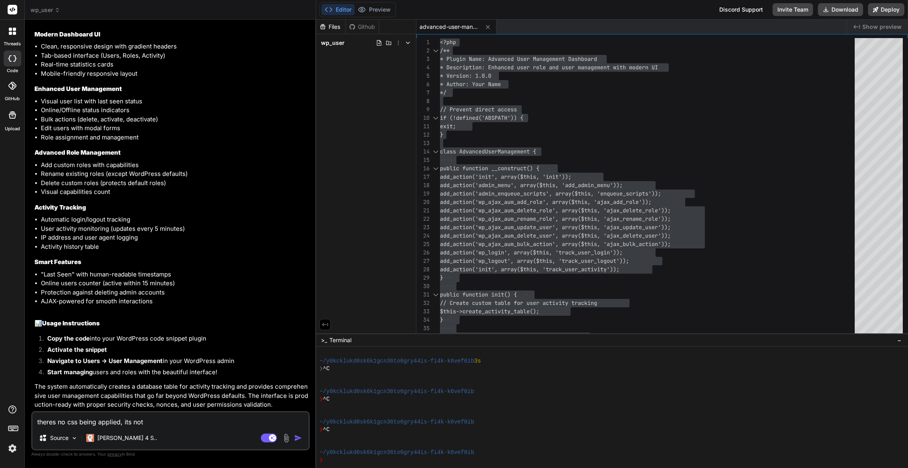
type textarea "x"
type textarea "theres no css being applied, its not"
type textarea "x"
type textarea "theres no css being applied, its not"
type textarea "x"
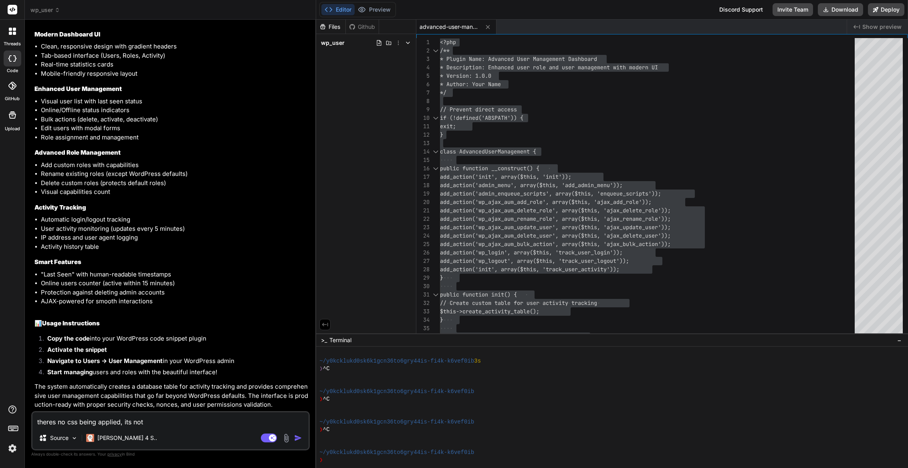
type textarea "theres no css being applied, its no"
type textarea "x"
type textarea "theres no css being applied, its n"
type textarea "x"
type textarea "theres no css being applied, its"
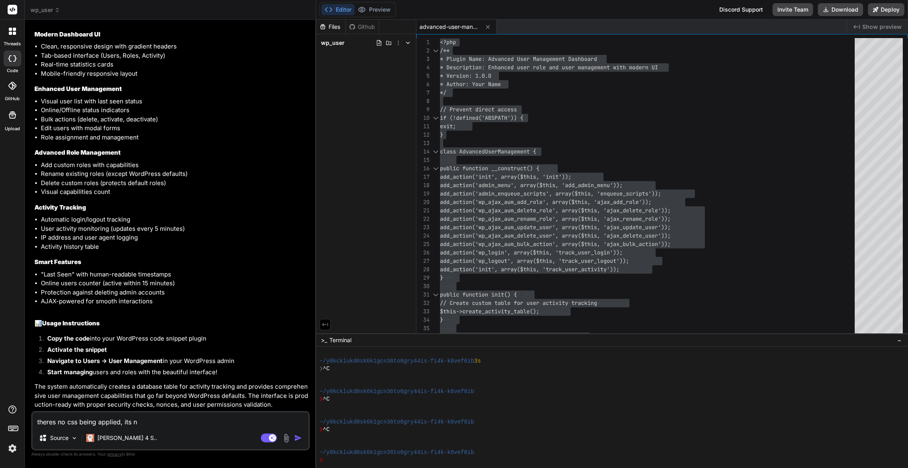
type textarea "x"
type textarea "theres no css being applied, its"
type textarea "x"
type textarea "theres no css being applied, it"
type textarea "x"
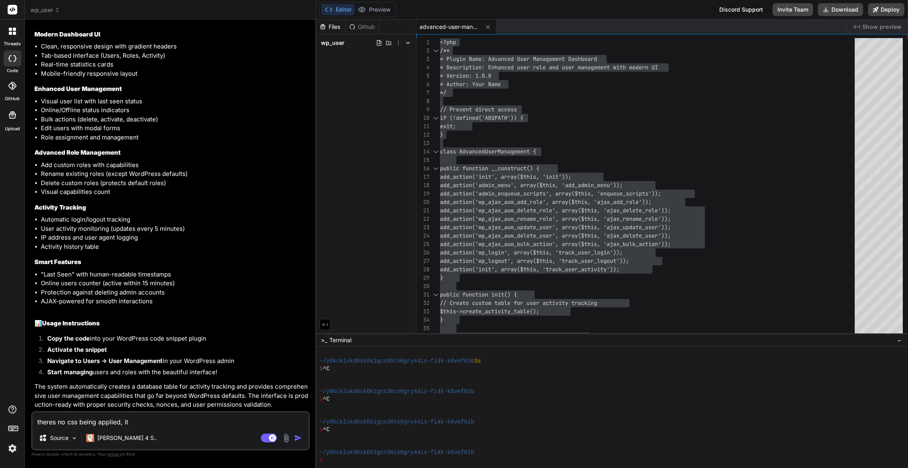
type textarea "theres no css being applied, i"
type textarea "x"
type textarea "theres no css being applied,"
type textarea "x"
type textarea "theres no css being applied, a"
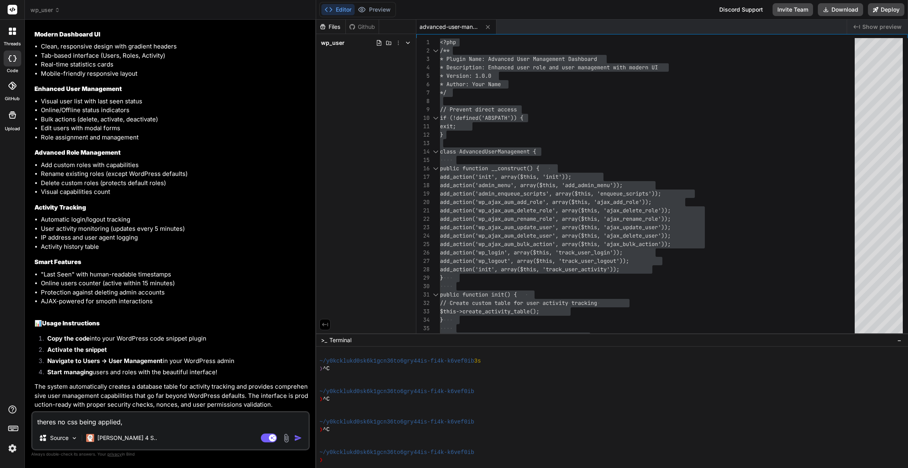
type textarea "x"
type textarea "theres no css being applied, at"
type textarea "x"
type textarea "theres no css being applied, att"
type textarea "x"
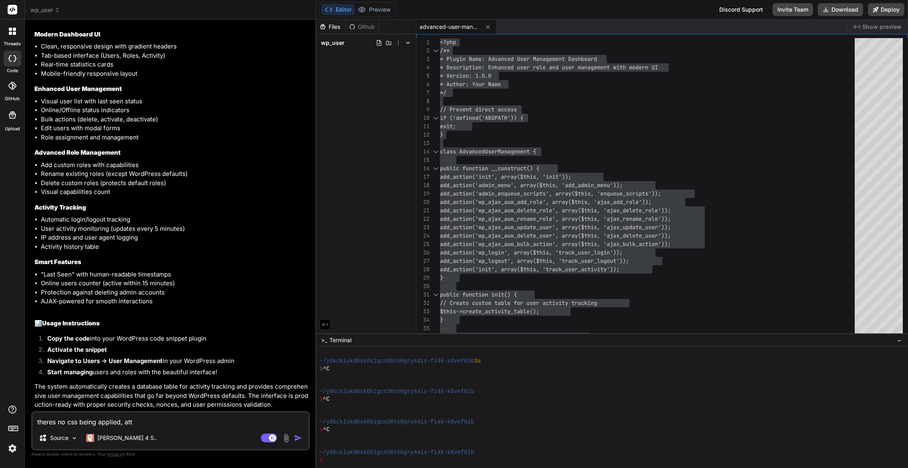
type textarea "theres no css being applied, atta"
type textarea "x"
type textarea "theres no css being applied, attac"
type textarea "x"
type textarea "theres no css being applied, attach"
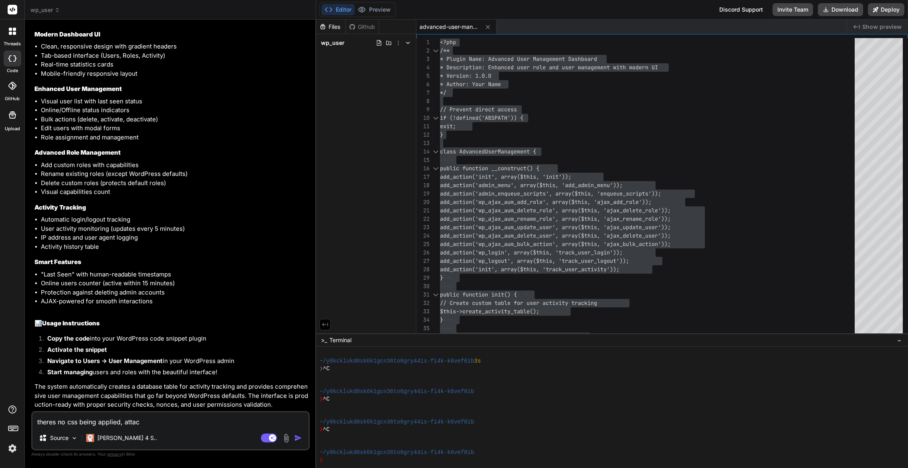
type textarea "x"
type textarea "theres no css being applied, attach"
type textarea "x"
type textarea "theres no css being applied, attach i"
type textarea "x"
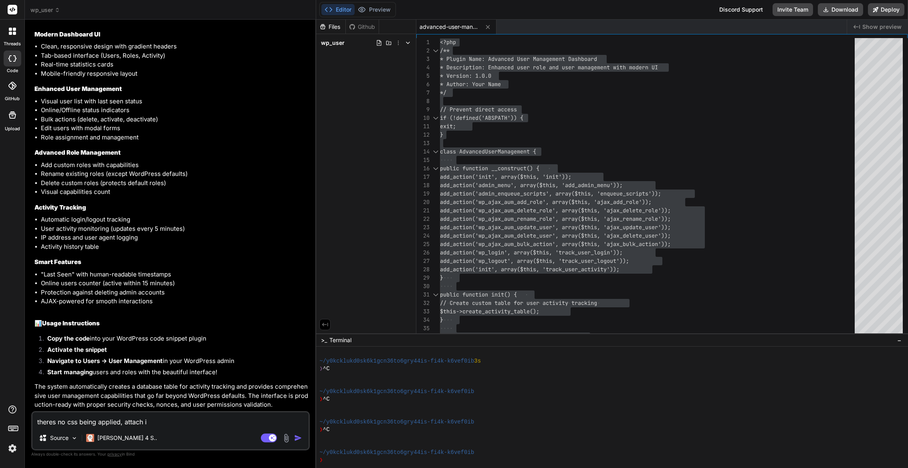
type textarea "theres no css being applied, attach is"
type textarea "x"
type textarea "theres no css being applied, attach is"
type textarea "x"
type textarea "theres no css being applied, attach is a"
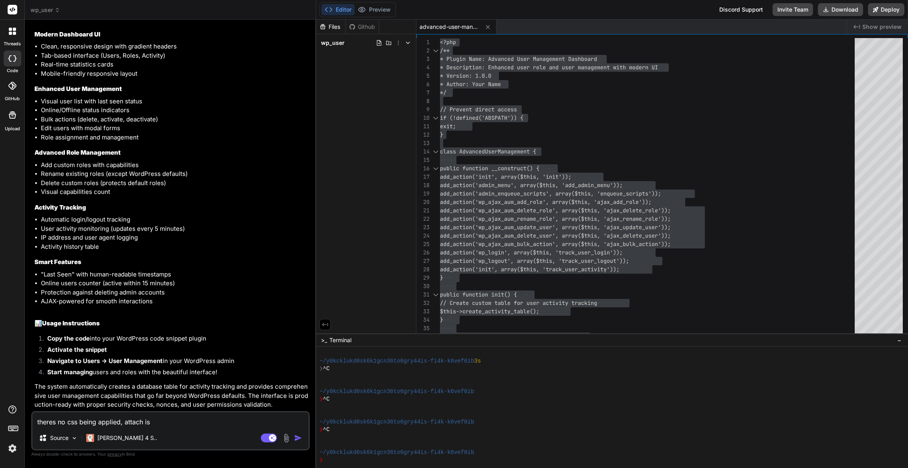
type textarea "x"
type textarea "theres no css being applied, attach is an"
type textarea "x"
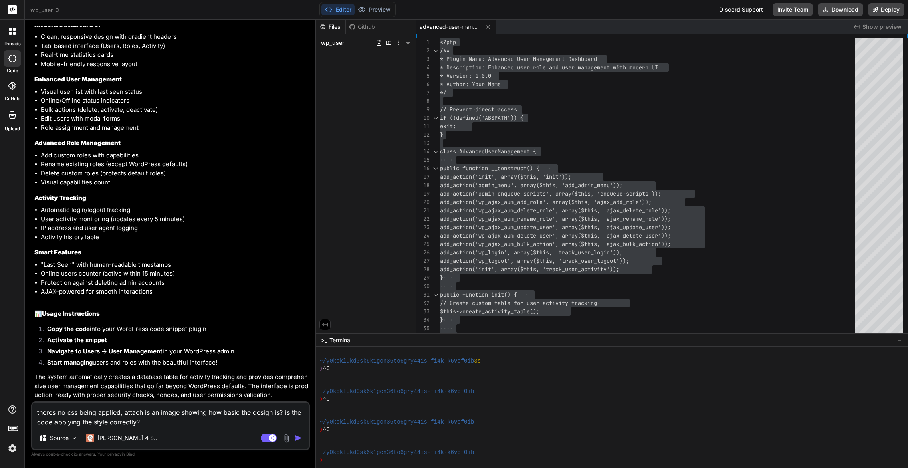
click at [286, 441] on img at bounding box center [286, 437] width 9 height 9
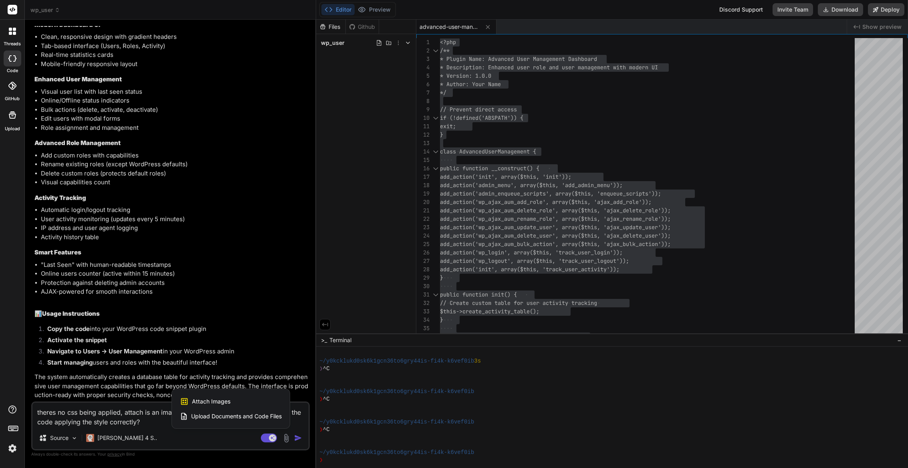
click at [202, 402] on span "Attach Images" at bounding box center [211, 401] width 38 height 8
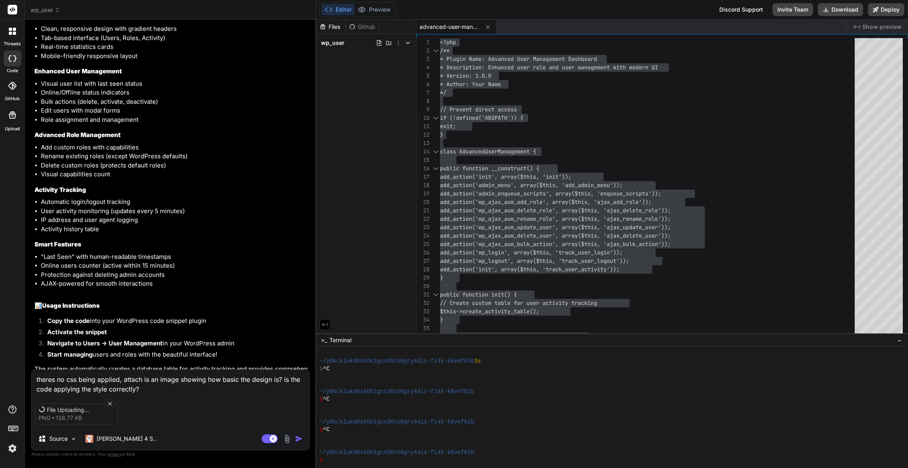
click at [169, 383] on textarea "theres no css being applied, attach is an image showing how basic the design is…" at bounding box center [171, 382] width 278 height 24
click at [109, 403] on icon at bounding box center [110, 403] width 7 height 7
click at [109, 402] on icon at bounding box center [110, 403] width 7 height 7
click at [182, 387] on textarea "theres no css being applied, attach is an image showing how basic the design is…" at bounding box center [171, 382] width 278 height 24
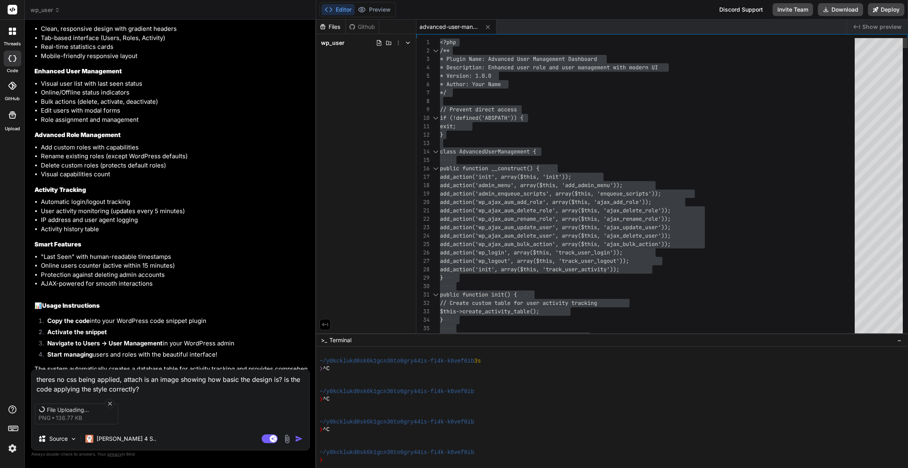
scroll to position [17, 0]
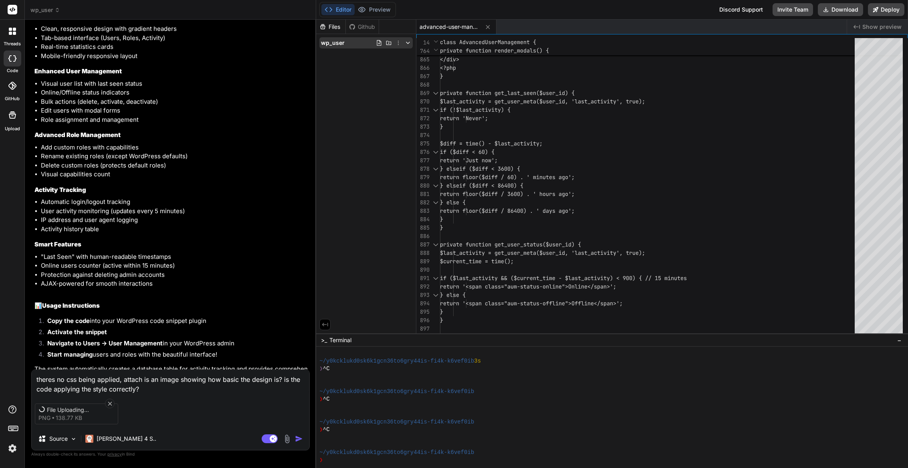
click at [405, 43] on icon at bounding box center [408, 43] width 6 height 6
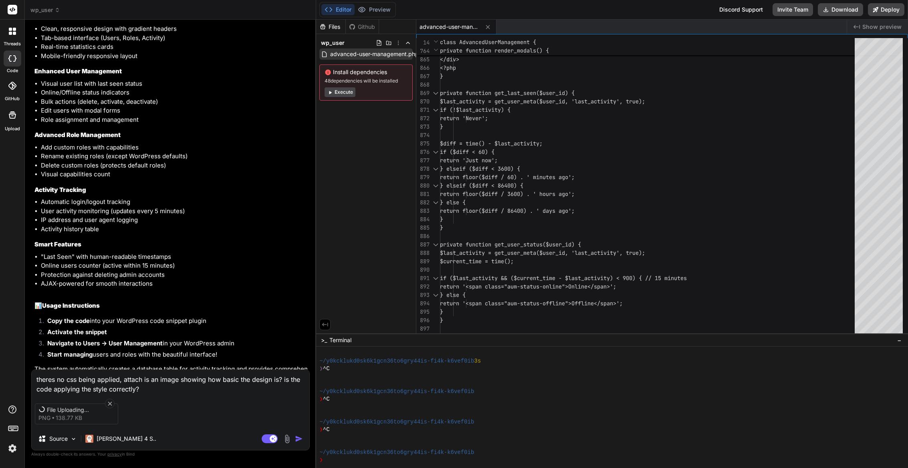
click at [353, 52] on span "advanced-user-management.php" at bounding box center [374, 54] width 90 height 10
click at [109, 402] on icon at bounding box center [110, 403] width 7 height 7
click at [56, 415] on span "138.77 KB" at bounding box center [69, 418] width 26 height 8
click at [56, 414] on span "138.77 KB" at bounding box center [69, 418] width 26 height 8
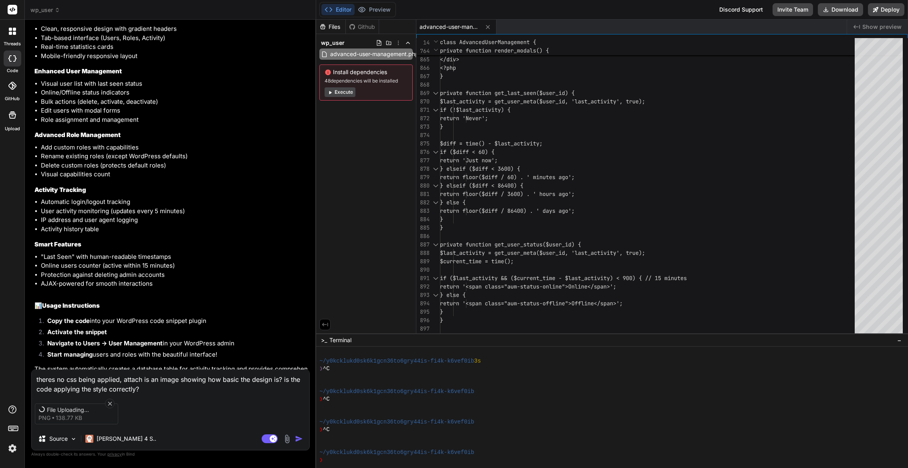
click at [55, 410] on span "File Uploading..." at bounding box center [79, 410] width 64 height 8
click at [61, 386] on textarea "theres no css being applied, attach is an image showing how basic the design is…" at bounding box center [171, 382] width 278 height 24
click at [145, 382] on textarea "theres no css being applied, attach is an image showing how basic the design is…" at bounding box center [171, 382] width 278 height 24
click at [182, 383] on textarea "theres no css being applied, attach is an image showing how basic the design is…" at bounding box center [171, 382] width 278 height 24
click at [181, 386] on textarea "theres no css being applied, attach is an image showing how basic the design is…" at bounding box center [171, 382] width 278 height 24
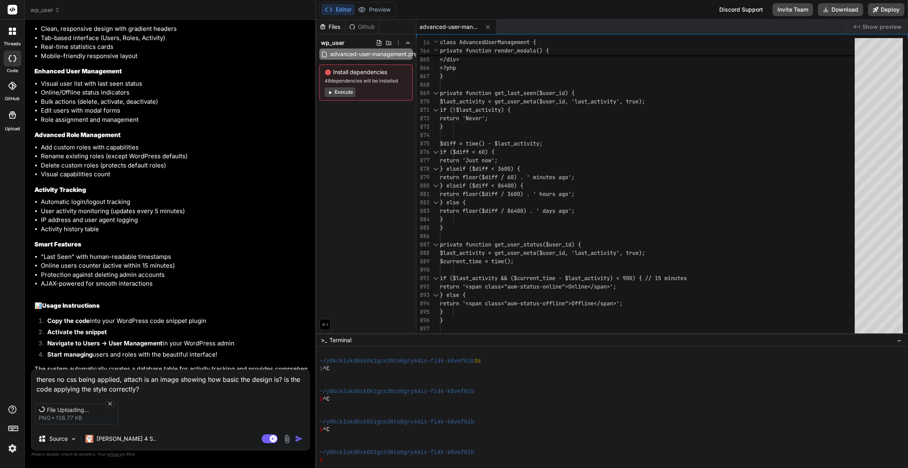
click at [191, 389] on textarea "theres no css being applied, attach is an image showing how basic the design is…" at bounding box center [171, 382] width 278 height 24
click at [267, 397] on div "File Uploading... png 138.77 KB" at bounding box center [171, 414] width 278 height 34
click at [185, 388] on textarea "theres no css being applied, attach is an image showing how basic the design is…" at bounding box center [171, 382] width 278 height 24
click at [126, 437] on p "[PERSON_NAME] 4 S.." at bounding box center [127, 439] width 60 height 8
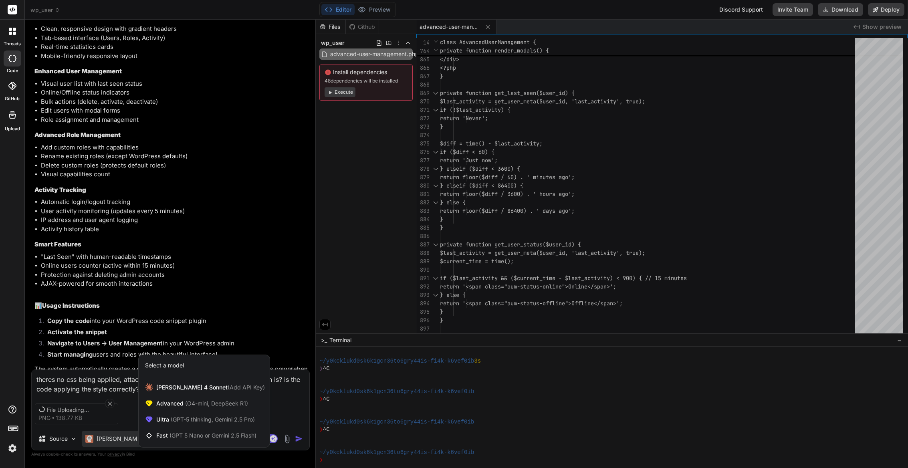
click at [106, 436] on div at bounding box center [454, 234] width 908 height 468
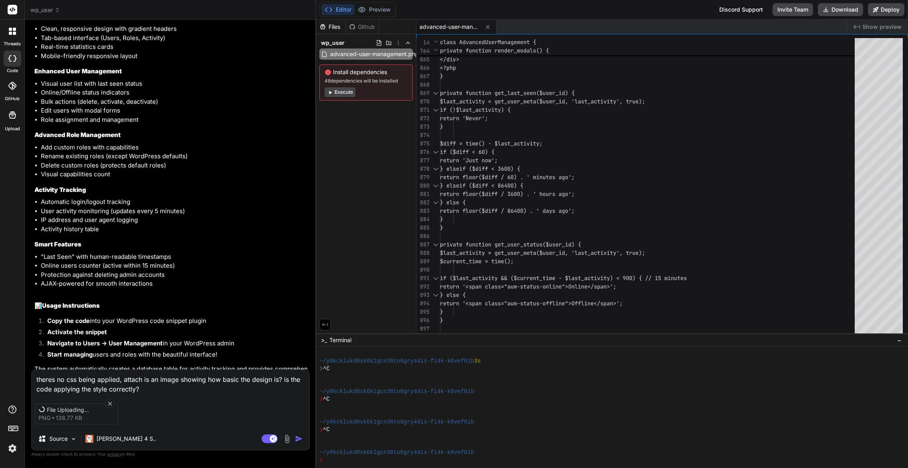
click at [203, 394] on div "theres no css being applied, attach is an image showing how basic the design is…" at bounding box center [170, 409] width 278 height 81
click at [182, 384] on textarea "theres no css being applied, attach is an image showing how basic the design is…" at bounding box center [171, 382] width 278 height 24
click at [82, 411] on span "File Uploading..." at bounding box center [79, 410] width 64 height 8
click at [109, 403] on icon at bounding box center [110, 403] width 7 height 7
click at [161, 388] on textarea "theres no css being applied, attach is an image showing how basic the design is…" at bounding box center [171, 382] width 278 height 24
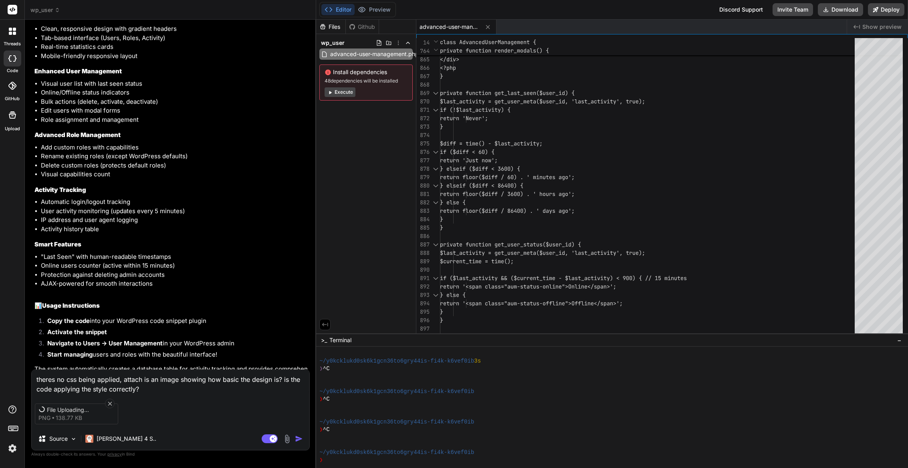
click at [732, 9] on div "Discord Support" at bounding box center [740, 9] width 53 height 13
click at [894, 9] on button "Deploy" at bounding box center [886, 9] width 36 height 13
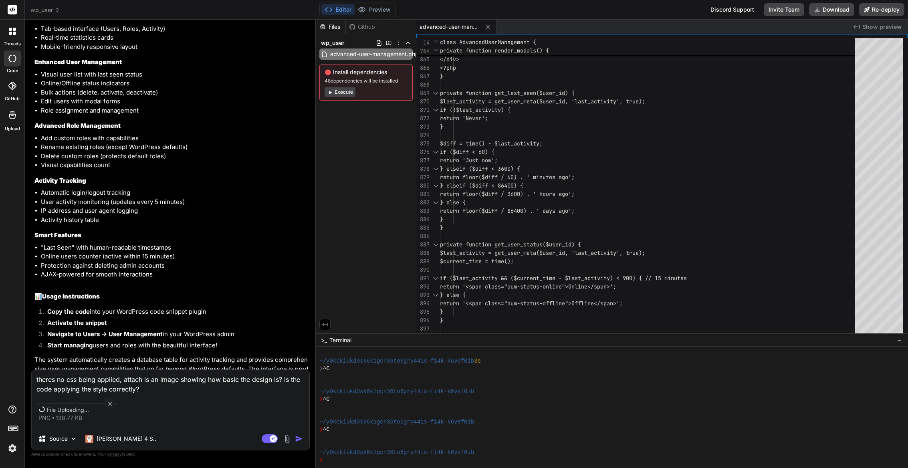
scroll to position [547, 0]
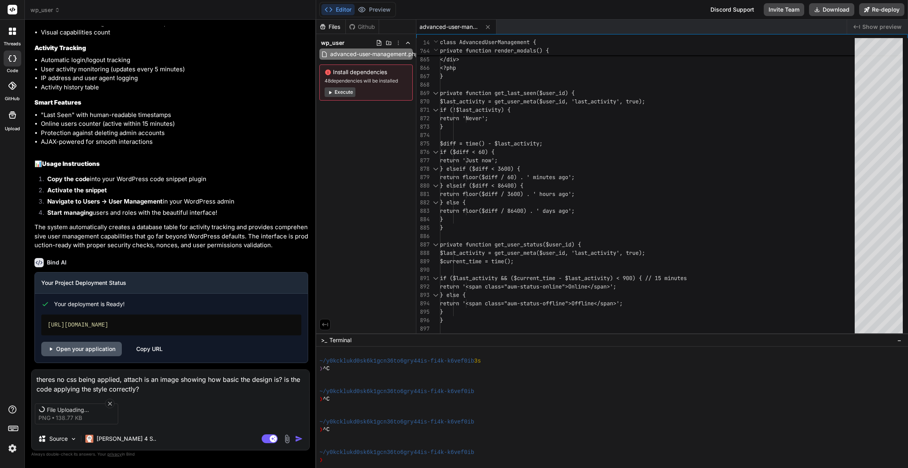
click at [66, 349] on link "Open your application" at bounding box center [81, 349] width 81 height 14
drag, startPoint x: 71, startPoint y: 318, endPoint x: 67, endPoint y: 331, distance: 13.8
click at [71, 318] on div "https://wpuser.vercel.app" at bounding box center [171, 324] width 260 height 21
click at [60, 321] on div "https://wpuser.vercel.app" at bounding box center [171, 324] width 260 height 21
click at [117, 319] on div "https://wpuser.vercel.app" at bounding box center [171, 324] width 260 height 21
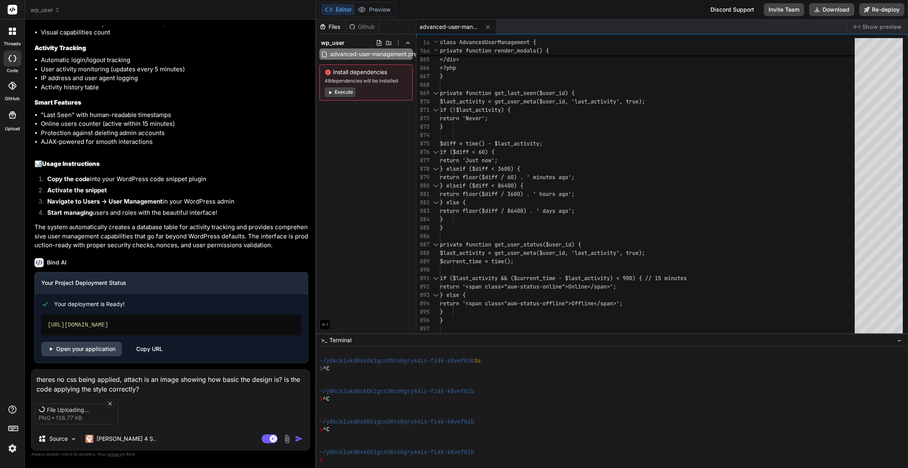
click at [162, 320] on div "https://wpuser.vercel.app" at bounding box center [171, 324] width 260 height 21
click at [109, 400] on icon at bounding box center [110, 403] width 7 height 7
click at [84, 418] on div "File Uploading... png 138.77 KB" at bounding box center [76, 413] width 83 height 21
click at [77, 397] on div "File Uploading... png 138.77 KB" at bounding box center [171, 414] width 278 height 34
click at [81, 378] on textarea "theres no css being applied, attach is an image showing how basic the design is…" at bounding box center [171, 382] width 278 height 24
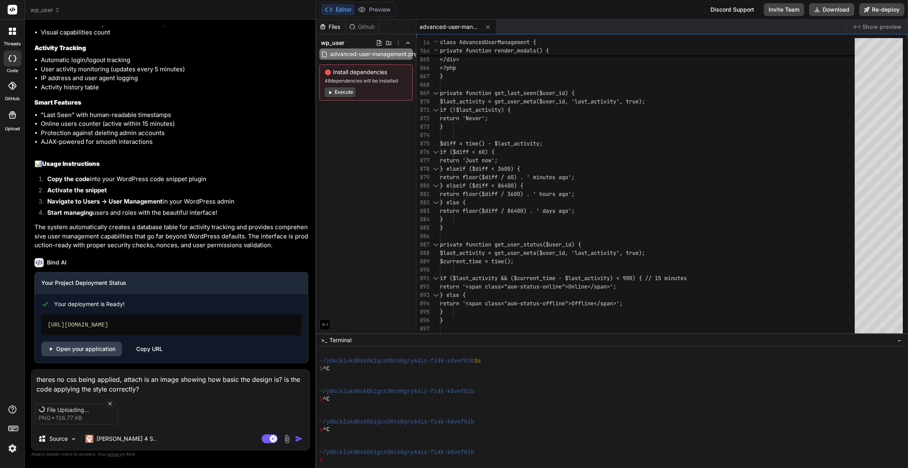
click at [285, 440] on img at bounding box center [286, 438] width 9 height 9
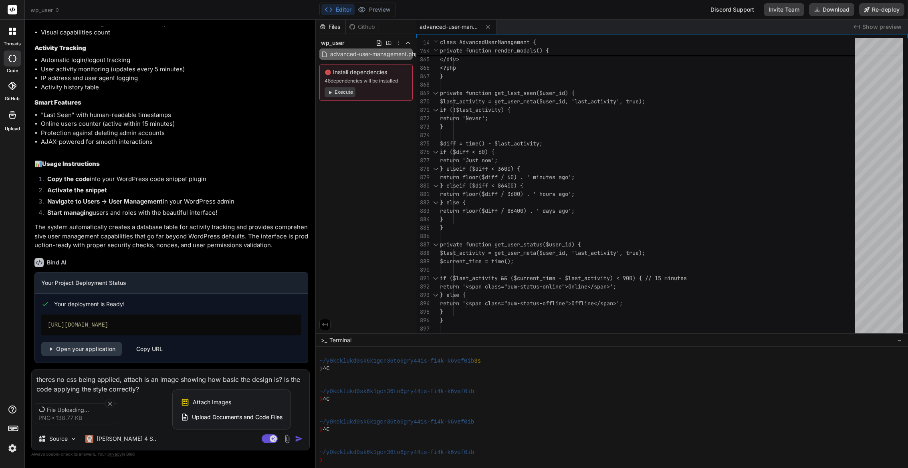
click at [202, 403] on span "Attach Images" at bounding box center [212, 402] width 38 height 8
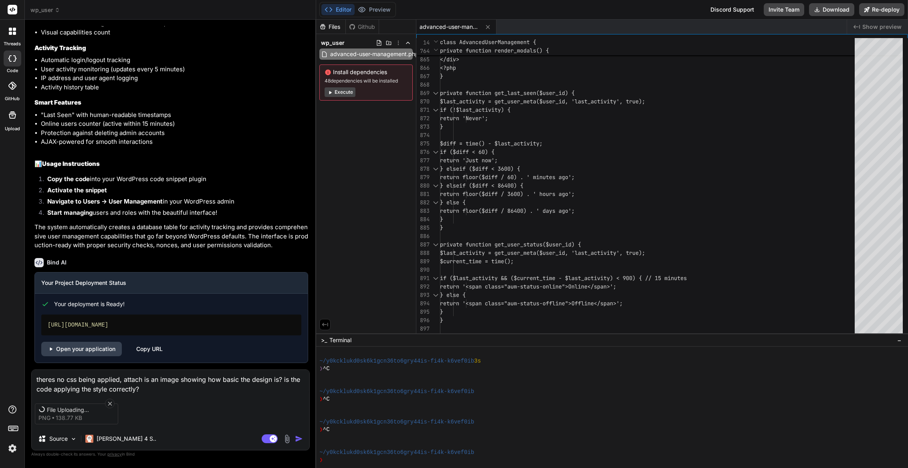
click at [55, 383] on textarea "theres no css being applied, attach is an image showing how basic the design is…" at bounding box center [171, 382] width 278 height 24
click at [125, 388] on textarea "theres no css being applied, attach is an image showing how basic the design is…" at bounding box center [171, 382] width 278 height 24
click at [183, 389] on textarea "theres no css being applied, attach is an image showing how basic the design is…" at bounding box center [171, 382] width 278 height 24
click at [155, 389] on textarea "theres no css being applied, attach is an image showing how basic the design is…" at bounding box center [171, 382] width 278 height 24
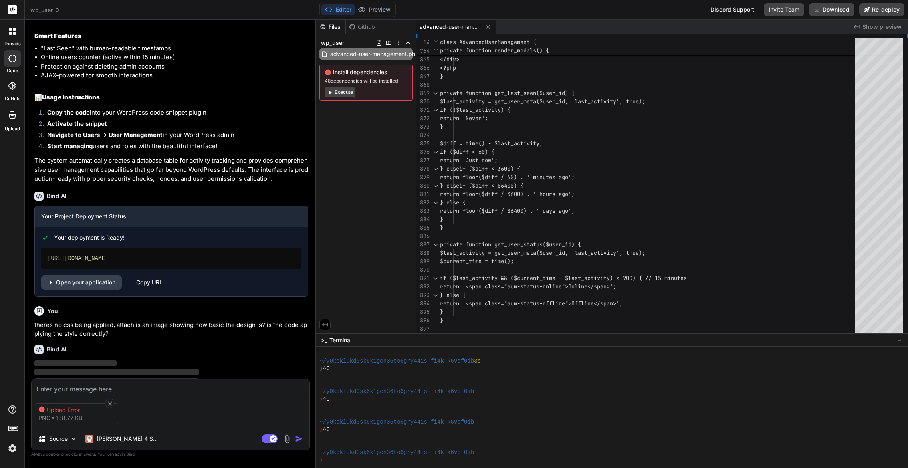
scroll to position [630, 0]
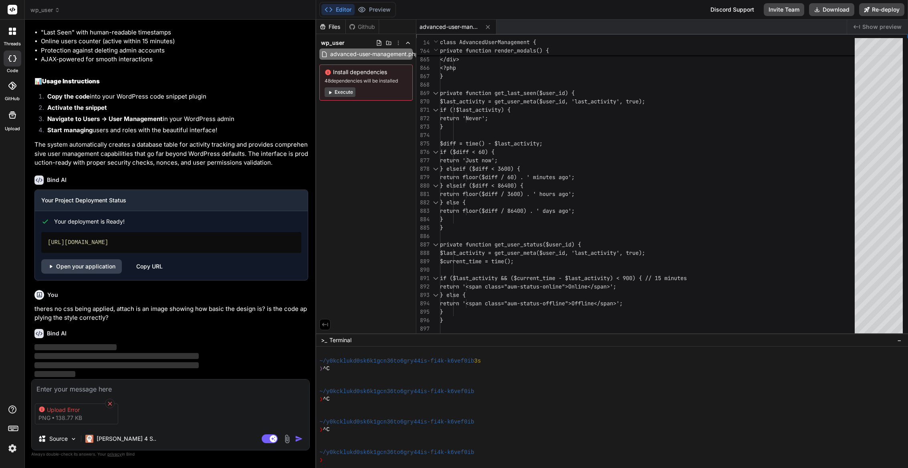
click at [111, 402] on icon at bounding box center [110, 403] width 7 height 7
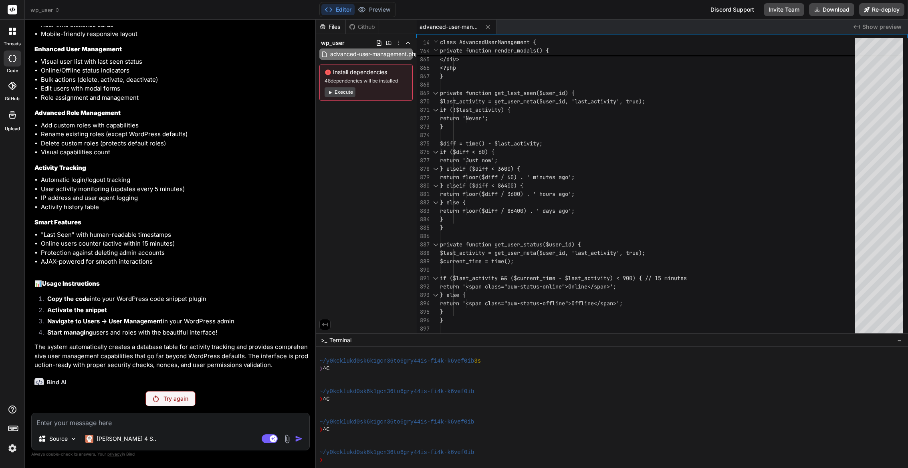
scroll to position [0, 0]
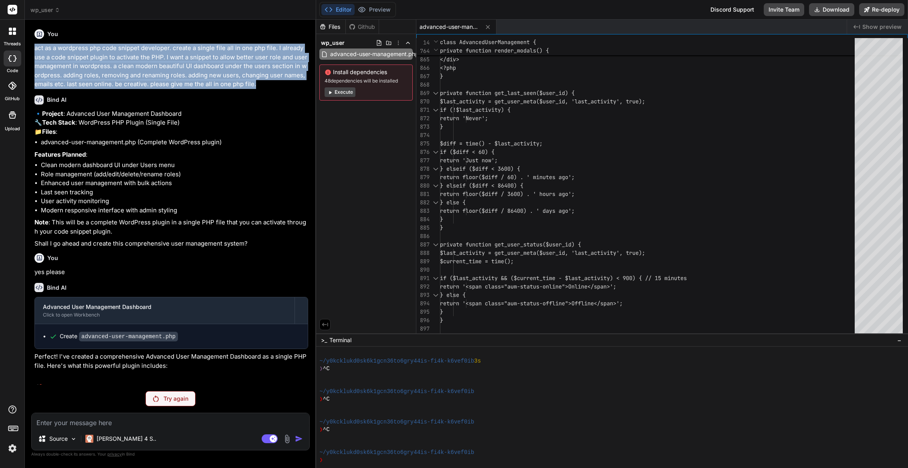
drag, startPoint x: 259, startPoint y: 85, endPoint x: 26, endPoint y: 43, distance: 236.5
click at [26, 43] on div "Bind AI Web Search Created with Pixso. Code Generator You act as a wordpress ph…" at bounding box center [170, 244] width 291 height 448
copy p "act as a wordpress php code snippet developer. create a single file all in one …"
click at [398, 43] on icon at bounding box center [398, 43] width 6 height 6
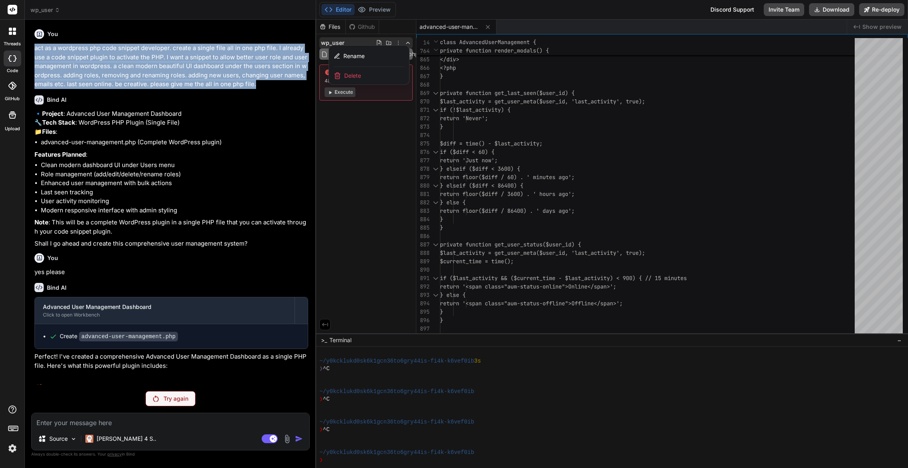
click at [342, 124] on div at bounding box center [612, 244] width 592 height 448
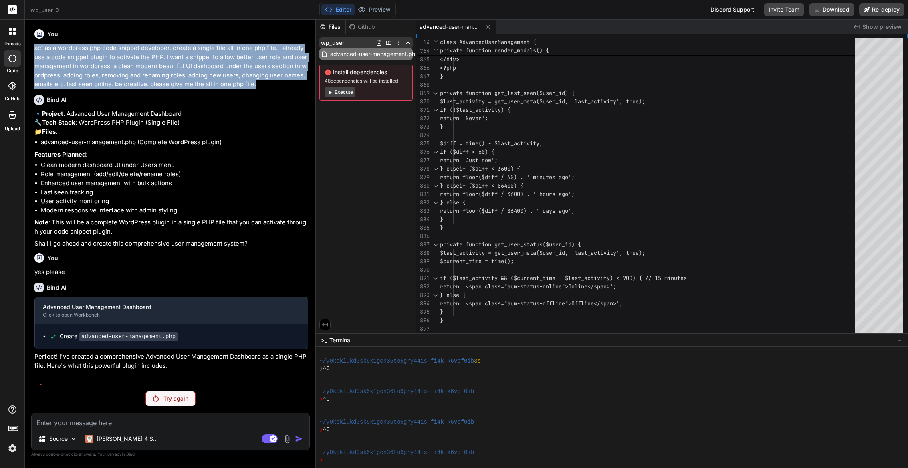
click at [398, 42] on icon at bounding box center [398, 43] width 6 height 6
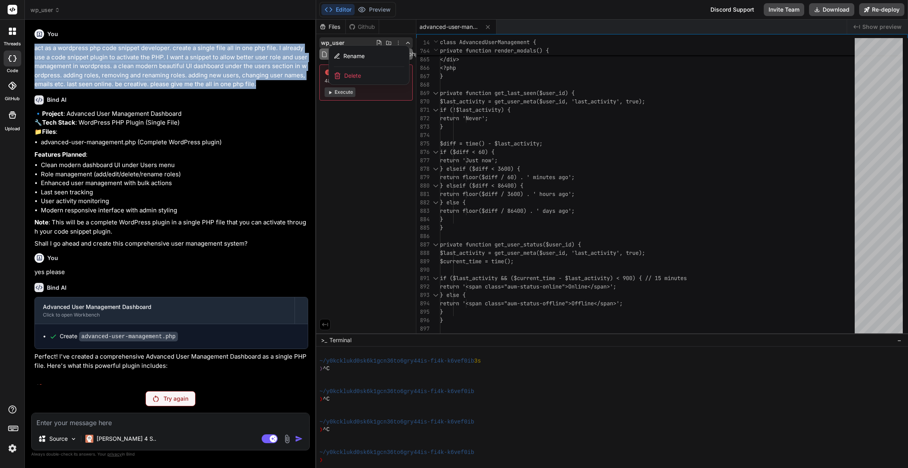
click at [366, 76] on div "Delete" at bounding box center [369, 76] width 80 height 18
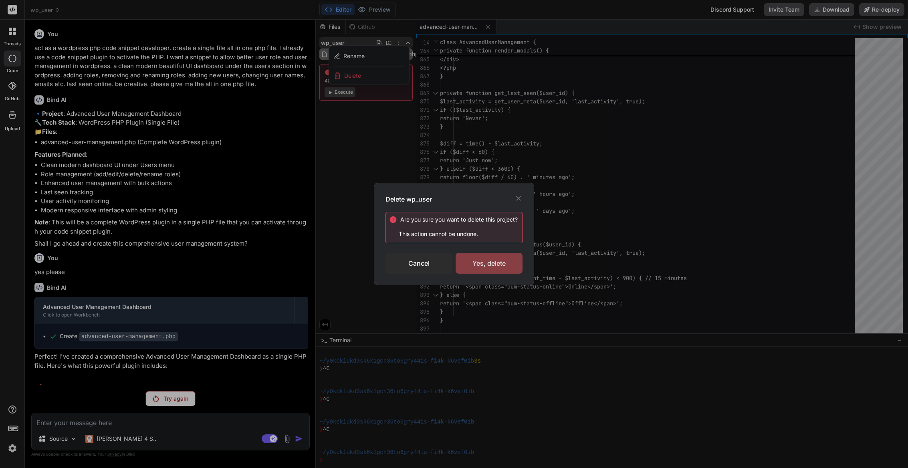
click at [484, 261] on div "Yes, delete" at bounding box center [488, 263] width 67 height 21
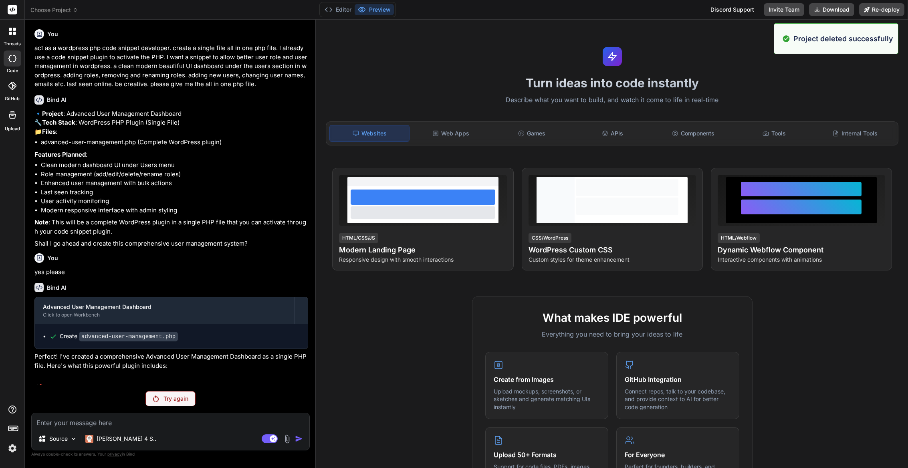
click at [36, 10] on span "Choose Project" at bounding box center [54, 10] width 48 height 8
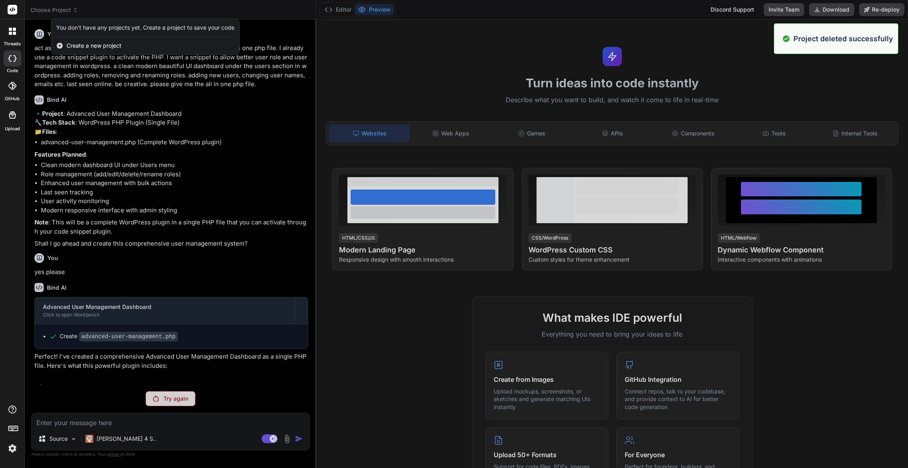
click at [82, 46] on span "Create a new project" at bounding box center [94, 46] width 55 height 8
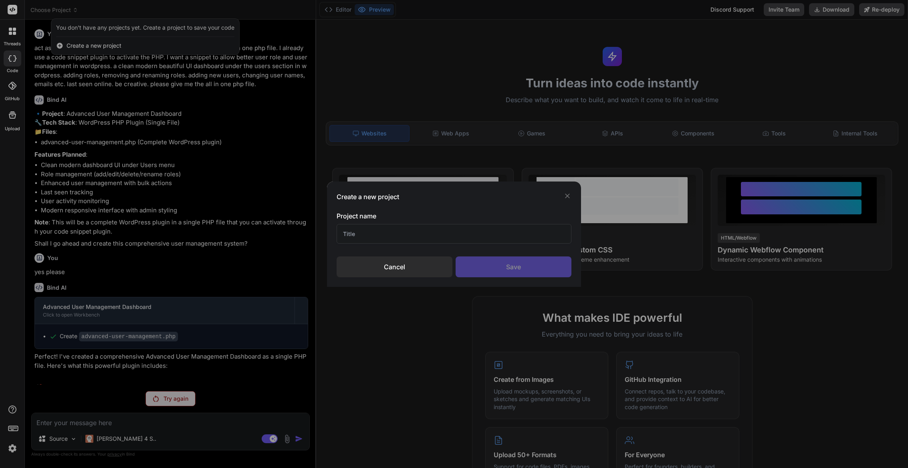
click at [405, 242] on input "text" at bounding box center [454, 234] width 235 height 20
click at [540, 268] on div "Save" at bounding box center [513, 266] width 116 height 21
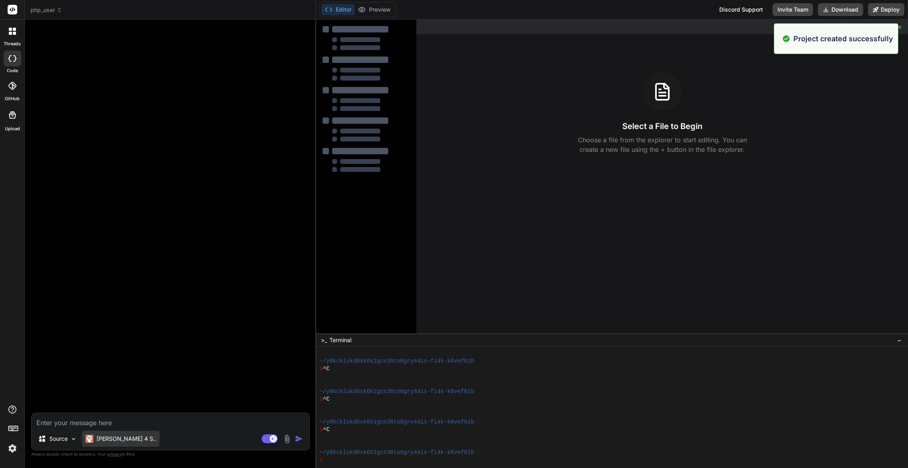
click at [113, 443] on div "[PERSON_NAME] 4 S.." at bounding box center [120, 439] width 77 height 16
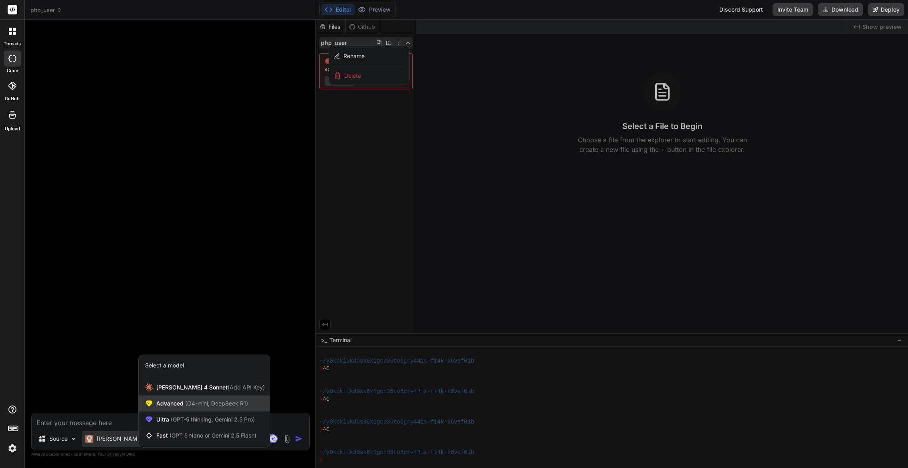
click at [160, 409] on div "Advanced (O4-mini, DeepSeek R1)" at bounding box center [204, 403] width 131 height 16
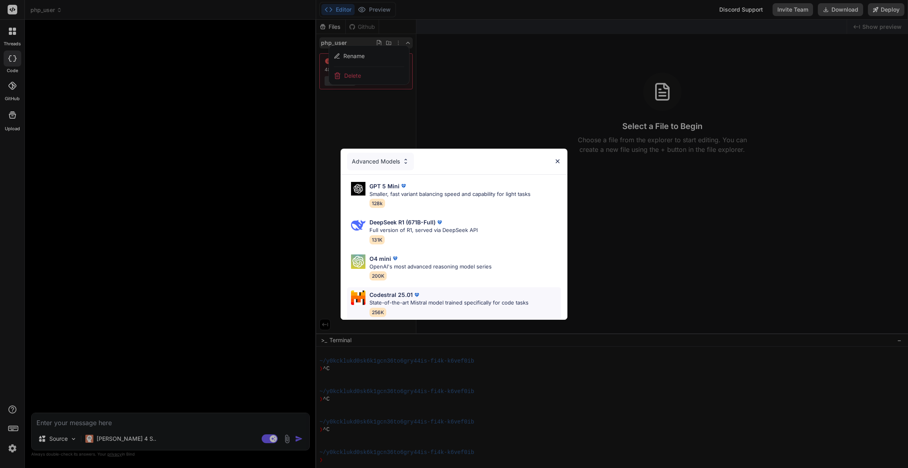
click at [441, 290] on div "Codestral 25.01" at bounding box center [448, 294] width 159 height 8
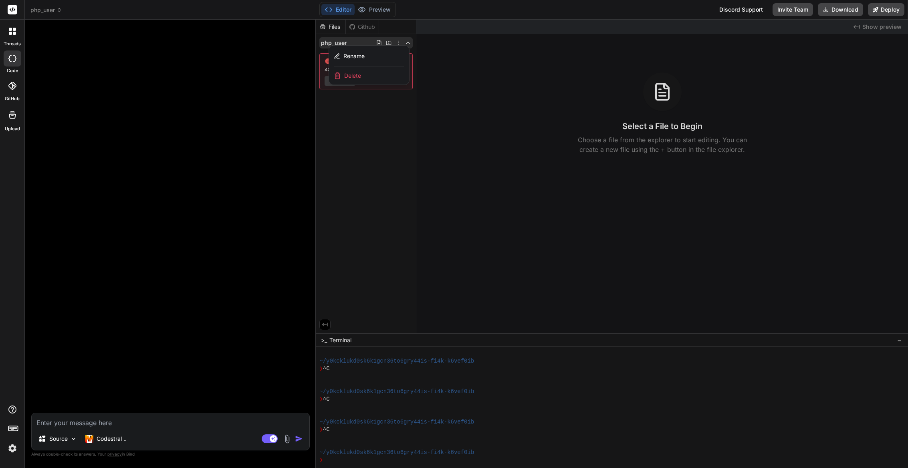
click at [386, 151] on div at bounding box center [612, 244] width 592 height 448
click at [89, 426] on textarea at bounding box center [171, 420] width 278 height 14
paste textarea "act as a wordpress php code snippet developer. create a single file all in one …"
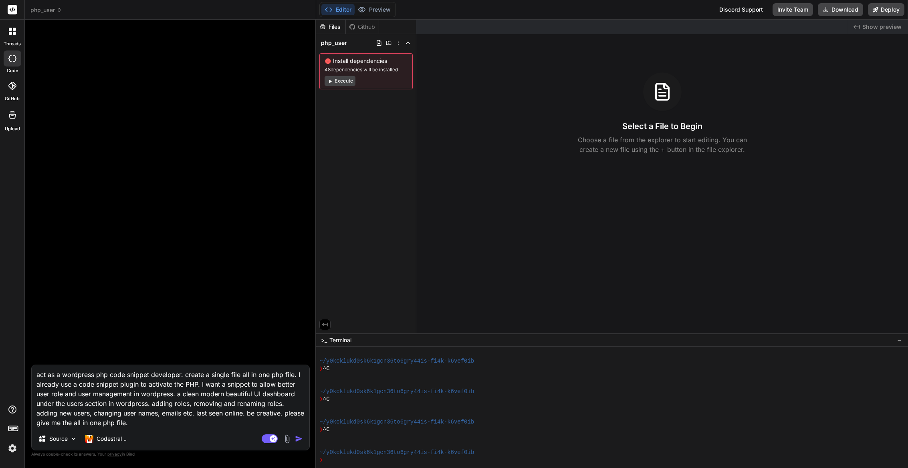
click at [299, 439] on img "button" at bounding box center [299, 439] width 8 height 8
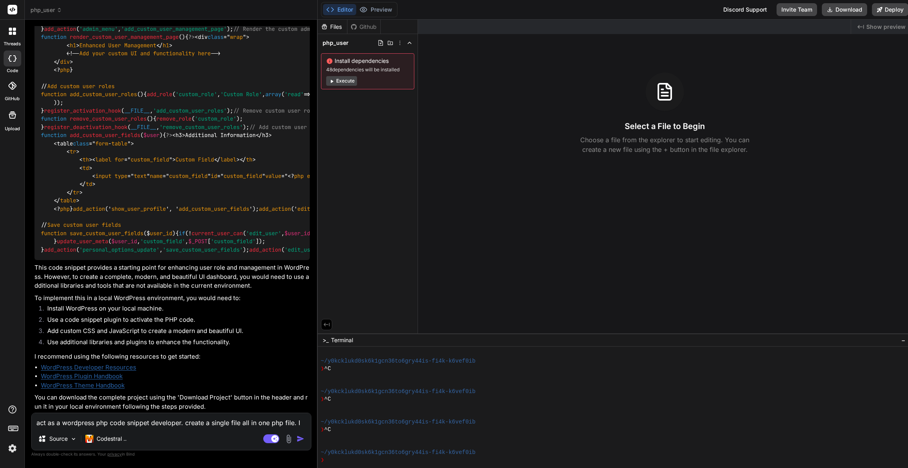
scroll to position [631, 0]
click at [146, 421] on textarea "act as a wordpress php code snippet developer. create a single file all in one …" at bounding box center [171, 420] width 279 height 14
click at [105, 434] on div "Codestral .." at bounding box center [106, 439] width 48 height 16
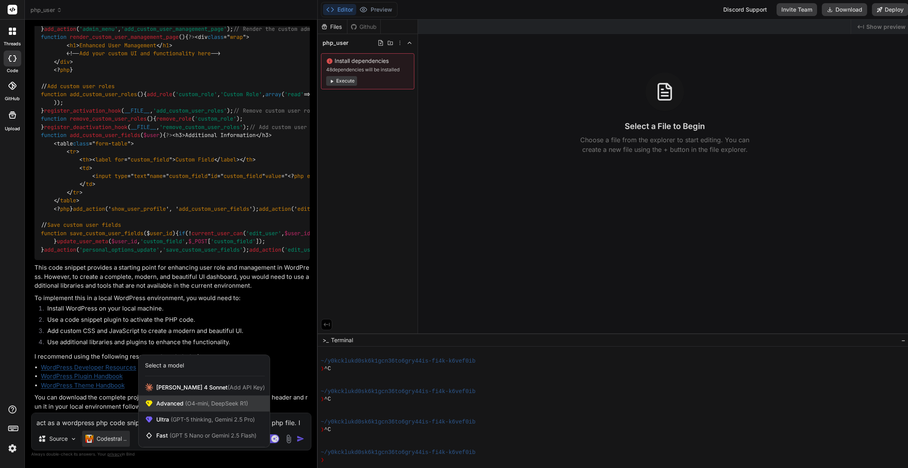
click at [195, 405] on span "(O4-mini, DeepSeek R1)" at bounding box center [215, 403] width 64 height 7
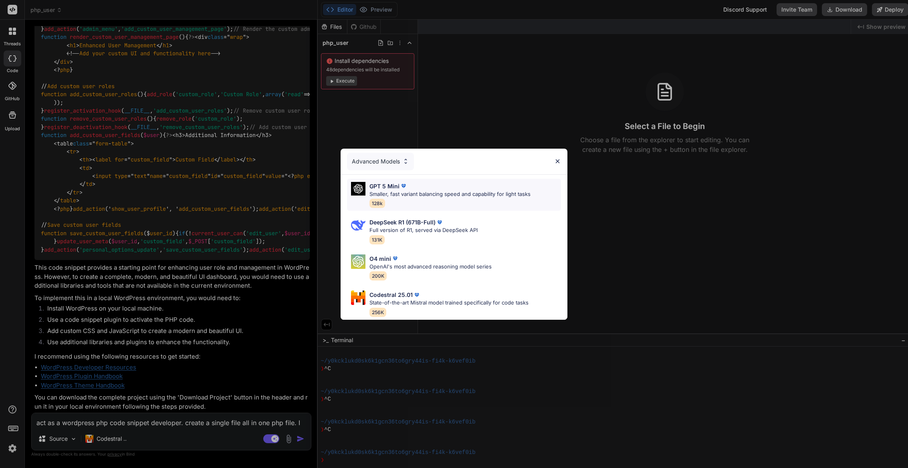
click at [430, 190] on p "Smaller, fast variant balancing speed and capability for light tasks" at bounding box center [449, 194] width 161 height 8
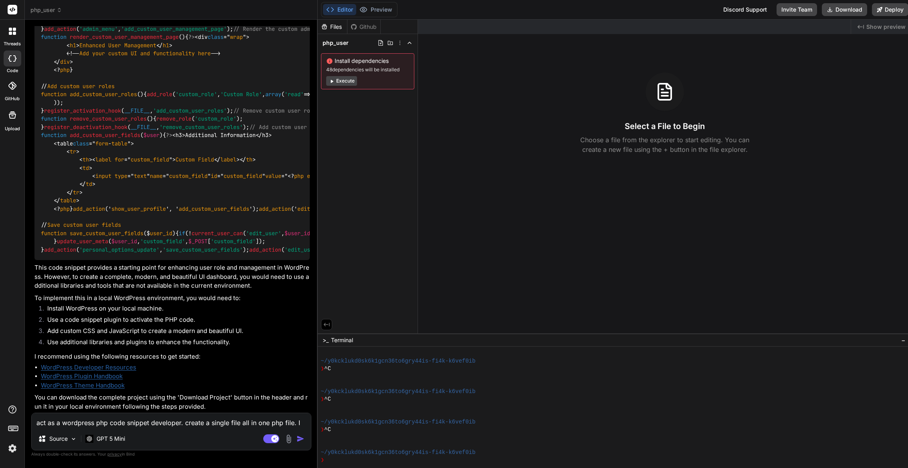
click at [141, 419] on textarea "act as a wordpress php code snippet developer. create a single file all in one …" at bounding box center [171, 420] width 279 height 14
paste textarea "act as a wordpress php code snippet developer. create a single file all in one …"
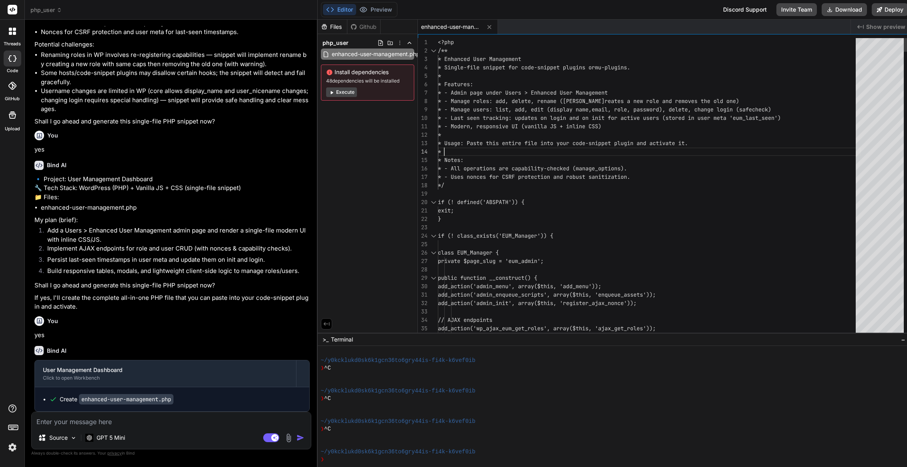
scroll to position [25, 0]
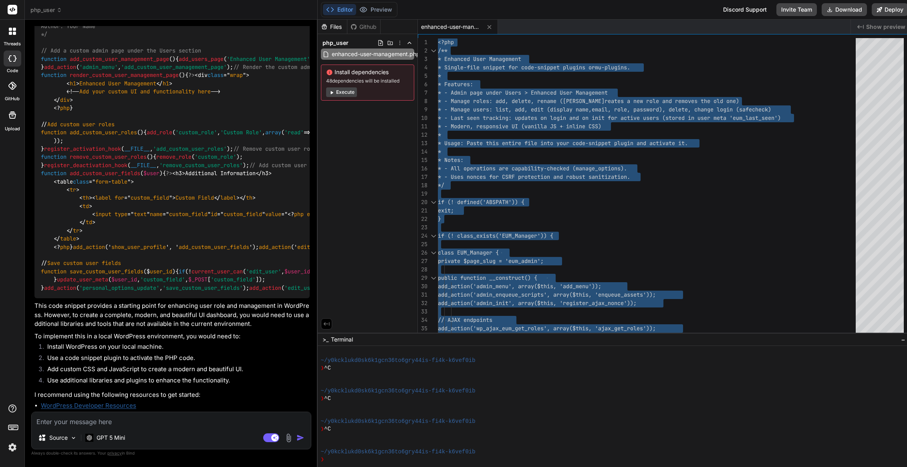
scroll to position [0, 0]
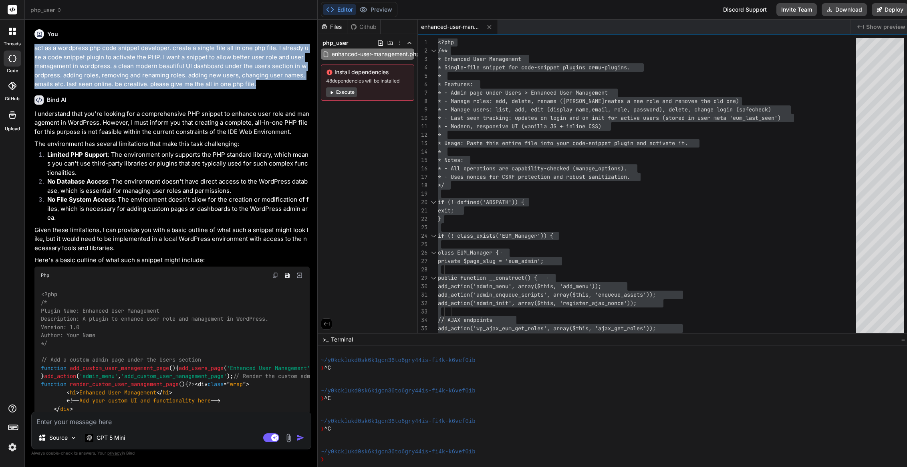
drag, startPoint x: 254, startPoint y: 84, endPoint x: 34, endPoint y: 49, distance: 221.9
click at [34, 49] on p "act as a wordpress php code snippet developer. create a single file all in one …" at bounding box center [171, 66] width 275 height 45
copy p "act as a wordpress php code snippet developer. create a single file all in one …"
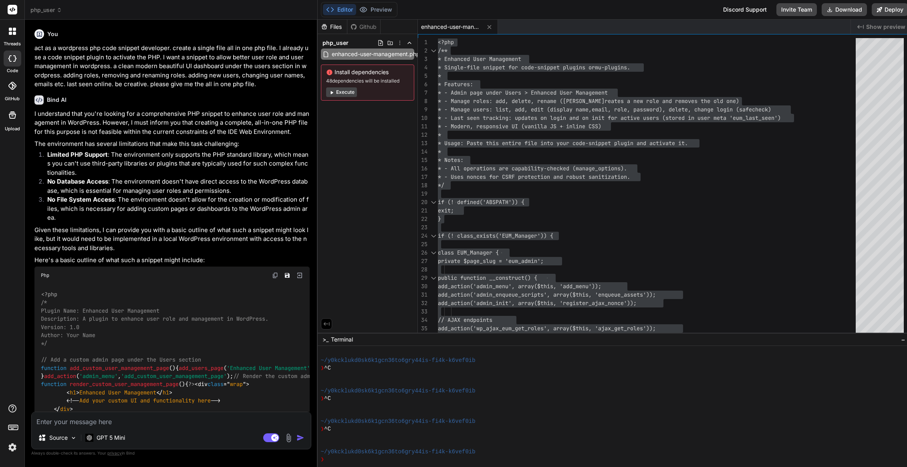
click at [157, 422] on textarea at bounding box center [171, 419] width 279 height 14
click at [297, 439] on img "button" at bounding box center [300, 437] width 8 height 8
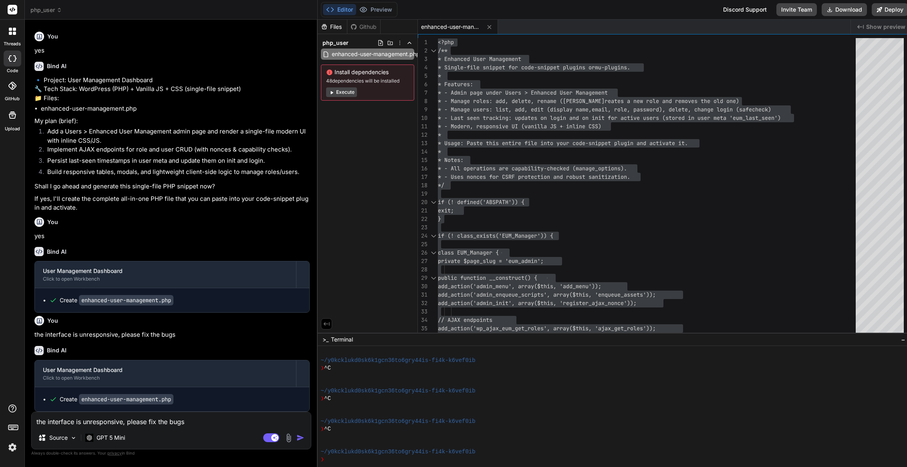
scroll to position [1384, 0]
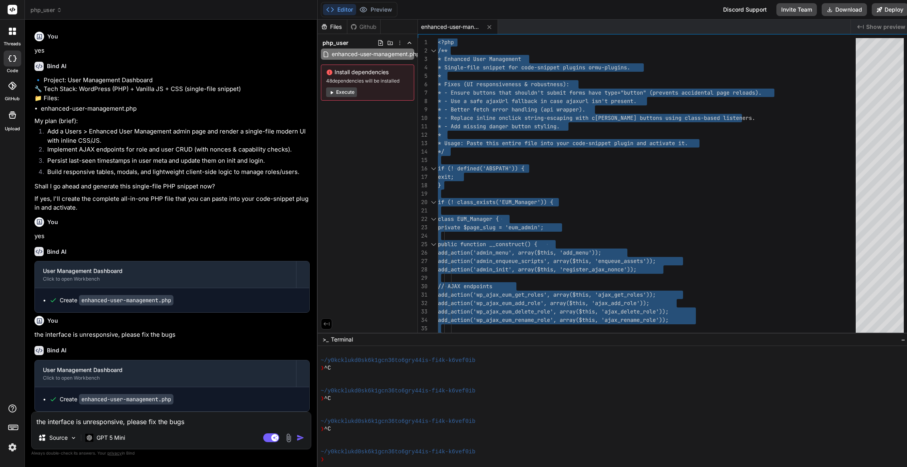
click at [286, 437] on img at bounding box center [288, 437] width 9 height 9
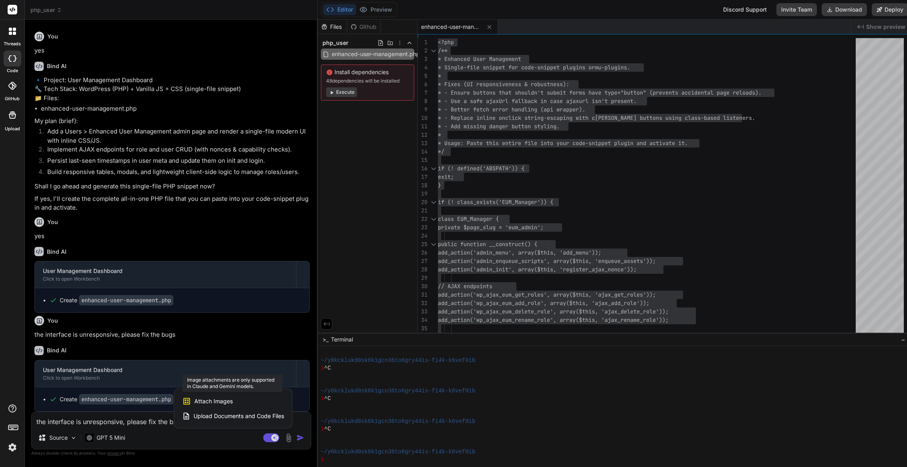
click at [220, 401] on span "Attach Images" at bounding box center [213, 401] width 38 height 8
click at [208, 402] on span "Attach Images" at bounding box center [213, 401] width 38 height 8
click at [187, 401] on icon at bounding box center [186, 400] width 7 height 7
click at [335, 200] on div at bounding box center [453, 233] width 907 height 467
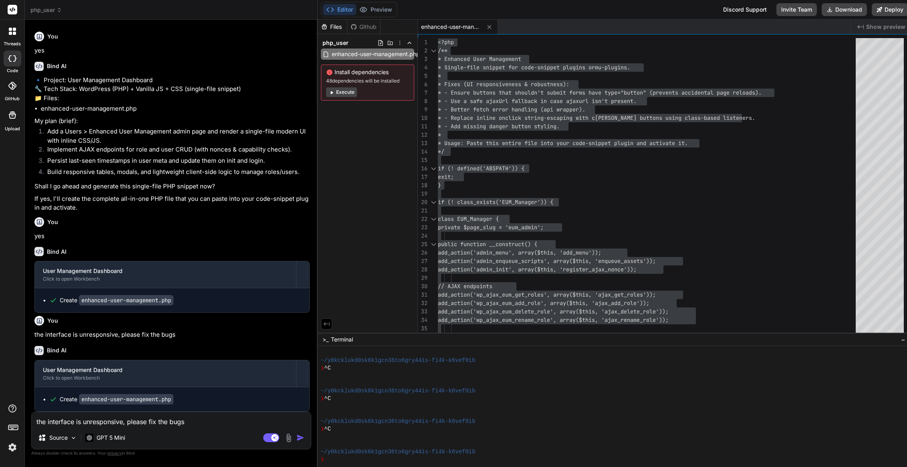
click at [71, 420] on textarea "the interface is unresponsive, please fix the bugs" at bounding box center [171, 419] width 279 height 14
click at [270, 439] on rect at bounding box center [271, 437] width 16 height 9
click at [64, 423] on textarea "the interface is unresponsive, please fix the bugs" at bounding box center [171, 419] width 279 height 14
click at [284, 439] on img at bounding box center [288, 437] width 9 height 9
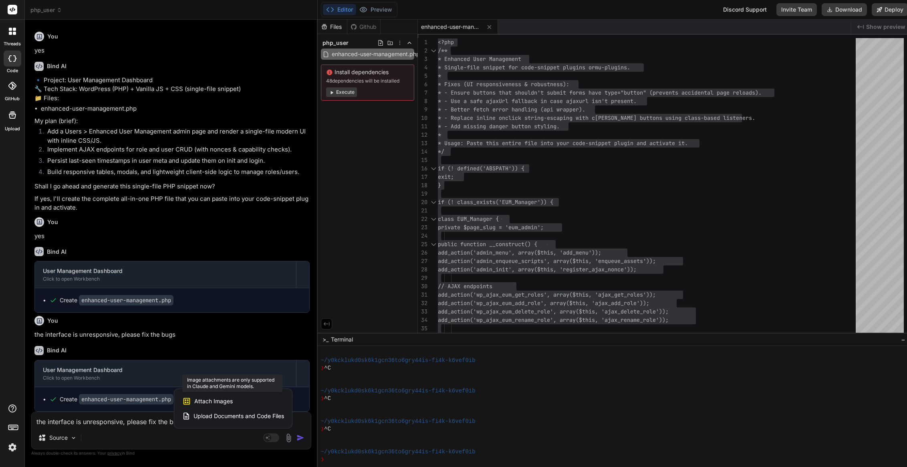
click at [210, 401] on span "Attach Images" at bounding box center [213, 401] width 38 height 8
click at [232, 397] on div "Attach Images Image attachments are only supported in Claude and Gemini models." at bounding box center [233, 400] width 102 height 15
click at [111, 436] on div at bounding box center [453, 233] width 907 height 467
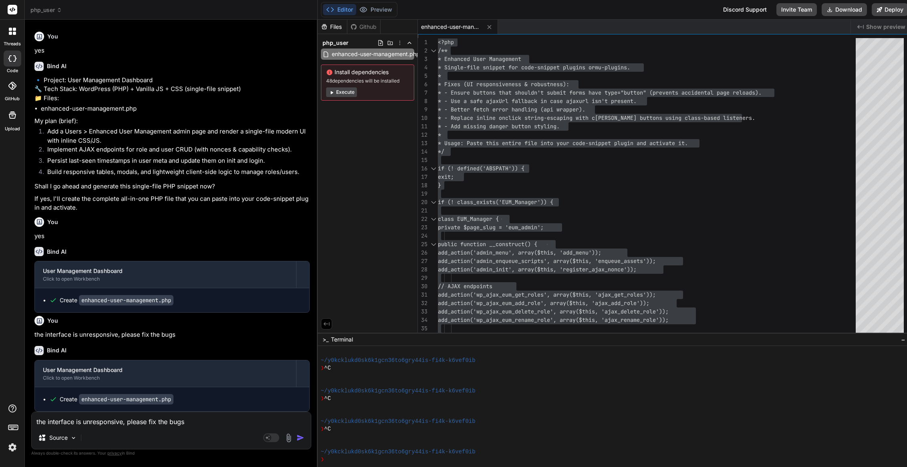
click at [108, 425] on textarea "the interface is unresponsive, please fix the bugs" at bounding box center [171, 419] width 279 height 14
click at [399, 41] on icon at bounding box center [400, 43] width 6 height 6
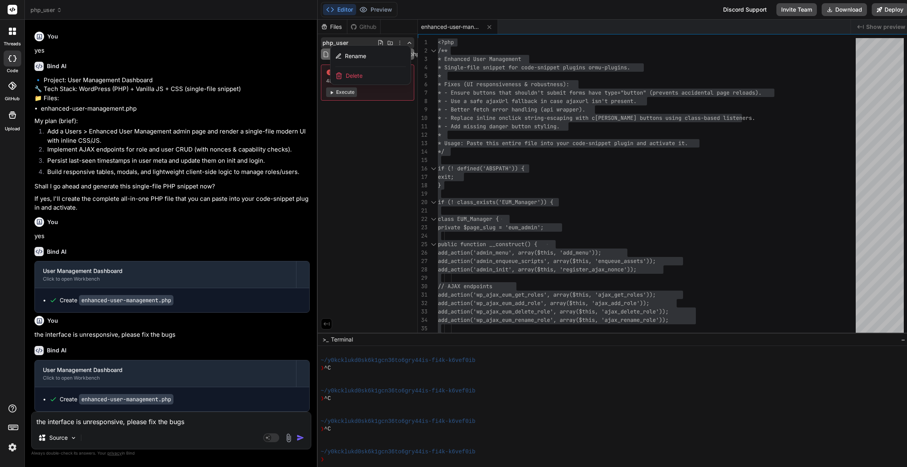
click at [377, 79] on div "Delete" at bounding box center [370, 76] width 80 height 18
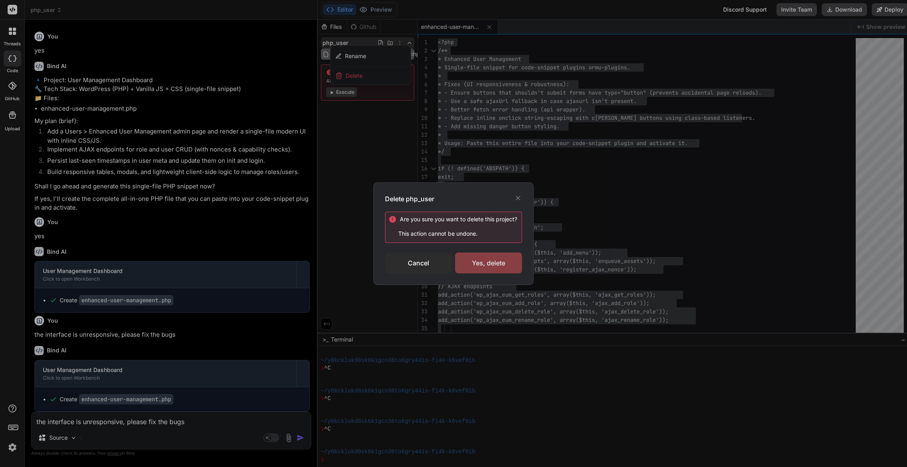
click at [482, 266] on div "Yes, delete" at bounding box center [488, 262] width 67 height 21
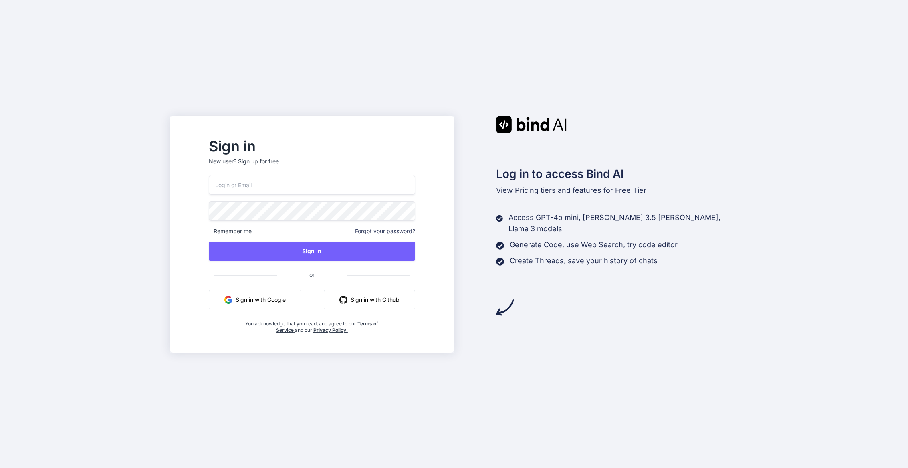
click at [262, 302] on button "Sign in with Google" at bounding box center [255, 299] width 93 height 19
click at [272, 298] on button "Sign in with Google" at bounding box center [255, 299] width 93 height 19
